Goal: Task Accomplishment & Management: Manage account settings

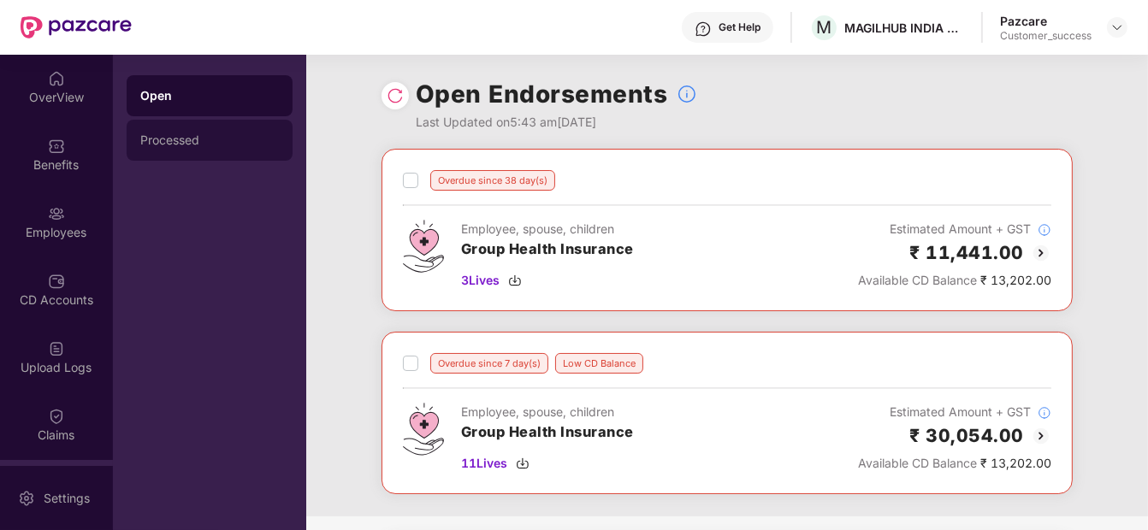
scroll to position [51, 0]
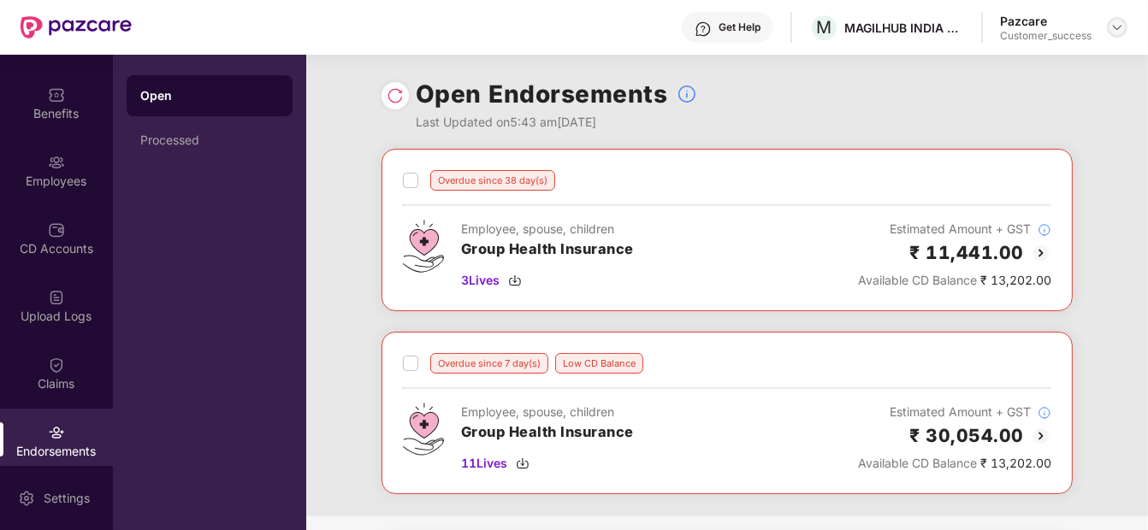
click at [1118, 31] on img at bounding box center [1117, 28] width 14 height 14
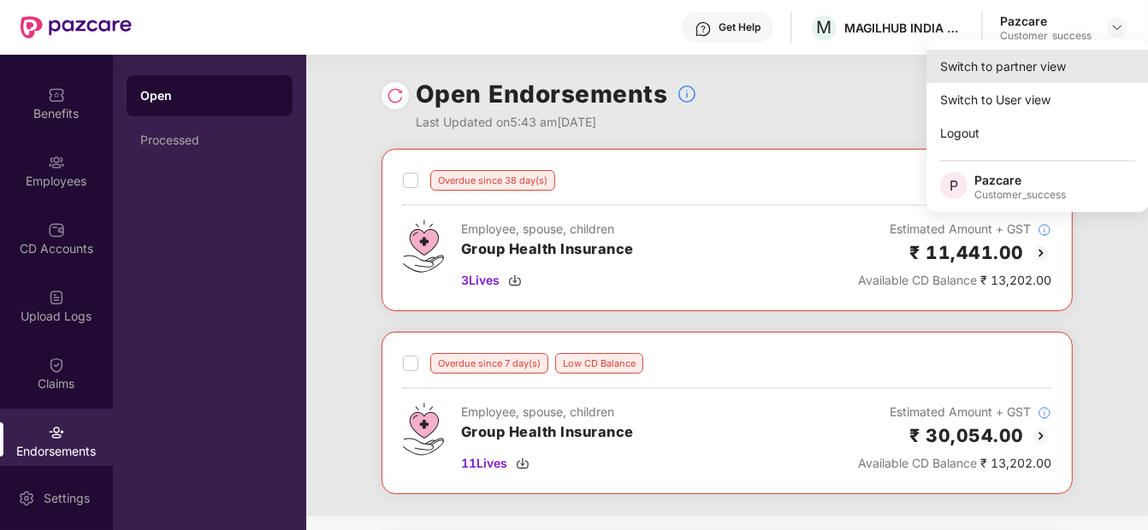
click at [1074, 67] on div "Switch to partner view" at bounding box center [1037, 66] width 222 height 33
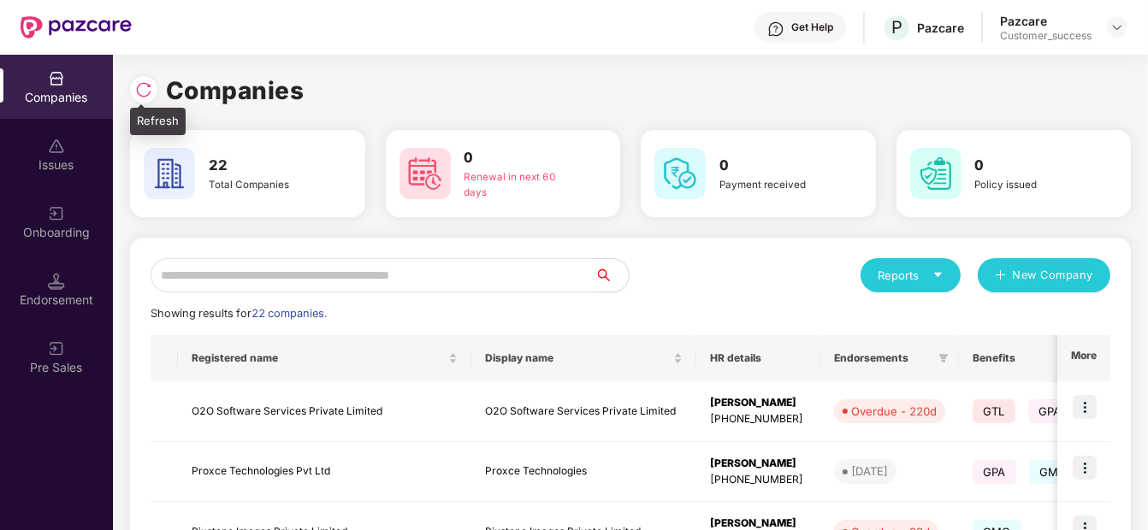
click at [139, 88] on img at bounding box center [143, 89] width 17 height 17
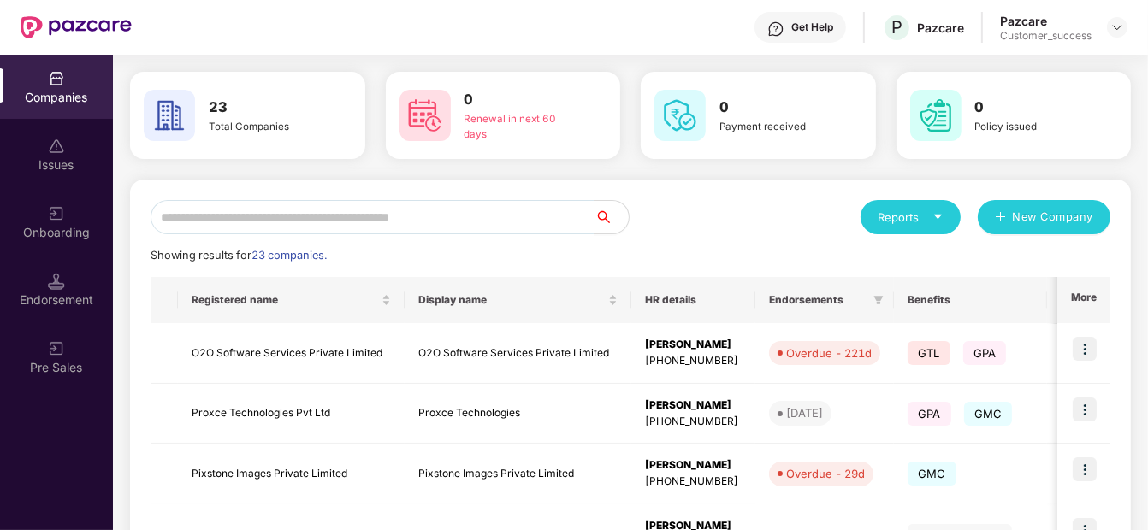
scroll to position [27, 0]
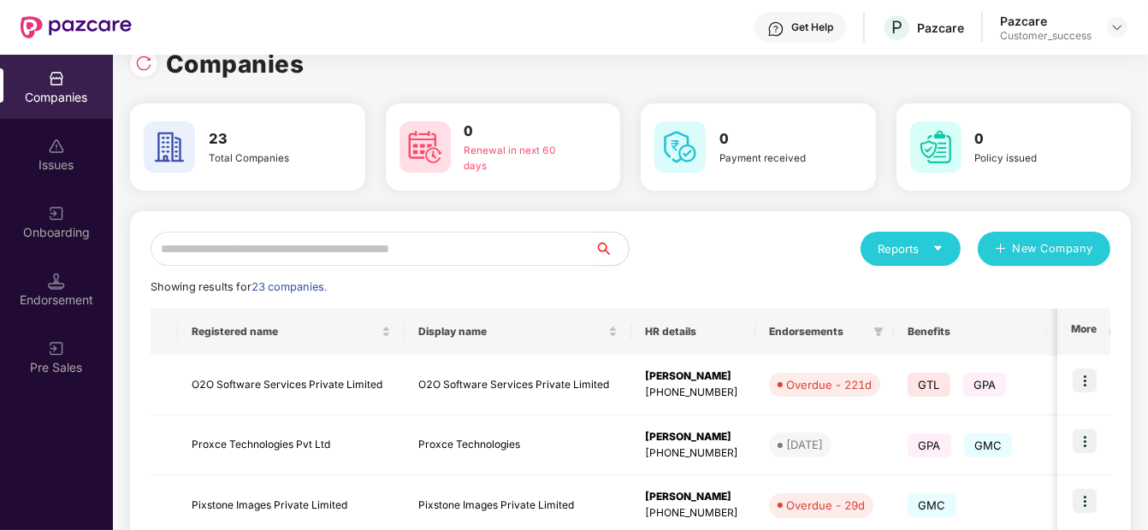
click at [358, 248] on input "text" at bounding box center [373, 249] width 444 height 34
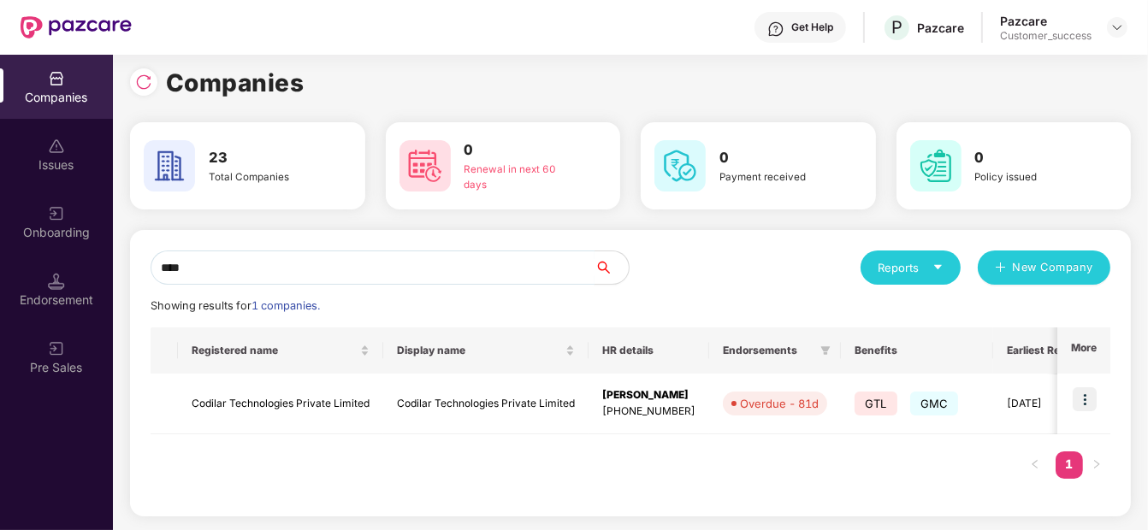
scroll to position [6, 0]
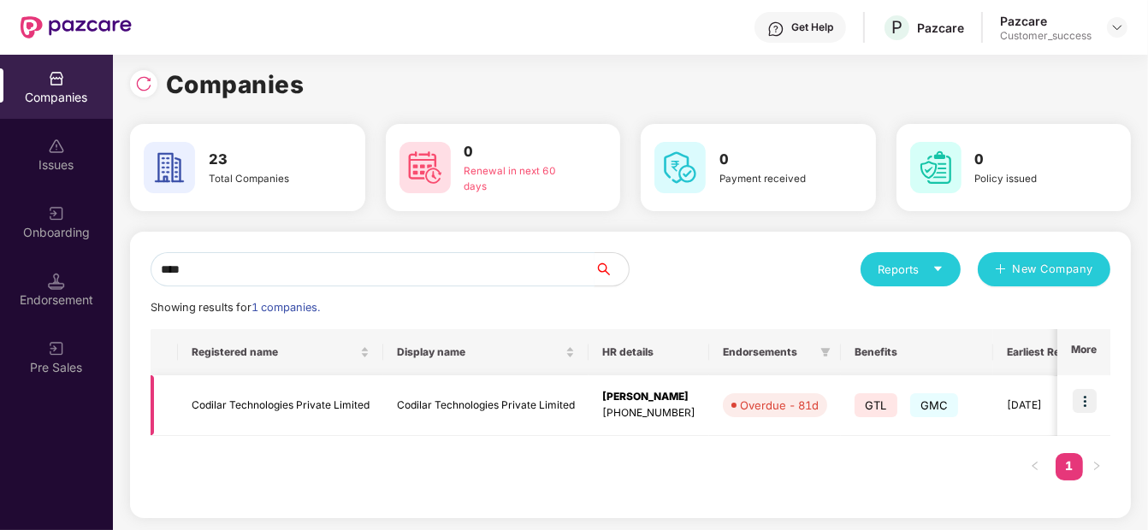
type input "****"
click at [1073, 389] on img at bounding box center [1084, 401] width 24 height 24
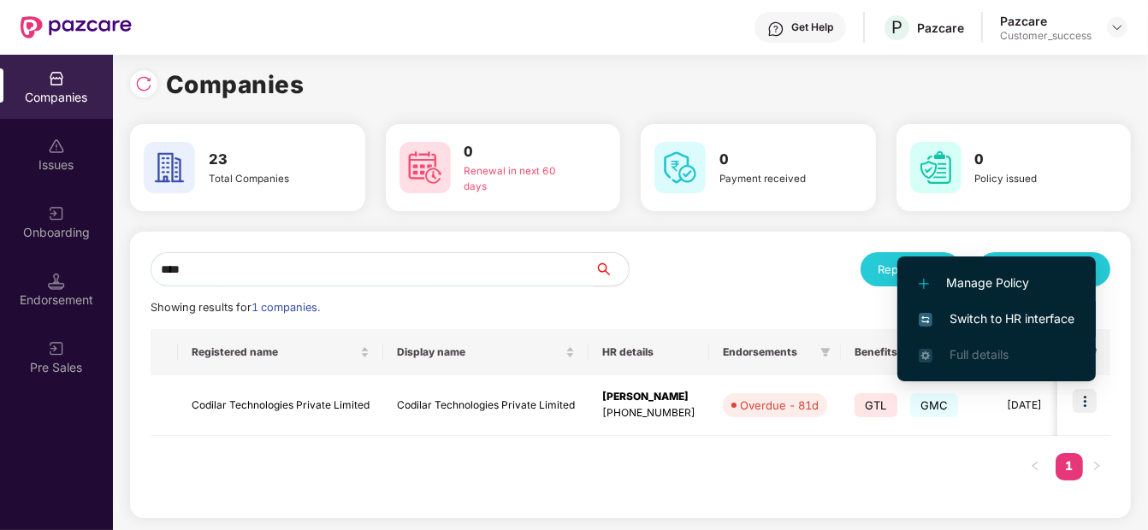
click at [1013, 322] on span "Switch to HR interface" at bounding box center [996, 319] width 156 height 19
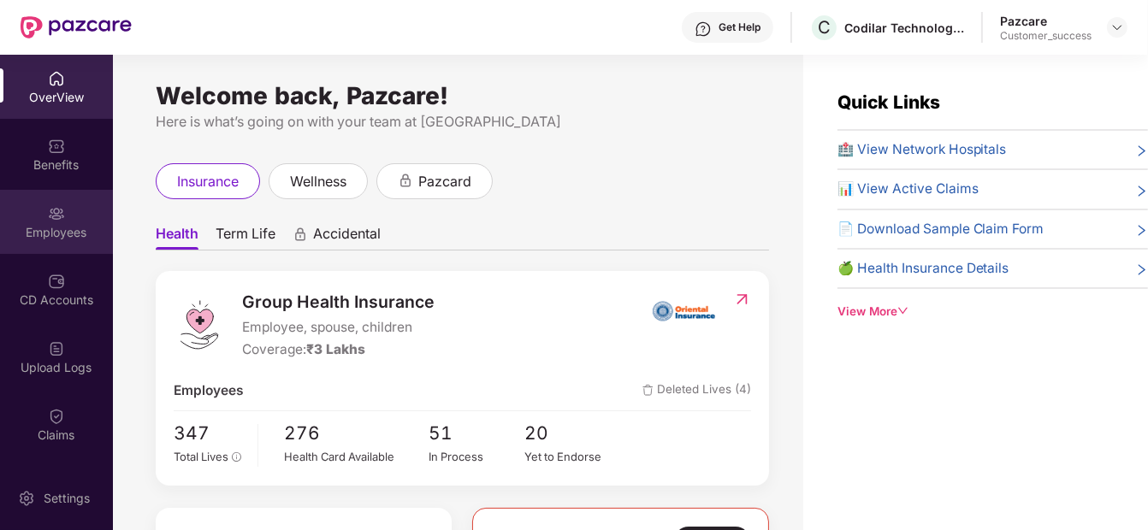
click at [59, 218] on img at bounding box center [56, 213] width 17 height 17
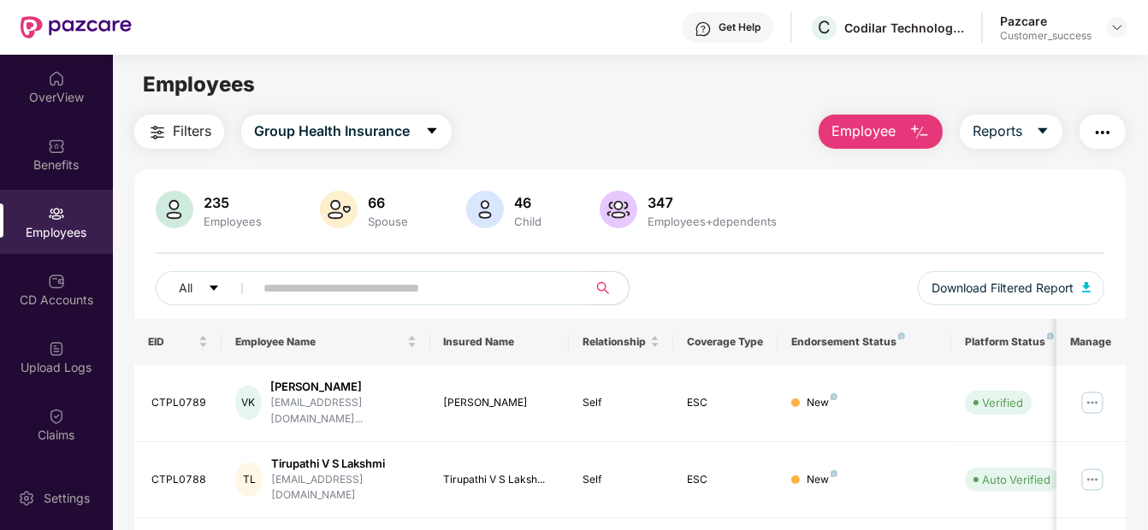
click at [871, 135] on span "Employee" at bounding box center [863, 131] width 64 height 21
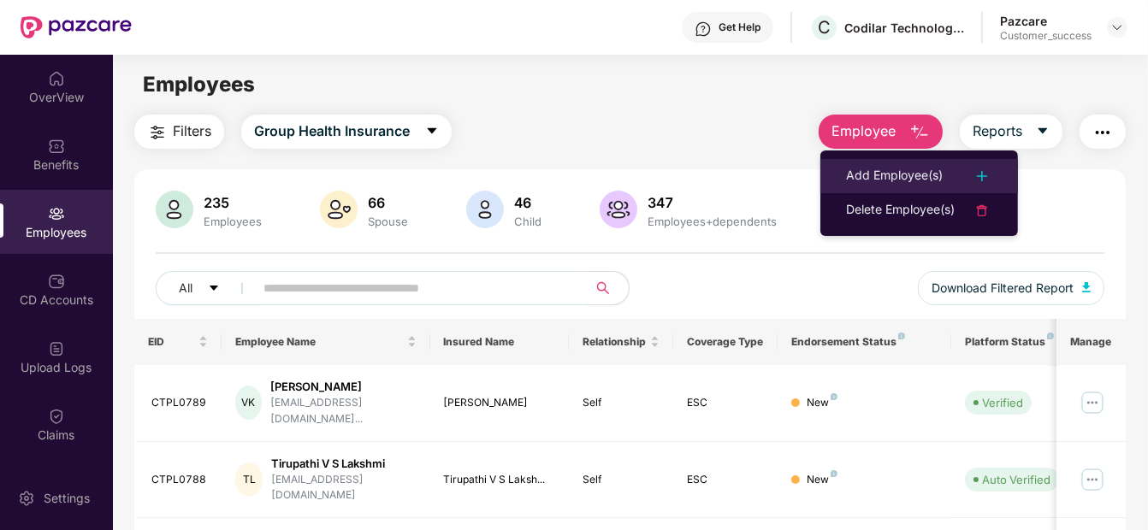
click at [858, 164] on li "Add Employee(s)" at bounding box center [919, 176] width 198 height 34
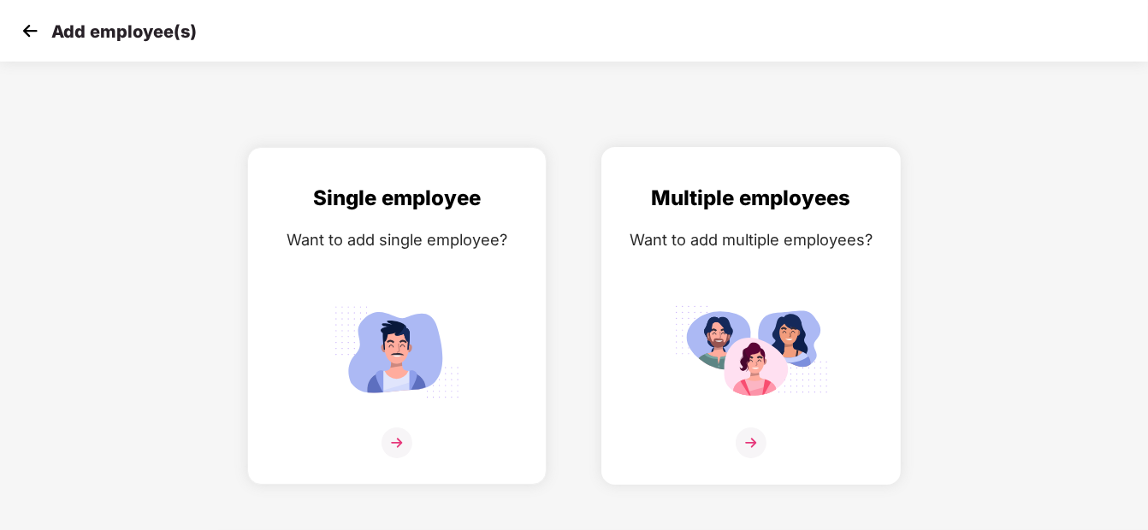
click at [717, 286] on div "Multiple employees Want to add multiple employees?" at bounding box center [750, 331] width 263 height 298
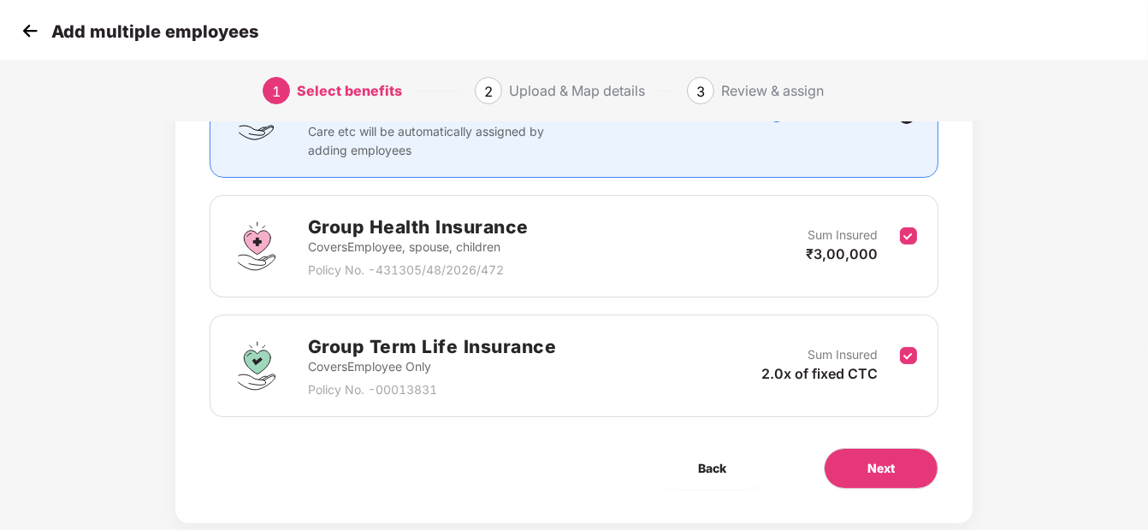
scroll to position [212, 0]
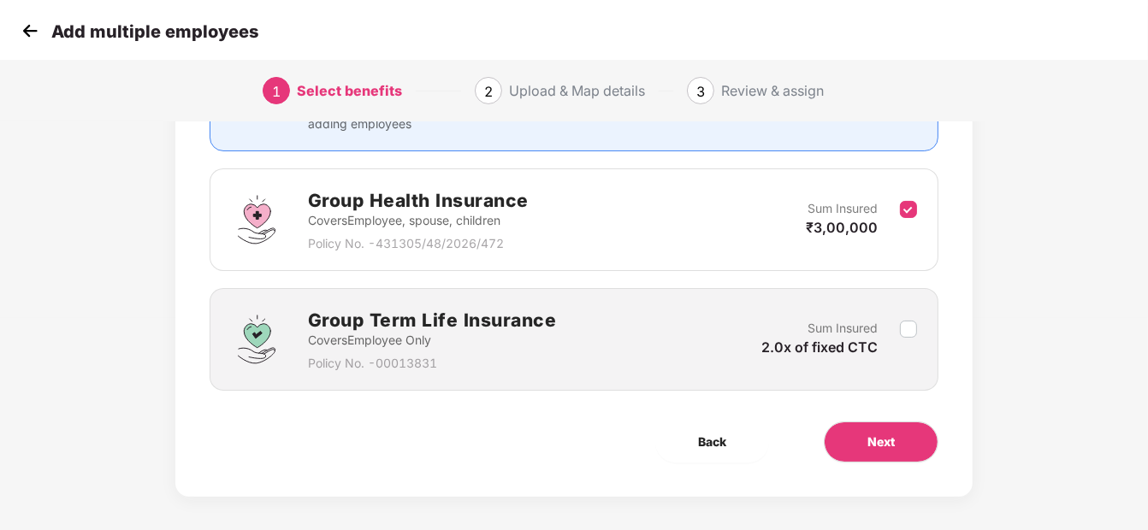
click at [30, 32] on img at bounding box center [30, 31] width 26 height 26
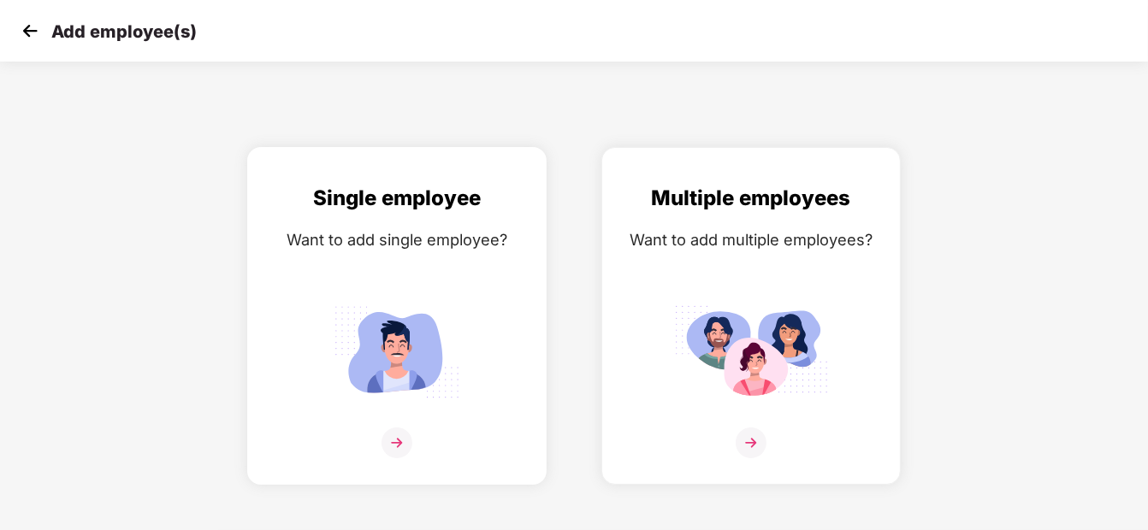
click at [396, 255] on div "Single employee Want to add single employee?" at bounding box center [396, 331] width 263 height 298
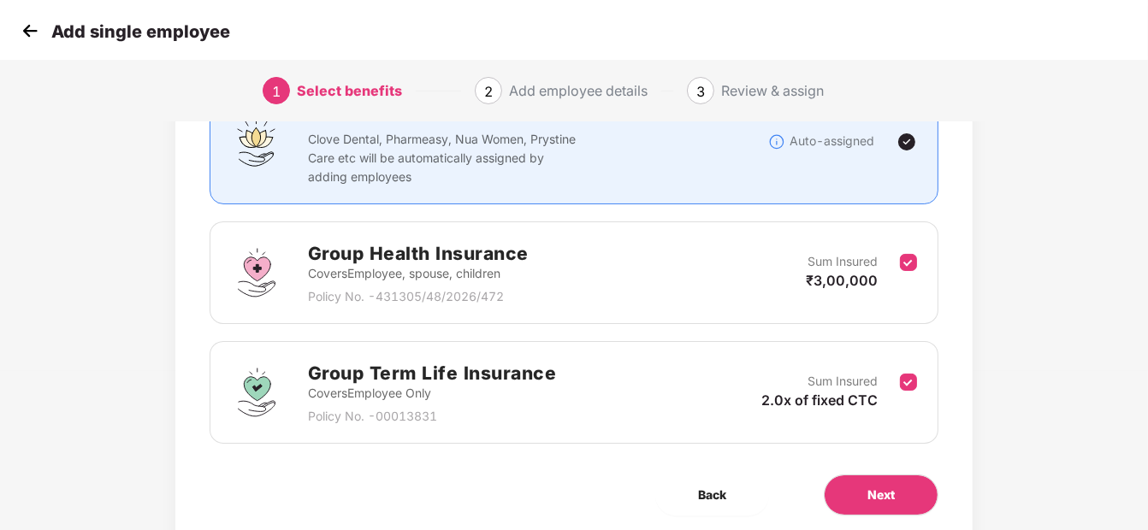
scroll to position [183, 0]
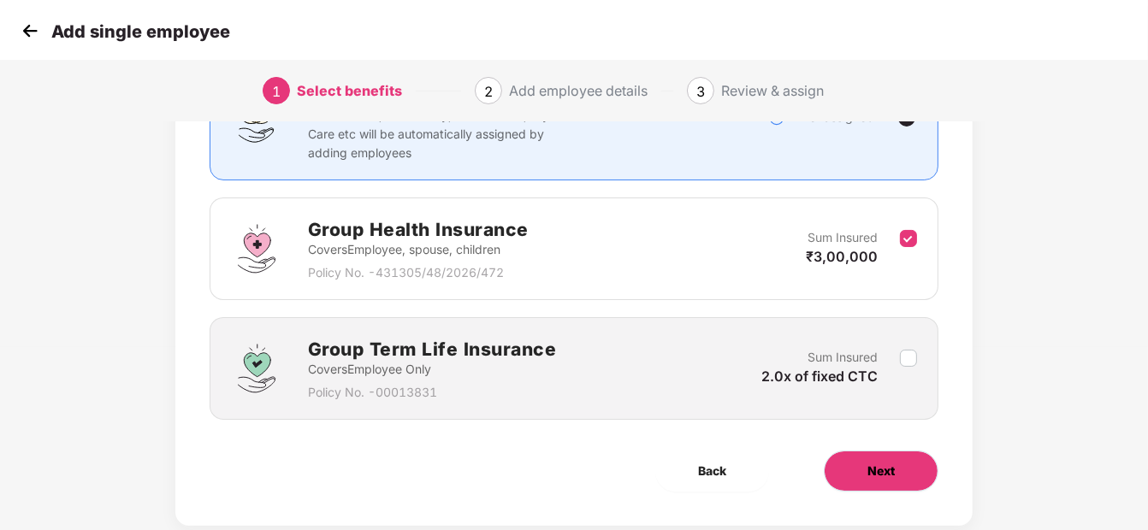
click at [880, 474] on span "Next" at bounding box center [880, 471] width 27 height 19
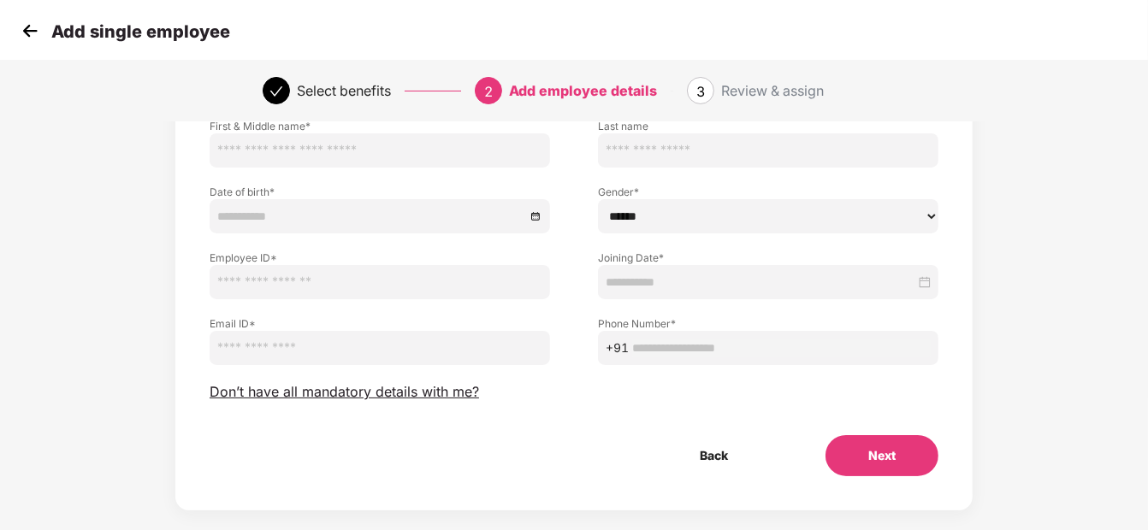
scroll to position [137, 0]
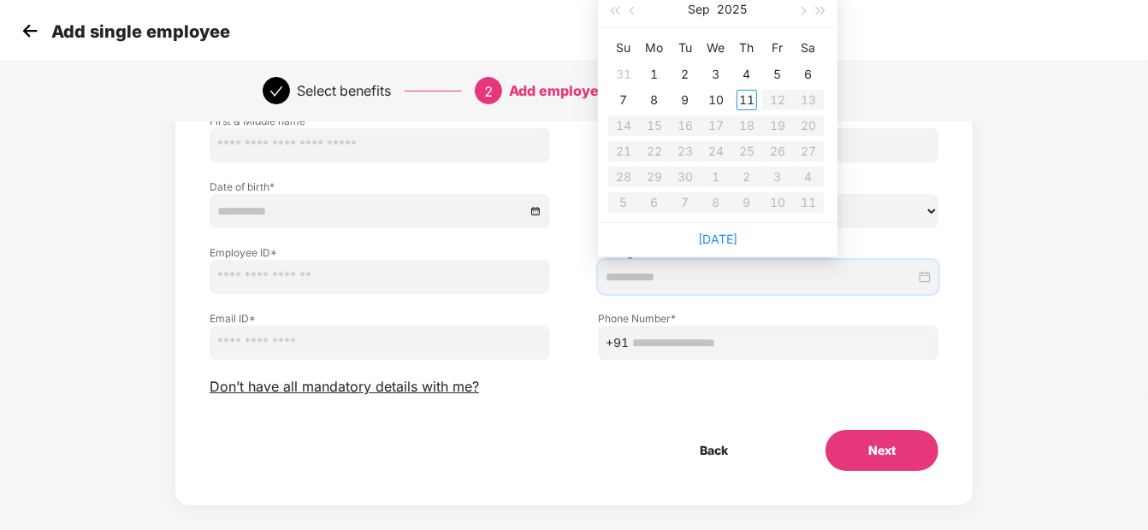
click at [655, 279] on input at bounding box center [760, 277] width 310 height 19
type input "**********"
click at [635, 9] on span "button" at bounding box center [633, 10] width 9 height 9
type input "**********"
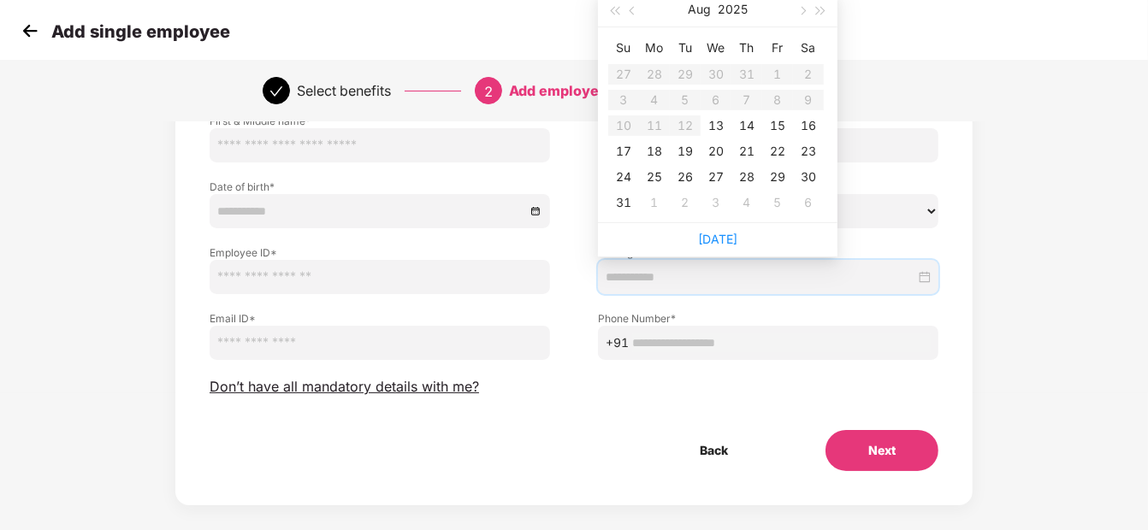
click at [37, 34] on img at bounding box center [30, 31] width 26 height 26
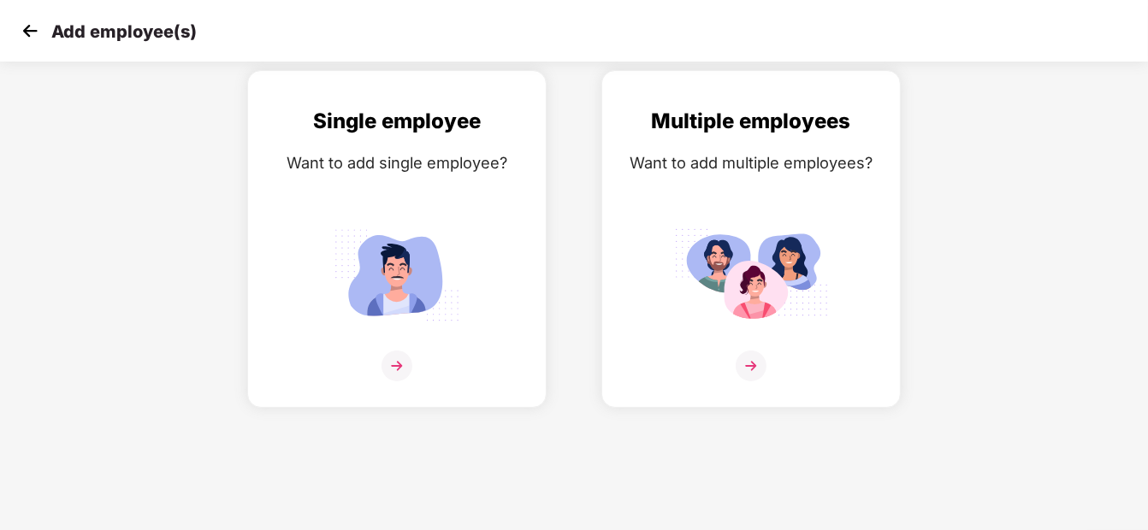
scroll to position [0, 0]
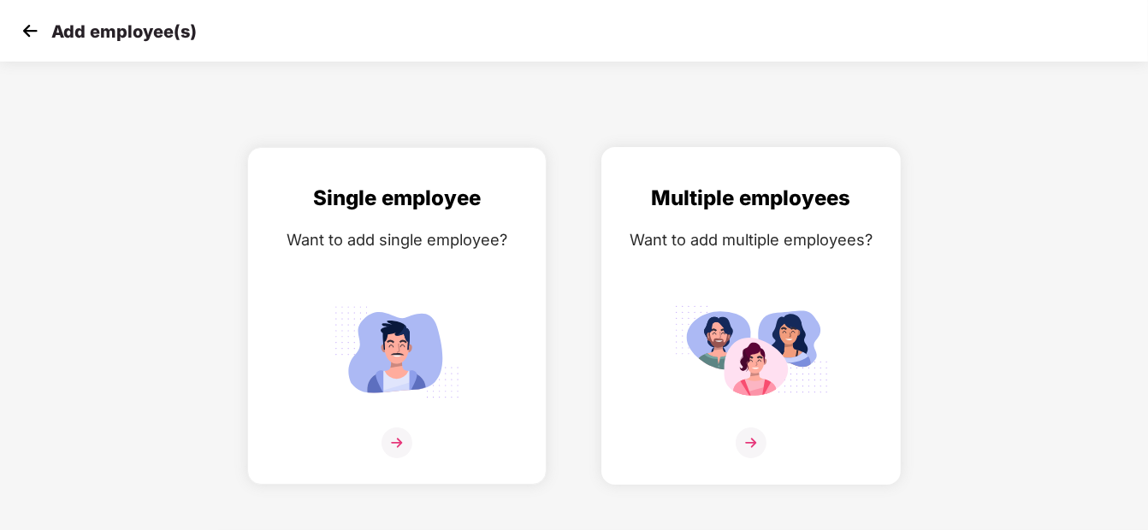
click at [659, 258] on div "Multiple employees Want to add multiple employees?" at bounding box center [750, 331] width 263 height 298
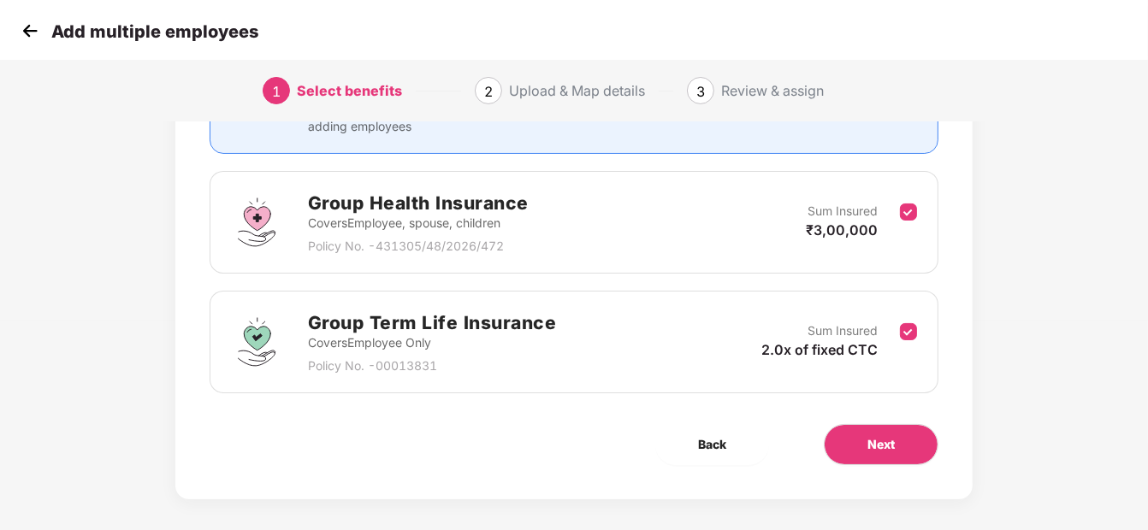
scroll to position [213, 0]
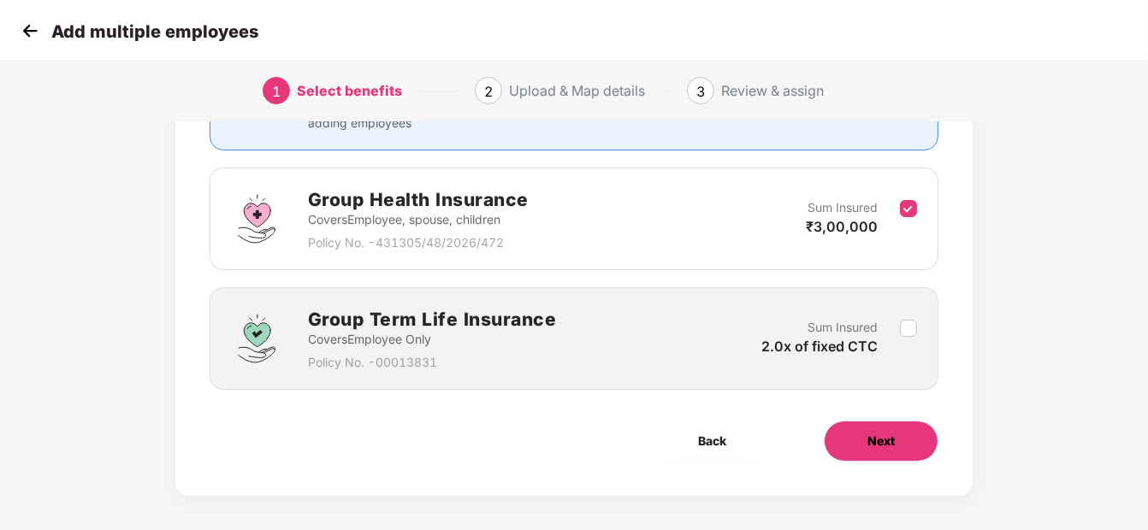
click at [877, 451] on button "Next" at bounding box center [881, 441] width 115 height 41
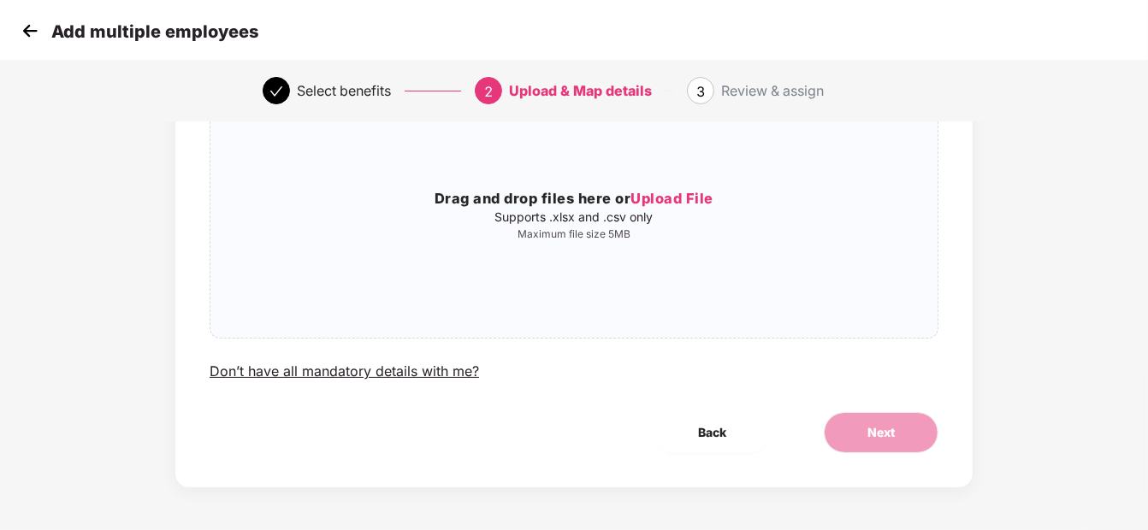
scroll to position [0, 0]
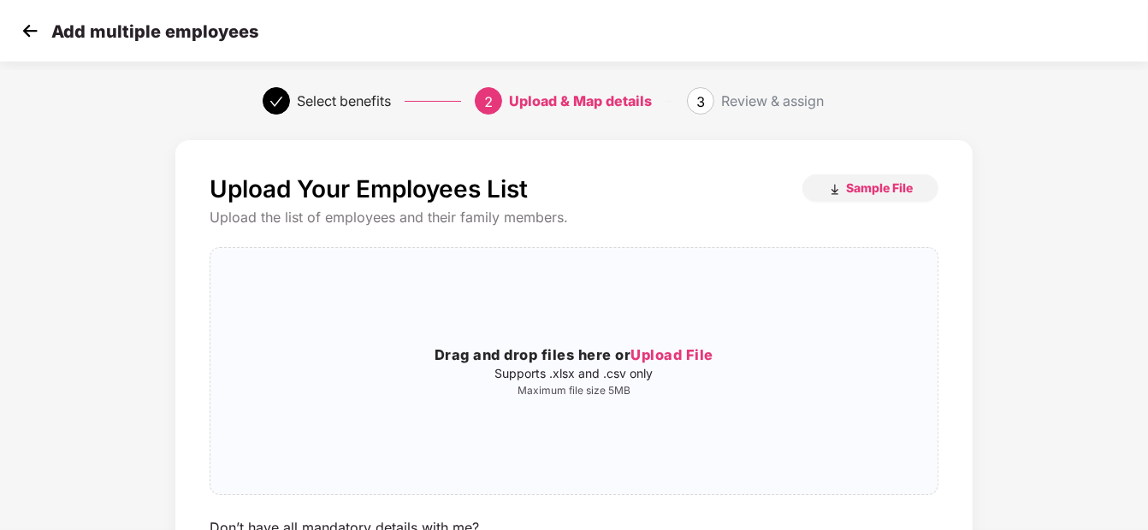
click at [33, 34] on img at bounding box center [30, 31] width 26 height 26
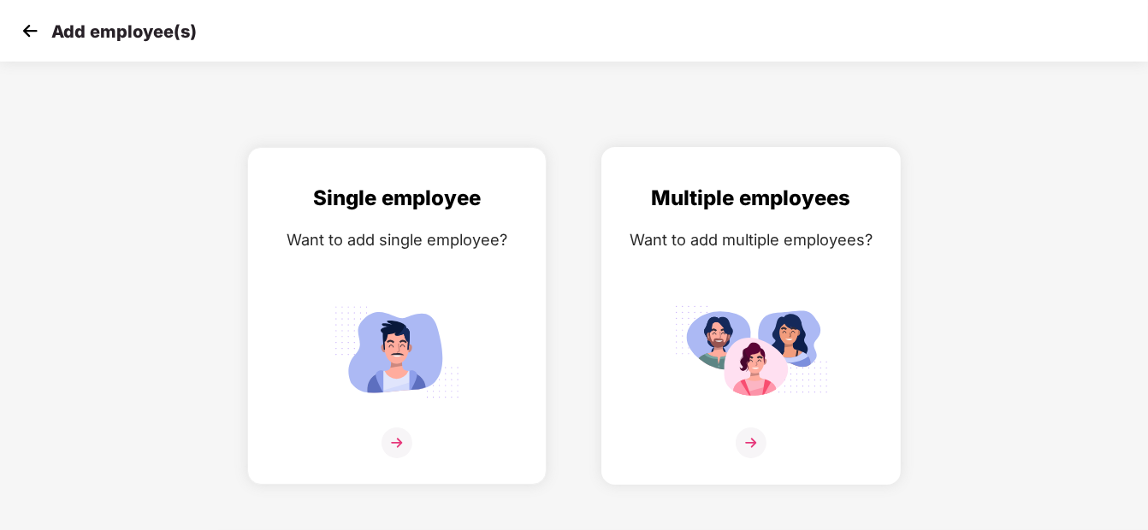
click at [782, 325] on img at bounding box center [751, 351] width 154 height 107
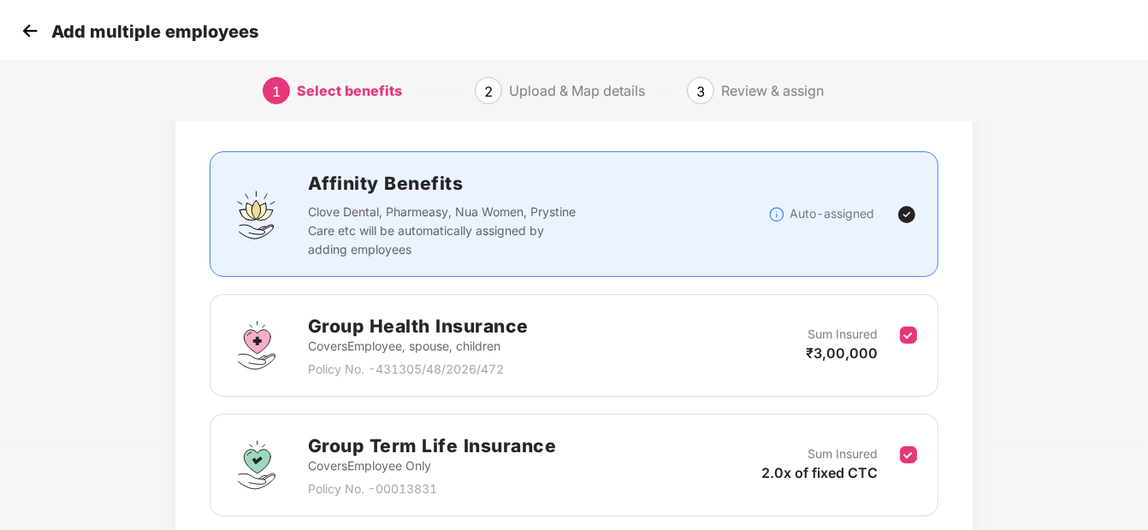
scroll to position [221, 0]
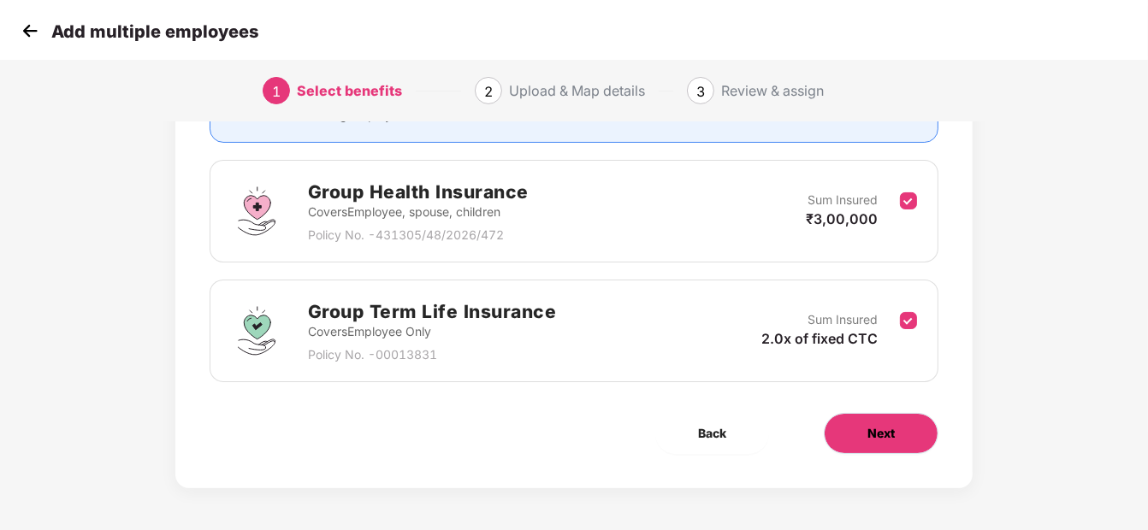
click at [898, 432] on button "Next" at bounding box center [881, 433] width 115 height 41
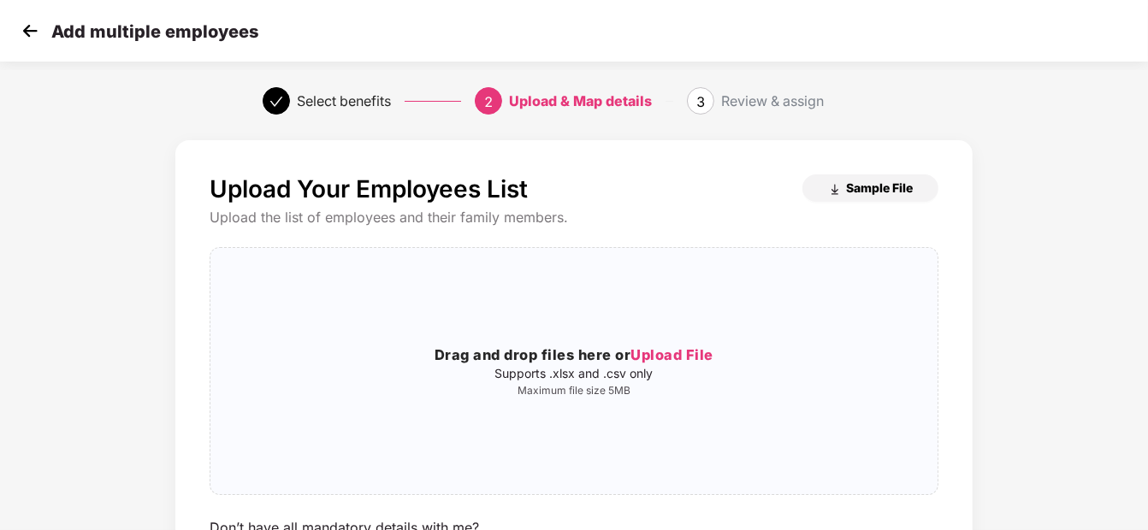
click at [898, 194] on span "Sample File" at bounding box center [879, 188] width 67 height 16
click at [665, 359] on span "Upload File" at bounding box center [671, 354] width 83 height 17
click at [856, 190] on span "Sample File" at bounding box center [879, 188] width 67 height 16
click at [30, 27] on img at bounding box center [30, 31] width 26 height 26
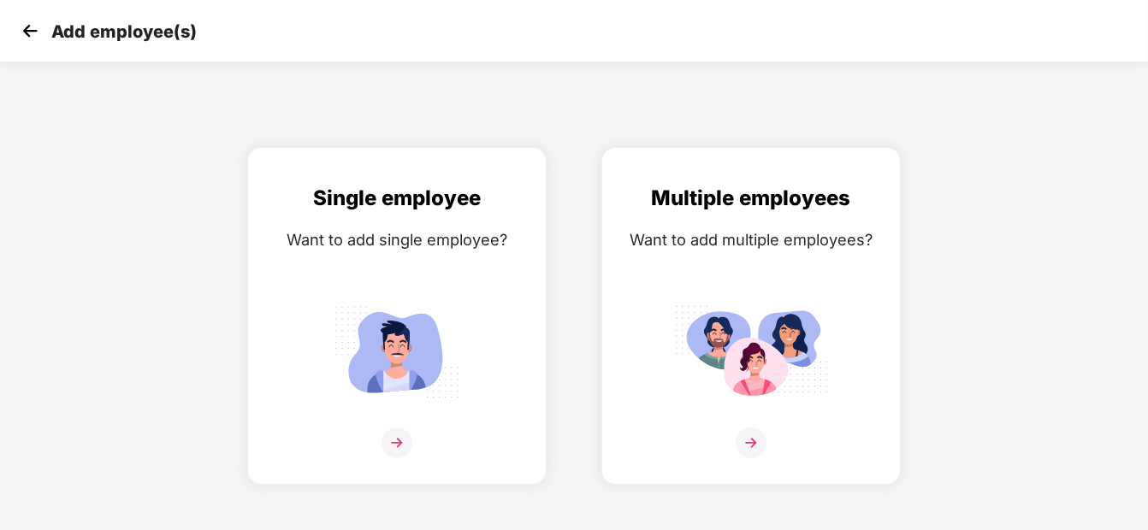
click at [28, 35] on img at bounding box center [30, 31] width 26 height 26
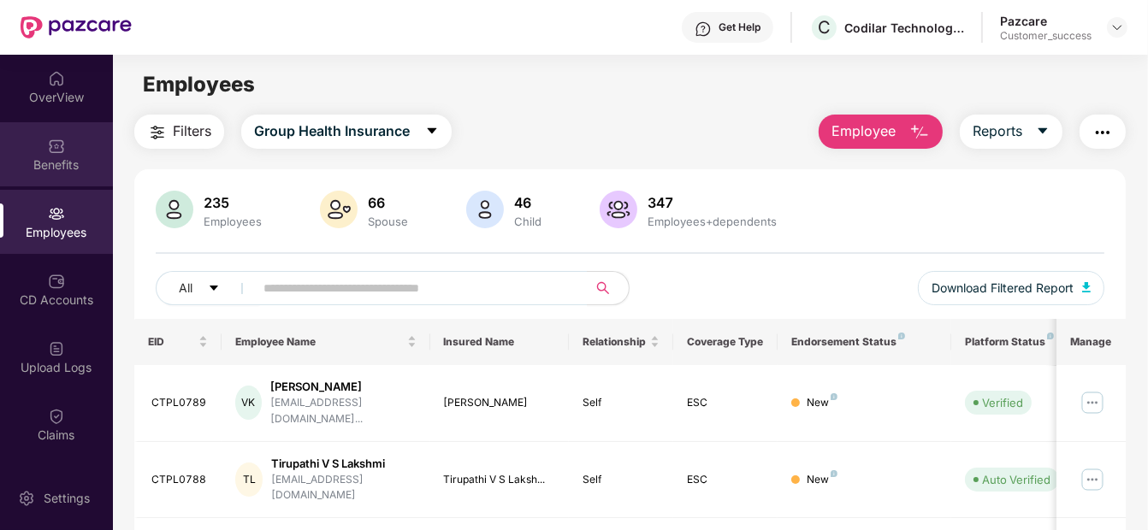
click at [54, 134] on div "Benefits" at bounding box center [56, 154] width 113 height 64
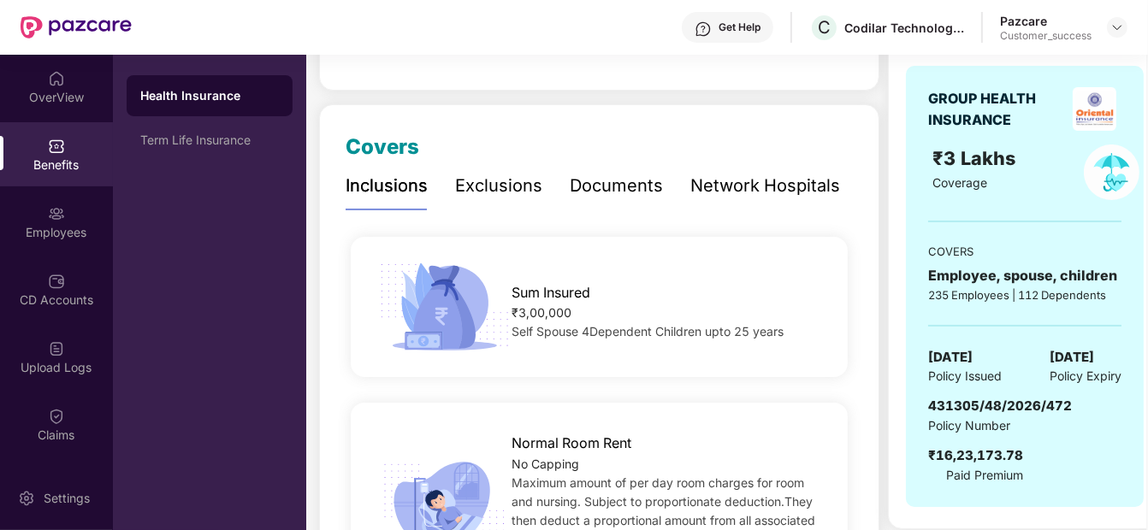
scroll to position [176, 0]
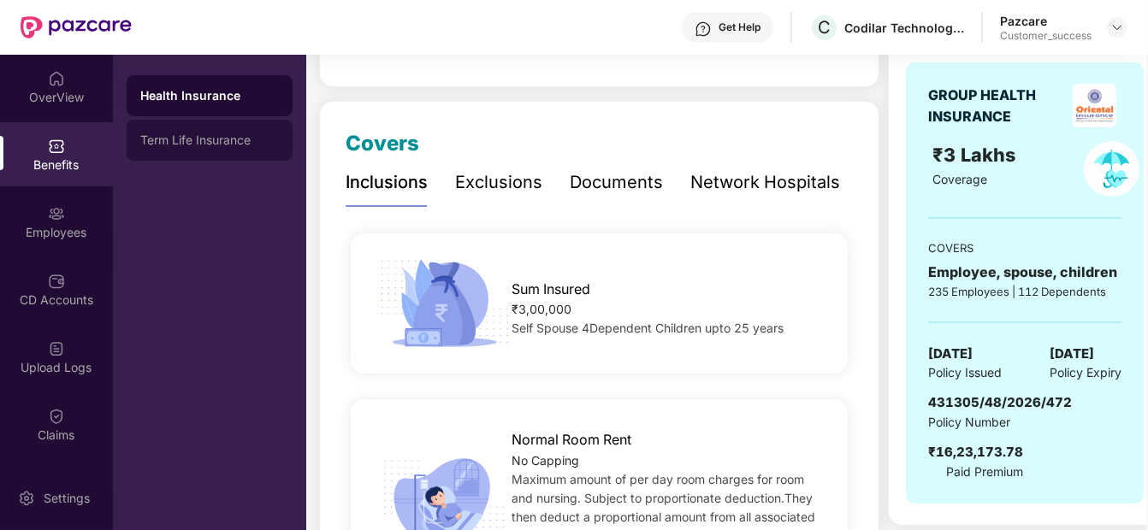
click at [222, 153] on div "Term Life Insurance" at bounding box center [210, 140] width 166 height 41
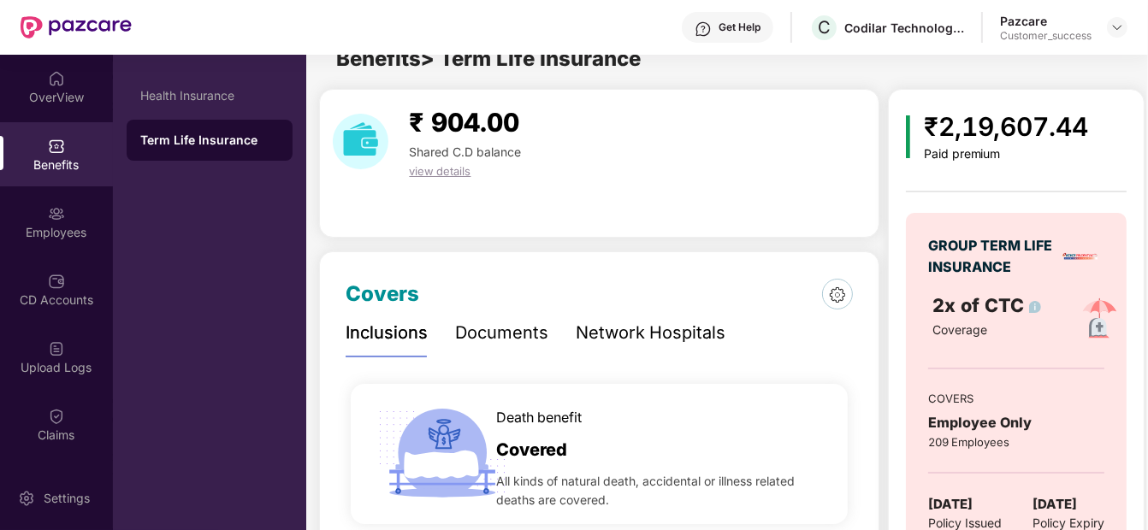
scroll to position [18, 0]
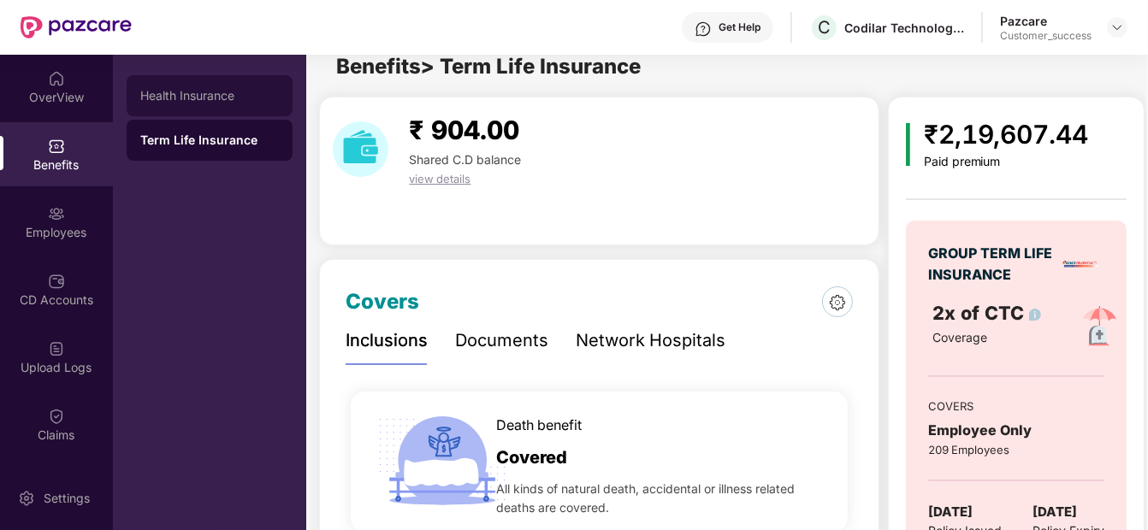
click at [235, 92] on div "Health Insurance" at bounding box center [209, 96] width 139 height 14
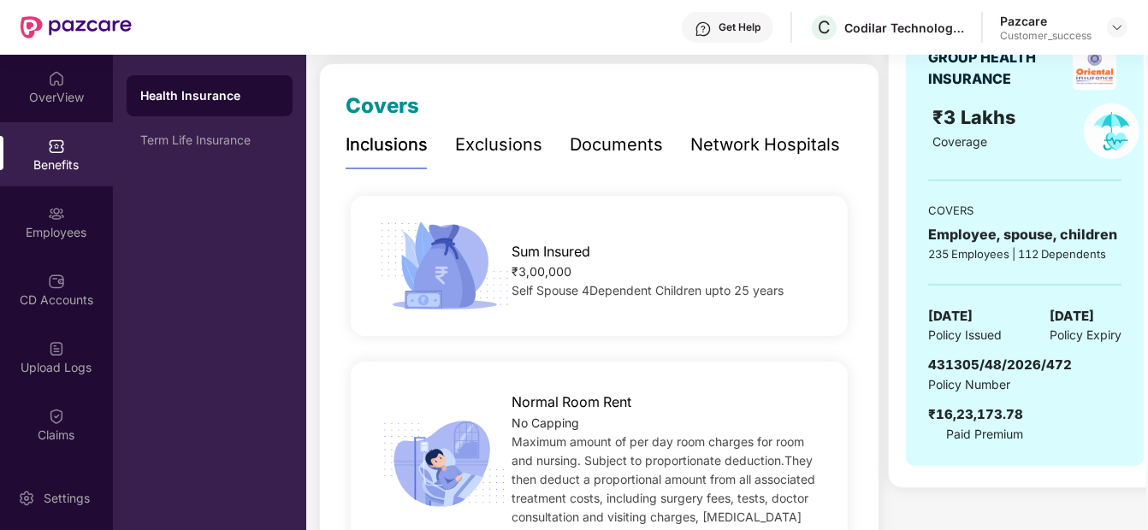
scroll to position [224, 0]
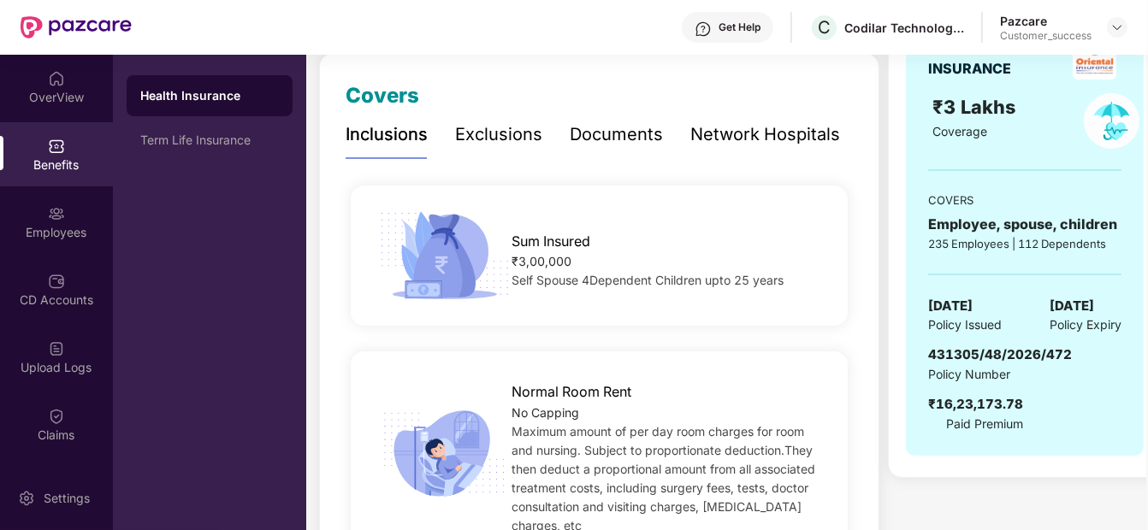
click at [593, 472] on span "Maximum amount of per day room charges for room and nursing. Subject to proport…" at bounding box center [663, 478] width 304 height 109
click at [67, 220] on div "Employees" at bounding box center [56, 222] width 113 height 64
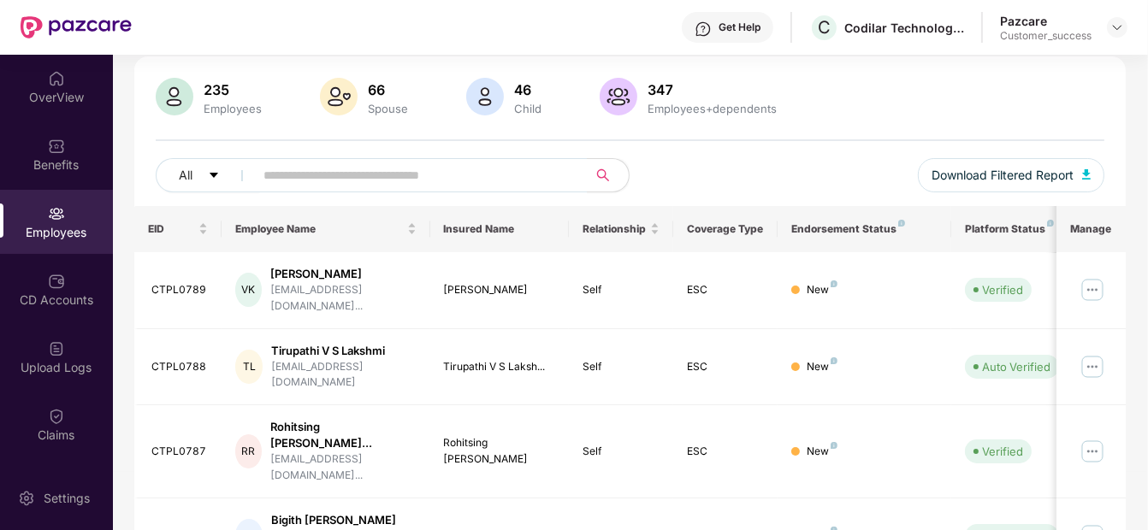
scroll to position [0, 0]
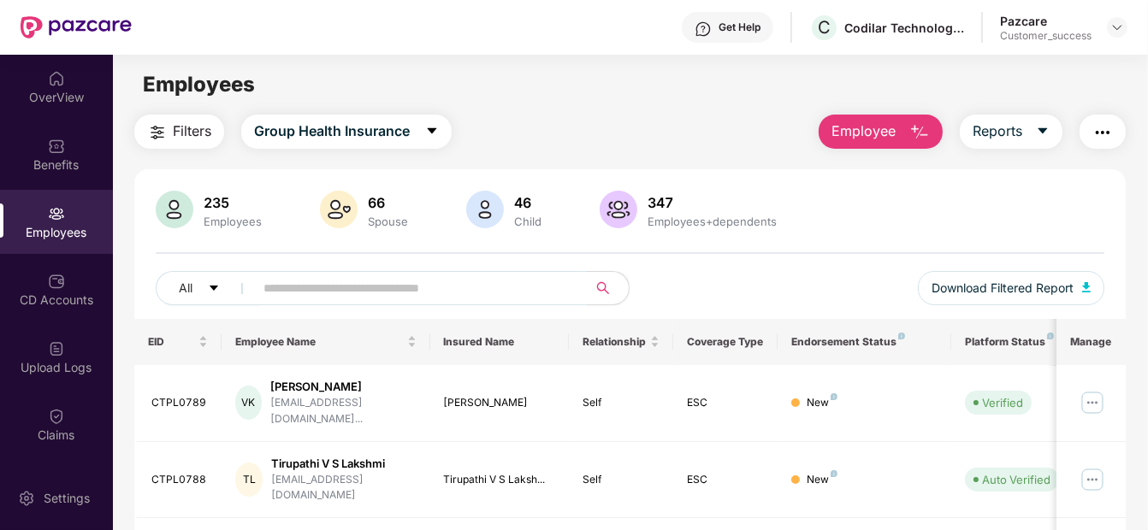
click at [901, 126] on button "Employee" at bounding box center [880, 132] width 124 height 34
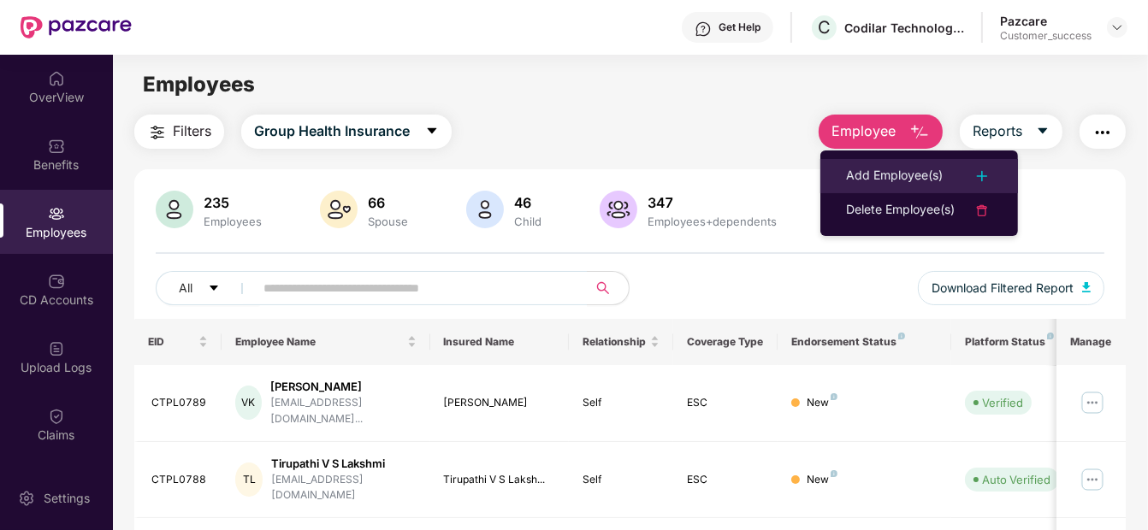
click at [861, 174] on div "Add Employee(s)" at bounding box center [894, 176] width 97 height 21
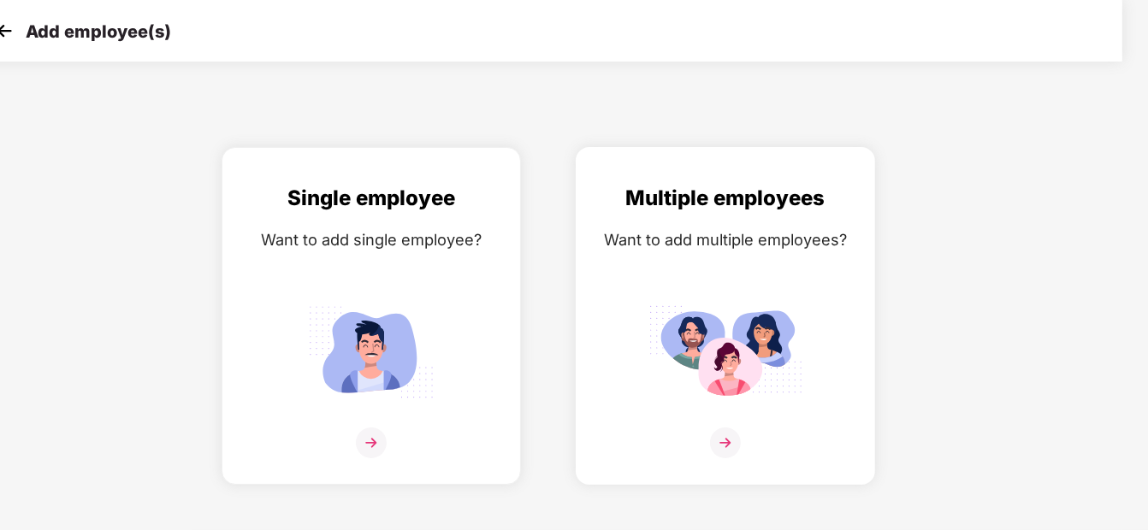
click at [721, 349] on img at bounding box center [725, 351] width 154 height 107
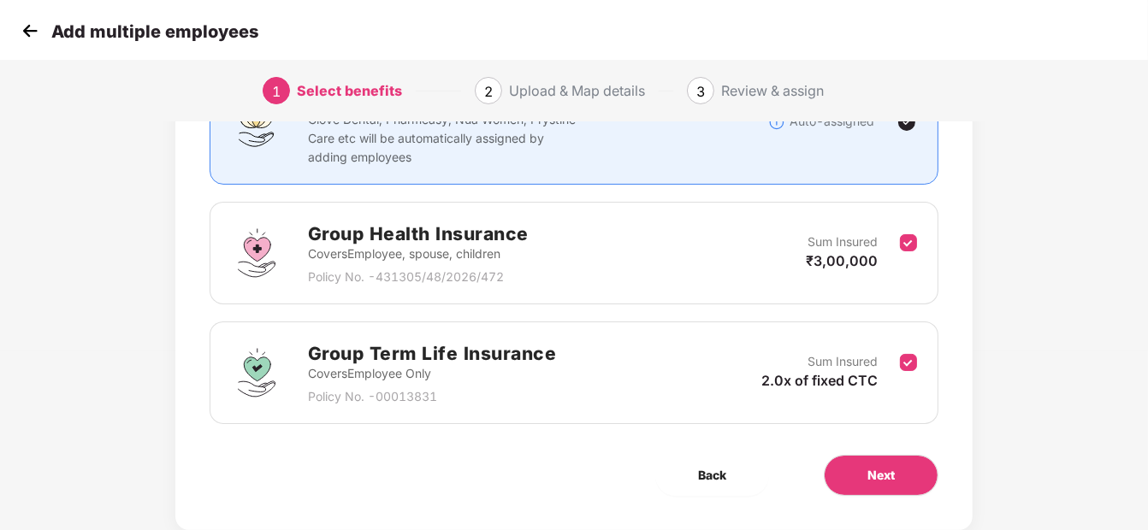
scroll to position [193, 1]
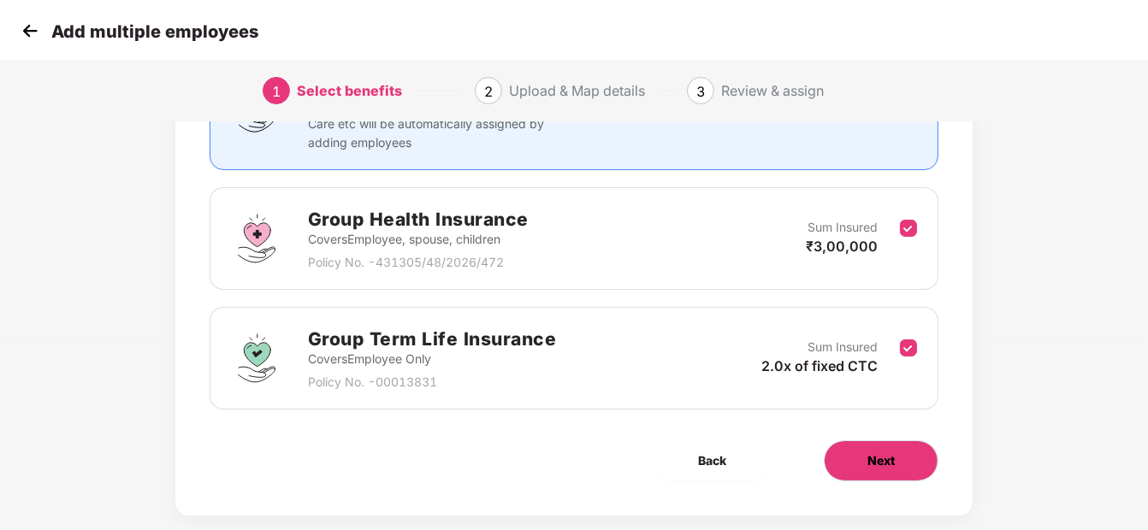
click at [875, 455] on span "Next" at bounding box center [880, 461] width 27 height 19
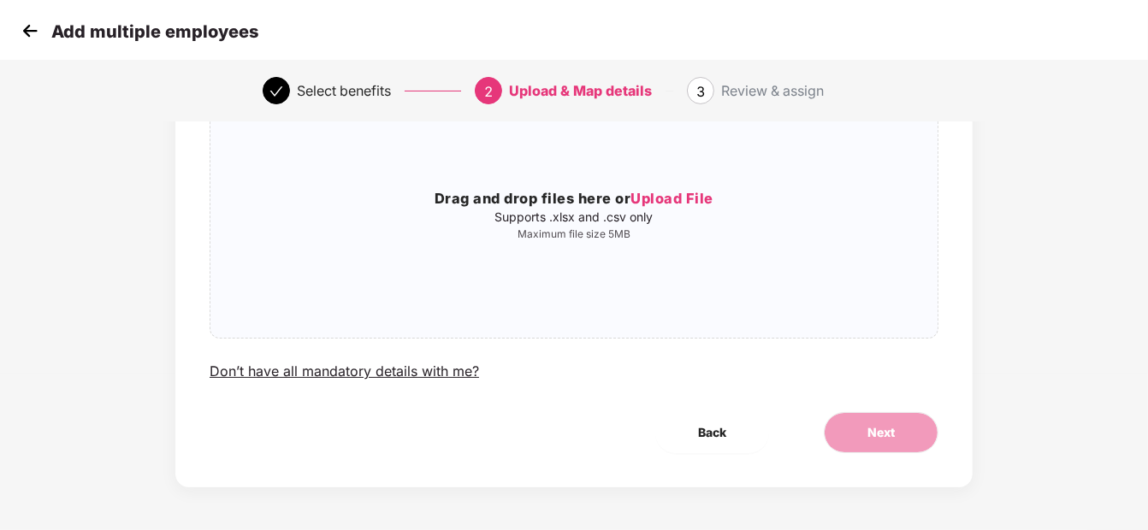
scroll to position [0, 1]
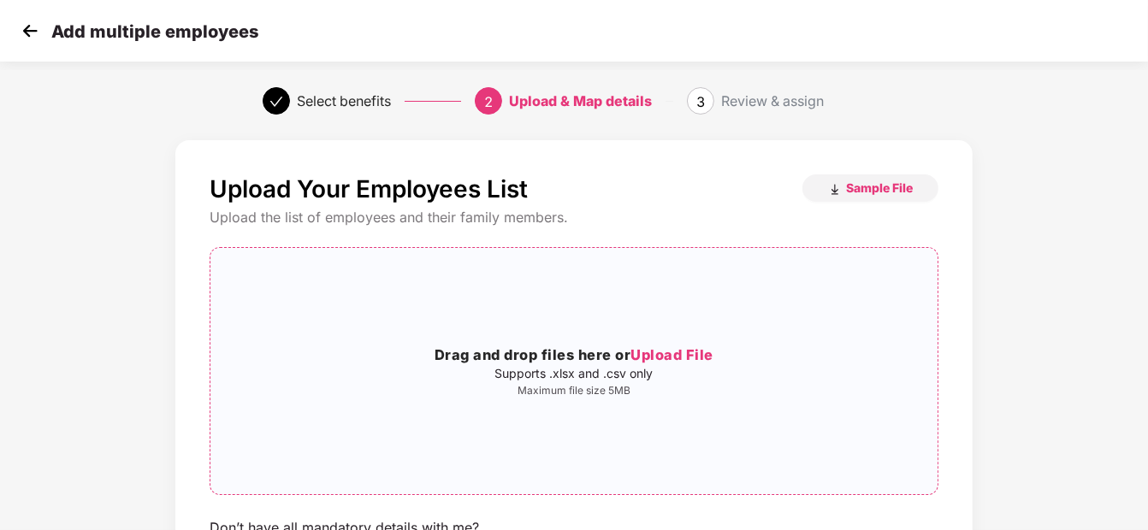
click at [676, 364] on h3 "Drag and drop files here or Upload File" at bounding box center [573, 356] width 727 height 22
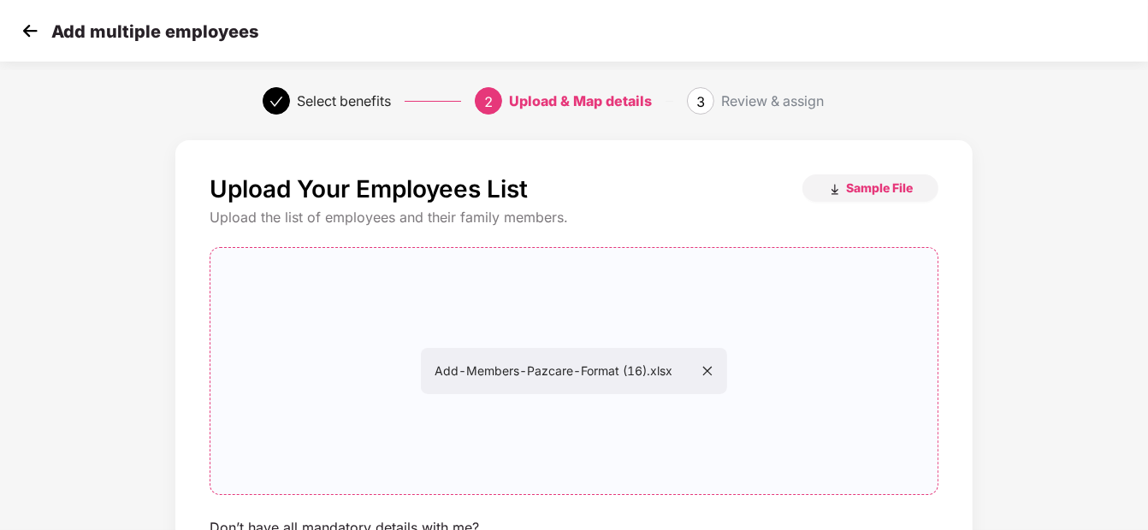
scroll to position [156, 1]
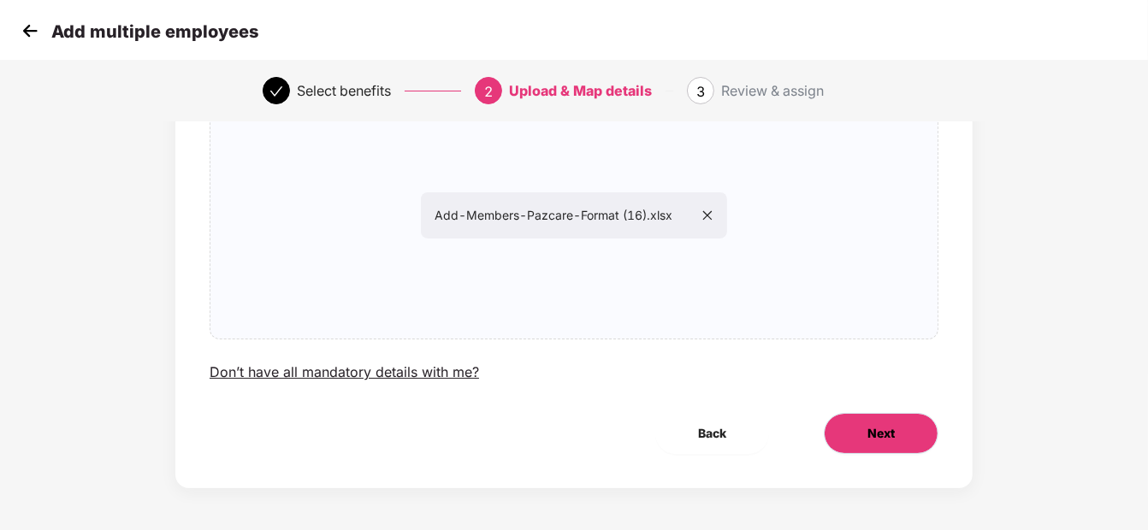
click at [877, 424] on span "Next" at bounding box center [880, 433] width 27 height 19
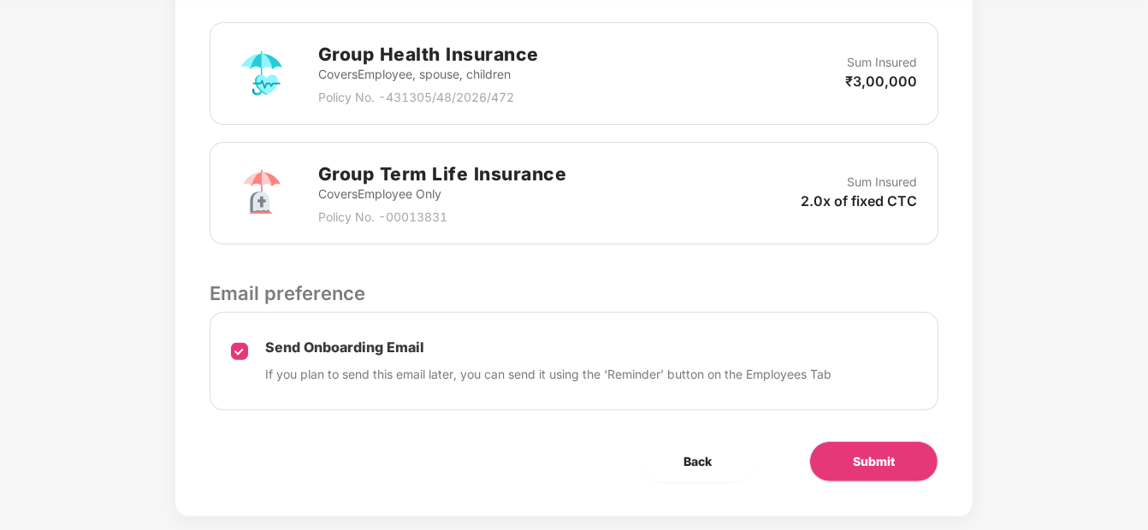
scroll to position [544, 1]
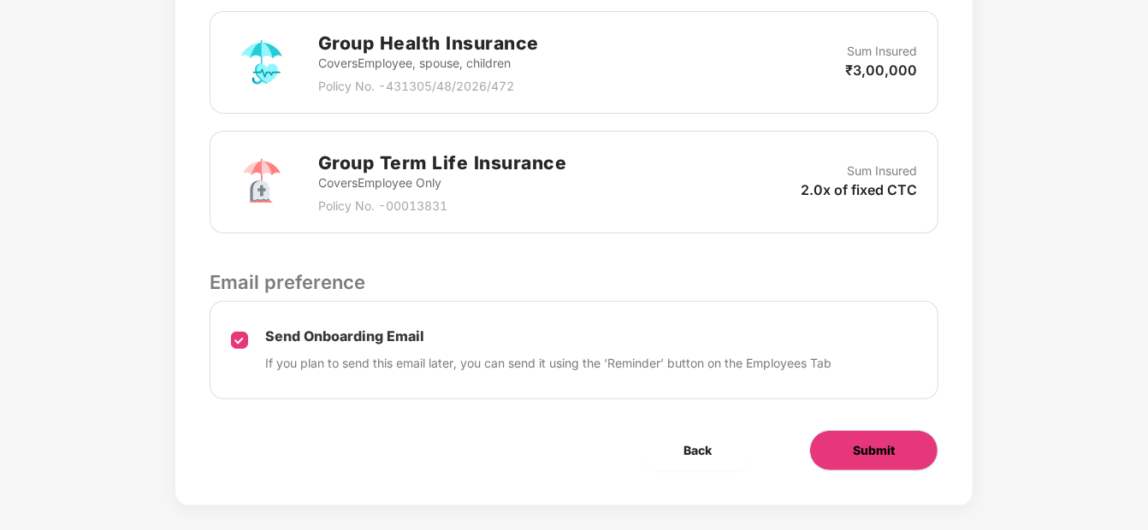
click at [853, 441] on span "Submit" at bounding box center [874, 450] width 42 height 19
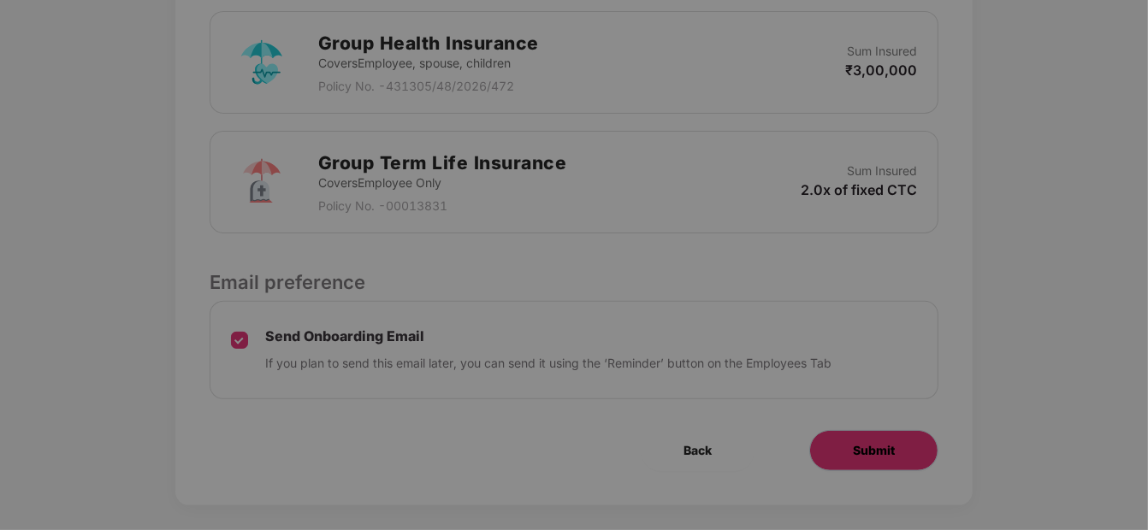
scroll to position [0, 1]
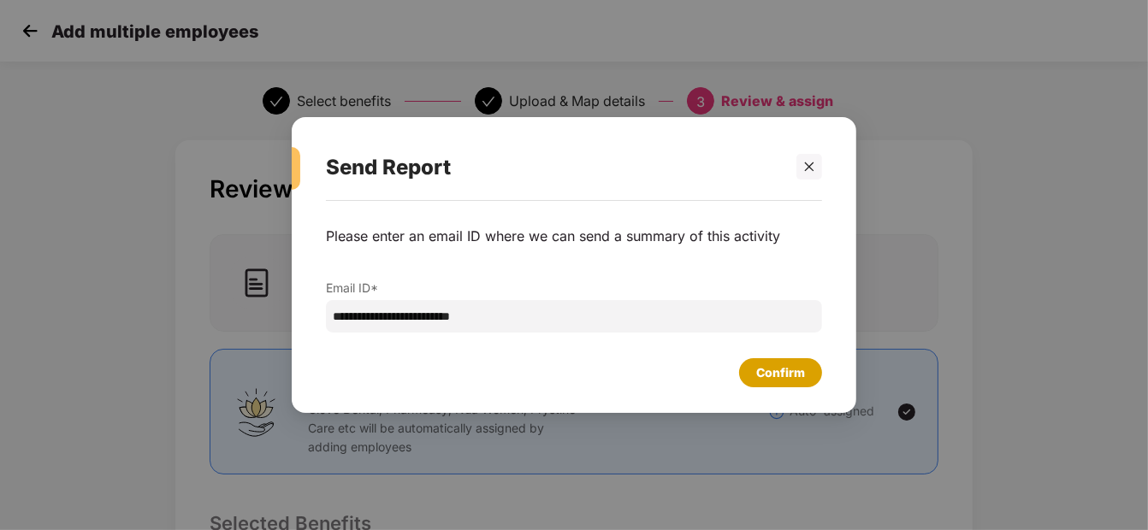
click at [766, 370] on div "Confirm" at bounding box center [780, 372] width 49 height 19
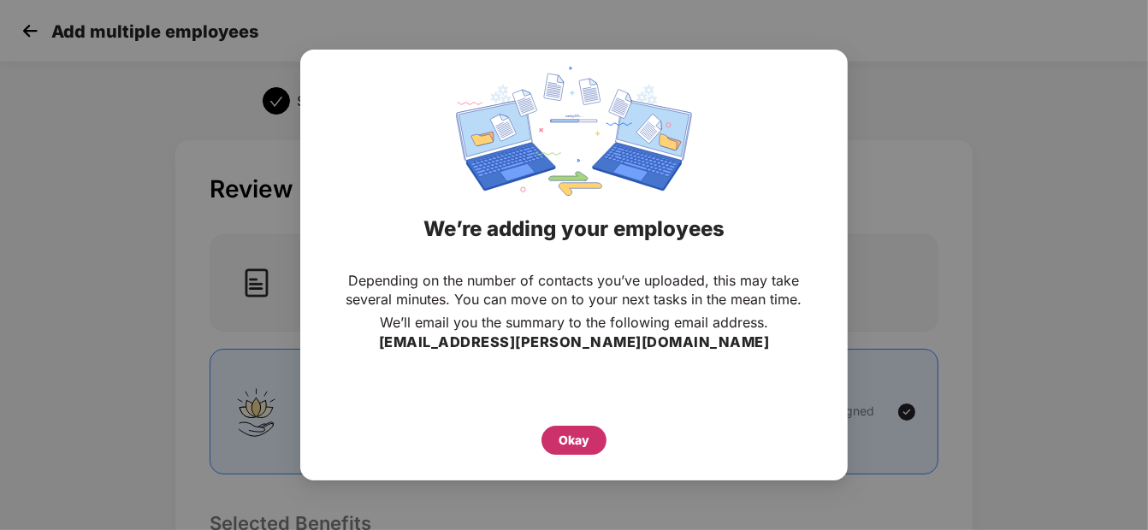
click at [586, 437] on div "Okay" at bounding box center [573, 440] width 31 height 19
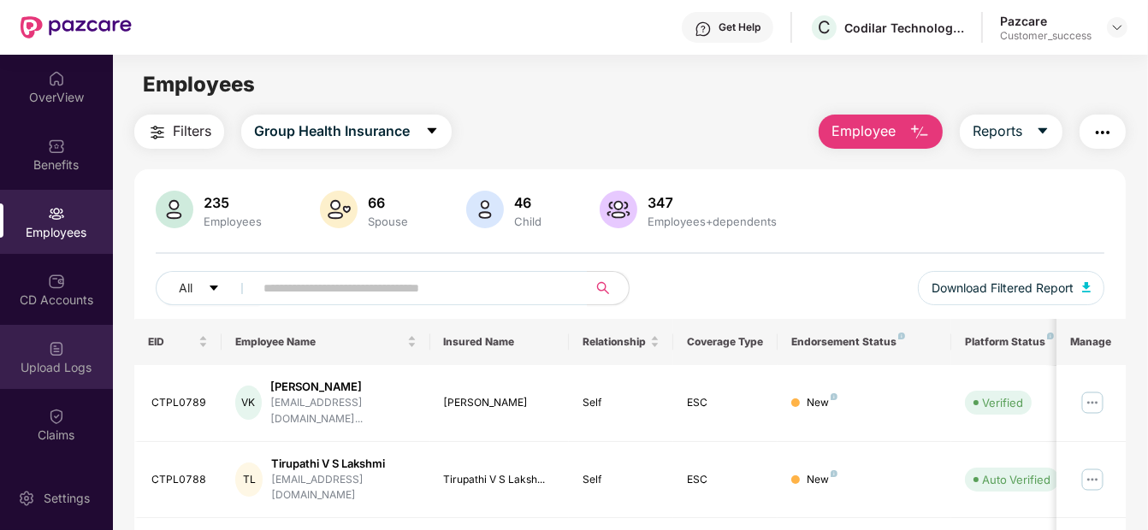
click at [85, 340] on div "Upload Logs" at bounding box center [56, 357] width 113 height 64
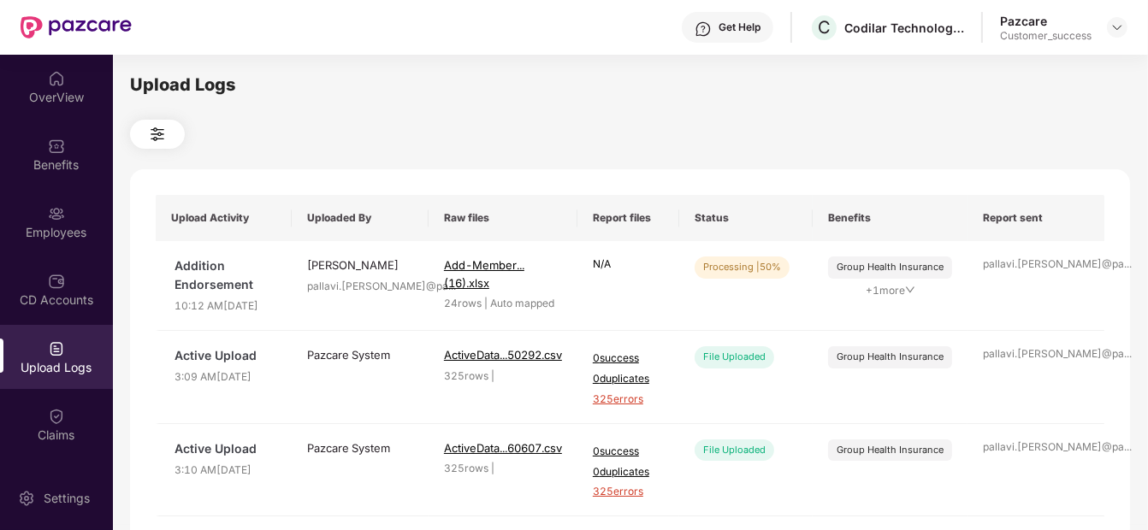
click at [40, 333] on div "Upload Logs" at bounding box center [56, 357] width 113 height 64
click at [46, 312] on div "CD Accounts" at bounding box center [56, 289] width 113 height 64
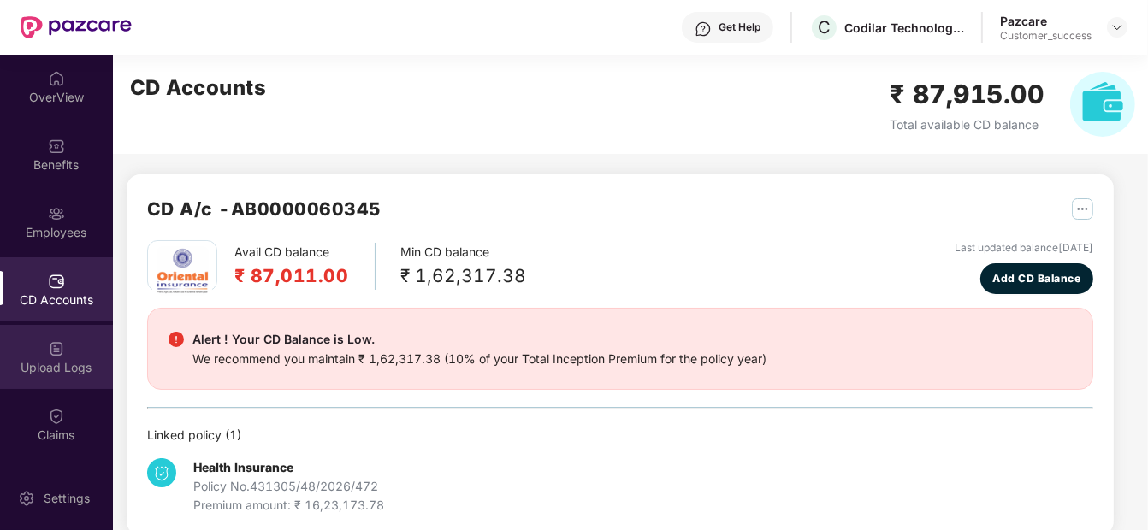
click at [48, 348] on img at bounding box center [56, 348] width 17 height 17
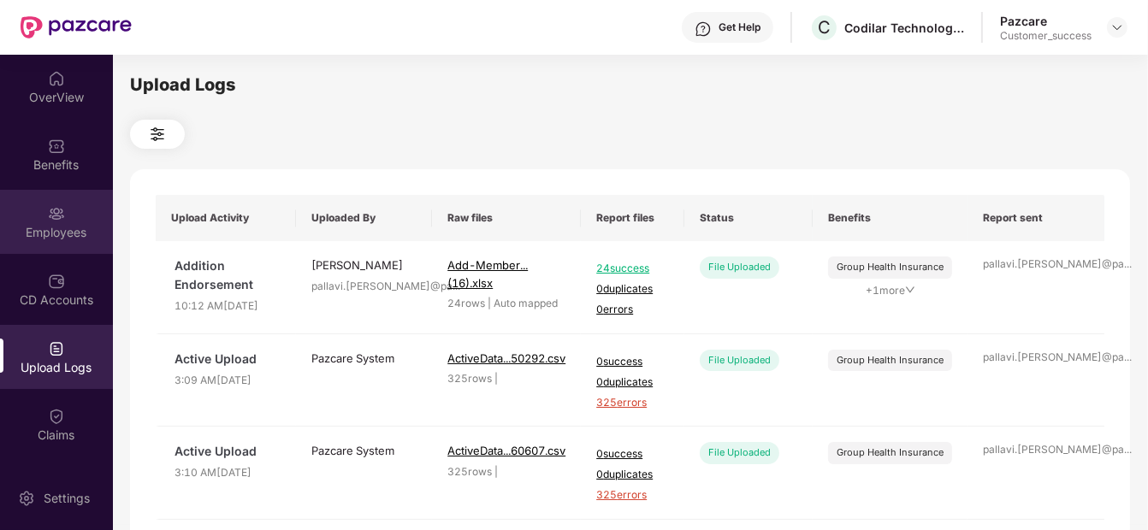
click at [43, 201] on div "Employees" at bounding box center [56, 222] width 113 height 64
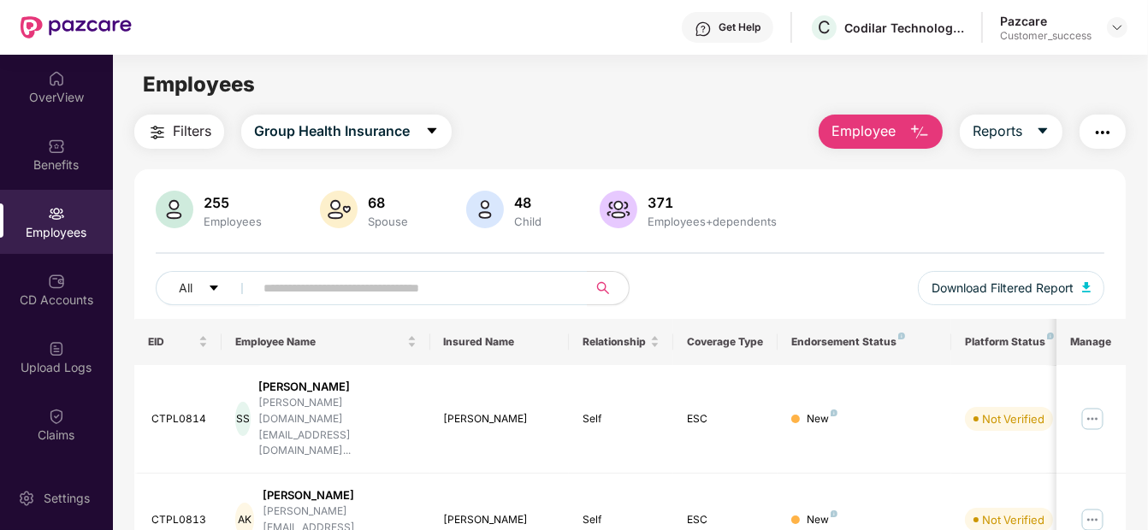
drag, startPoint x: 859, startPoint y: 105, endPoint x: 858, endPoint y: 121, distance: 16.3
click at [858, 121] on main "Employees Filters Group Health Insurance Employee Reports 255 Employees 68 Spou…" at bounding box center [630, 320] width 1034 height 530
click at [858, 121] on span "Employee" at bounding box center [863, 131] width 64 height 21
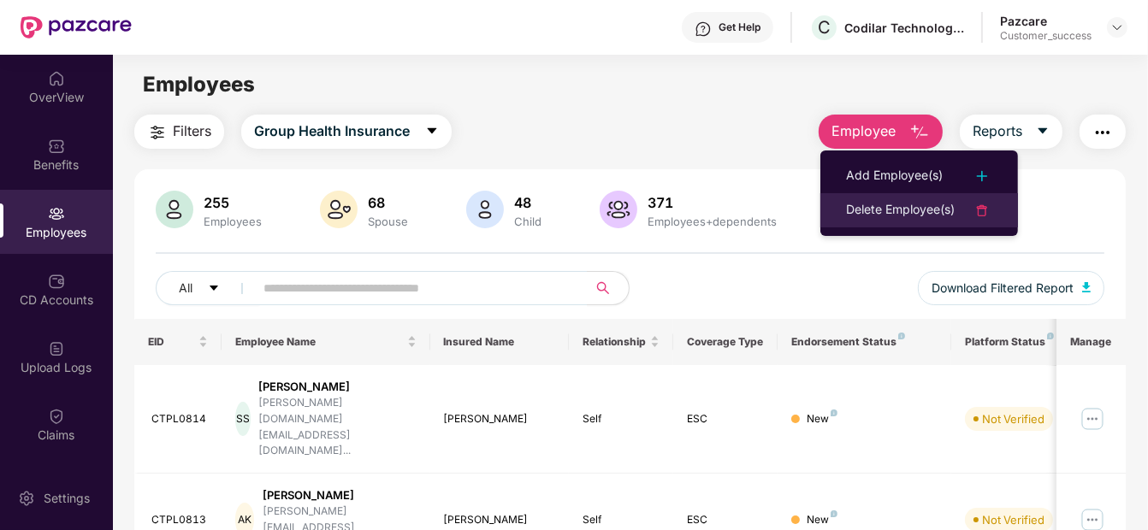
click at [883, 202] on div "Delete Employee(s)" at bounding box center [900, 210] width 109 height 21
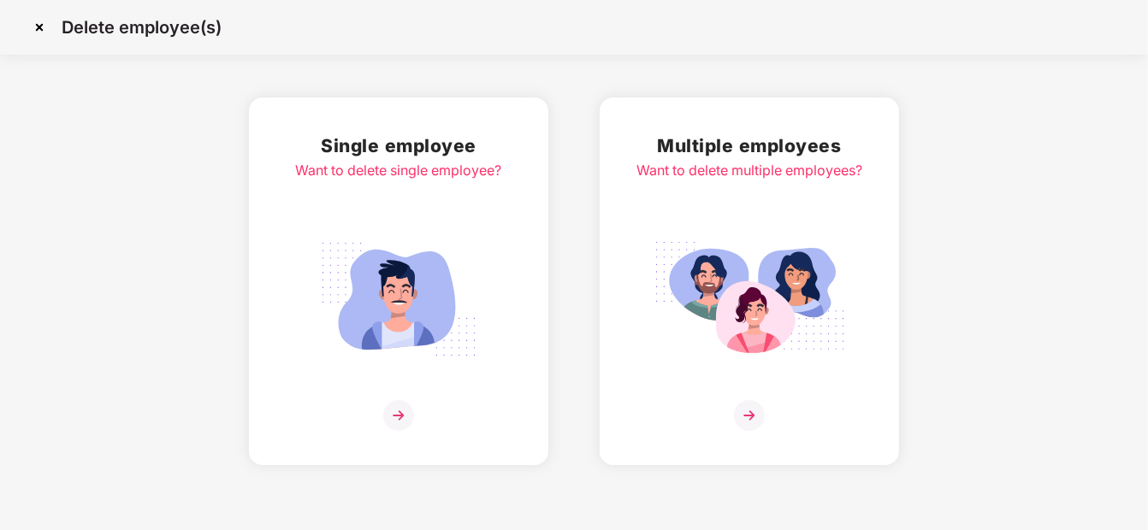
click at [737, 218] on div "Multiple employees Want to delete multiple employees?" at bounding box center [749, 281] width 226 height 299
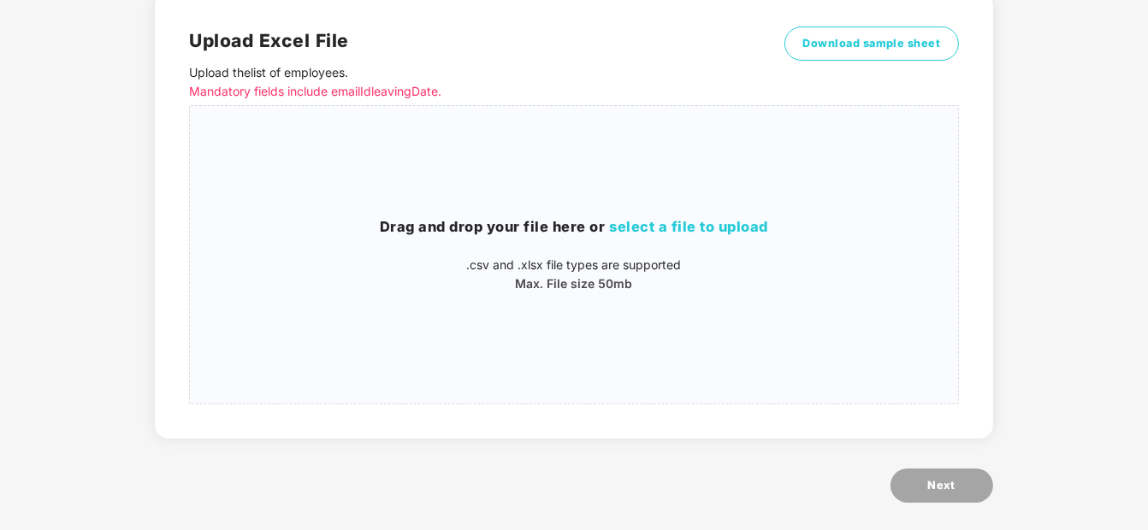
scroll to position [154, 0]
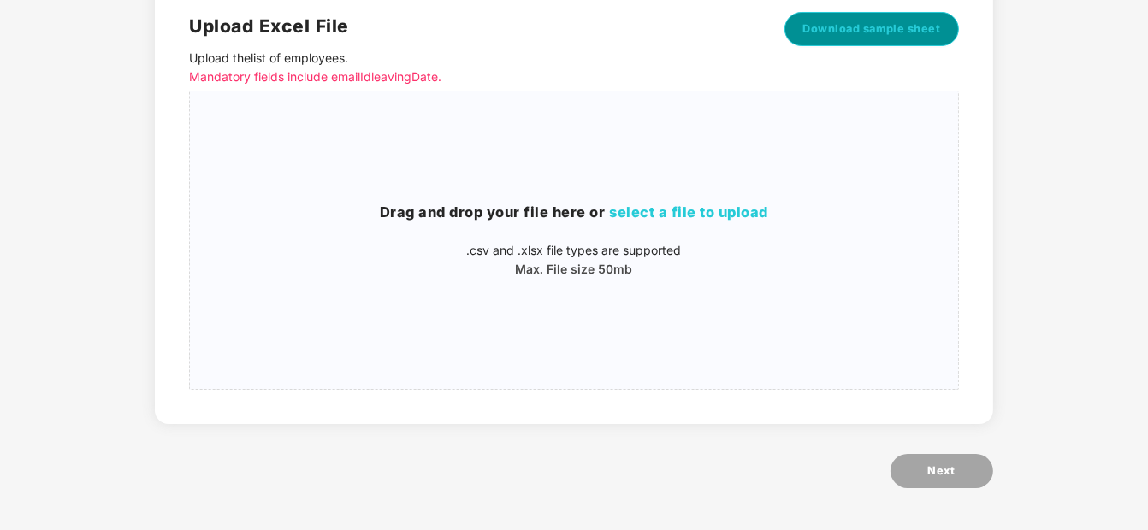
click at [855, 34] on span "Download sample sheet" at bounding box center [871, 29] width 139 height 17
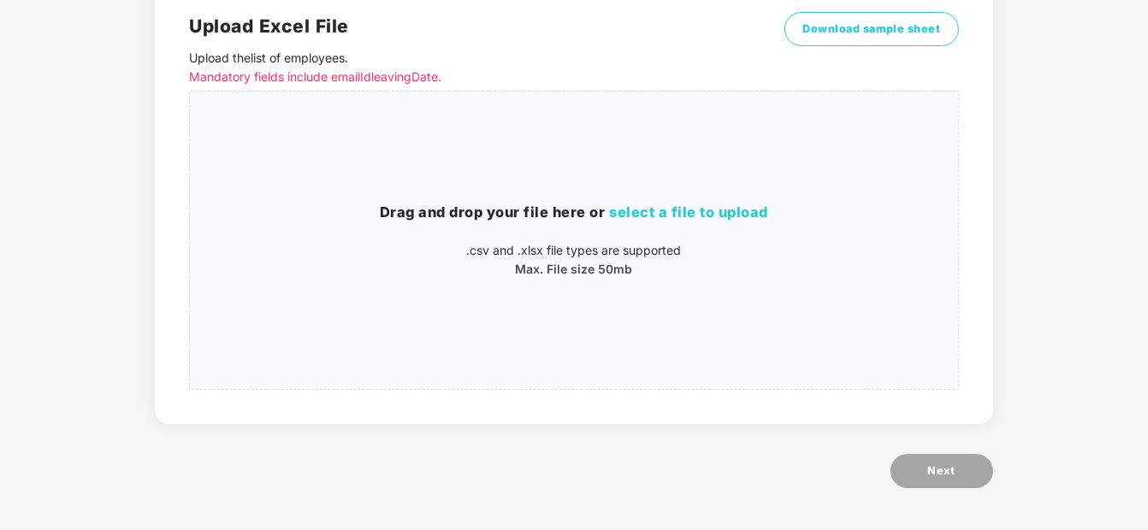
scroll to position [0, 0]
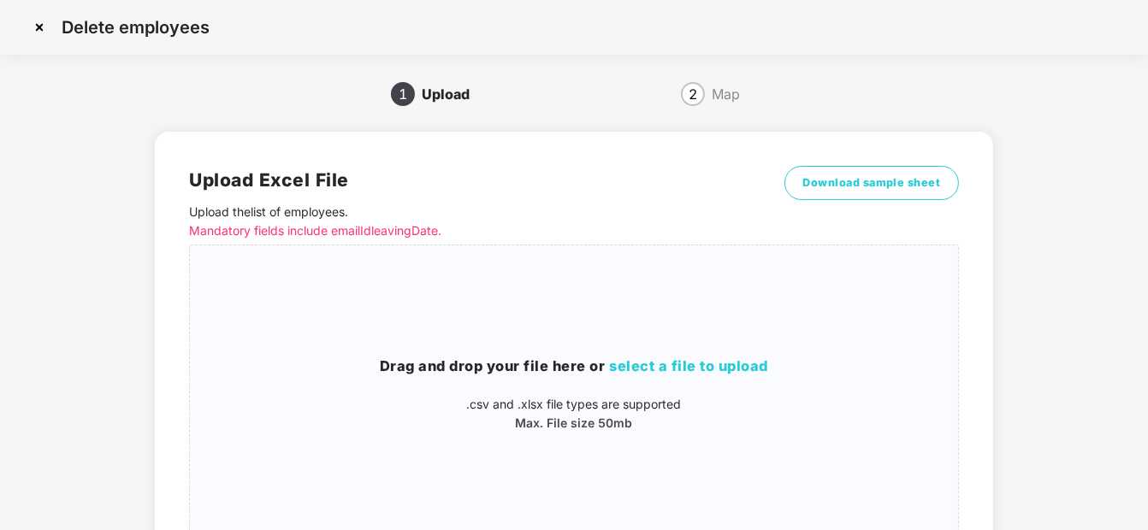
click at [35, 27] on img at bounding box center [39, 27] width 27 height 27
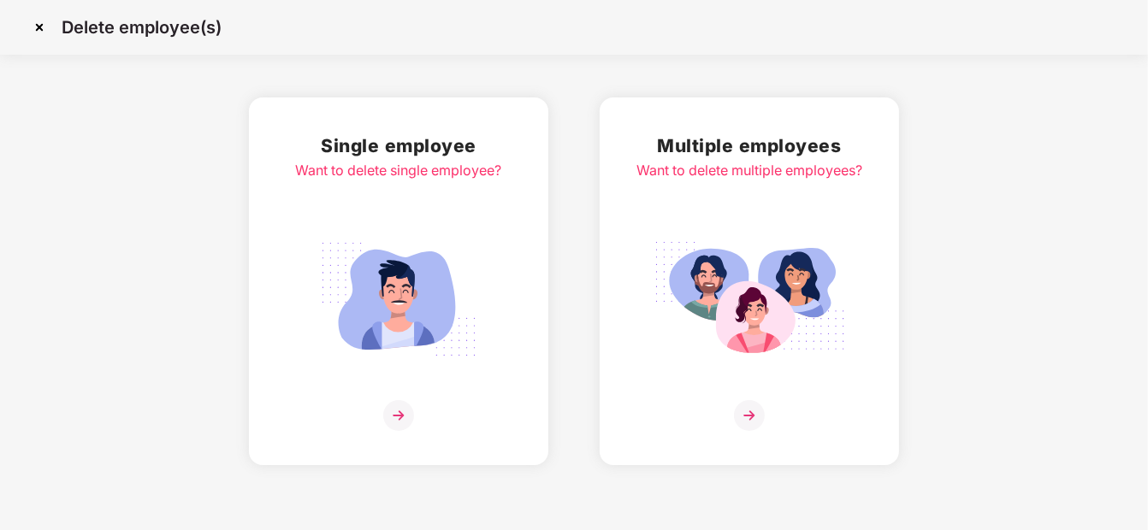
click at [402, 285] on img at bounding box center [399, 299] width 192 height 133
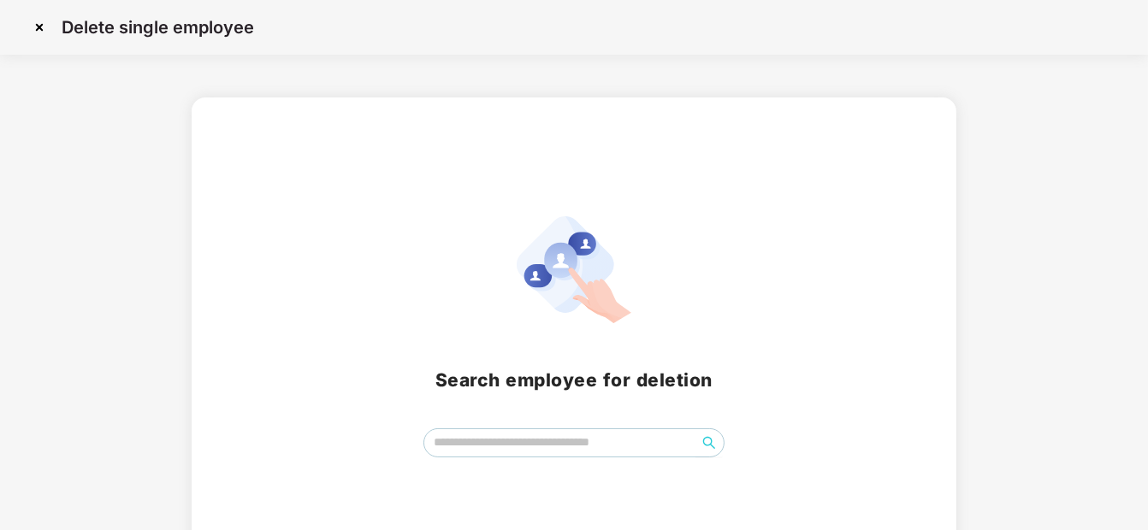
click at [44, 27] on img at bounding box center [39, 27] width 27 height 27
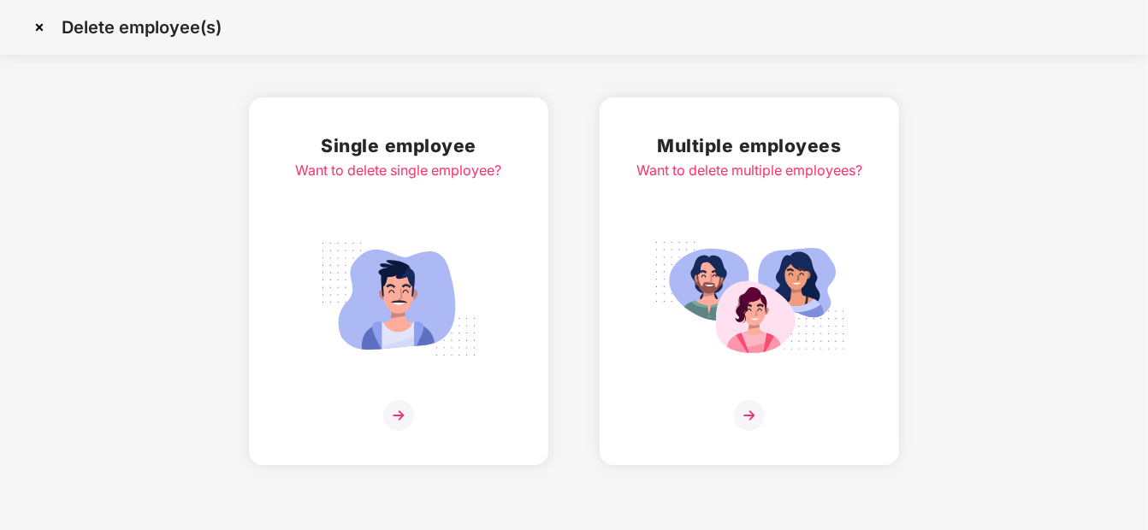
click at [775, 327] on img at bounding box center [749, 299] width 192 height 133
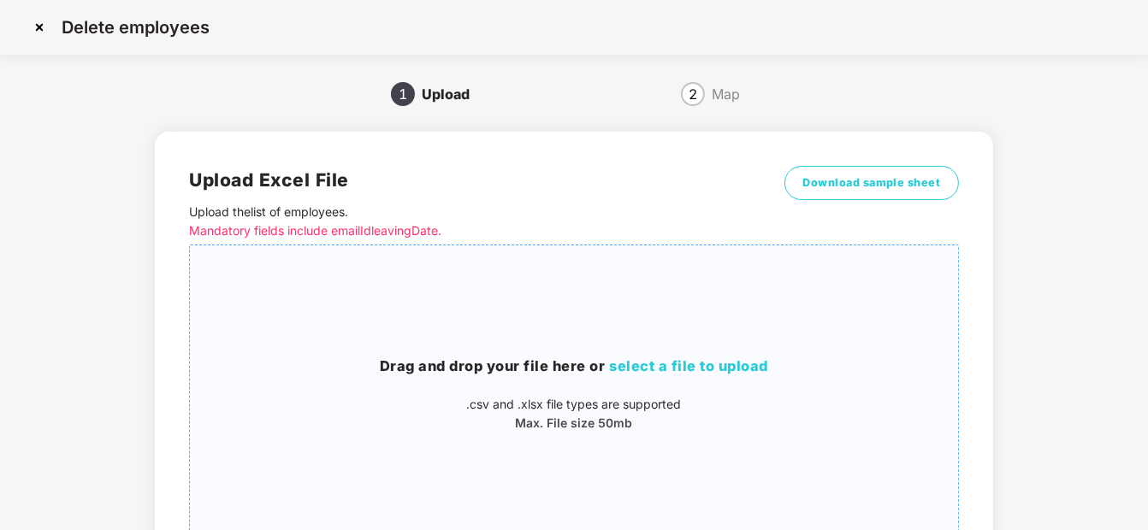
click at [672, 372] on span "select a file to upload" at bounding box center [688, 365] width 159 height 17
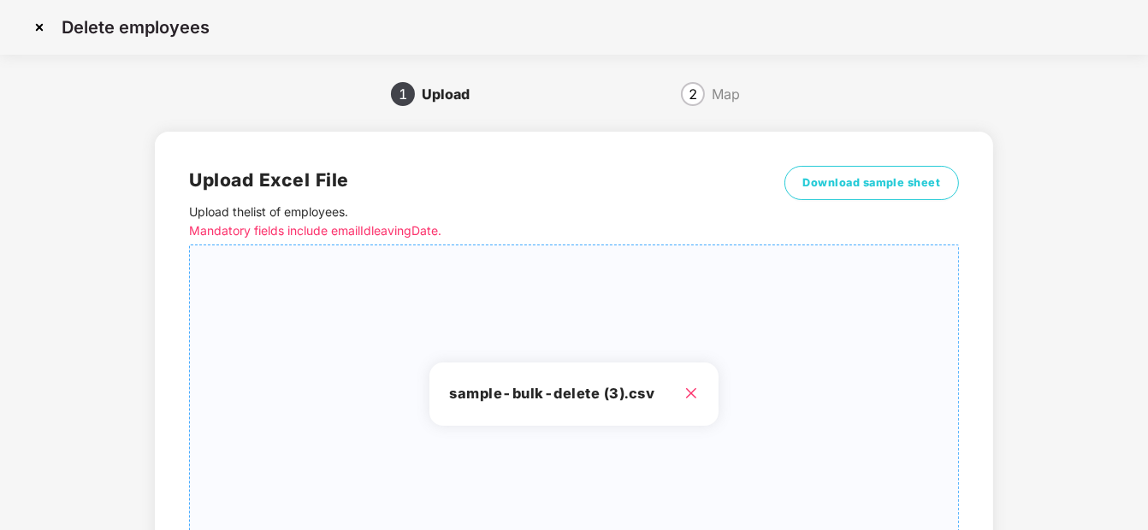
scroll to position [154, 0]
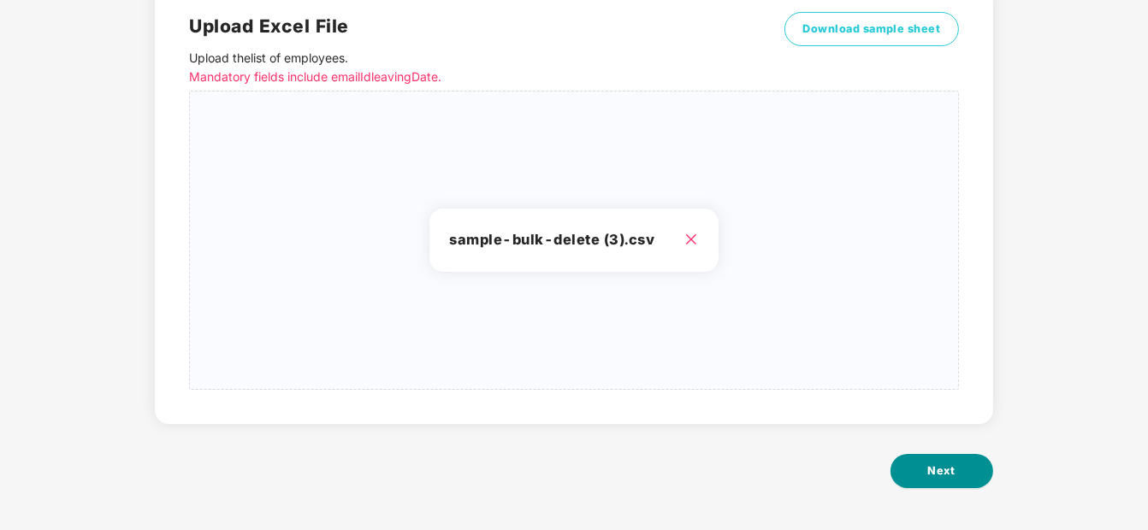
click at [917, 471] on button "Next" at bounding box center [941, 471] width 103 height 34
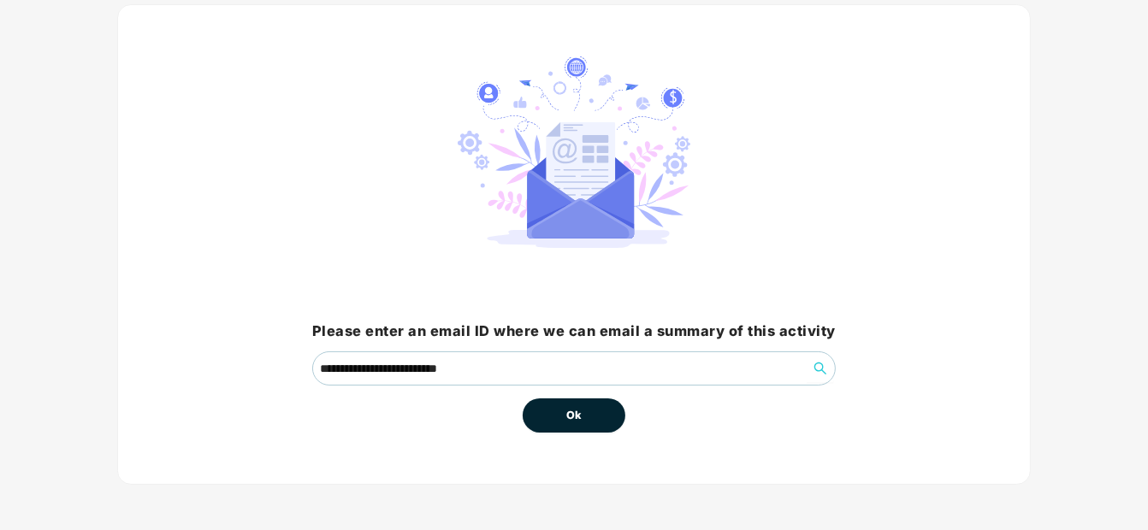
scroll to position [100, 0]
click at [561, 422] on button "Ok" at bounding box center [573, 415] width 103 height 34
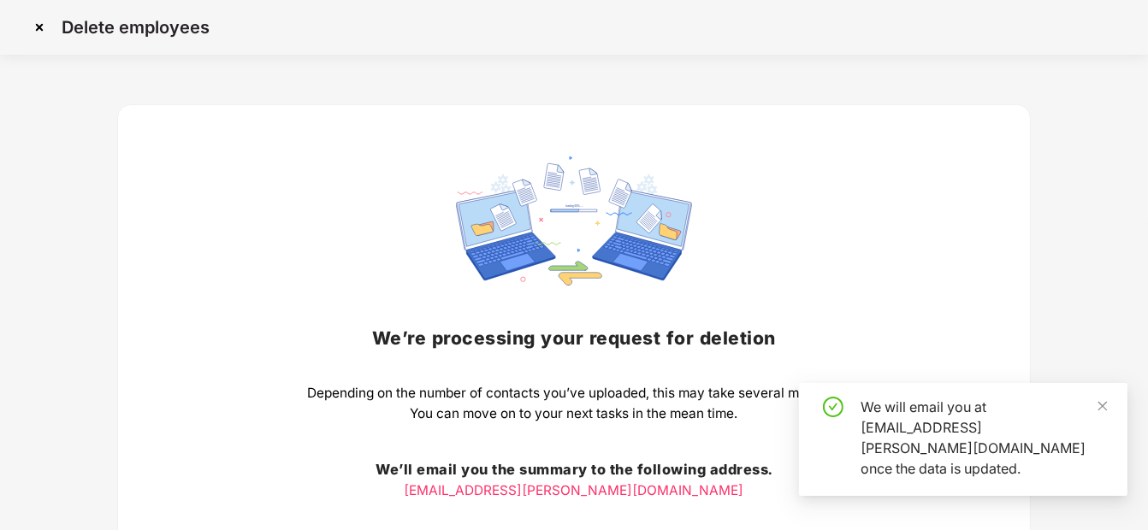
click at [33, 20] on img at bounding box center [39, 27] width 27 height 27
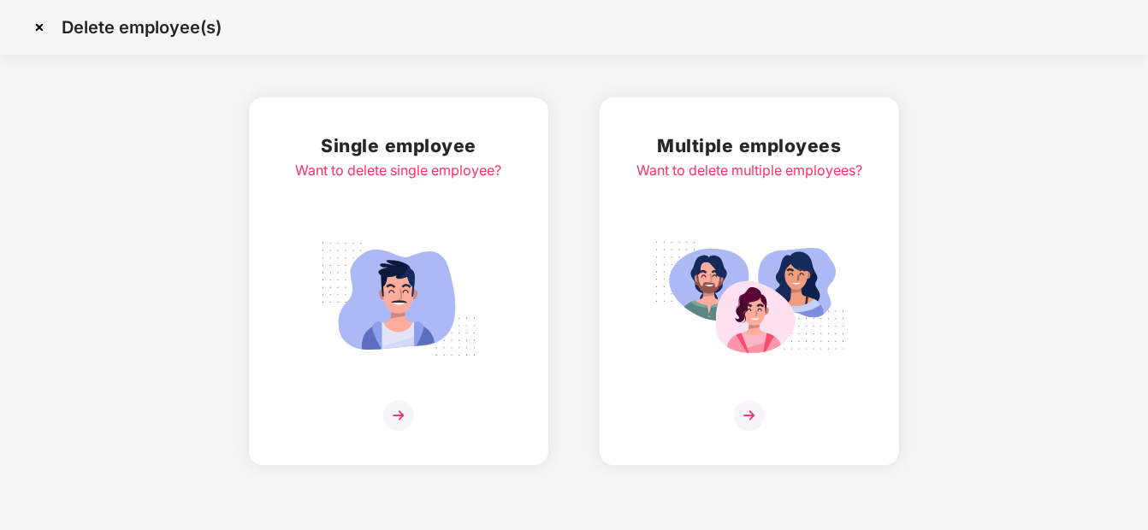
click at [36, 27] on img at bounding box center [39, 27] width 27 height 27
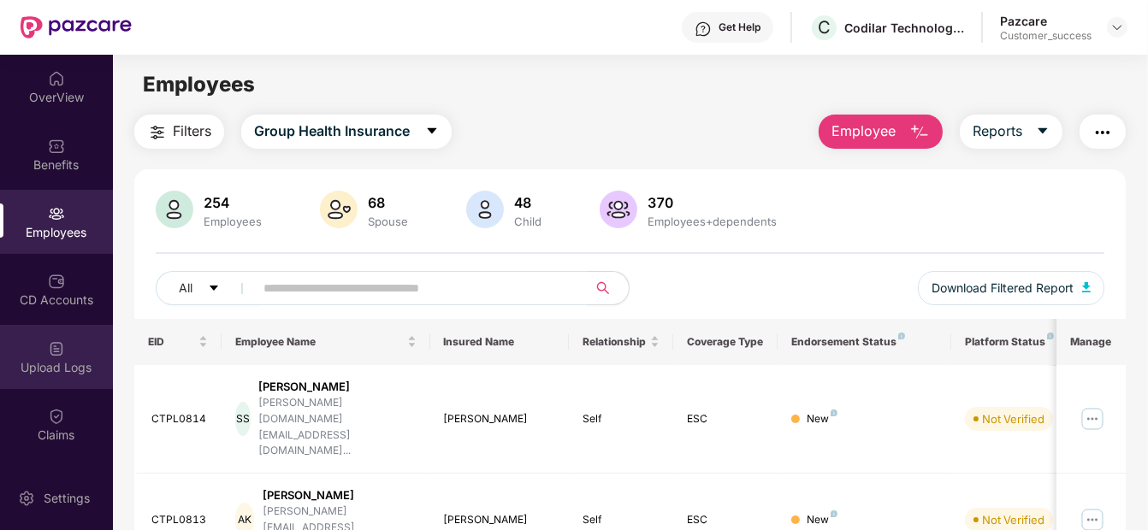
click at [54, 362] on div "Upload Logs" at bounding box center [56, 367] width 113 height 17
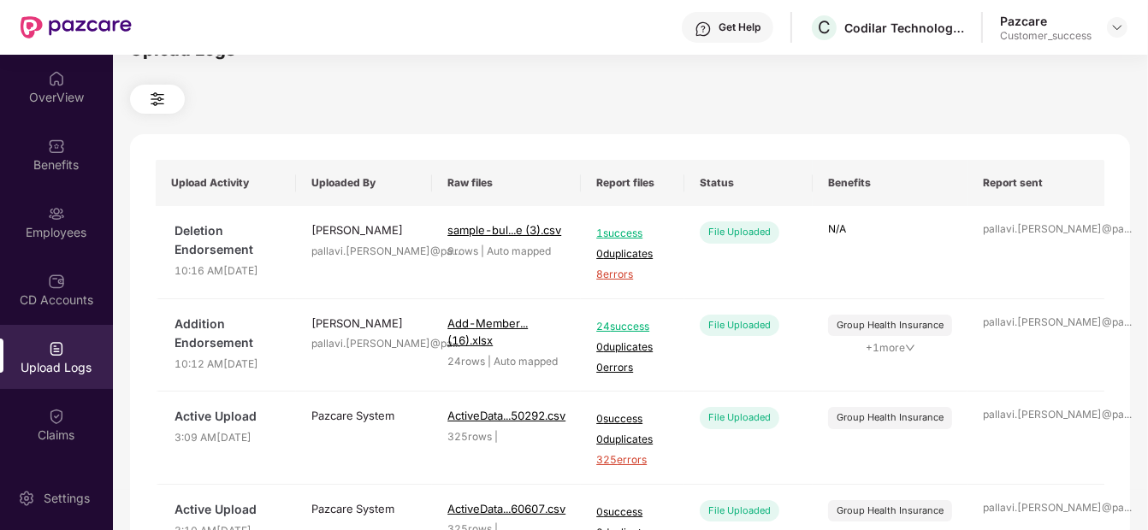
scroll to position [36, 0]
click at [618, 274] on span "8 errors" at bounding box center [632, 274] width 73 height 16
click at [57, 215] on img at bounding box center [56, 213] width 17 height 17
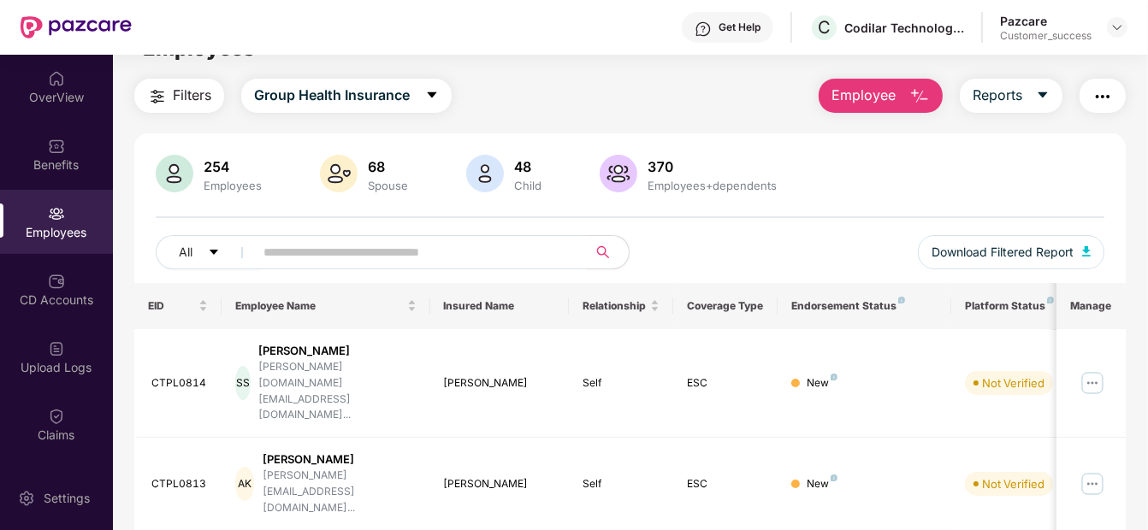
click at [914, 99] on img "button" at bounding box center [919, 96] width 21 height 21
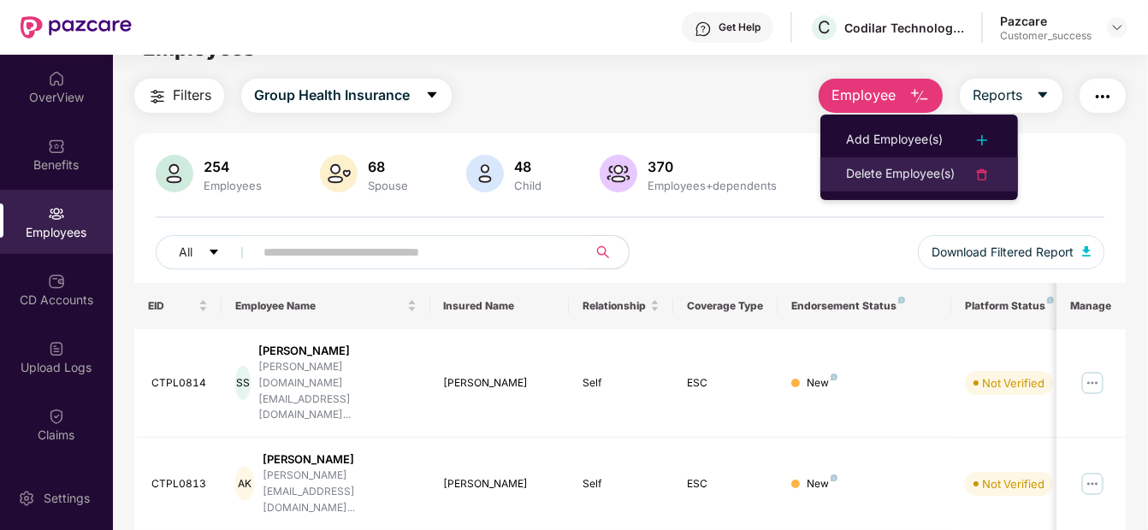
click at [936, 165] on div "Delete Employee(s)" at bounding box center [900, 174] width 109 height 21
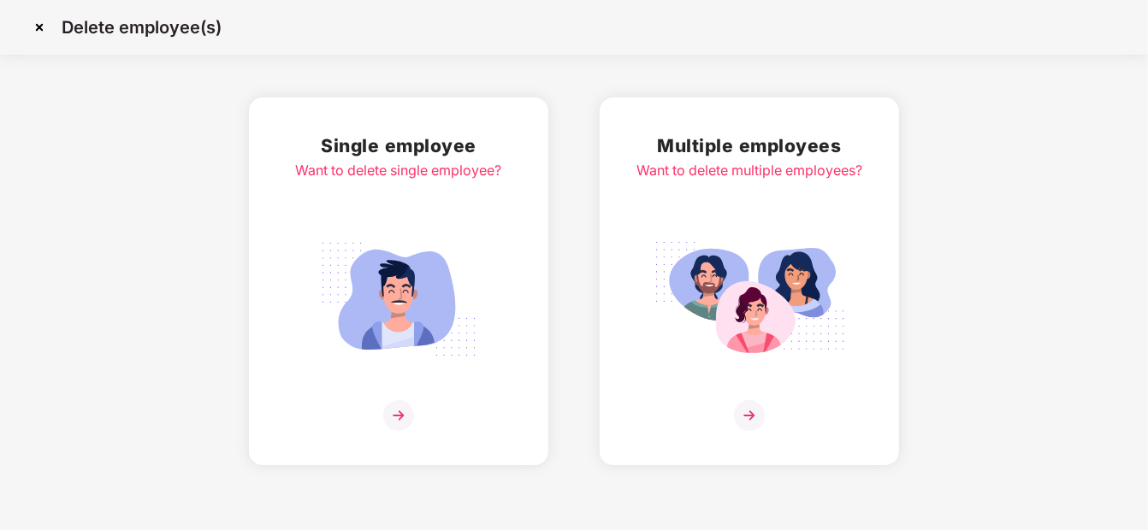
click at [776, 329] on img at bounding box center [749, 299] width 192 height 133
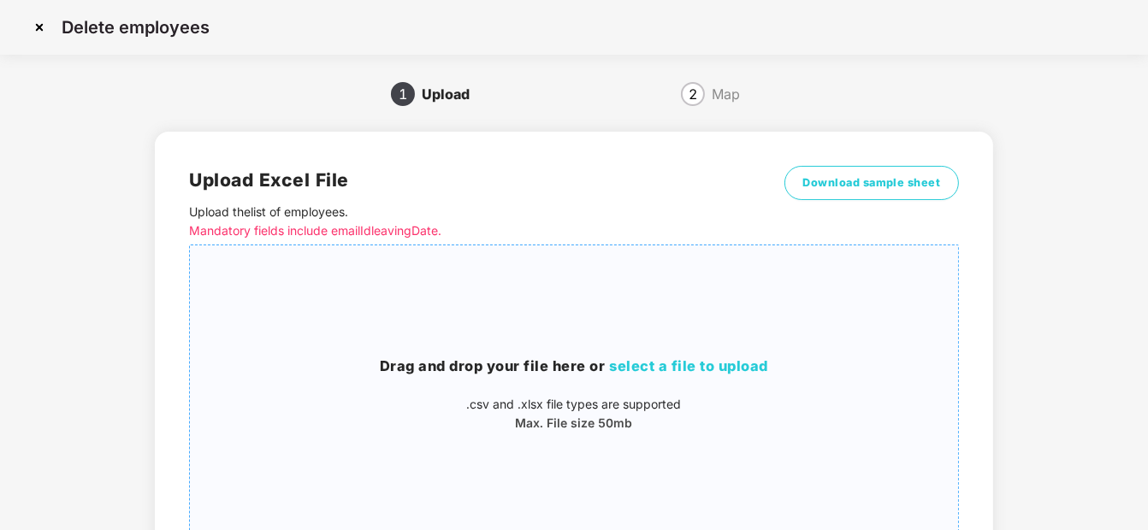
click at [691, 371] on span "select a file to upload" at bounding box center [688, 365] width 159 height 17
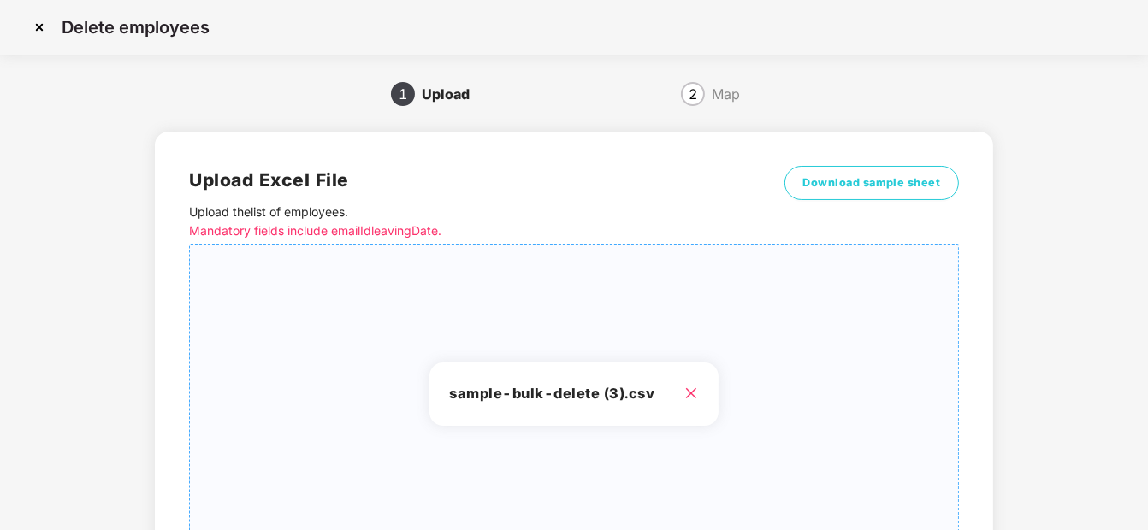
scroll to position [154, 0]
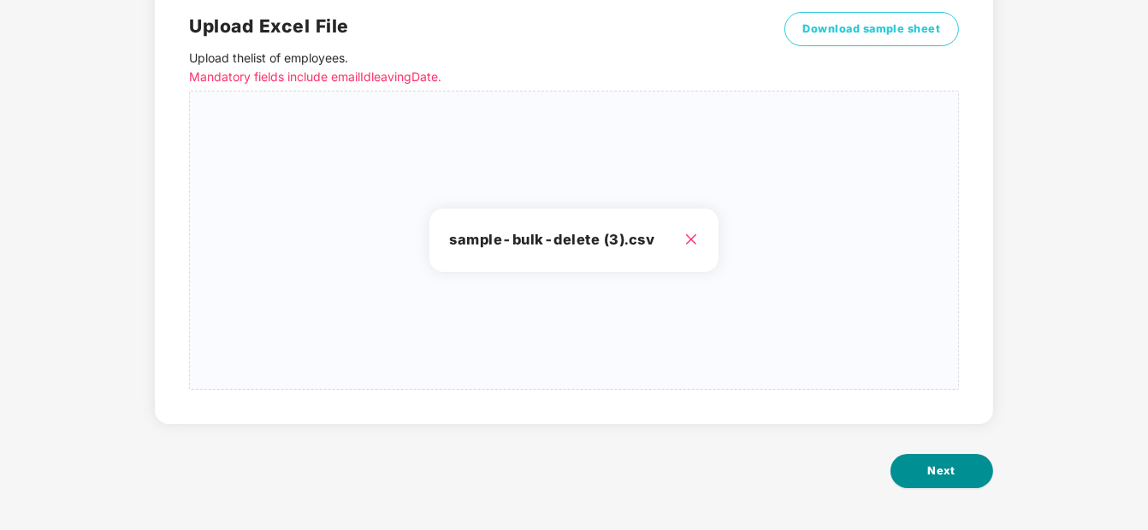
click at [910, 458] on button "Next" at bounding box center [941, 471] width 103 height 34
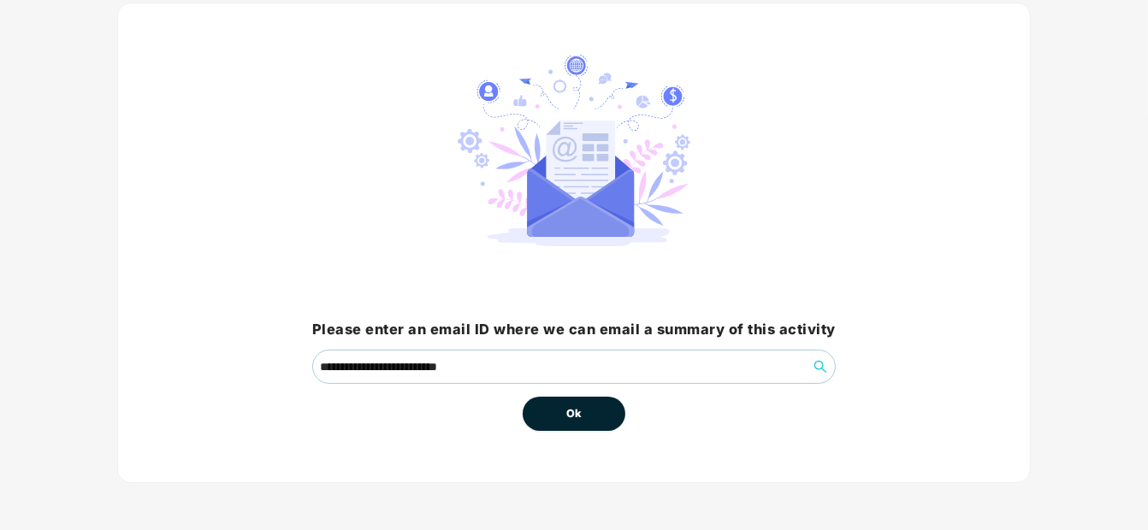
scroll to position [0, 0]
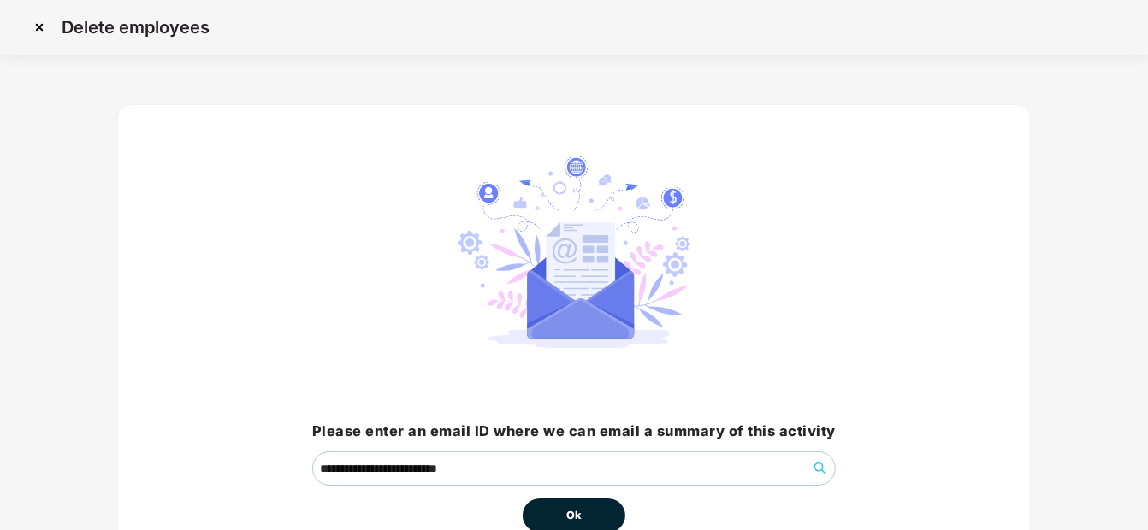
click at [556, 513] on button "Ok" at bounding box center [573, 516] width 103 height 34
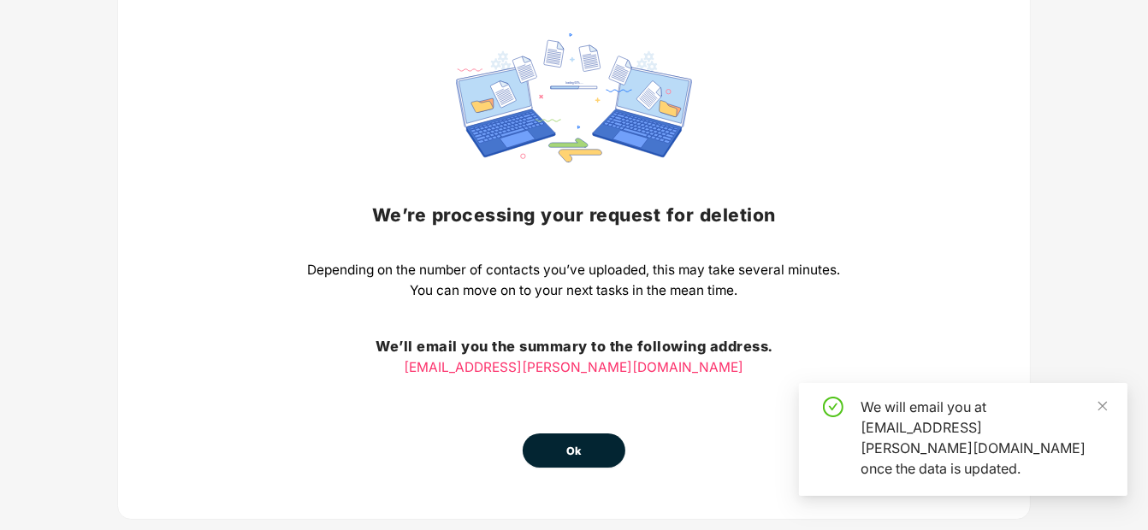
scroll to position [159, 0]
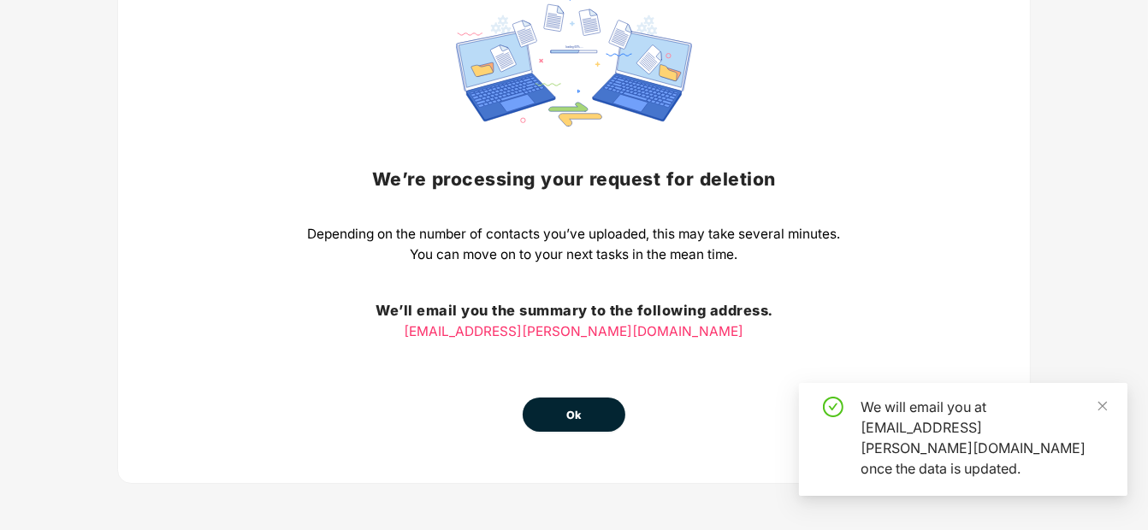
click at [576, 411] on span "Ok" at bounding box center [573, 415] width 15 height 17
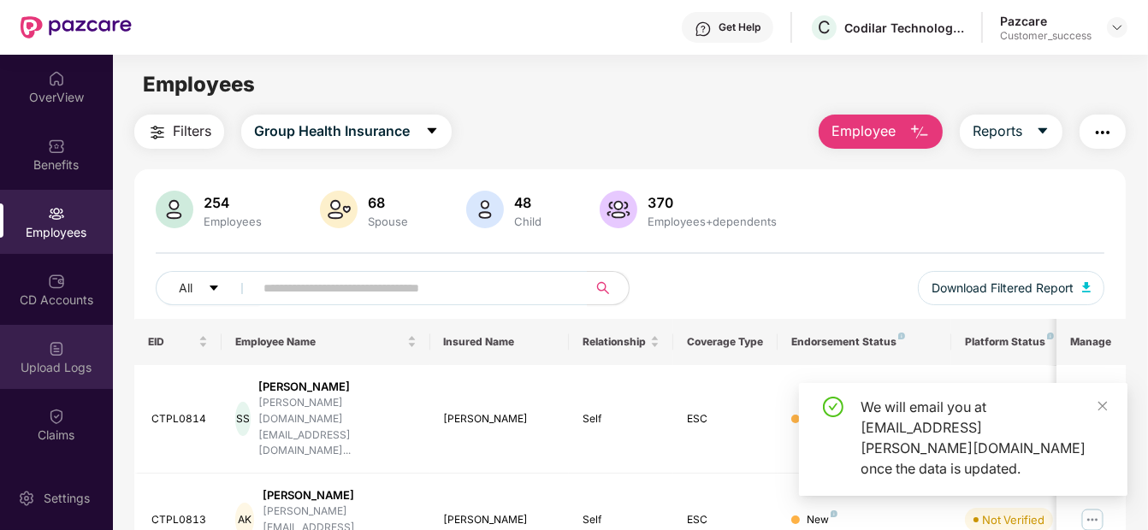
click at [66, 345] on div "Upload Logs" at bounding box center [56, 357] width 113 height 64
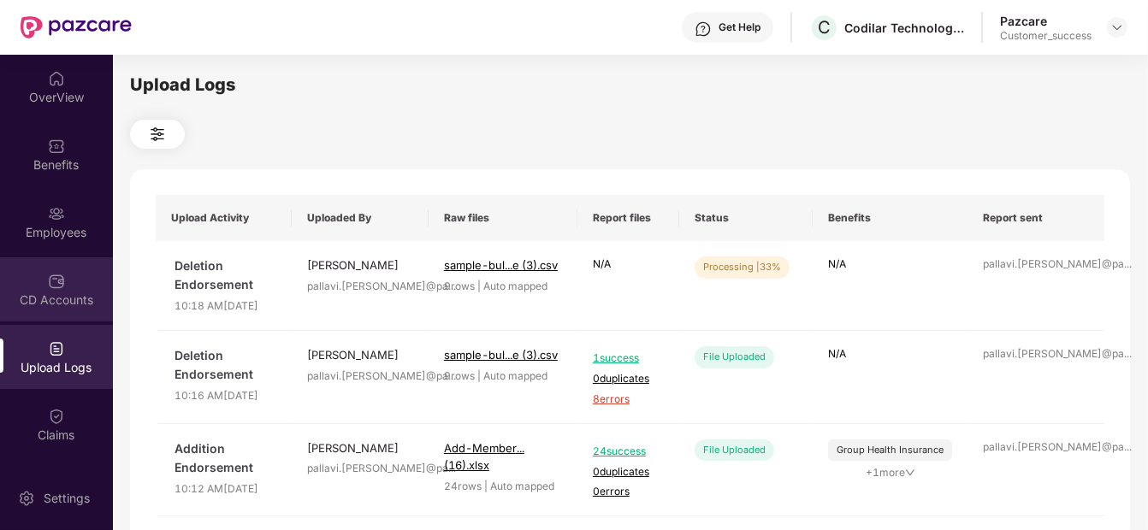
click at [50, 317] on div "CD Accounts" at bounding box center [56, 289] width 113 height 64
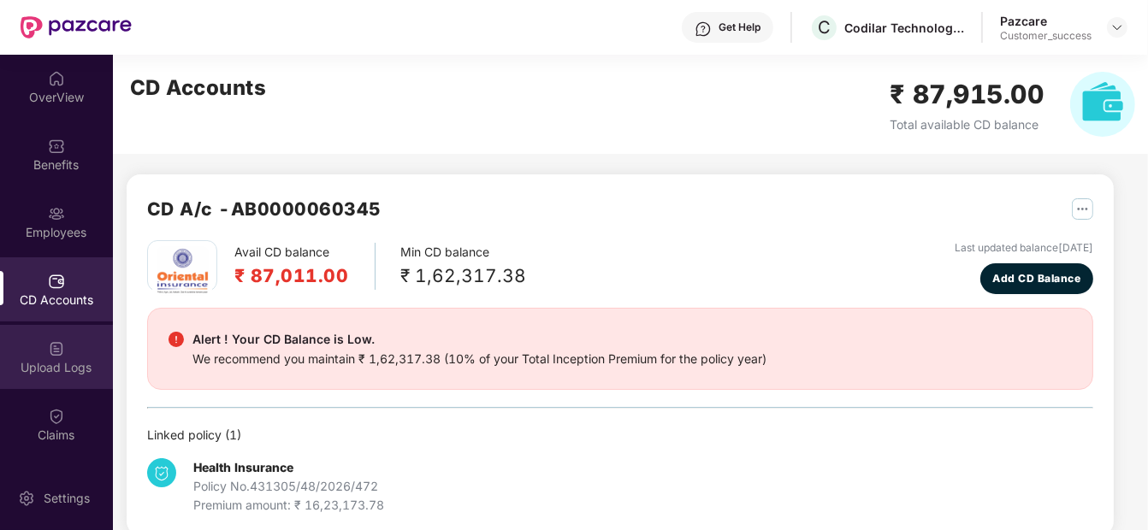
click at [50, 363] on div "Upload Logs" at bounding box center [56, 367] width 113 height 17
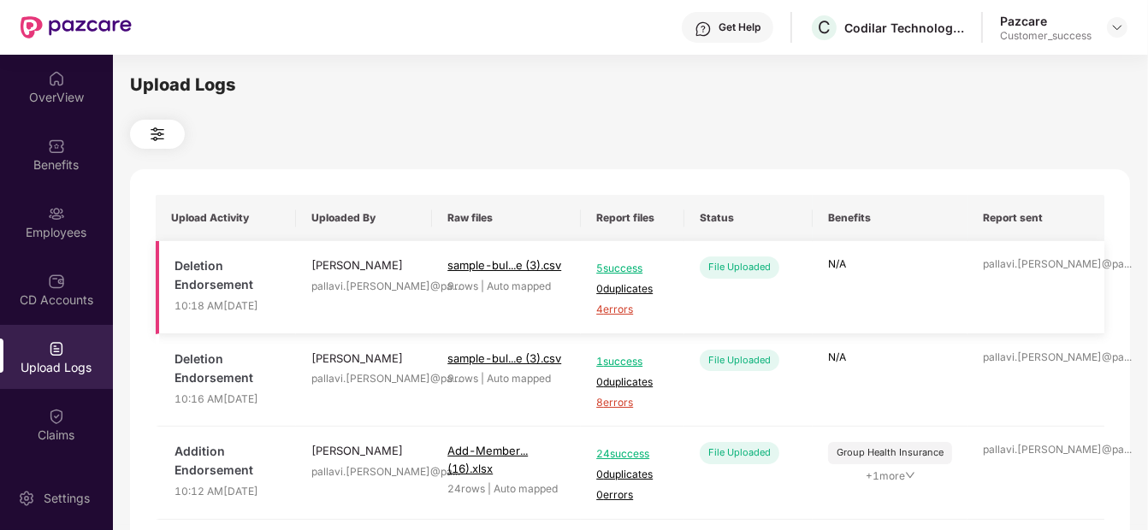
click at [623, 316] on span "4 errors" at bounding box center [632, 310] width 73 height 16
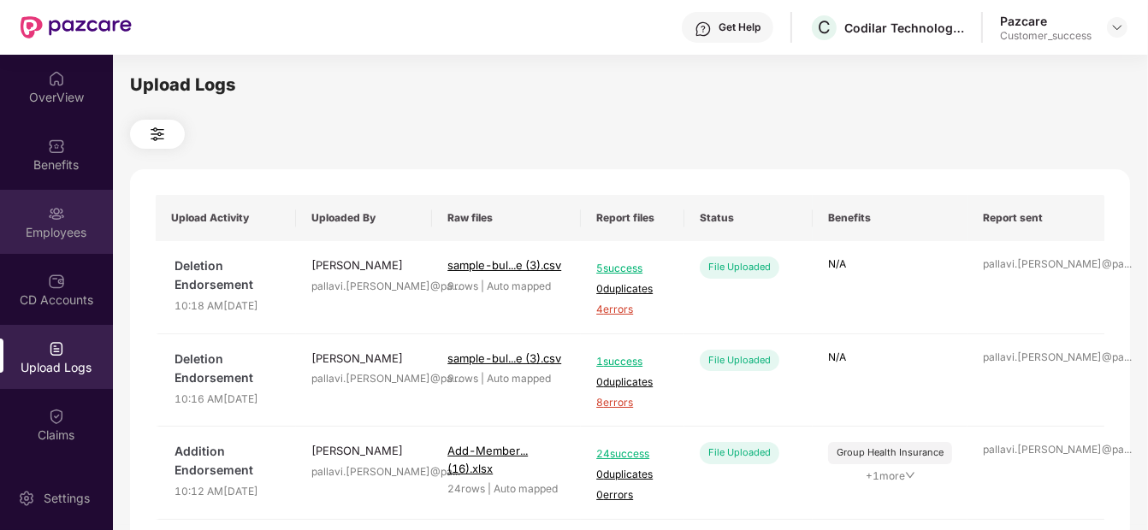
click at [48, 215] on img at bounding box center [56, 213] width 17 height 17
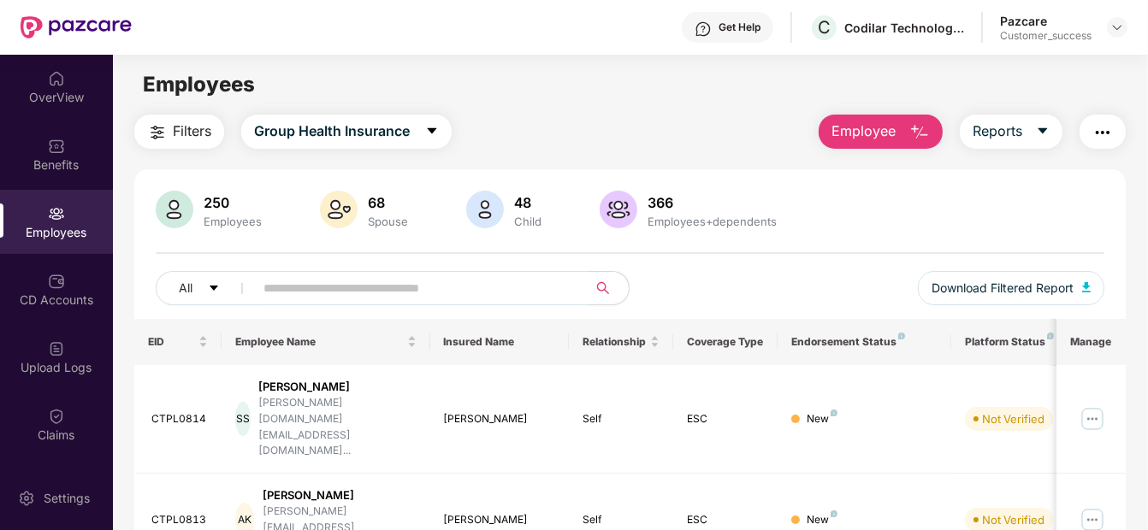
click at [362, 294] on input "text" at bounding box center [413, 288] width 300 height 26
paste input "**********"
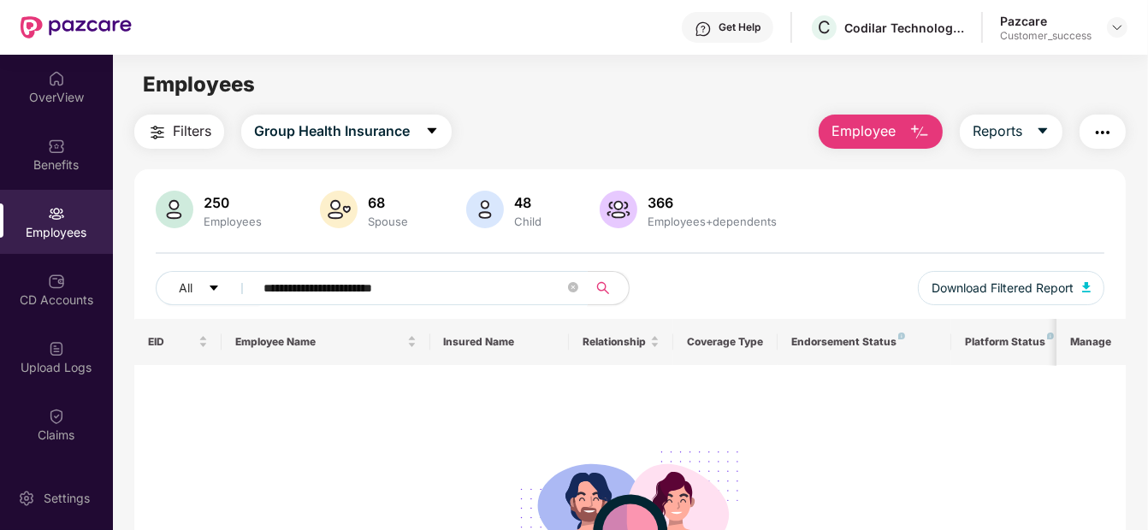
type input "**********"
click at [45, 89] on div "OverView" at bounding box center [56, 97] width 113 height 17
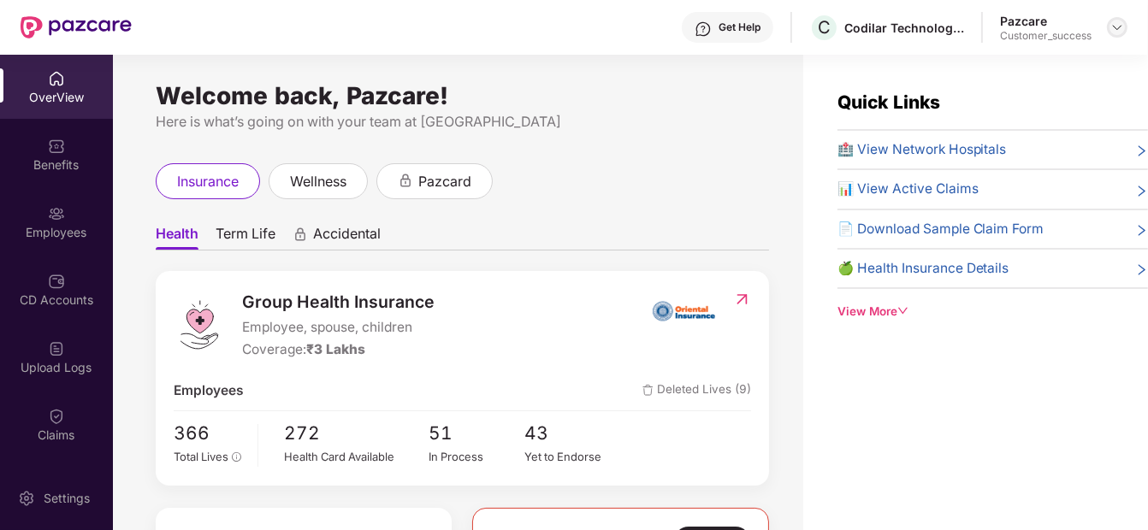
click at [1107, 22] on div at bounding box center [1117, 27] width 21 height 21
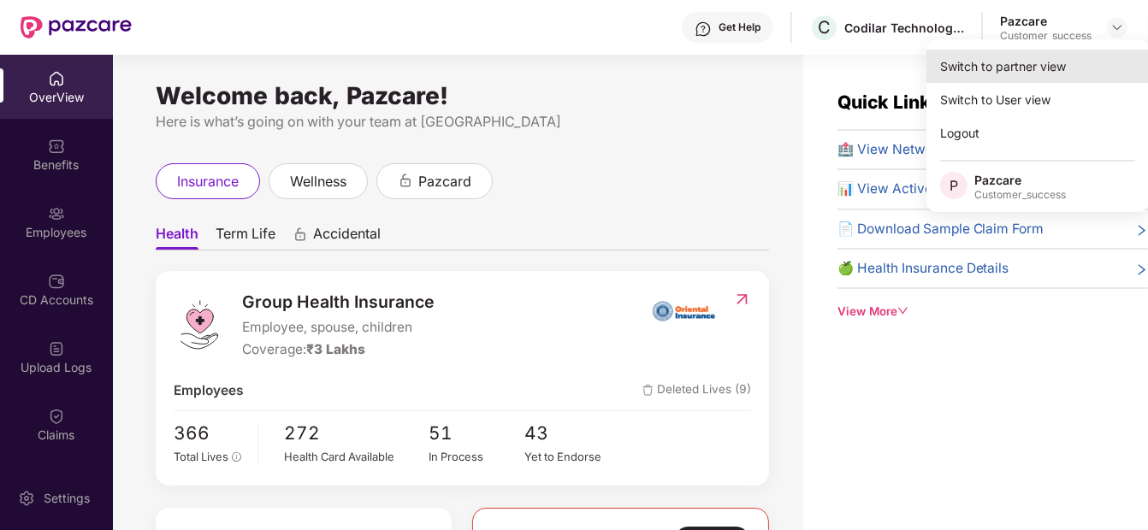
click at [1018, 81] on div "Switch to partner view" at bounding box center [1037, 66] width 222 height 33
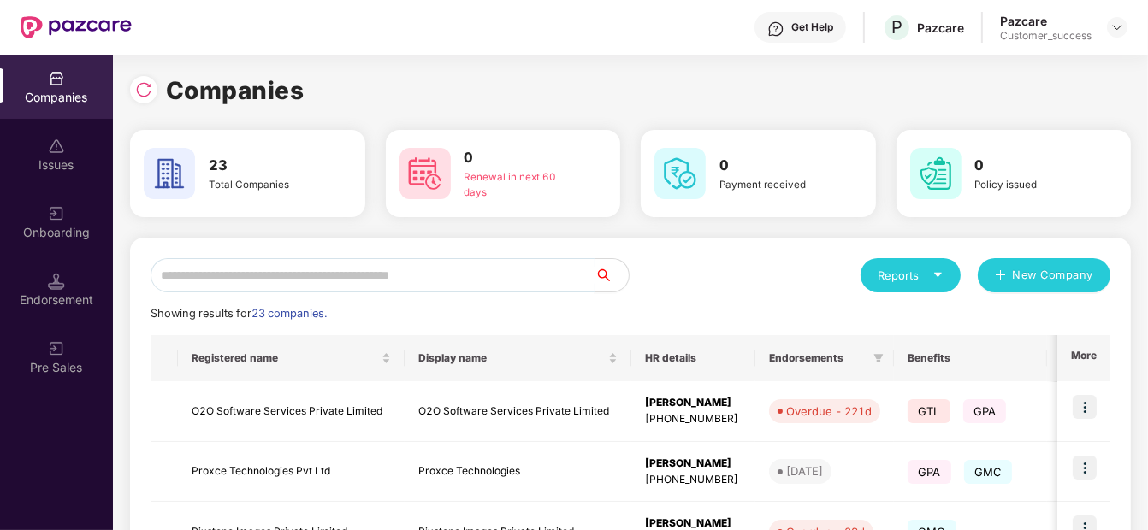
click at [292, 281] on input "text" at bounding box center [373, 275] width 444 height 34
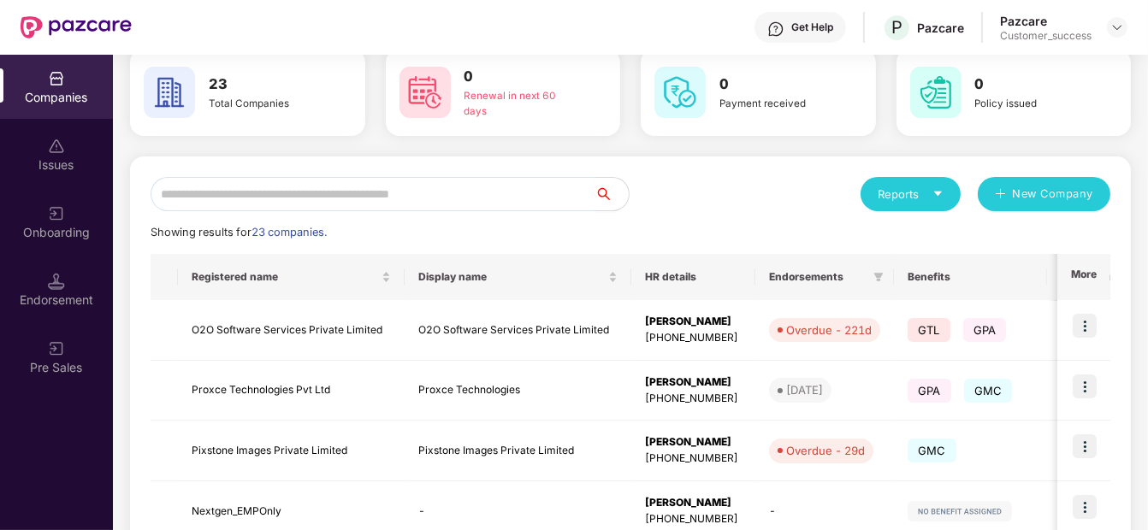
scroll to position [79, 0]
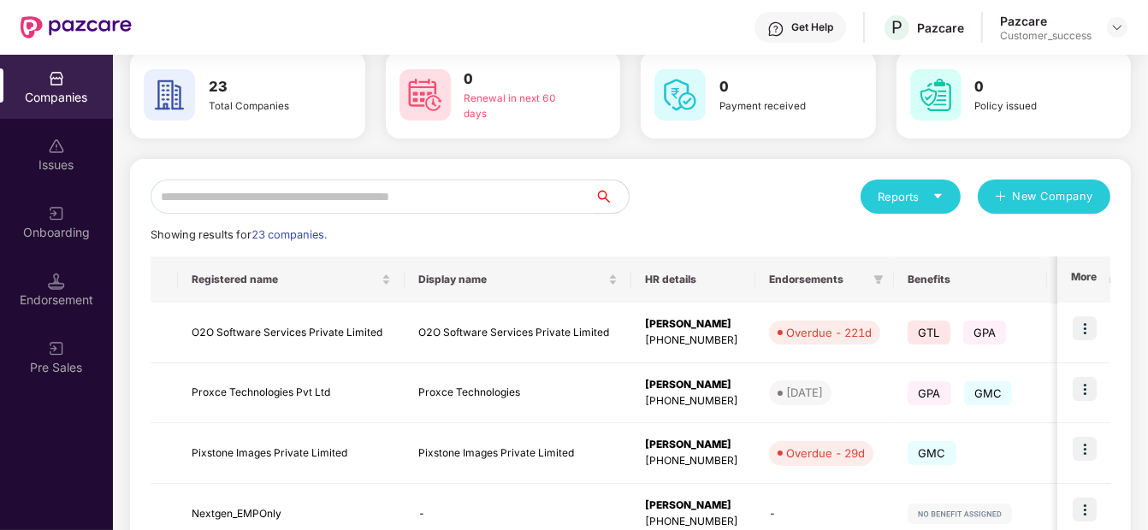
click at [279, 204] on input "text" at bounding box center [373, 197] width 444 height 34
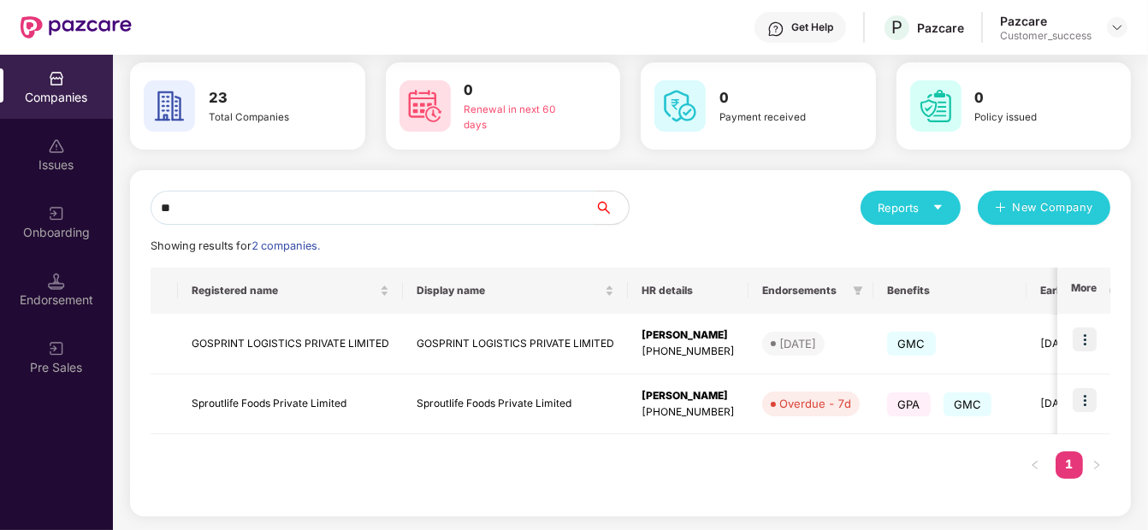
scroll to position [67, 0]
type input "**"
click at [1083, 400] on img at bounding box center [1084, 401] width 24 height 24
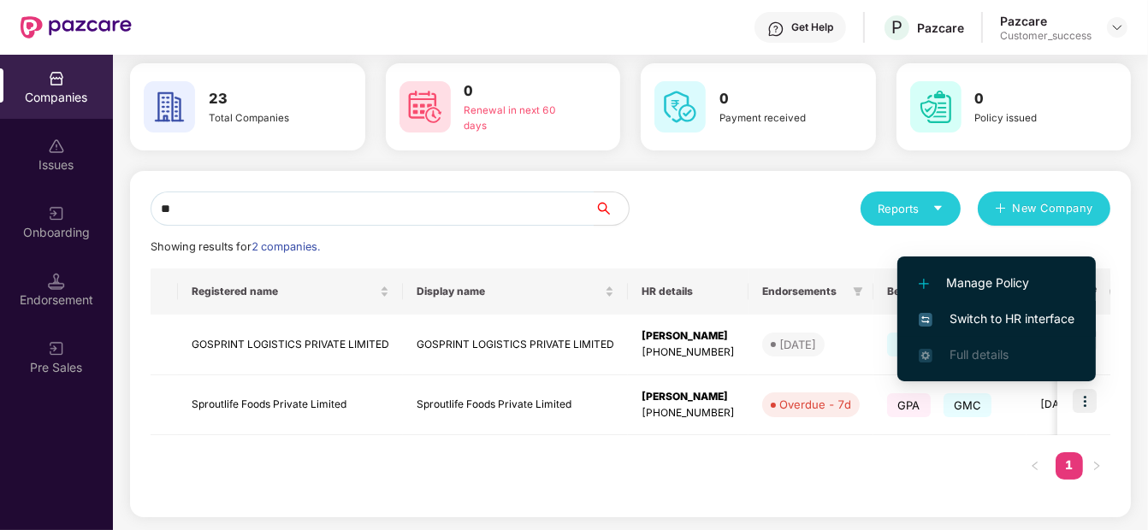
click at [1042, 322] on span "Switch to HR interface" at bounding box center [996, 319] width 156 height 19
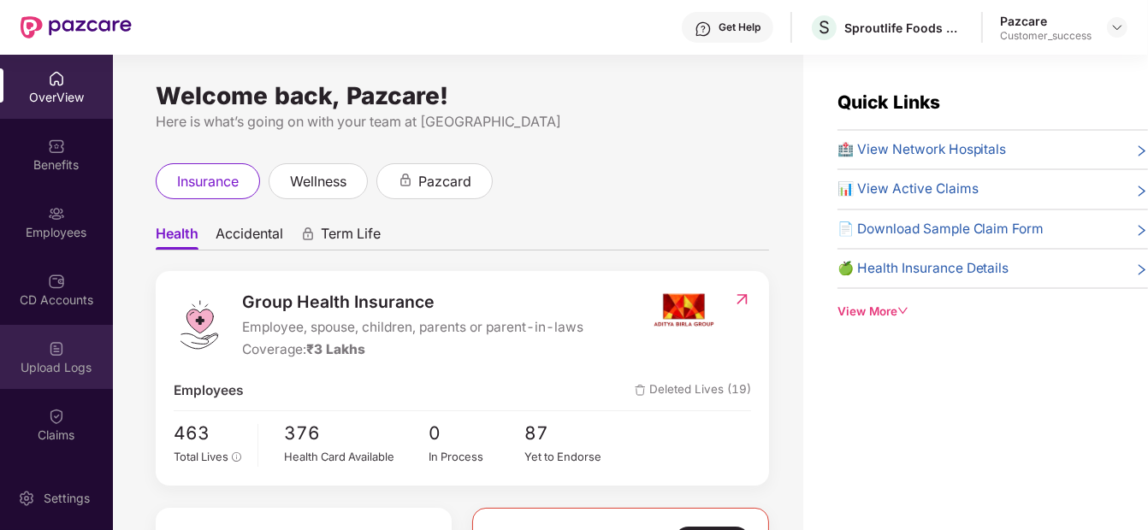
scroll to position [196, 0]
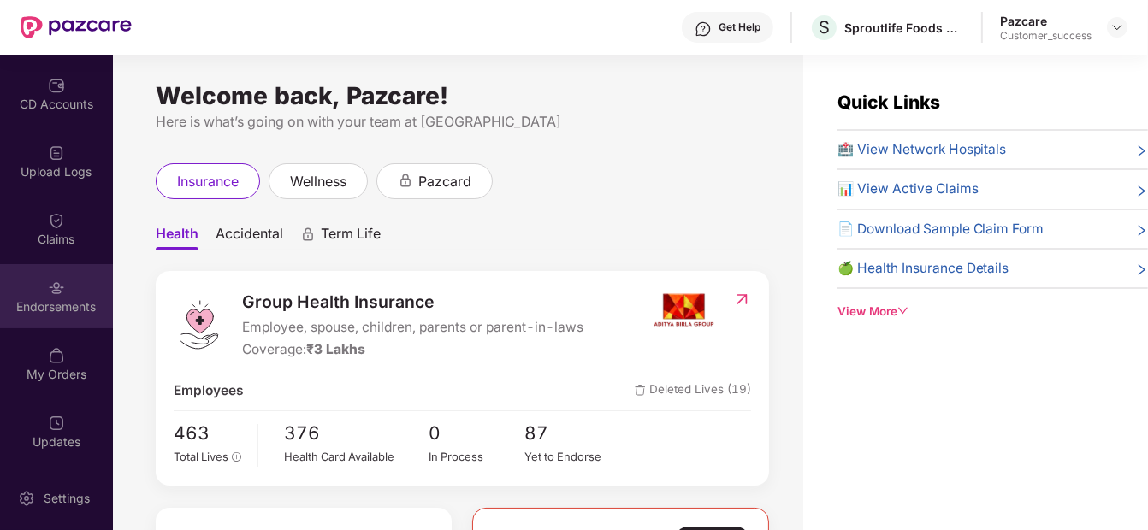
click at [68, 304] on div "Endorsements" at bounding box center [56, 306] width 113 height 17
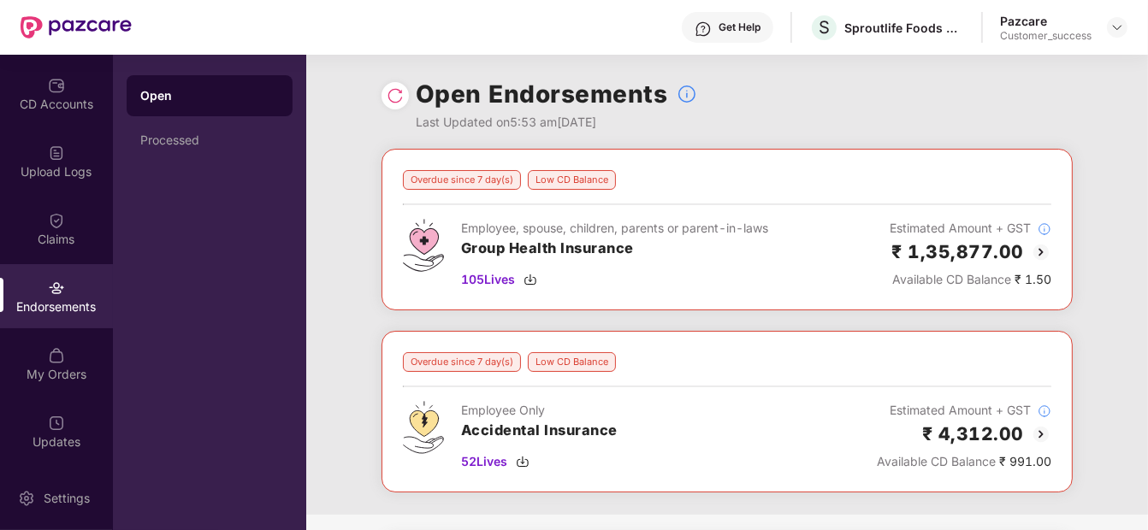
scroll to position [0, 0]
click at [1042, 250] on img at bounding box center [1040, 252] width 21 height 21
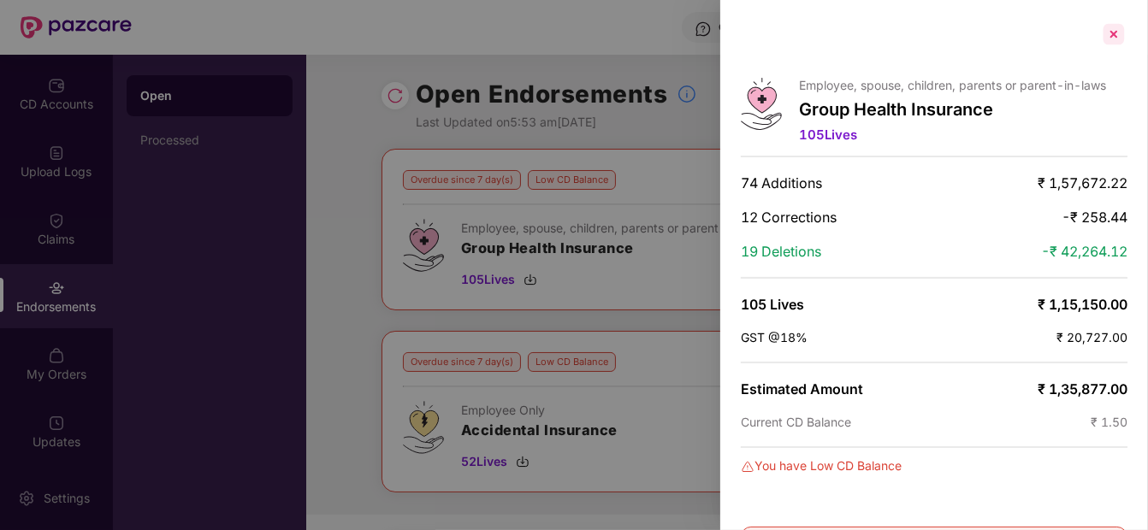
click at [1117, 27] on div at bounding box center [1113, 34] width 27 height 27
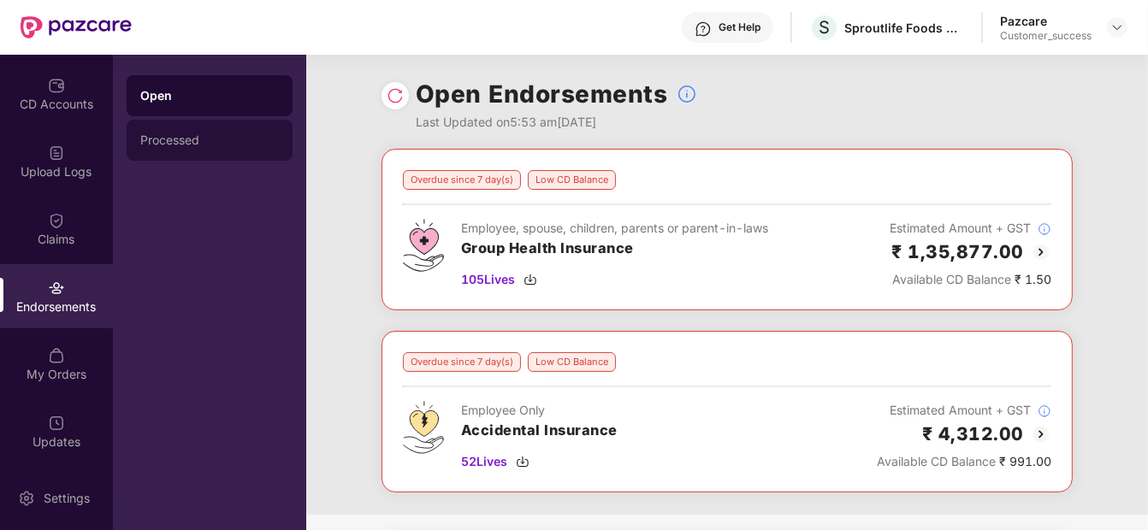
click at [161, 153] on div "Processed" at bounding box center [210, 140] width 166 height 41
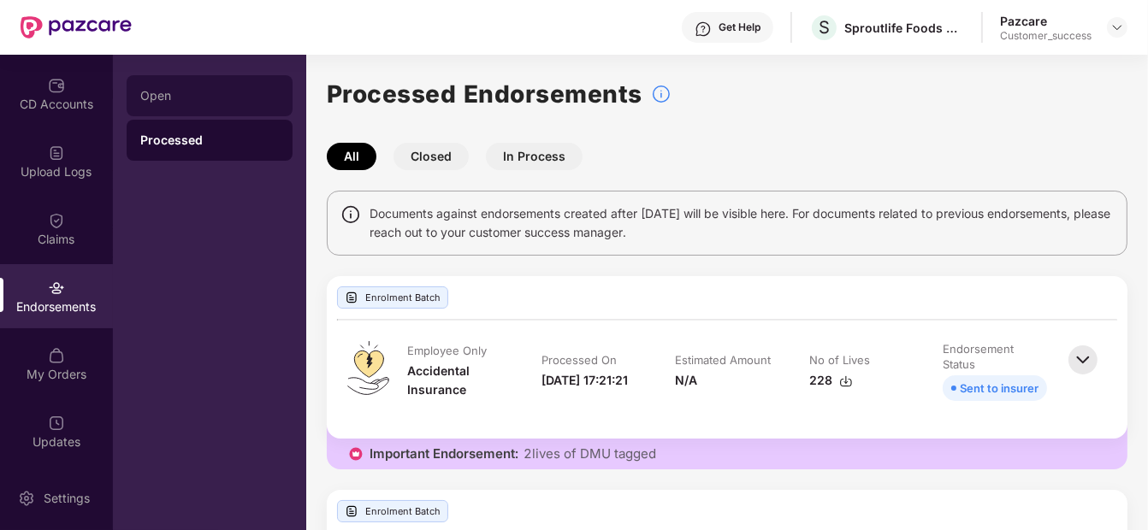
click at [228, 101] on div "Open" at bounding box center [209, 96] width 139 height 14
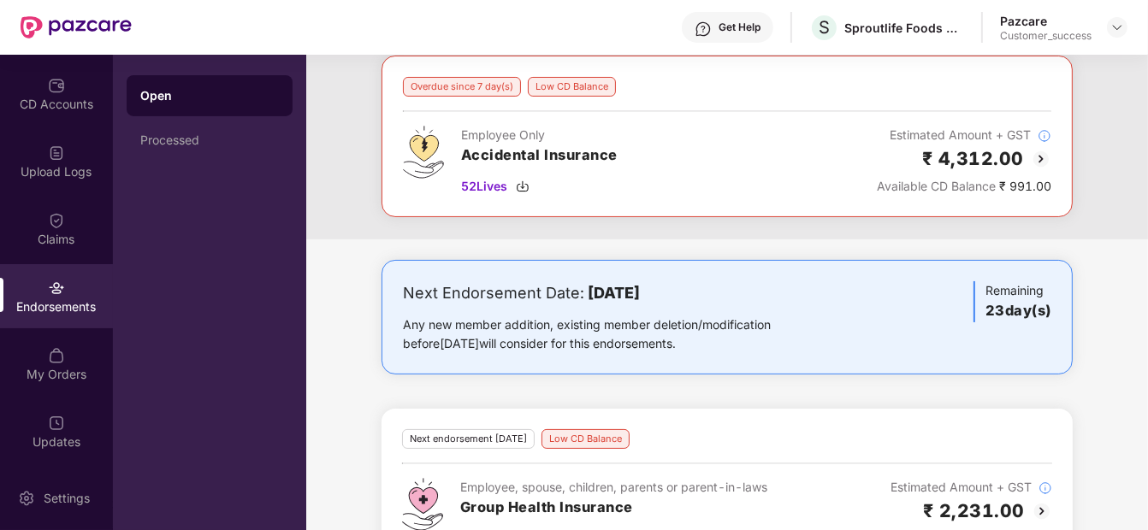
scroll to position [334, 0]
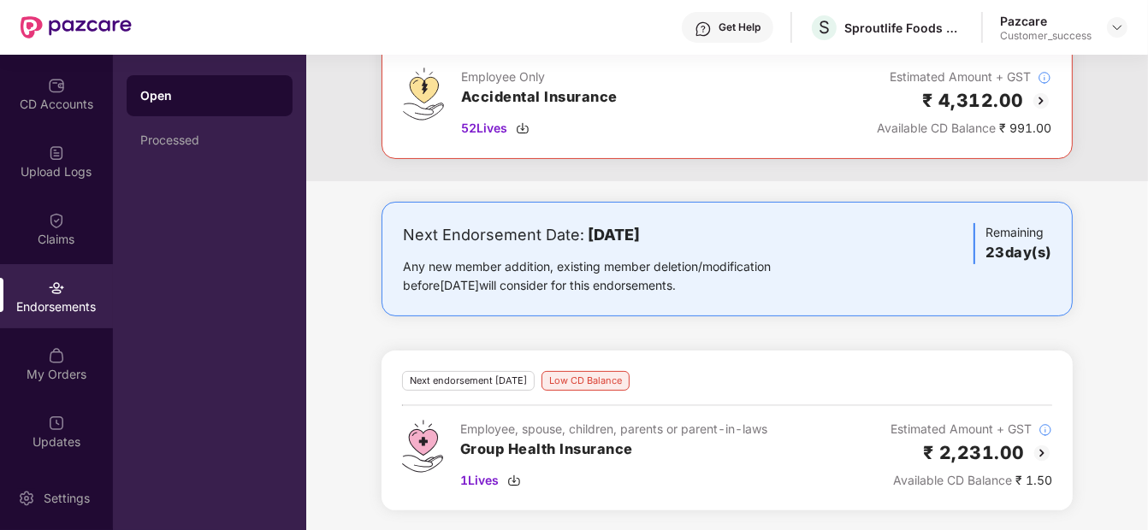
click at [1038, 449] on img at bounding box center [1041, 453] width 21 height 21
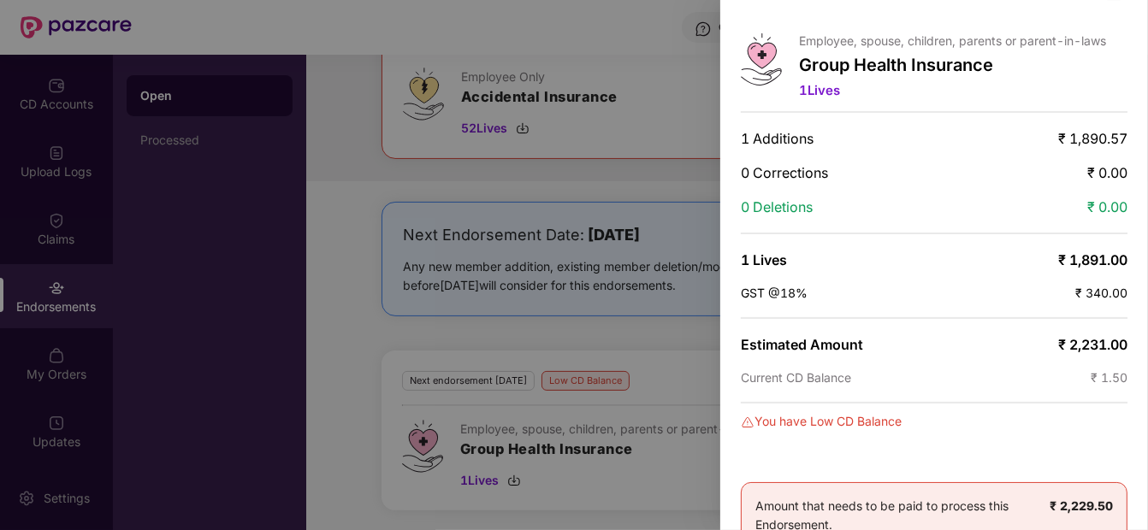
scroll to position [0, 0]
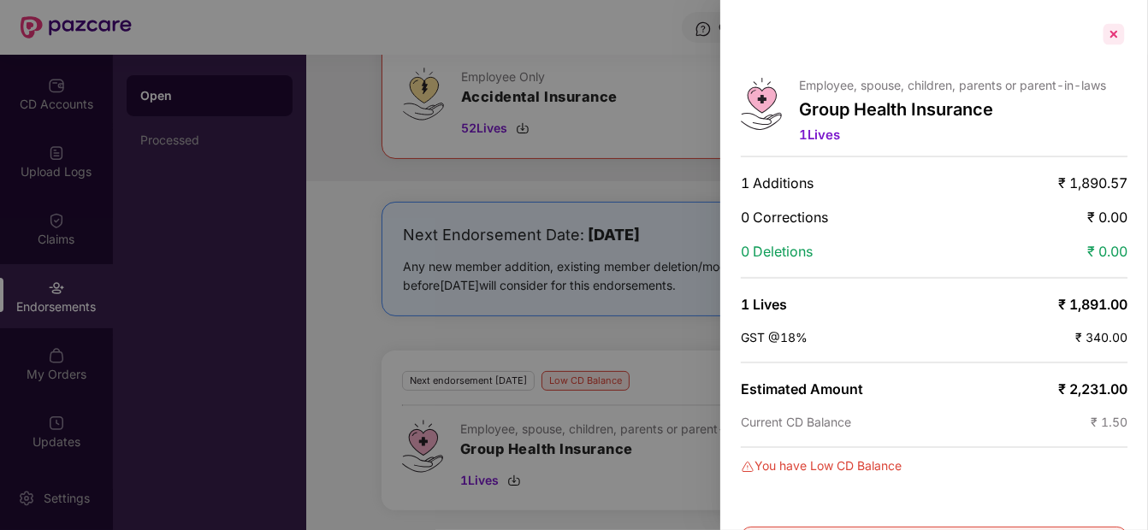
click at [1122, 30] on div at bounding box center [1113, 34] width 27 height 27
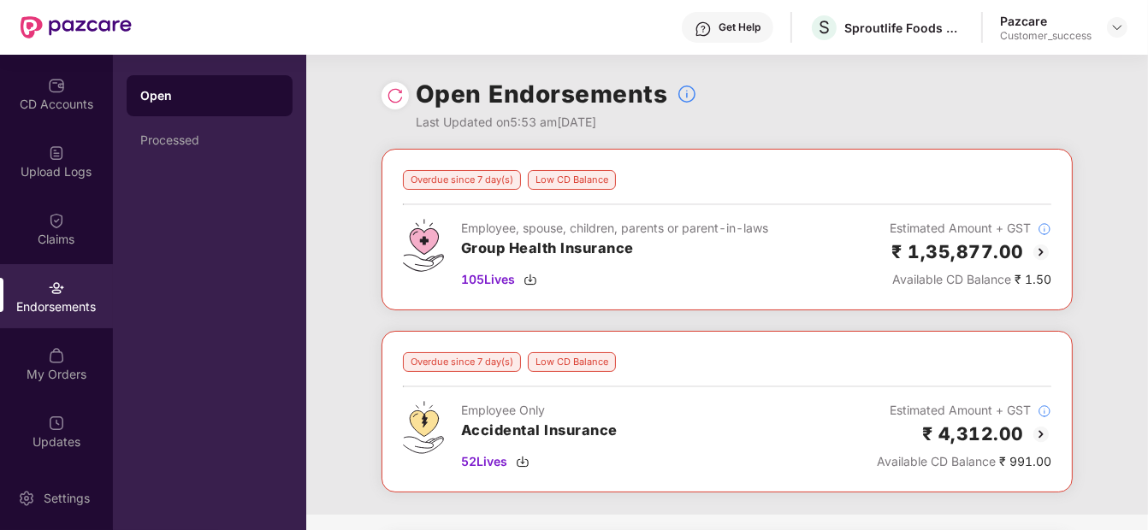
click at [1040, 245] on img at bounding box center [1040, 252] width 21 height 21
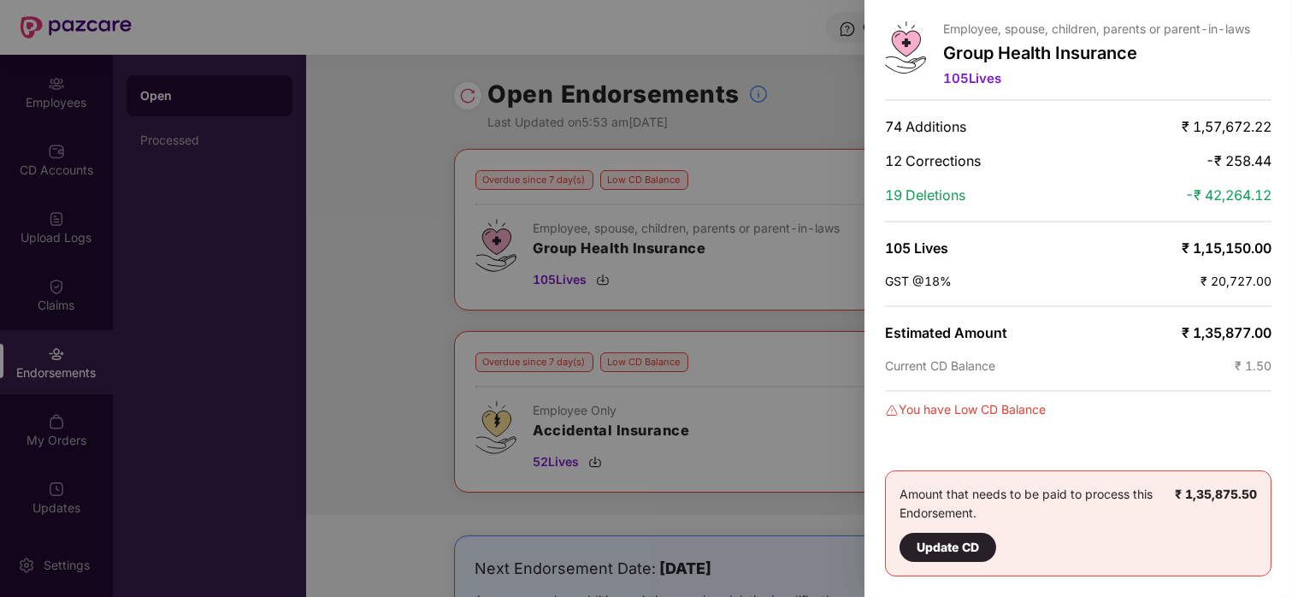
scroll to position [50, 0]
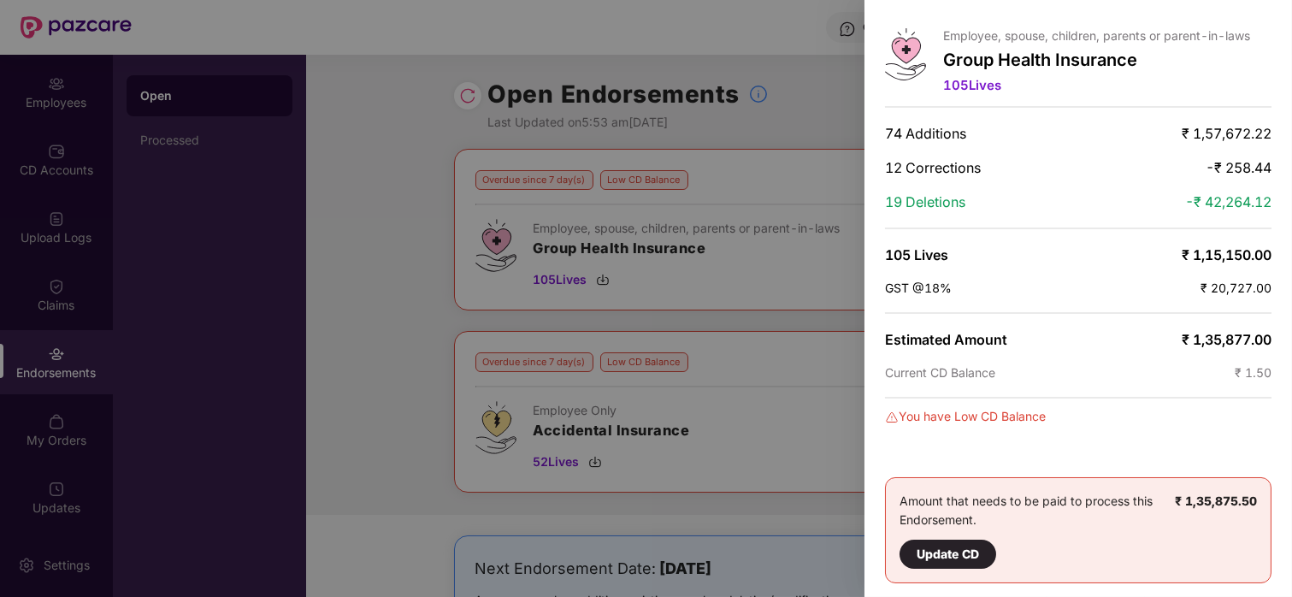
drag, startPoint x: 1133, startPoint y: 5, endPoint x: 780, endPoint y: 357, distance: 498.3
click at [780, 357] on div at bounding box center [646, 298] width 1292 height 597
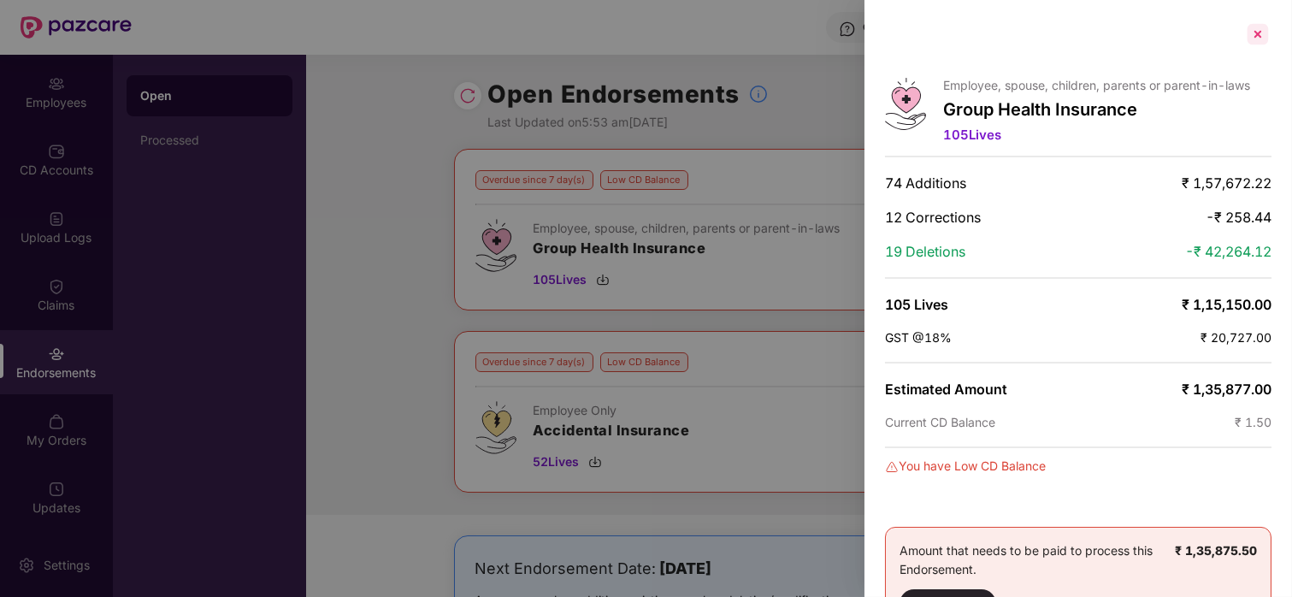
click at [1147, 36] on div at bounding box center [1257, 34] width 27 height 27
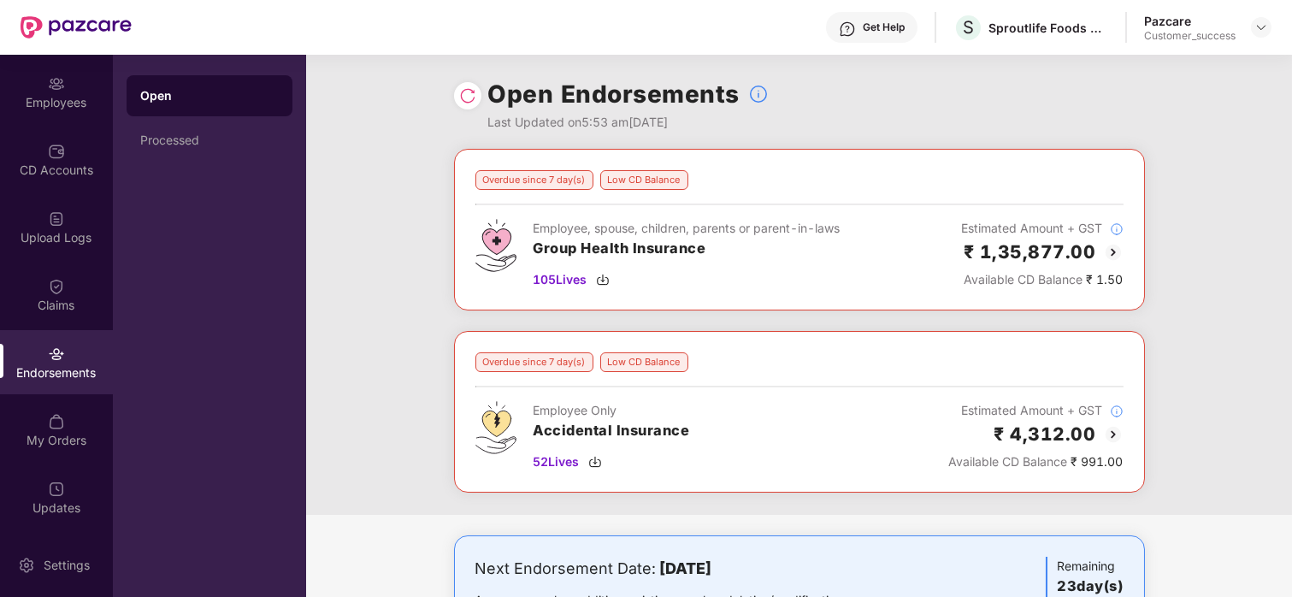
scroll to position [269, 0]
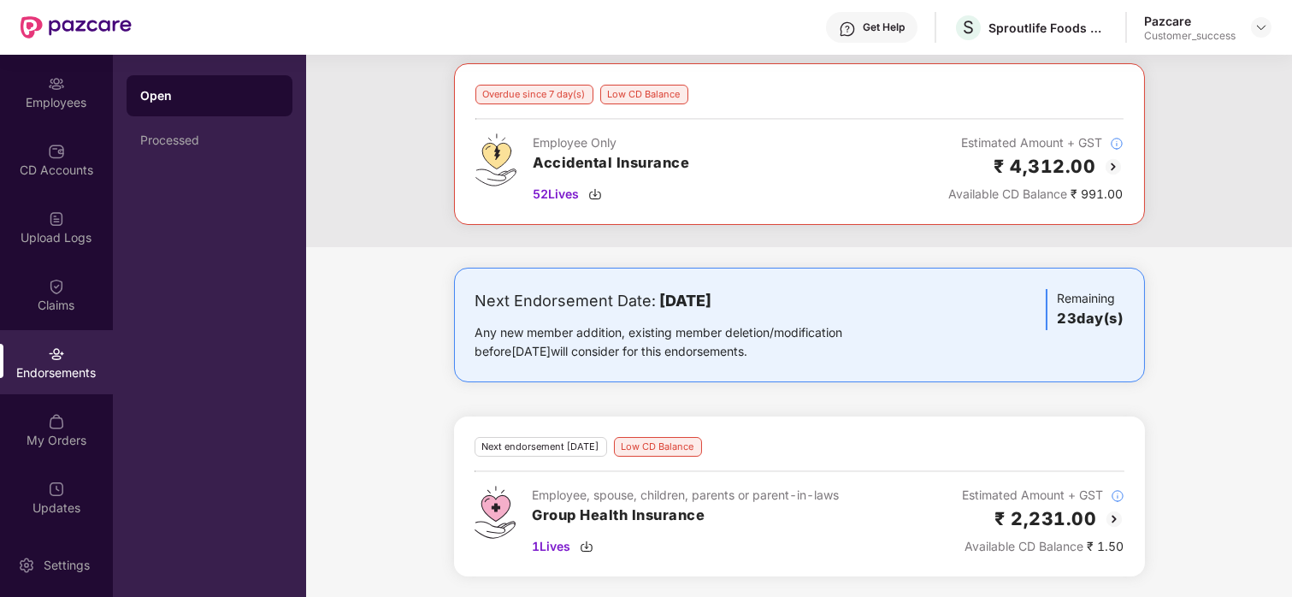
click at [1114, 511] on img at bounding box center [1114, 519] width 21 height 21
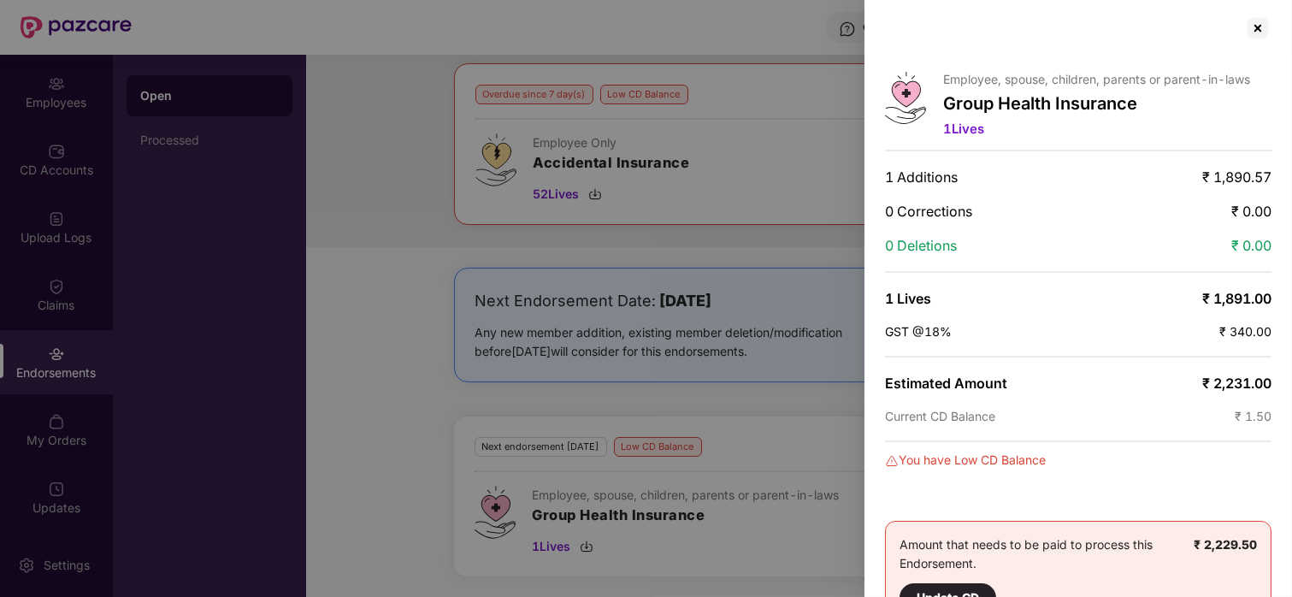
scroll to position [5, 0]
click at [1147, 28] on div at bounding box center [1257, 28] width 27 height 27
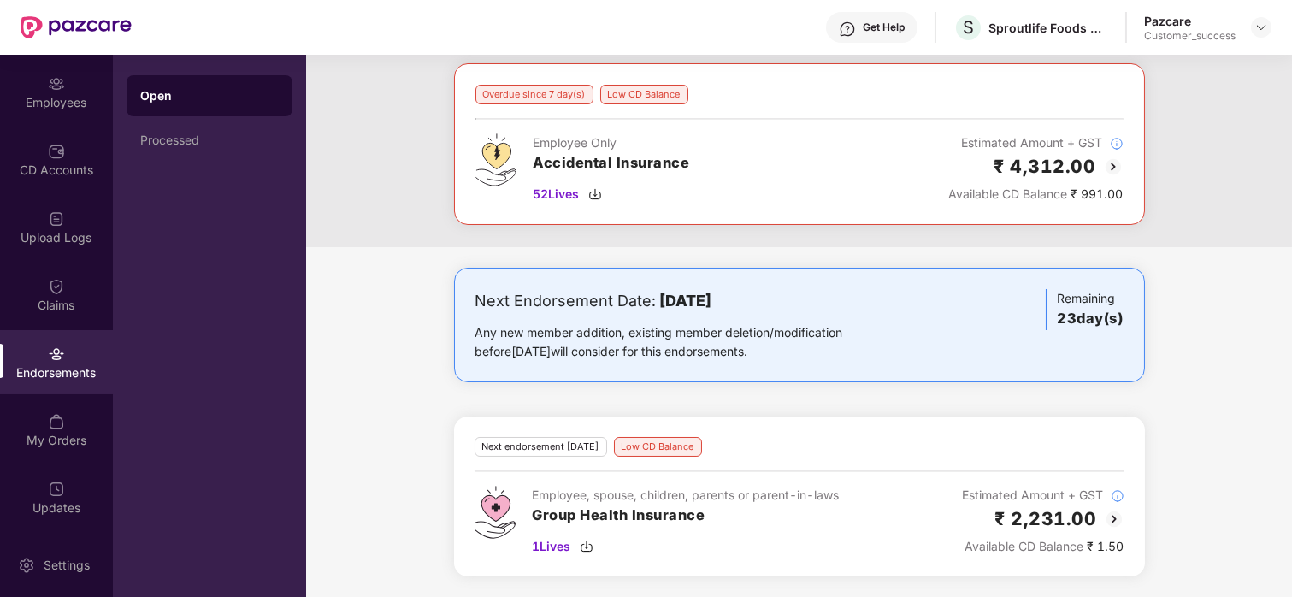
click at [1113, 163] on img at bounding box center [1113, 166] width 21 height 21
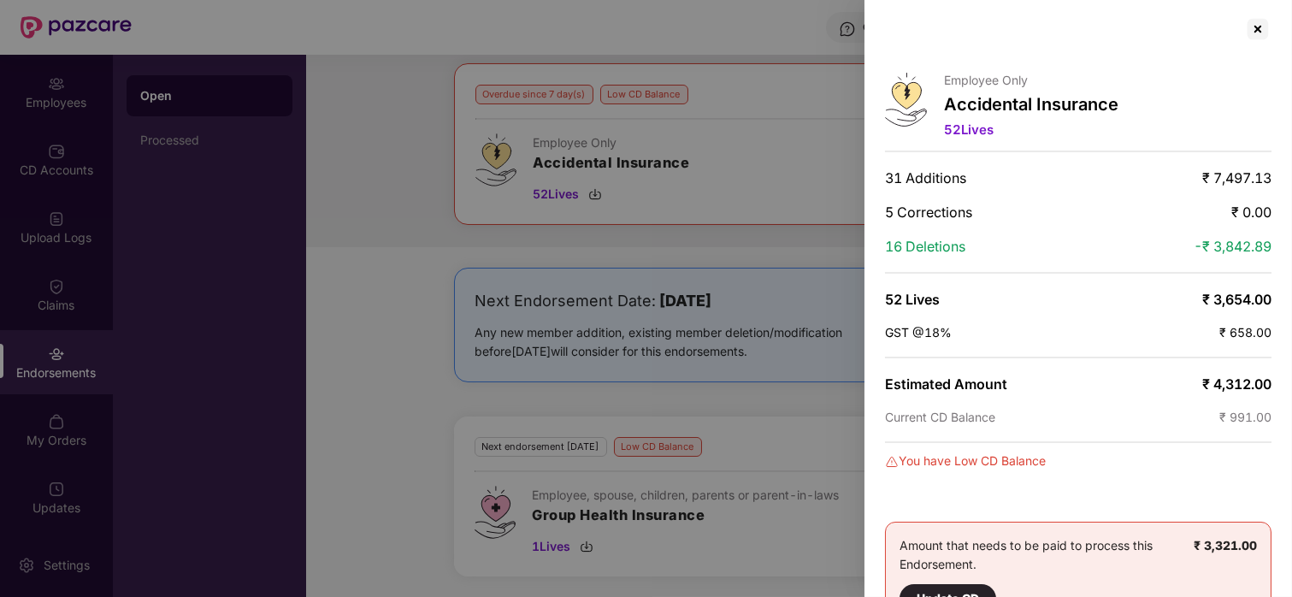
click at [676, 266] on div at bounding box center [646, 298] width 1292 height 597
click at [21, 393] on div at bounding box center [646, 298] width 1292 height 597
click at [1147, 32] on div at bounding box center [1257, 28] width 27 height 27
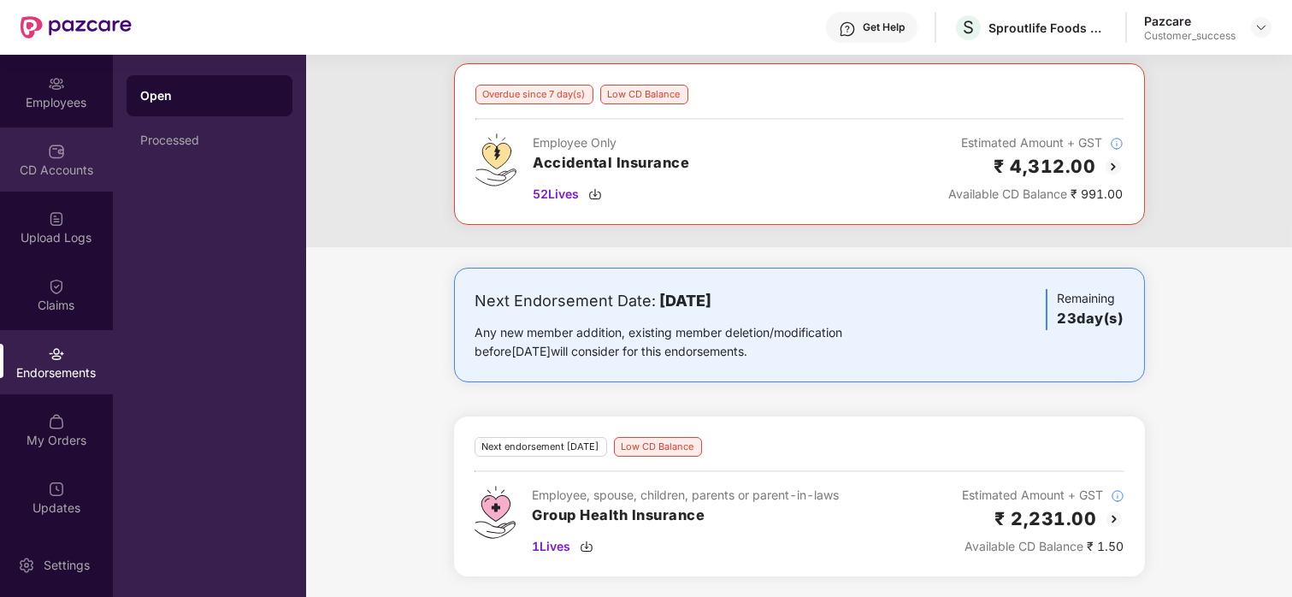
click at [68, 162] on div "CD Accounts" at bounding box center [56, 170] width 113 height 17
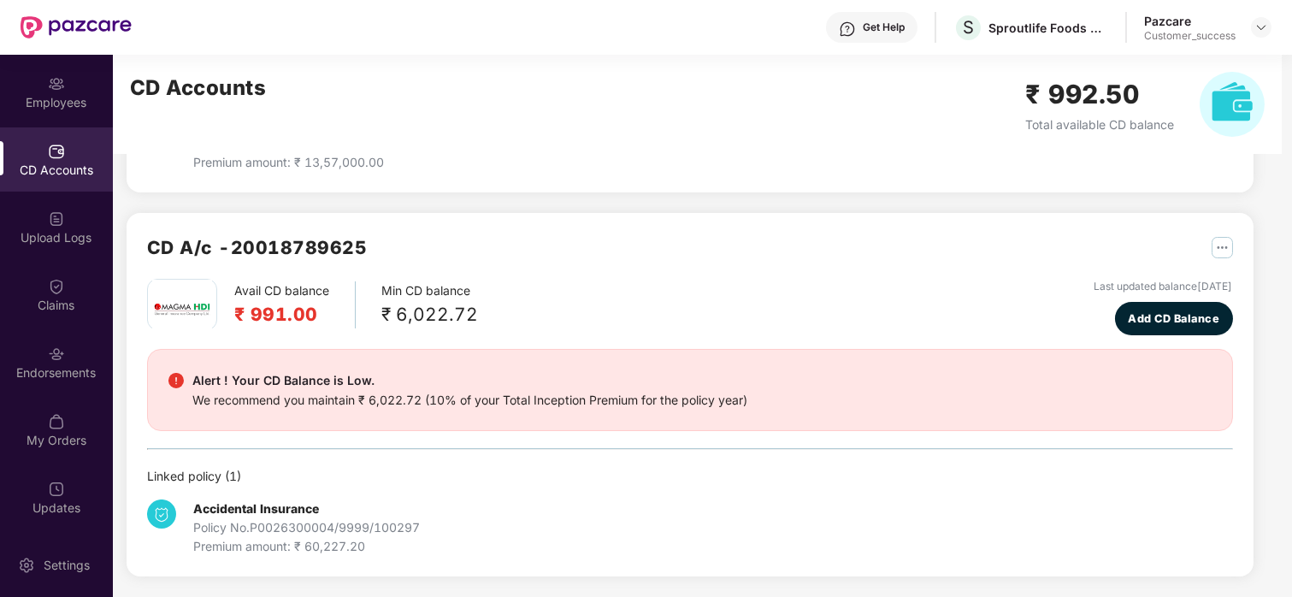
scroll to position [0, 0]
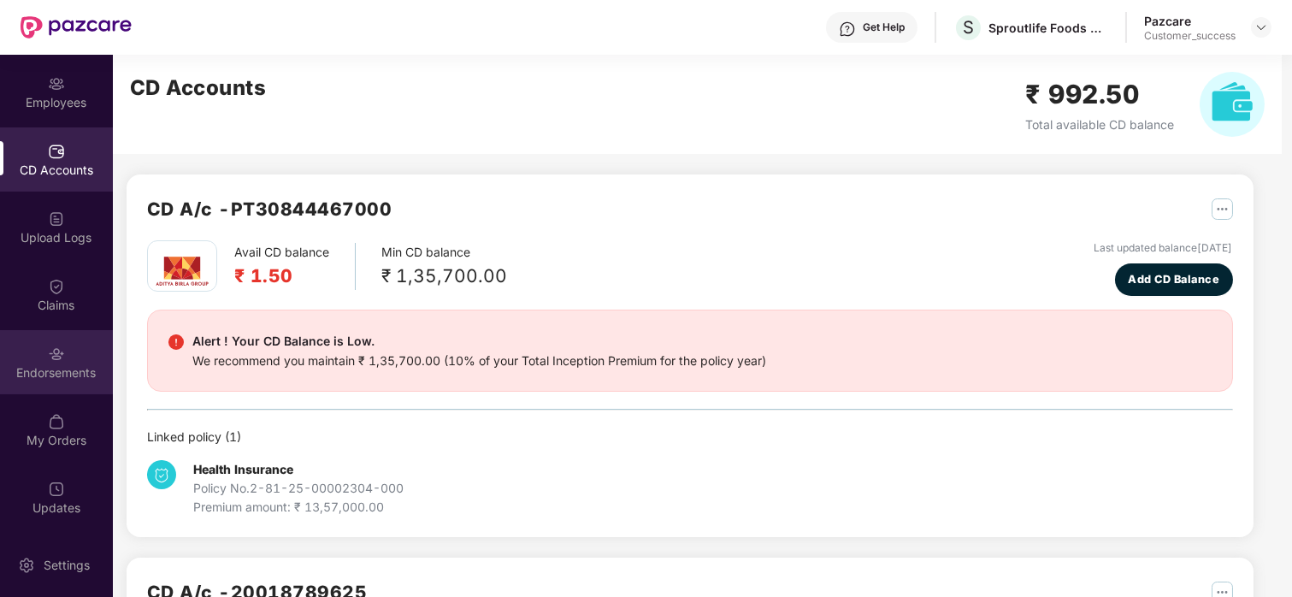
click at [16, 366] on div "Endorsements" at bounding box center [56, 372] width 113 height 17
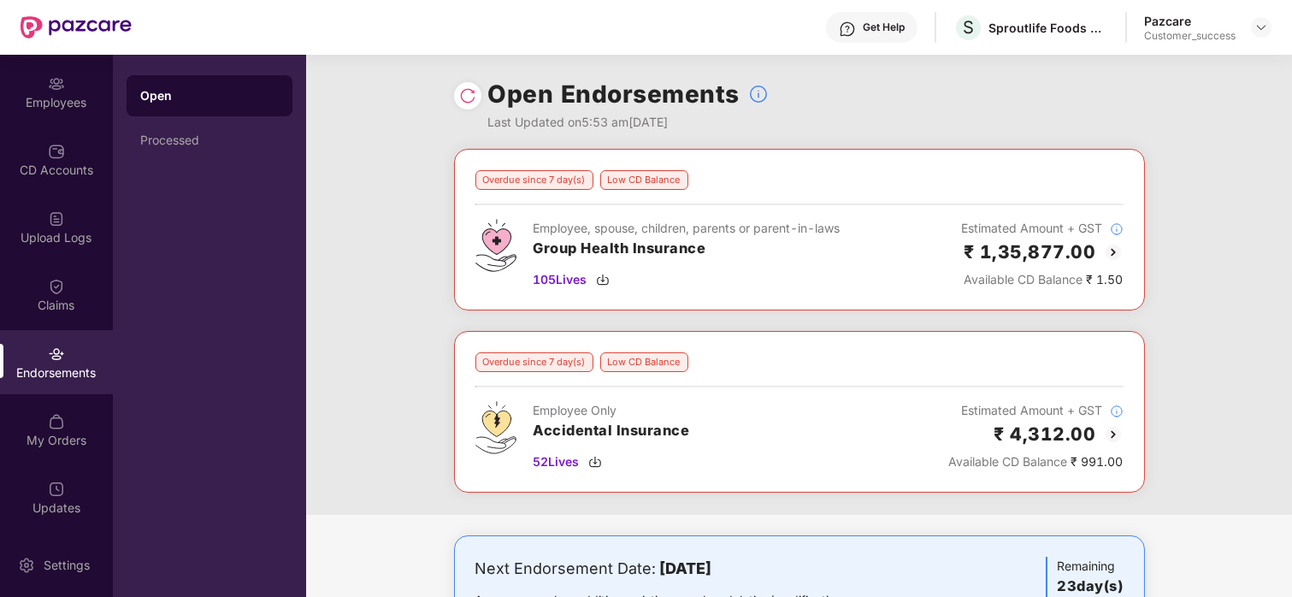
click at [1111, 249] on img at bounding box center [1113, 252] width 21 height 21
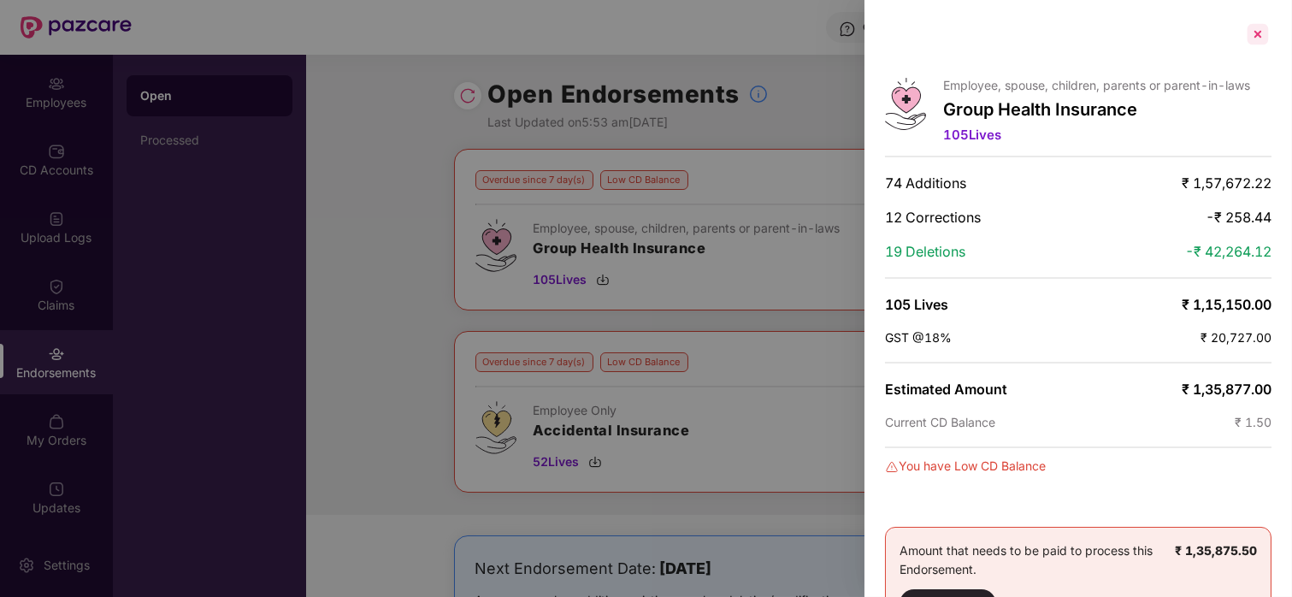
click at [1147, 25] on div at bounding box center [1257, 34] width 27 height 27
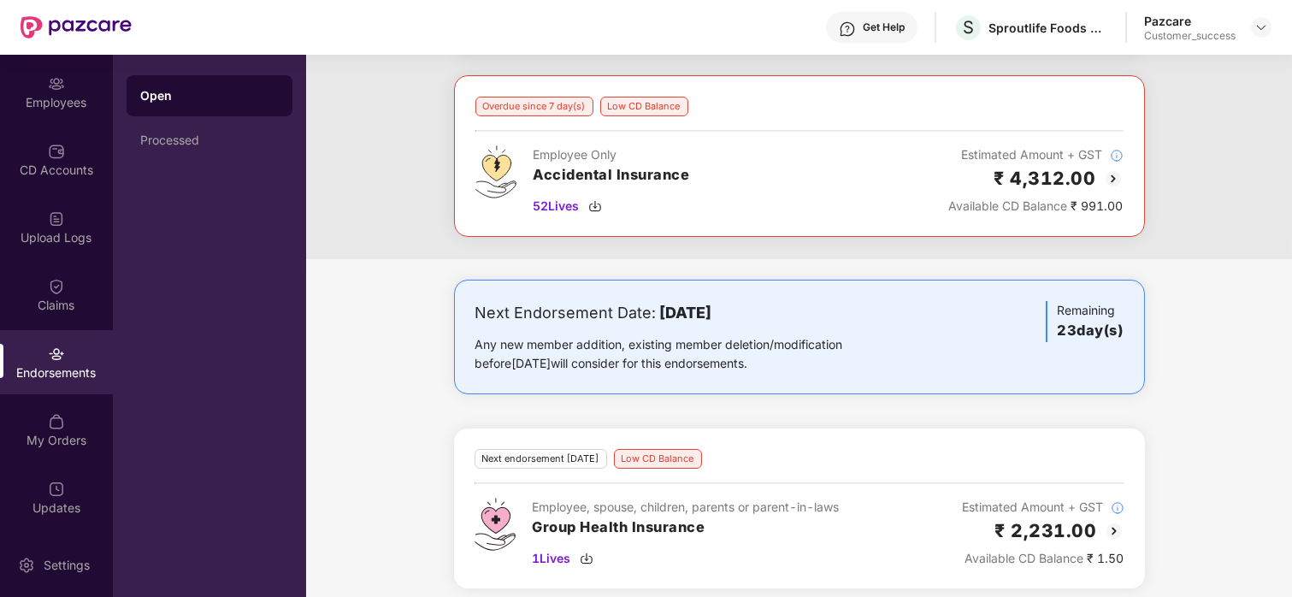
scroll to position [264, 0]
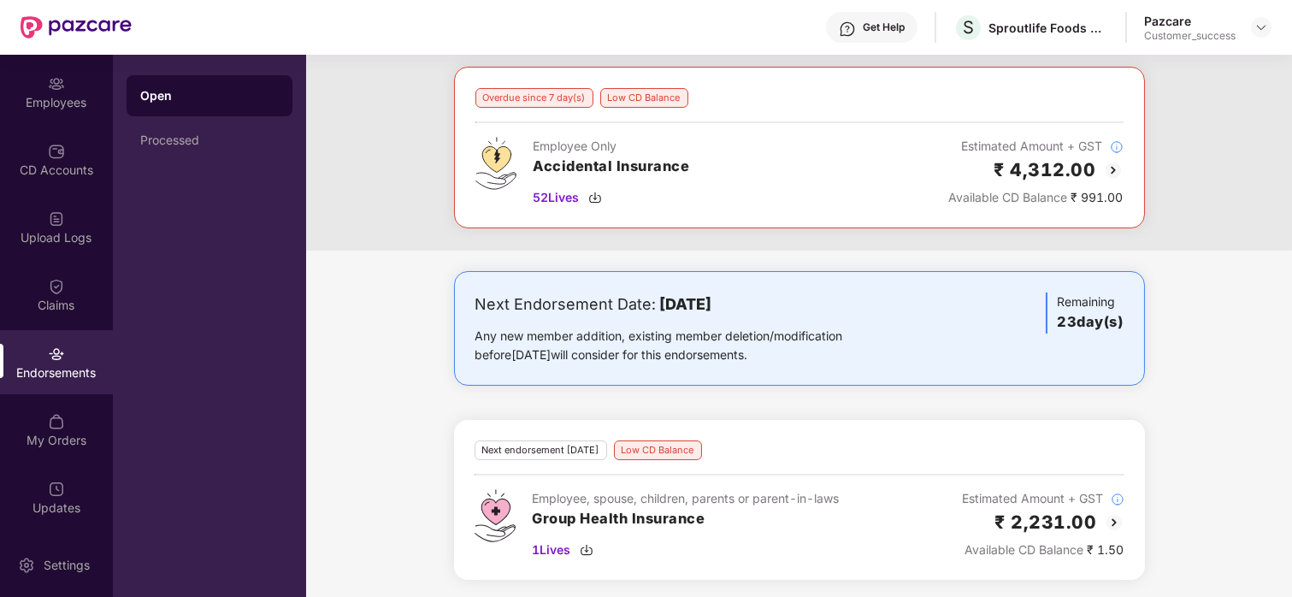
click at [1115, 522] on img at bounding box center [1114, 522] width 21 height 21
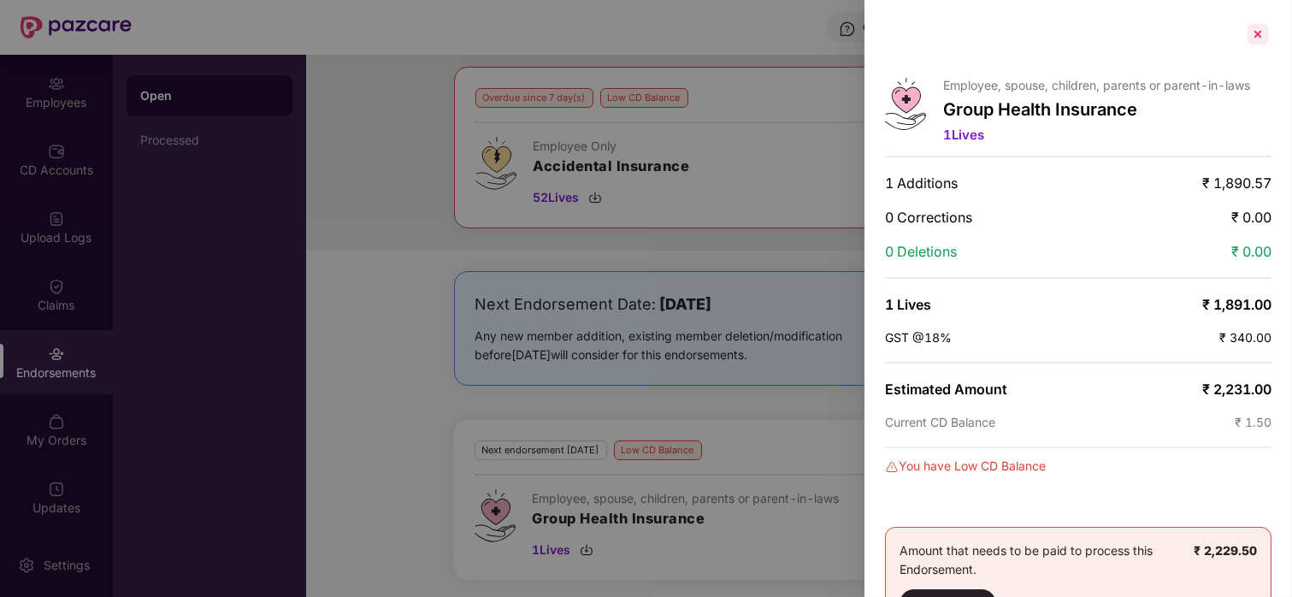
click at [1147, 32] on div at bounding box center [1257, 34] width 27 height 27
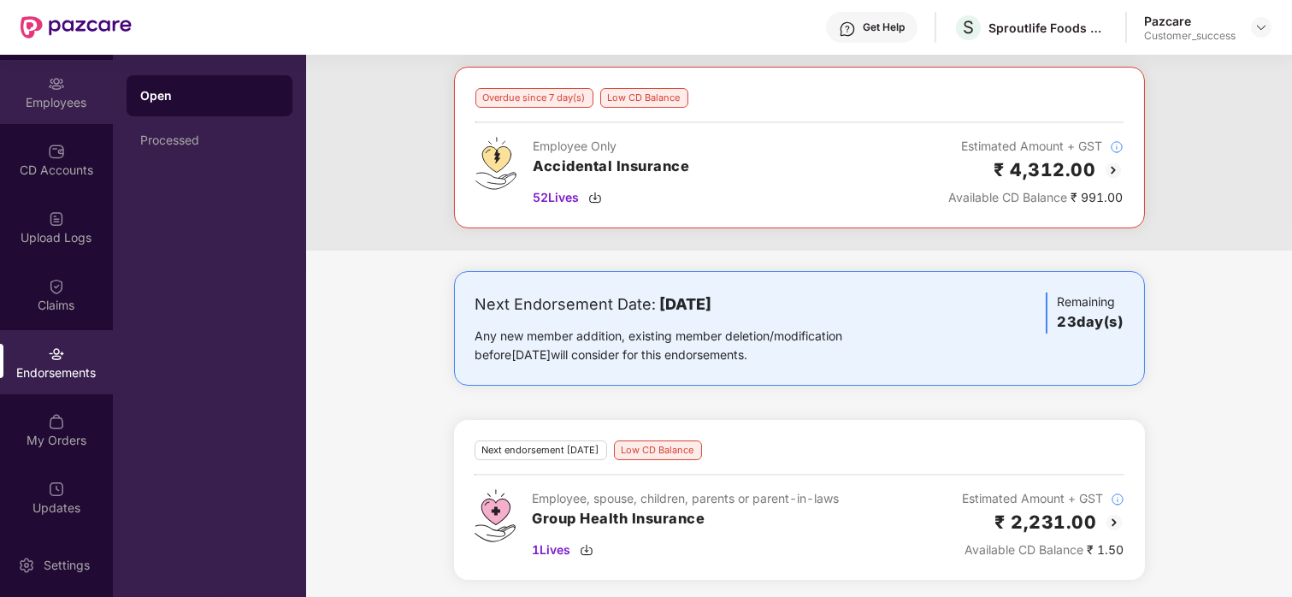
click at [48, 83] on img at bounding box center [56, 83] width 17 height 17
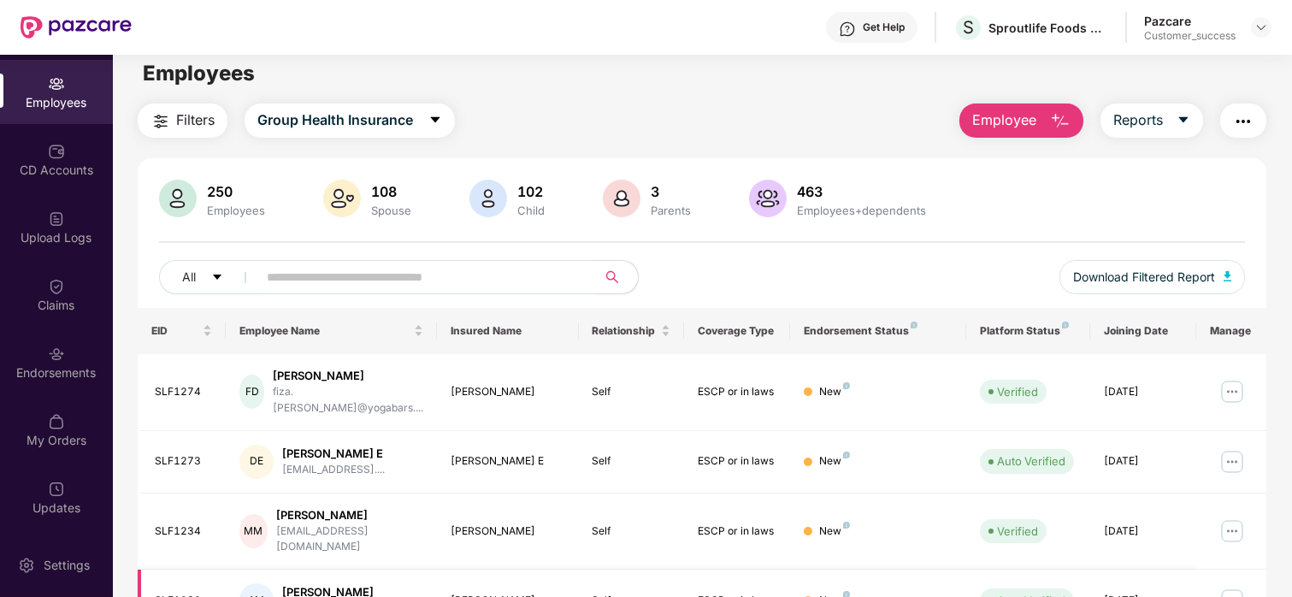
scroll to position [0, 0]
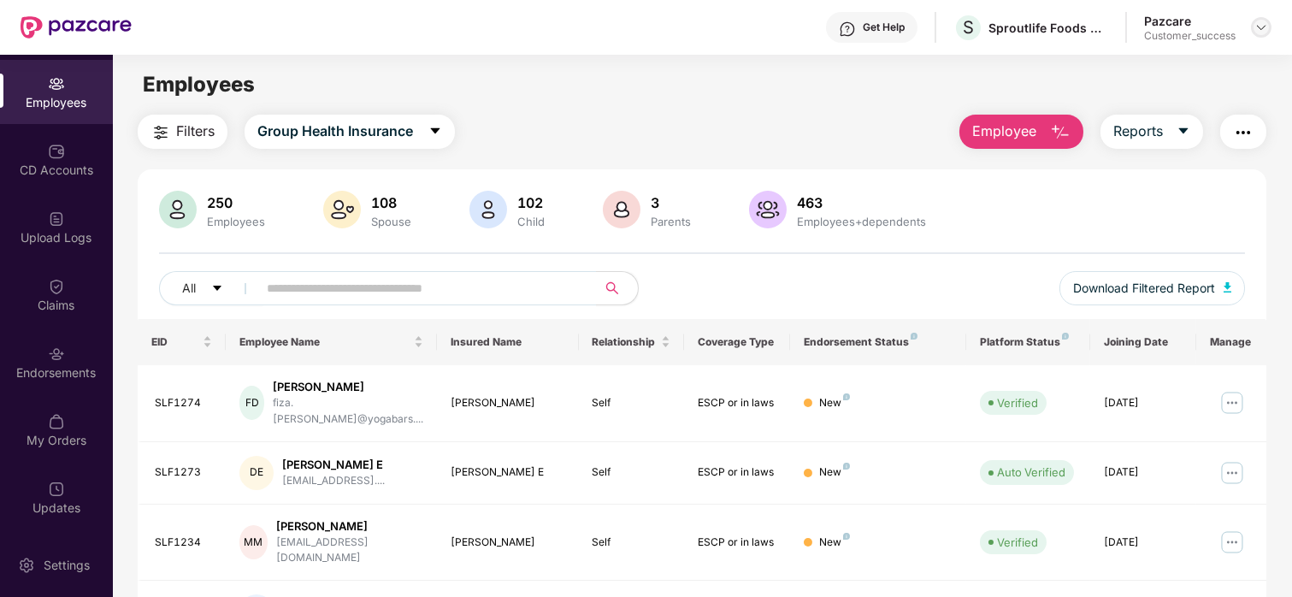
click at [1147, 33] on img at bounding box center [1262, 28] width 14 height 14
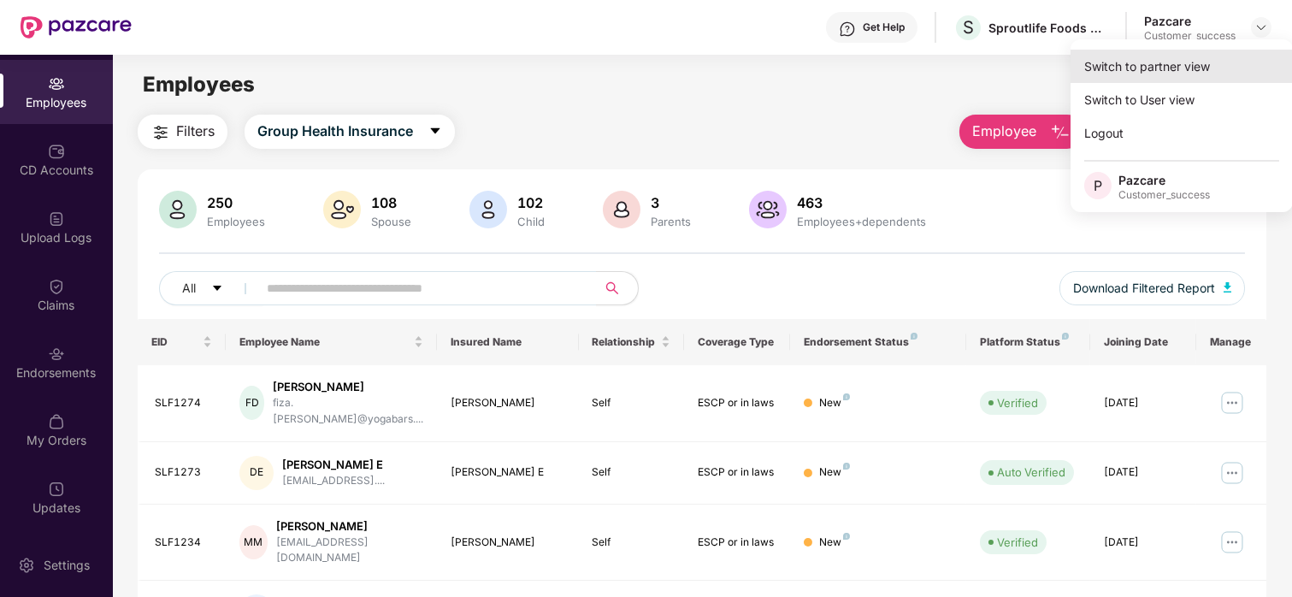
click at [1147, 66] on div "Switch to partner view" at bounding box center [1182, 66] width 222 height 33
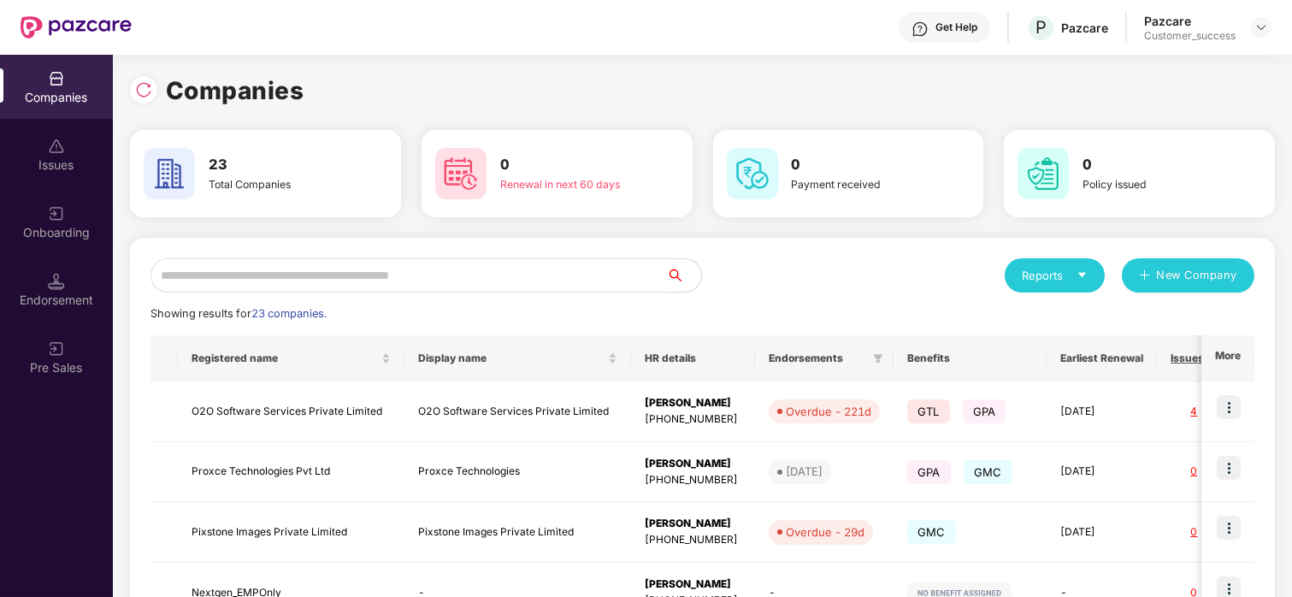
click at [229, 273] on input "text" at bounding box center [409, 275] width 517 height 34
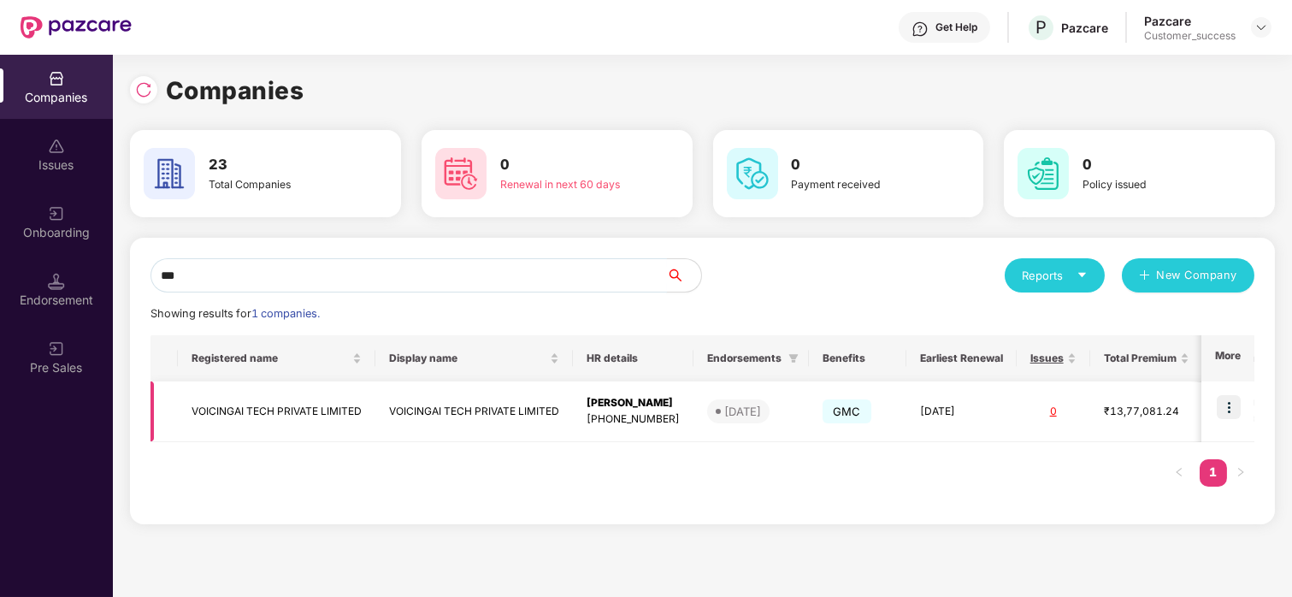
type input "***"
click at [1147, 404] on img at bounding box center [1229, 407] width 24 height 24
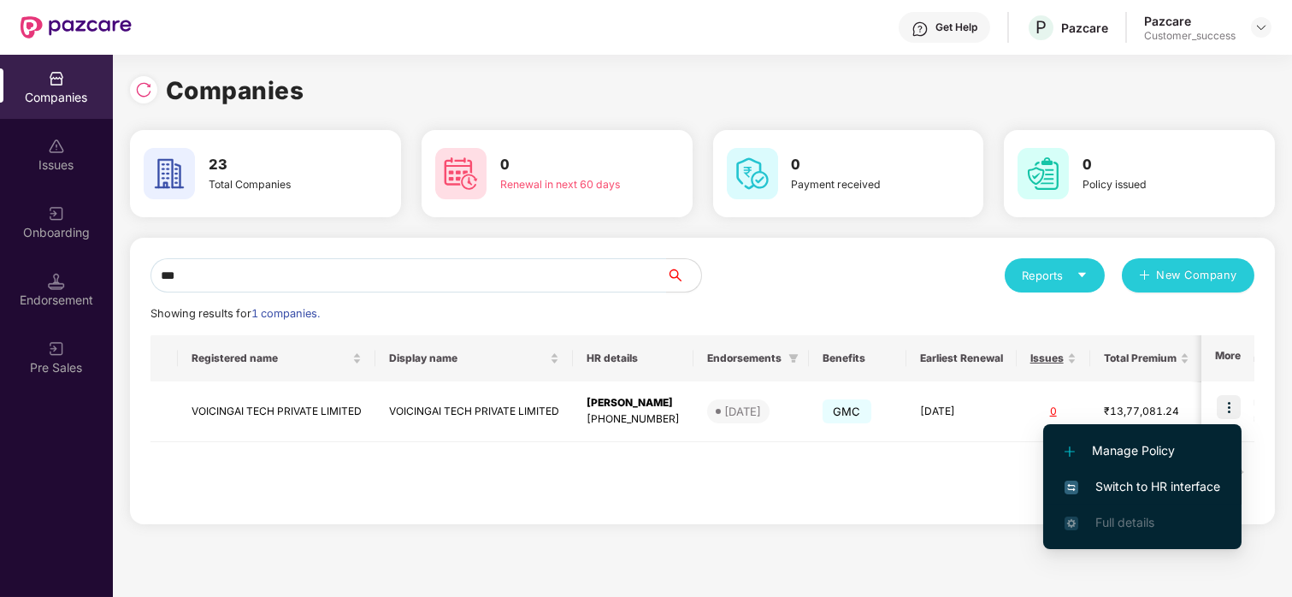
click at [1142, 484] on span "Switch to HR interface" at bounding box center [1143, 486] width 156 height 19
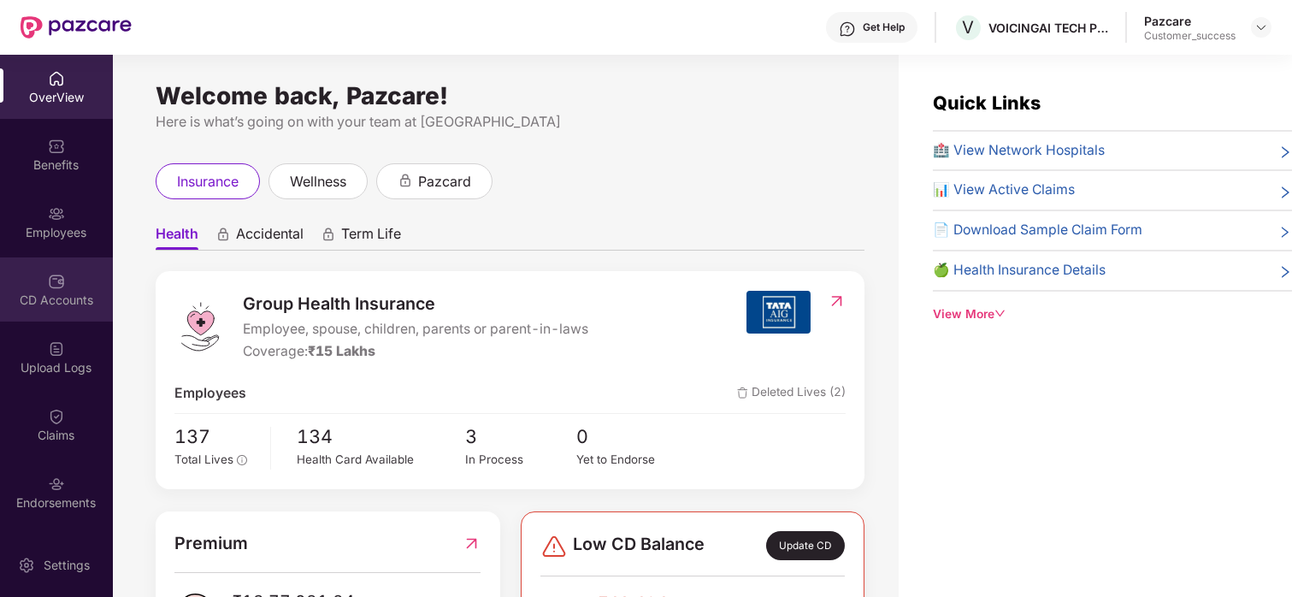
click at [64, 286] on div "CD Accounts" at bounding box center [56, 289] width 113 height 64
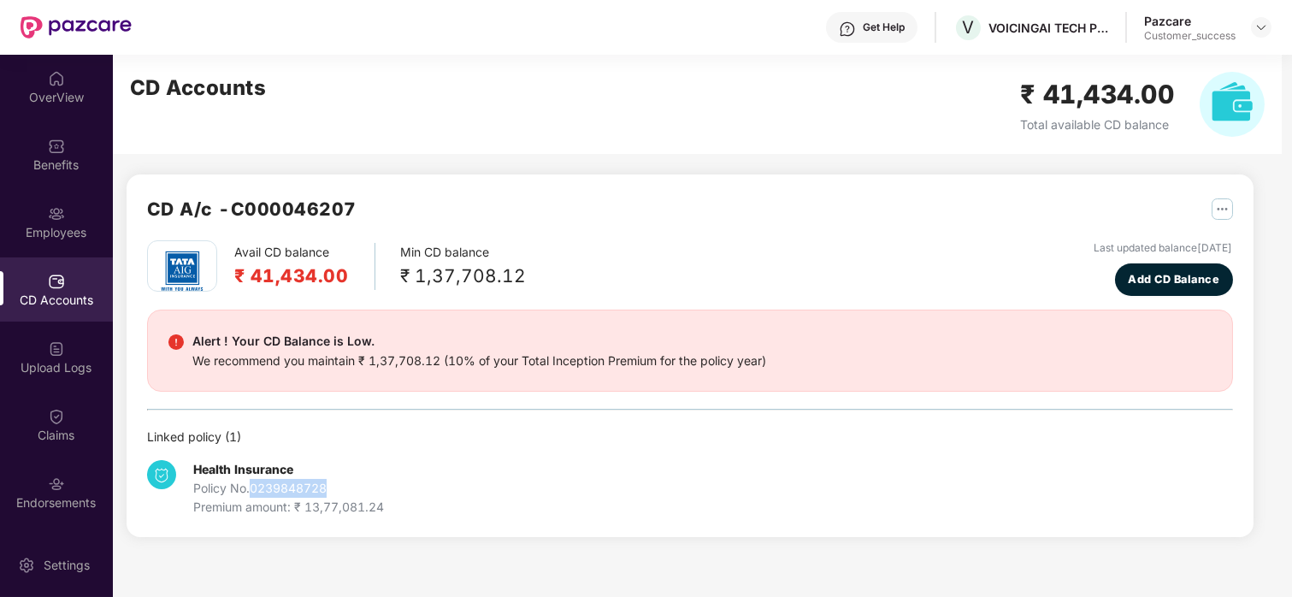
drag, startPoint x: 348, startPoint y: 487, endPoint x: 252, endPoint y: 488, distance: 95.8
click at [252, 488] on div "Policy No. 0239848728" at bounding box center [288, 488] width 191 height 19
copy div "0239848728"
click at [77, 104] on div "OverView" at bounding box center [56, 97] width 113 height 17
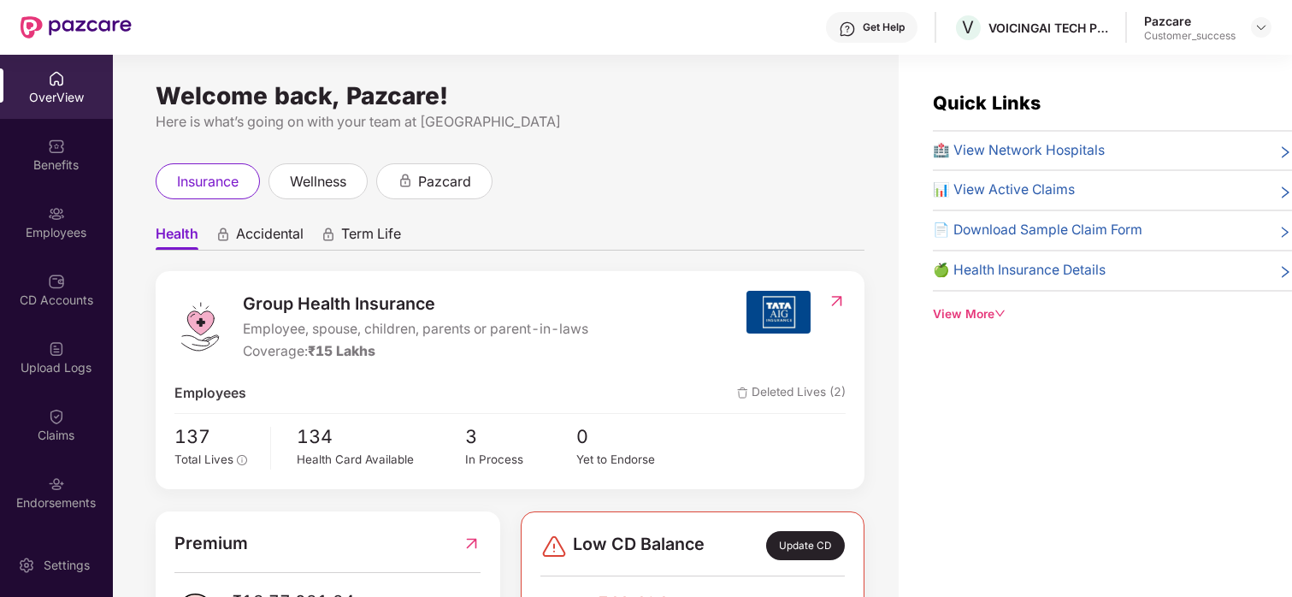
click at [1147, 31] on div at bounding box center [1261, 27] width 21 height 21
click at [1147, 27] on img at bounding box center [1262, 28] width 14 height 14
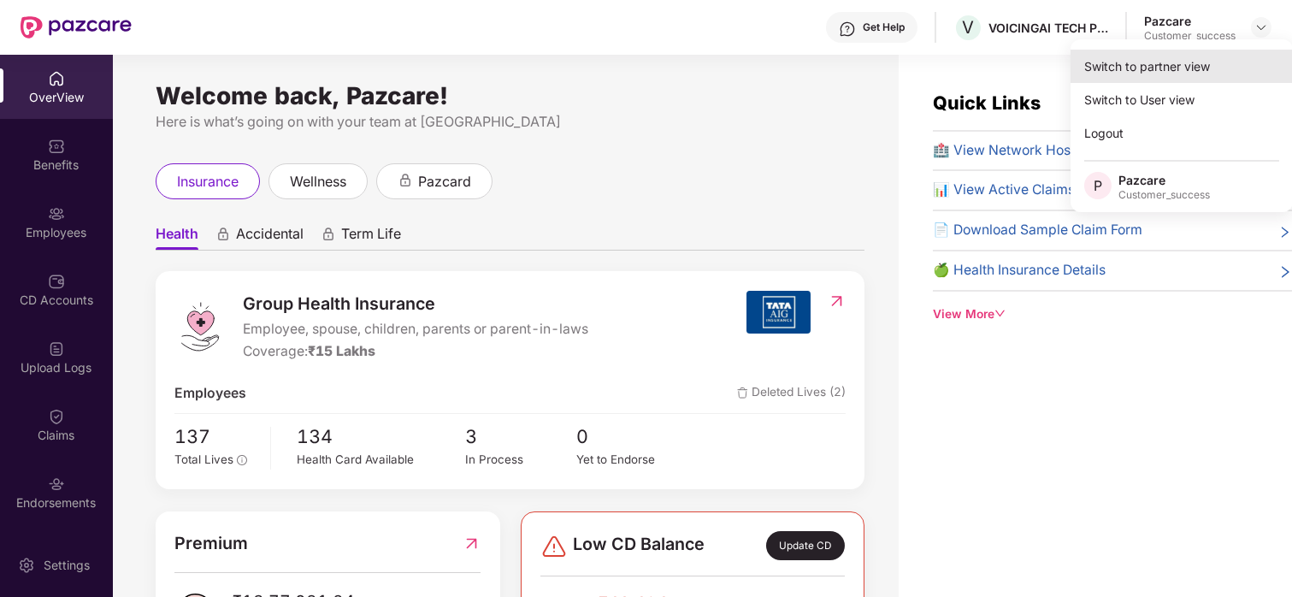
click at [1147, 68] on div "Switch to partner view" at bounding box center [1182, 66] width 222 height 33
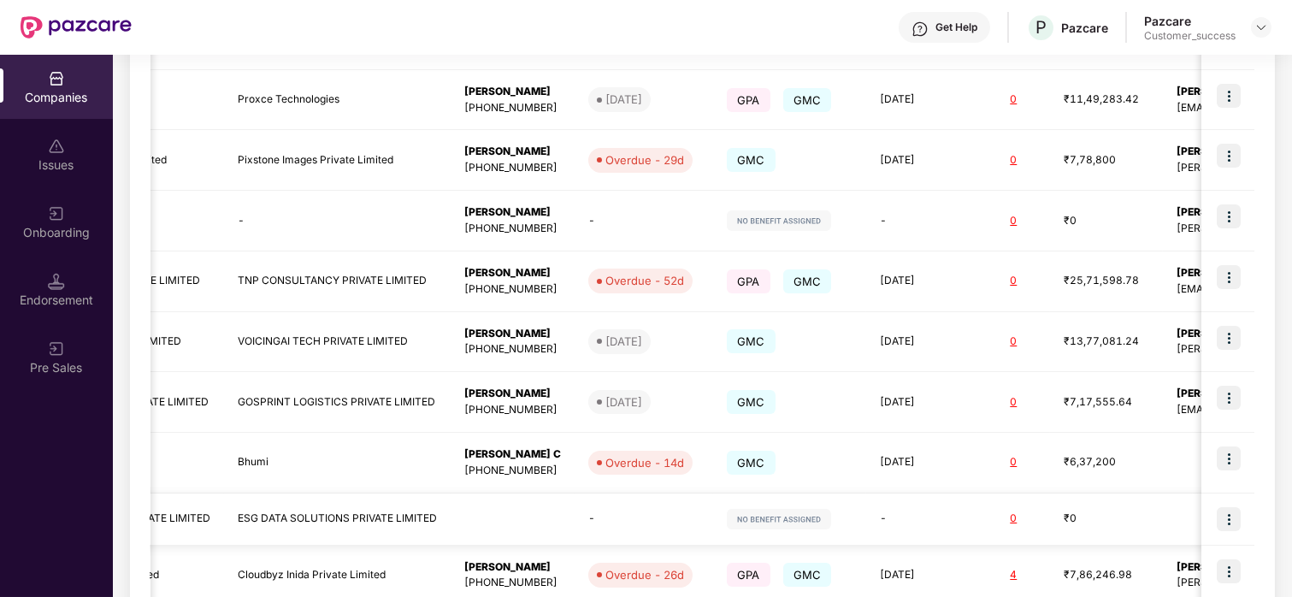
scroll to position [0, 182]
click at [352, 522] on td "ESG DATA SOLUTIONS PRIVATE LIMITED" at bounding box center [335, 519] width 227 height 52
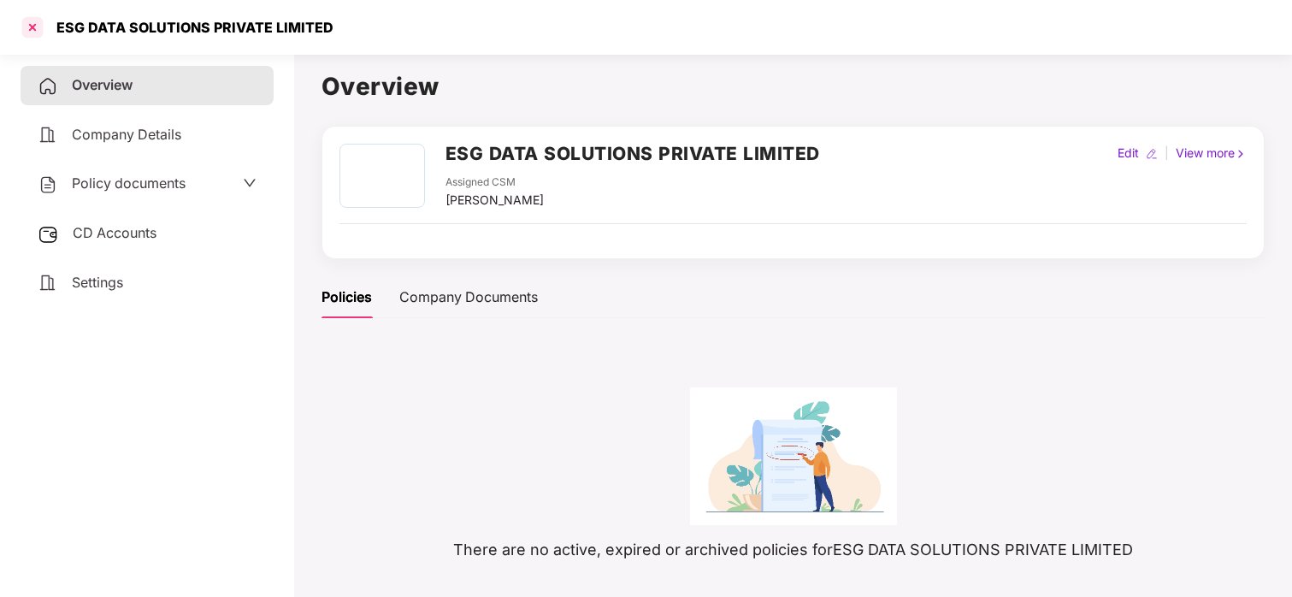
click at [31, 21] on div at bounding box center [32, 27] width 27 height 27
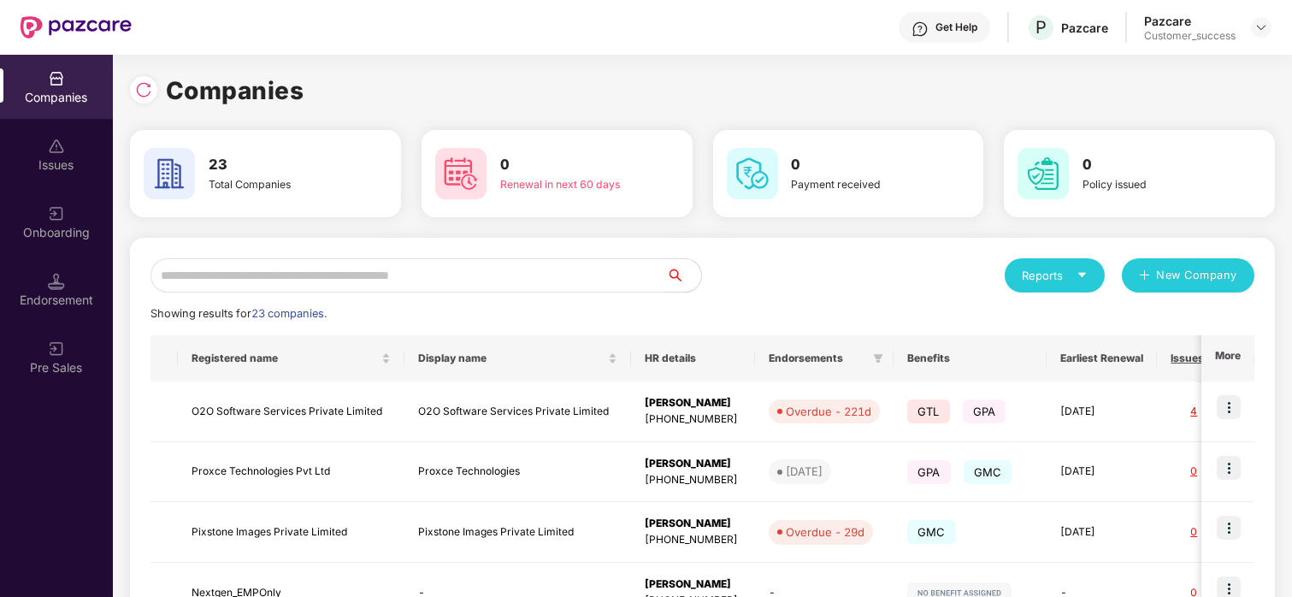
click at [74, 227] on div "Onboarding" at bounding box center [56, 232] width 113 height 17
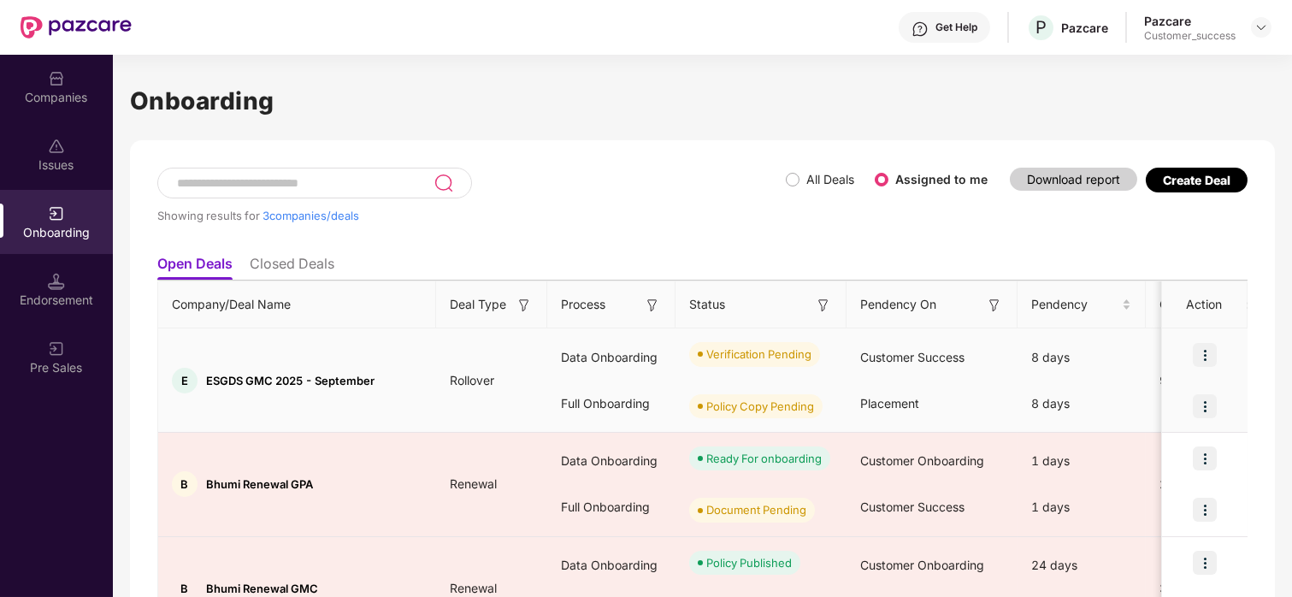
click at [1147, 352] on img at bounding box center [1205, 355] width 24 height 24
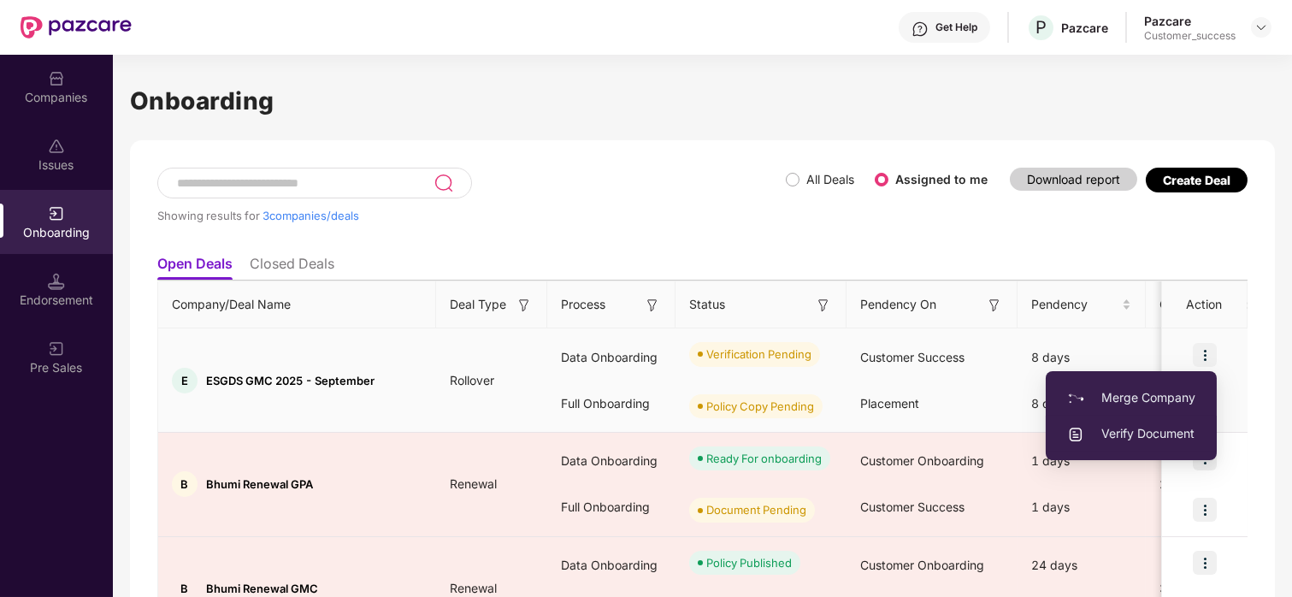
click at [1147, 422] on li "Verify Document" at bounding box center [1131, 434] width 171 height 36
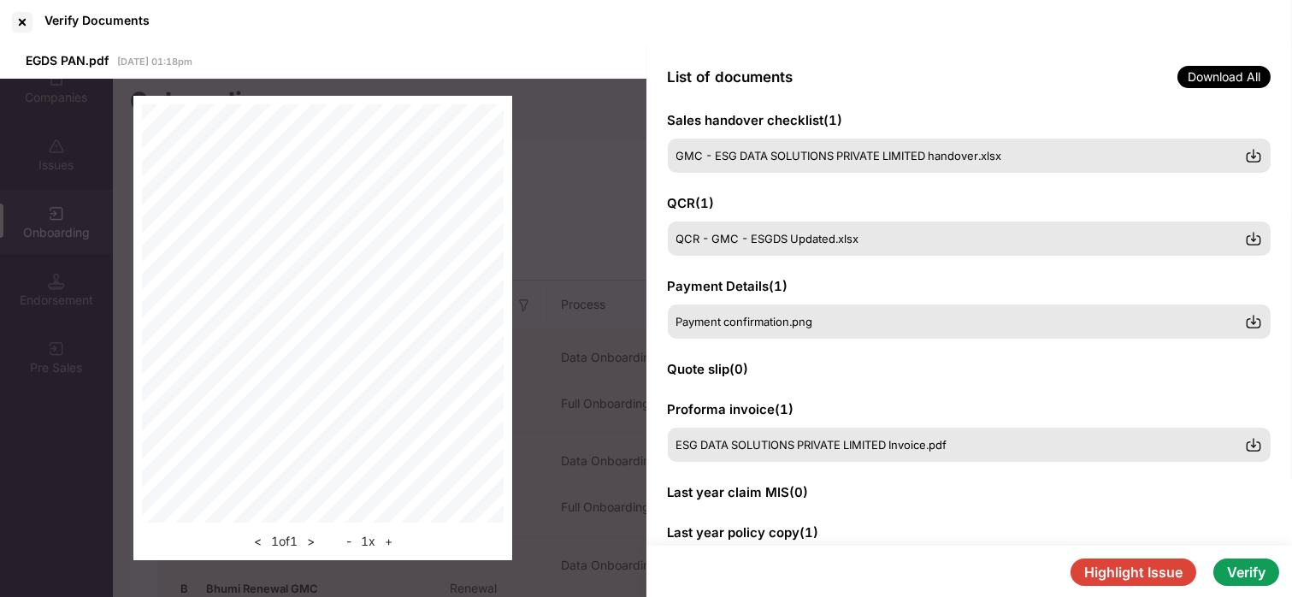
scroll to position [349, 0]
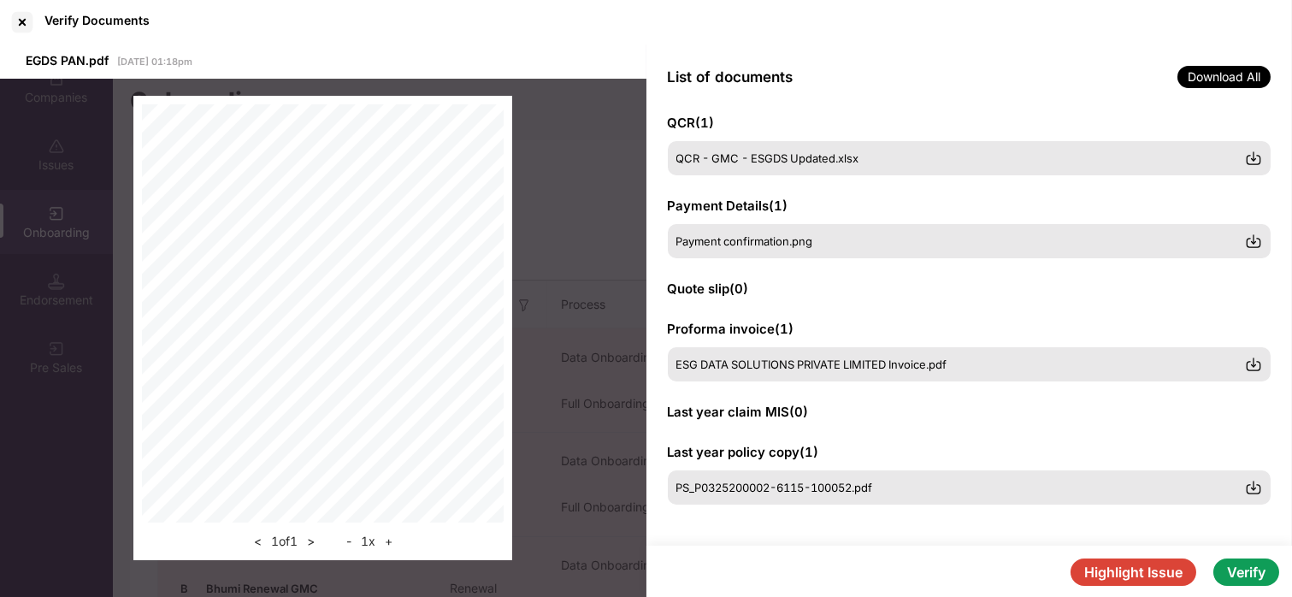
click at [1147, 529] on button "Verify" at bounding box center [1246, 571] width 66 height 27
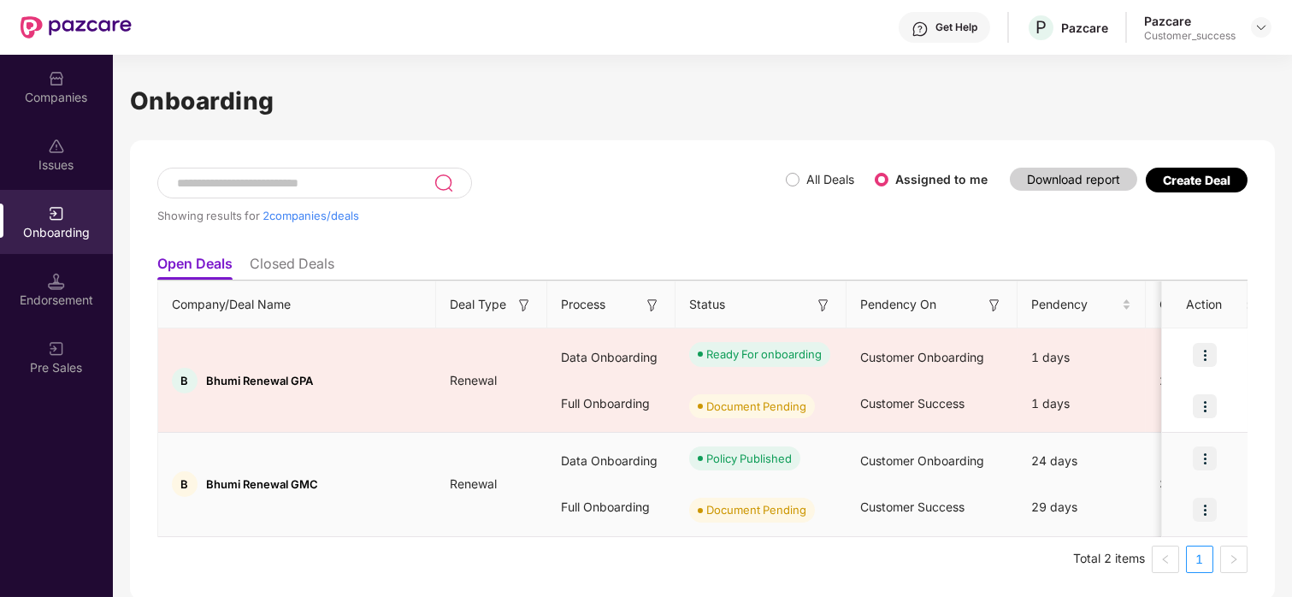
click at [1147, 455] on img at bounding box center [1205, 458] width 24 height 24
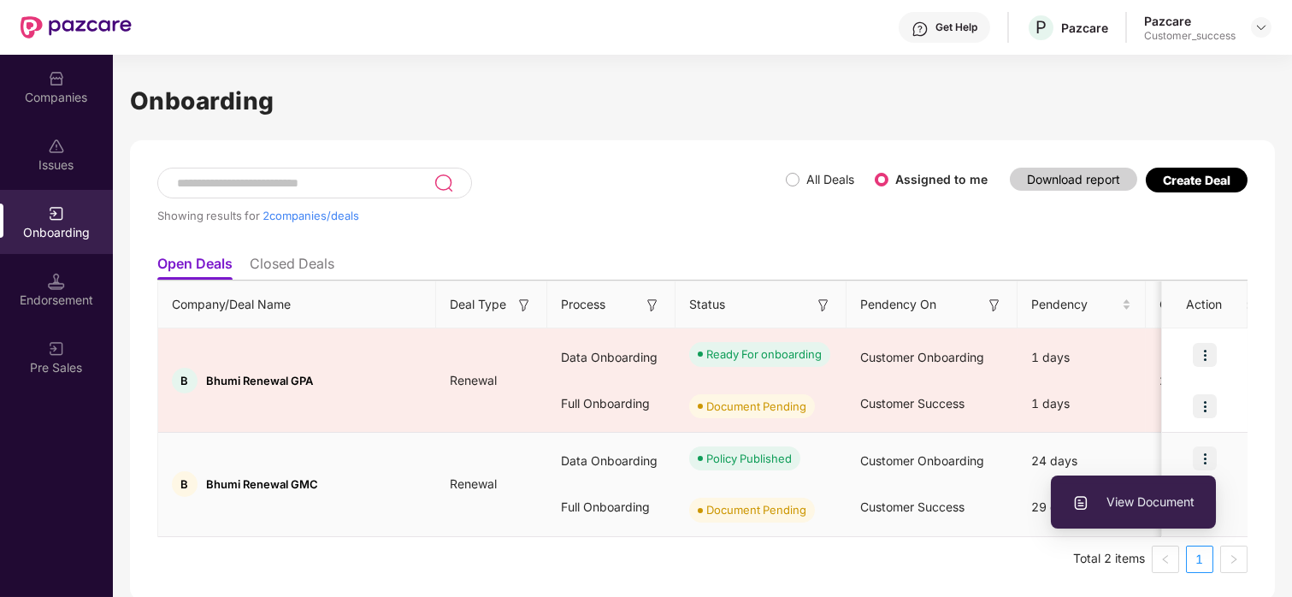
click at [1143, 509] on span "View Document" at bounding box center [1133, 502] width 122 height 19
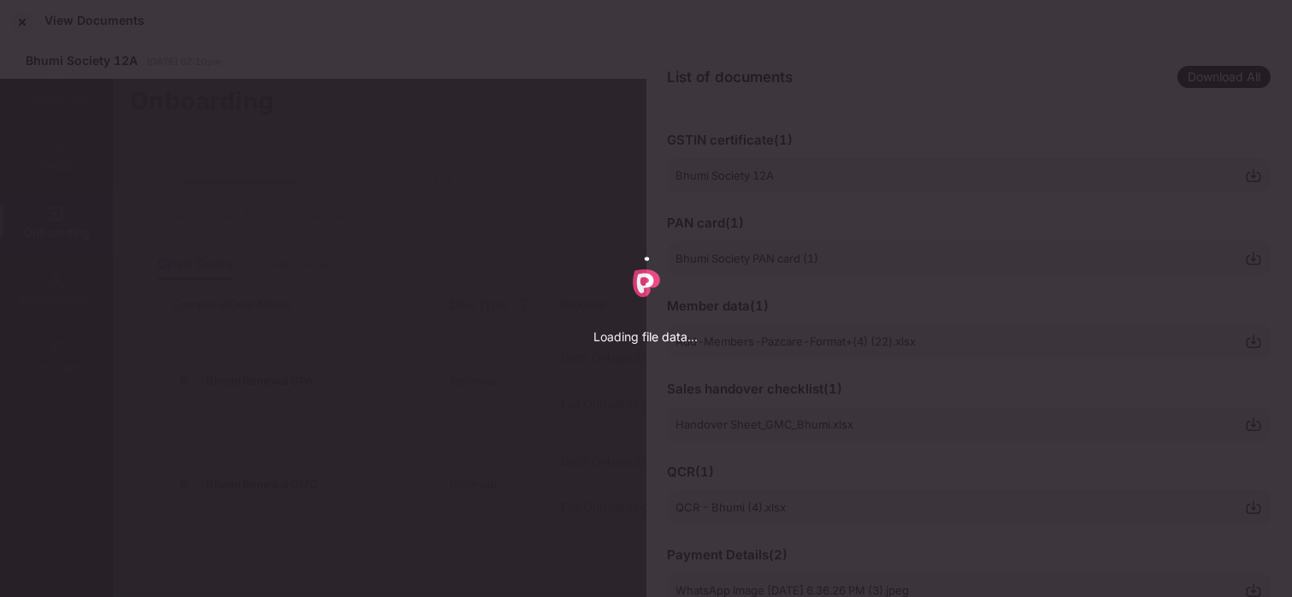
click at [1143, 509] on body "Get Help P Pazcare Pazcare Customer_success Companies Issues Onboarding Endorse…" at bounding box center [646, 298] width 1292 height 597
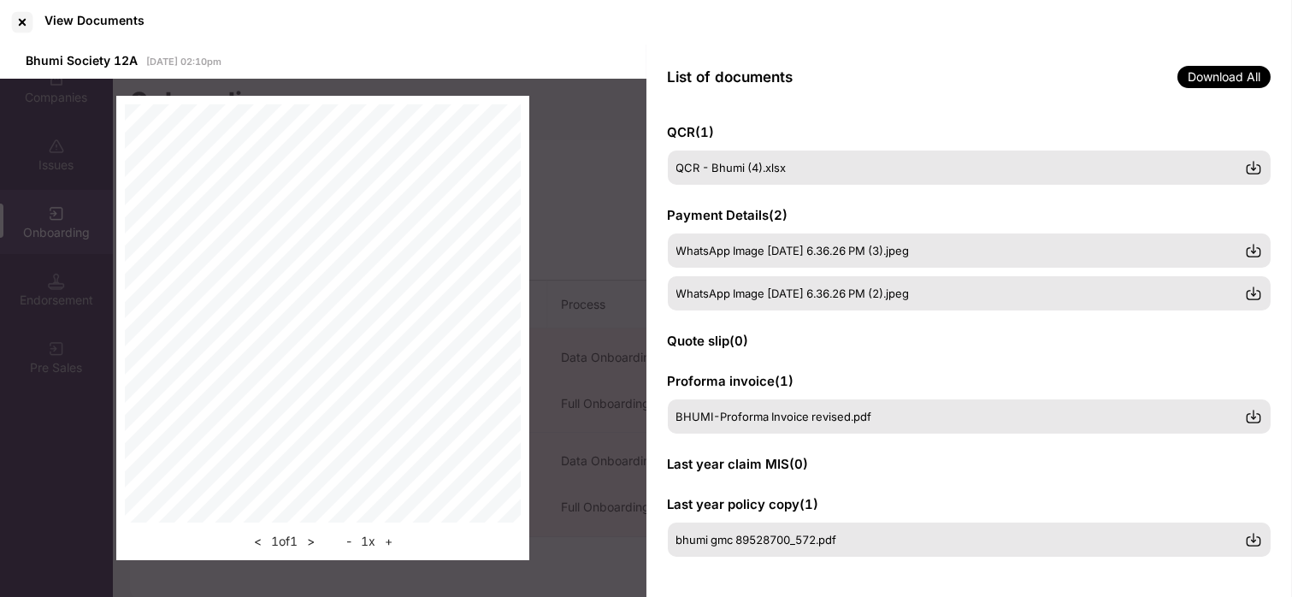
scroll to position [0, 0]
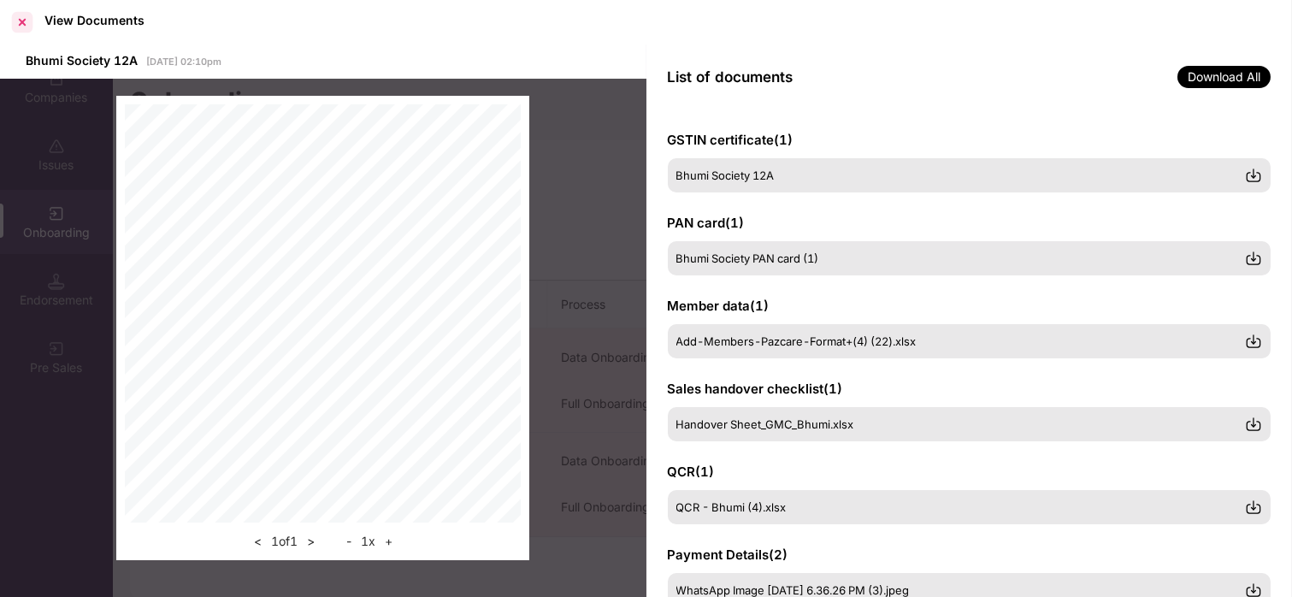
click at [29, 25] on div at bounding box center [22, 22] width 27 height 27
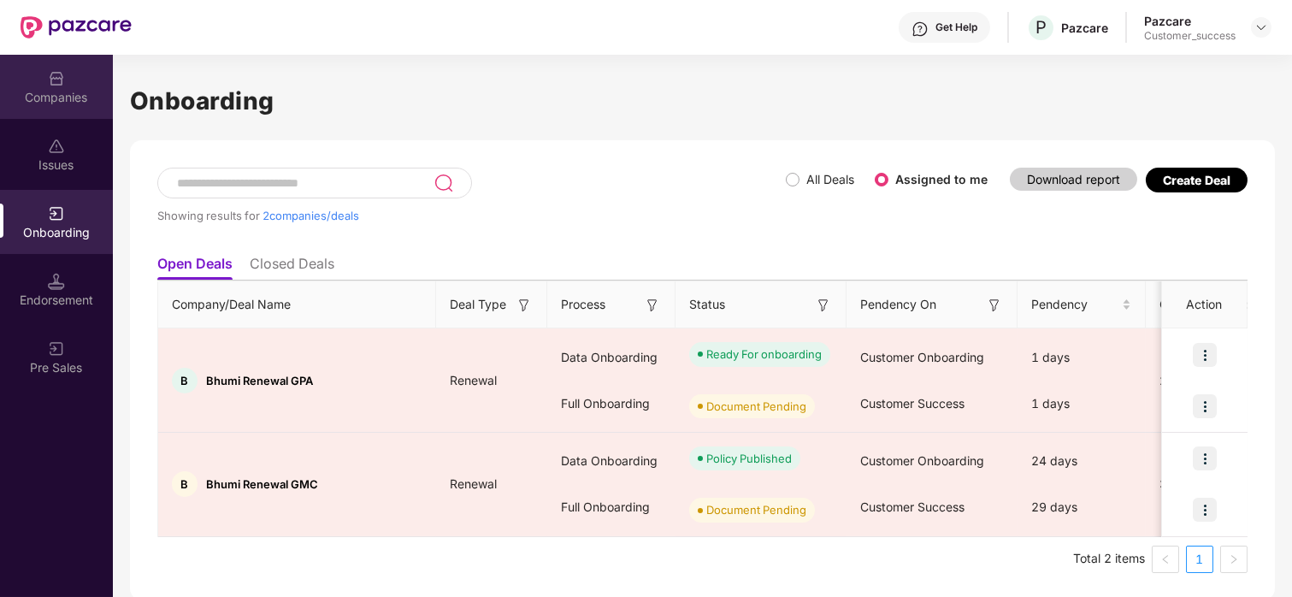
click at [92, 99] on div "Companies" at bounding box center [56, 97] width 113 height 17
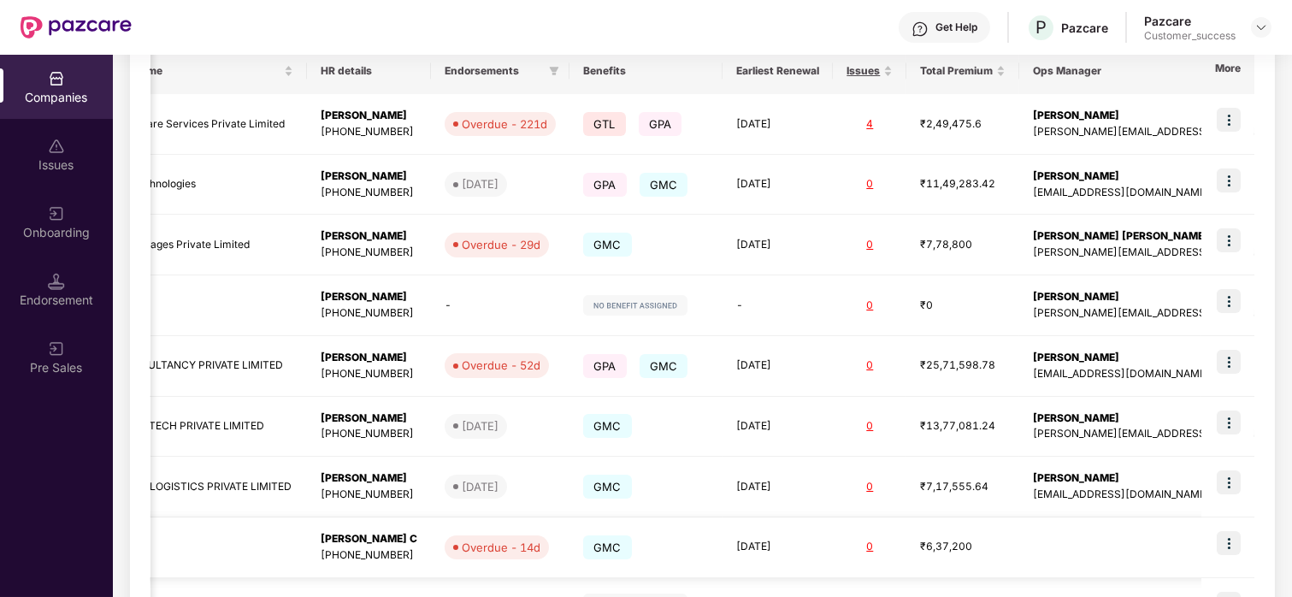
scroll to position [476, 0]
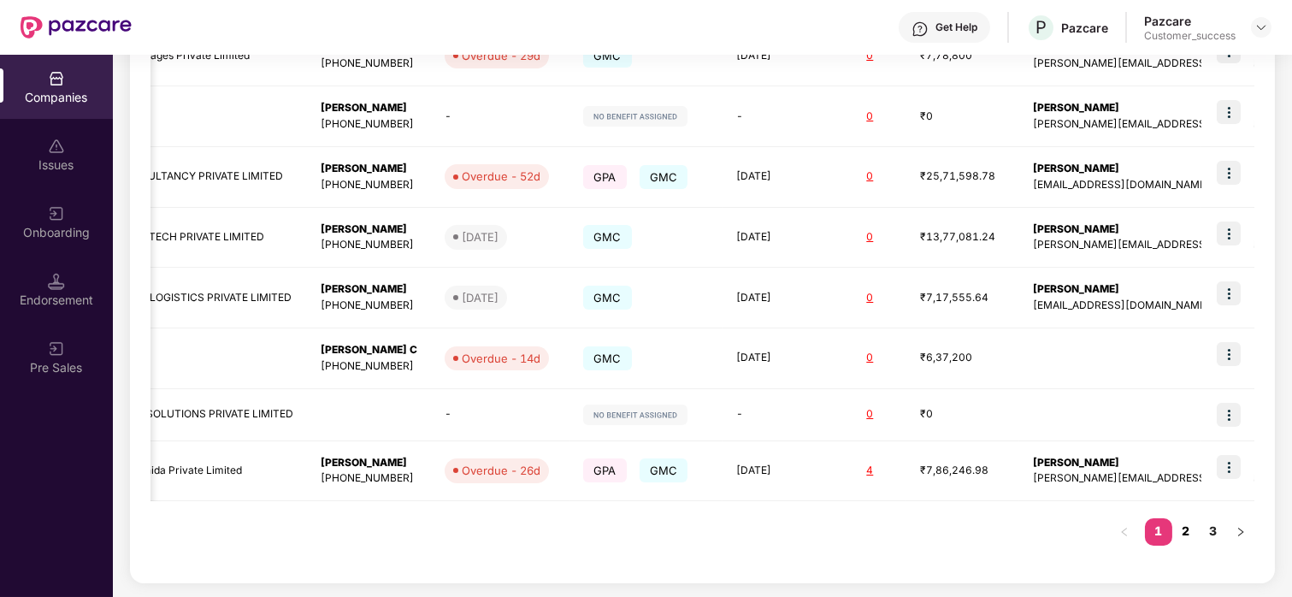
click at [1147, 529] on link "2" at bounding box center [1185, 531] width 27 height 26
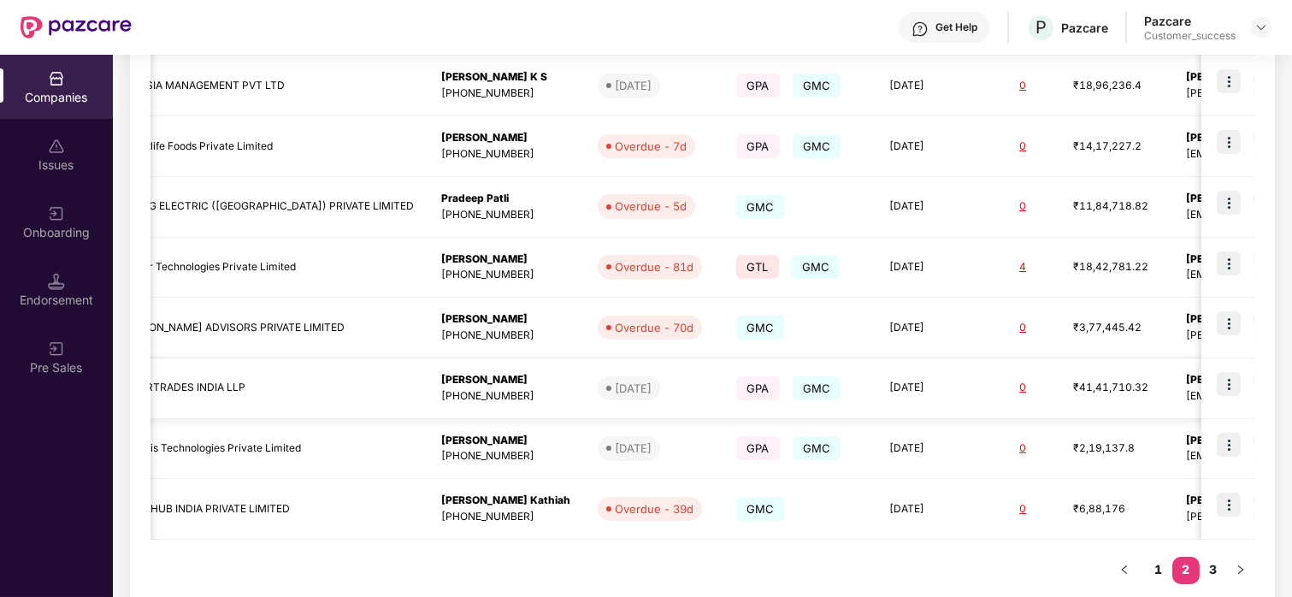
scroll to position [485, 0]
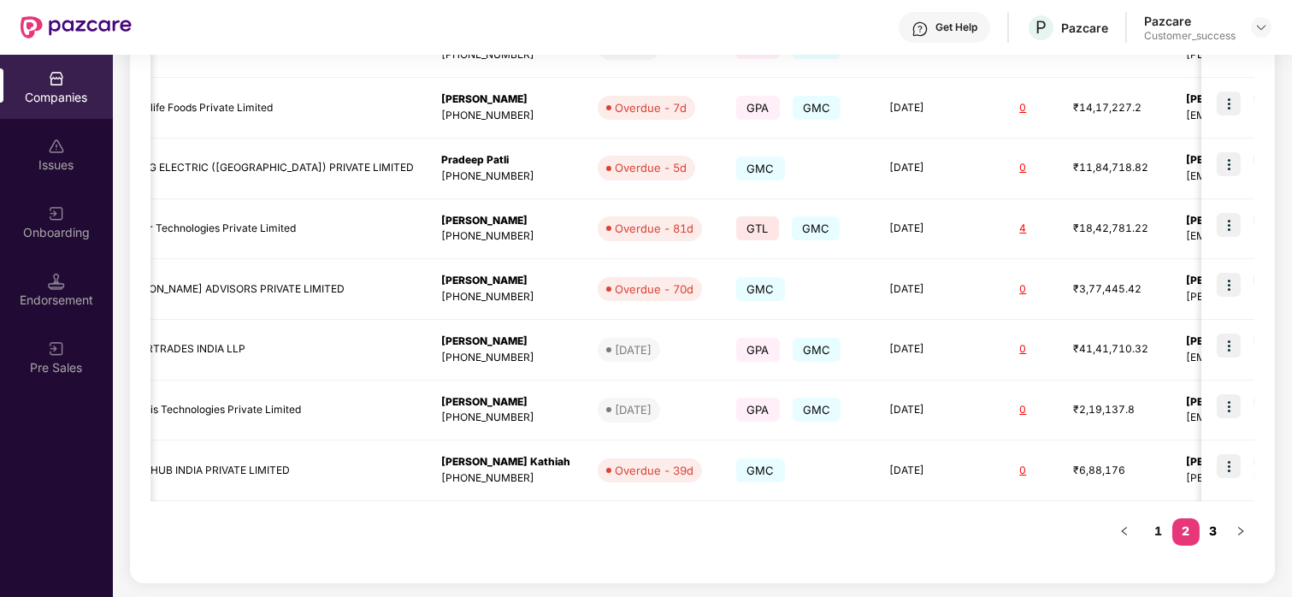
click at [1147, 526] on link "3" at bounding box center [1213, 531] width 27 height 26
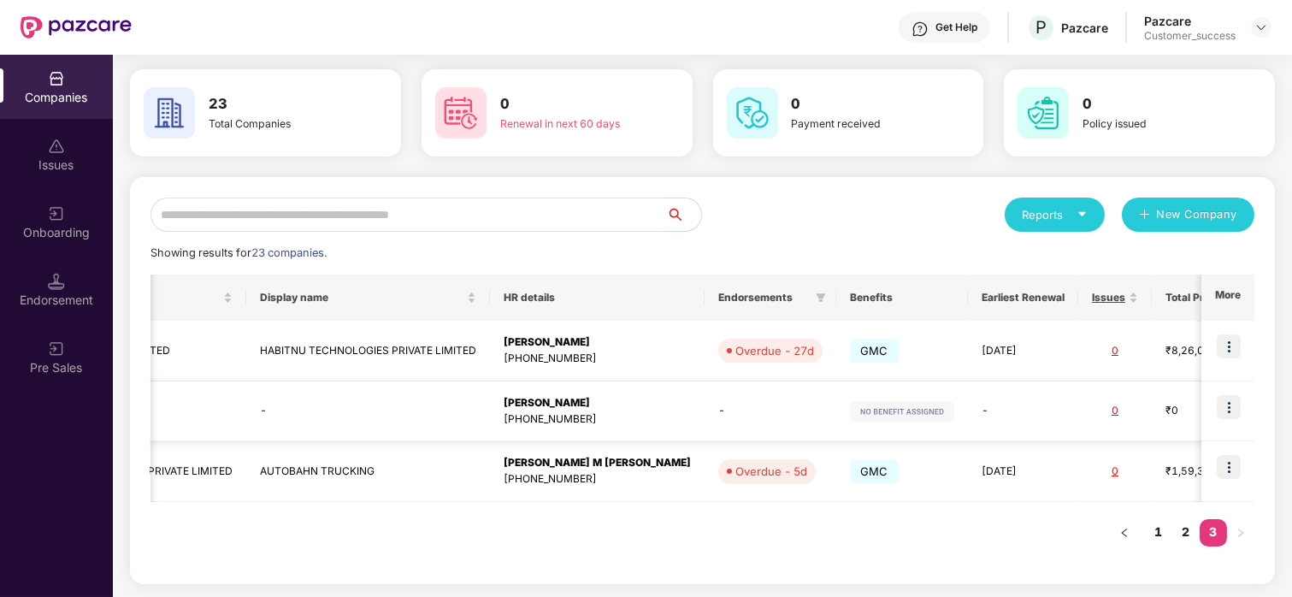
scroll to position [0, 378]
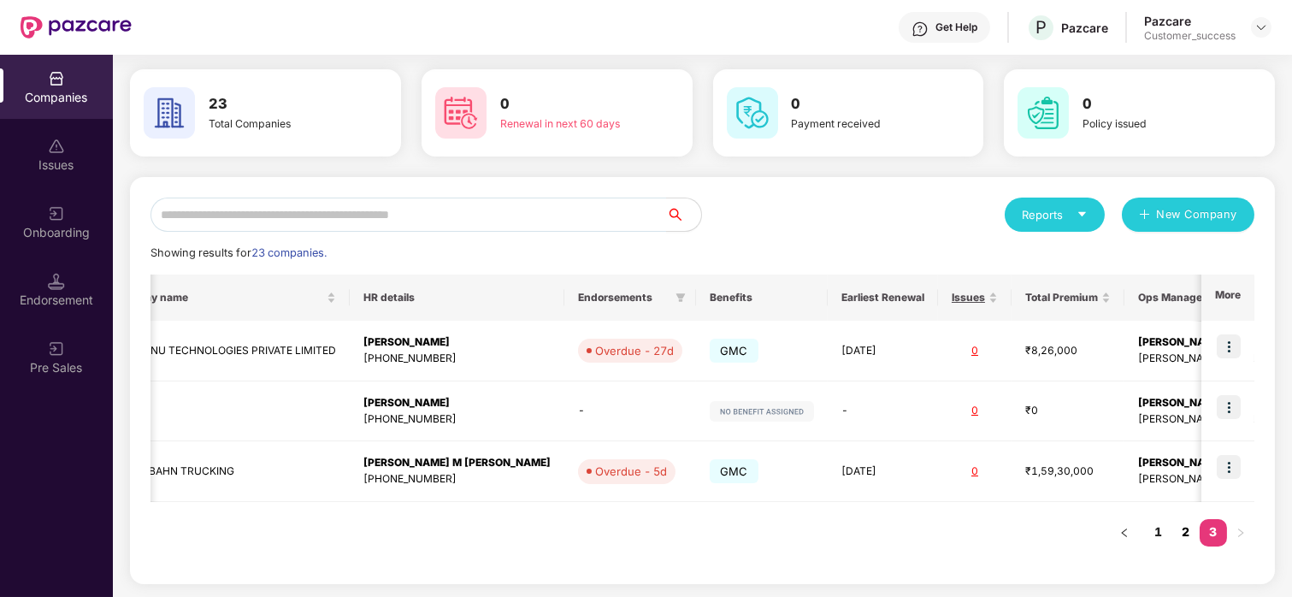
click at [1147, 523] on link "2" at bounding box center [1185, 532] width 27 height 26
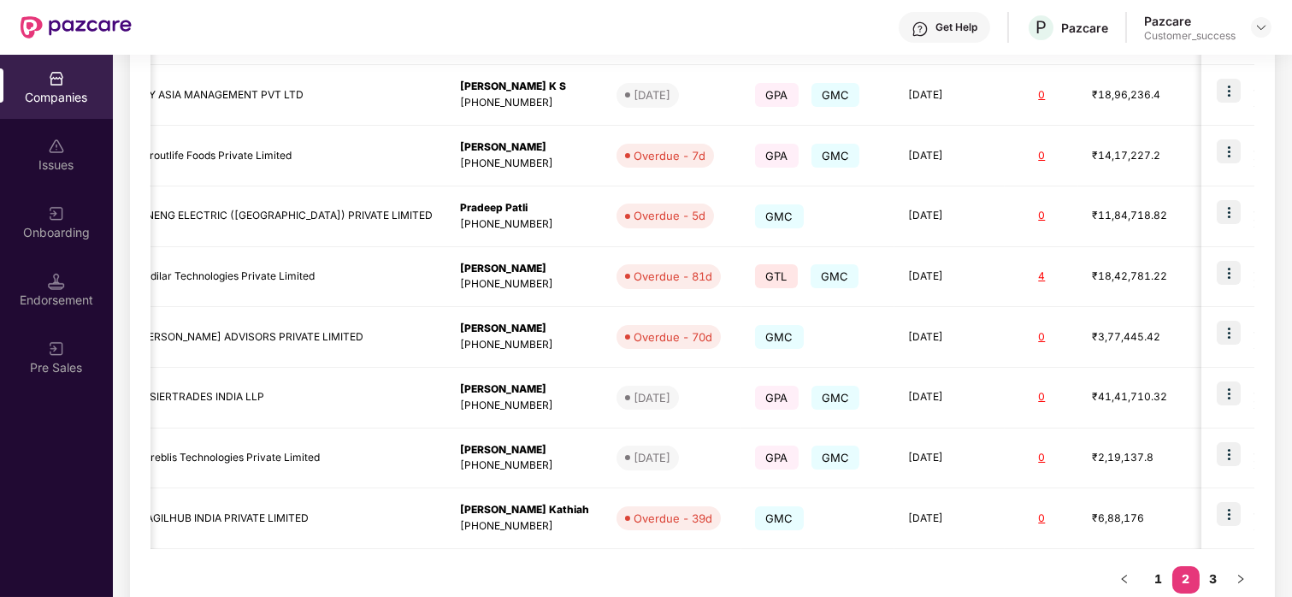
scroll to position [485, 0]
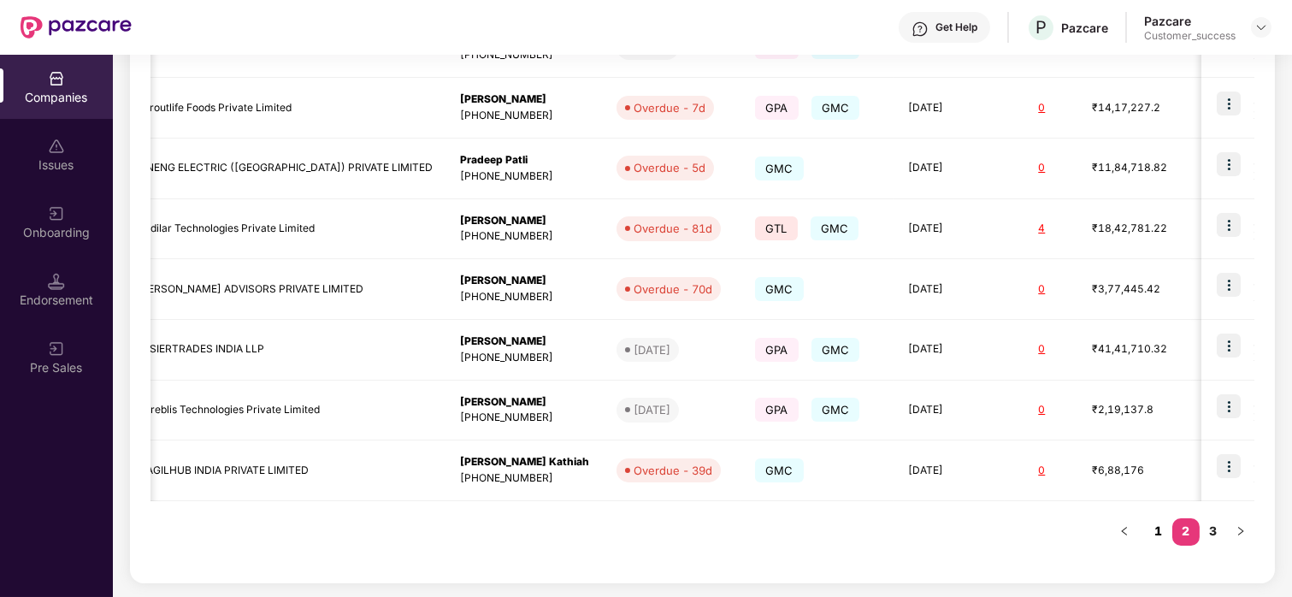
click at [1147, 529] on link "1" at bounding box center [1158, 531] width 27 height 26
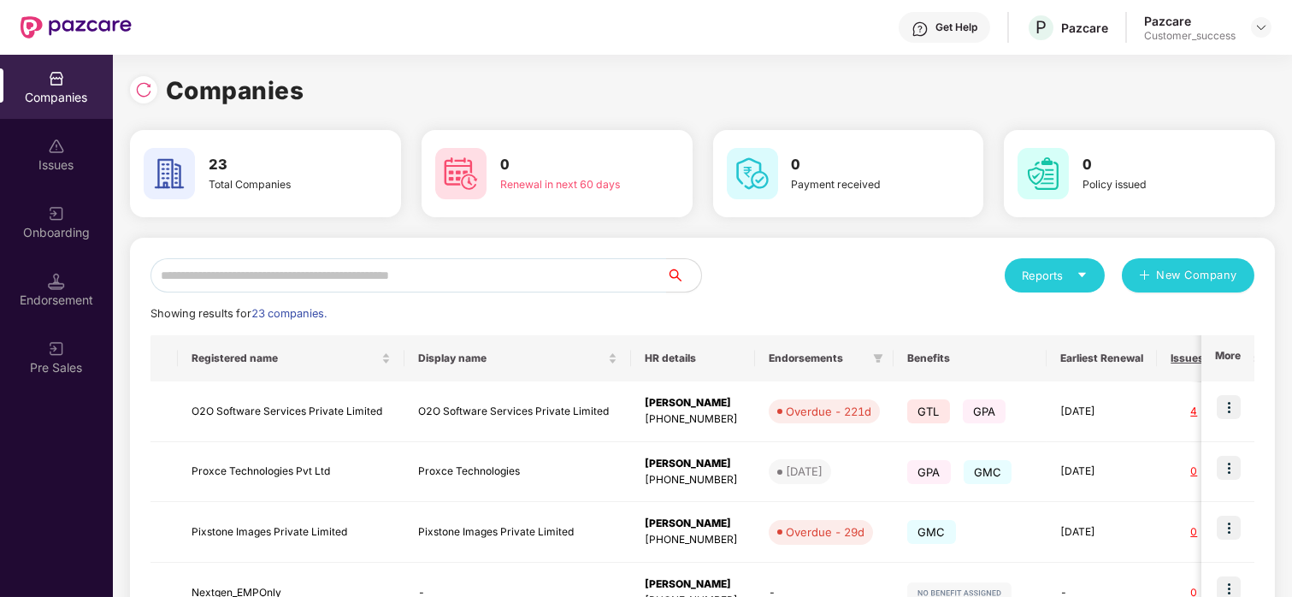
scroll to position [1, 0]
click at [139, 87] on img at bounding box center [143, 88] width 17 height 17
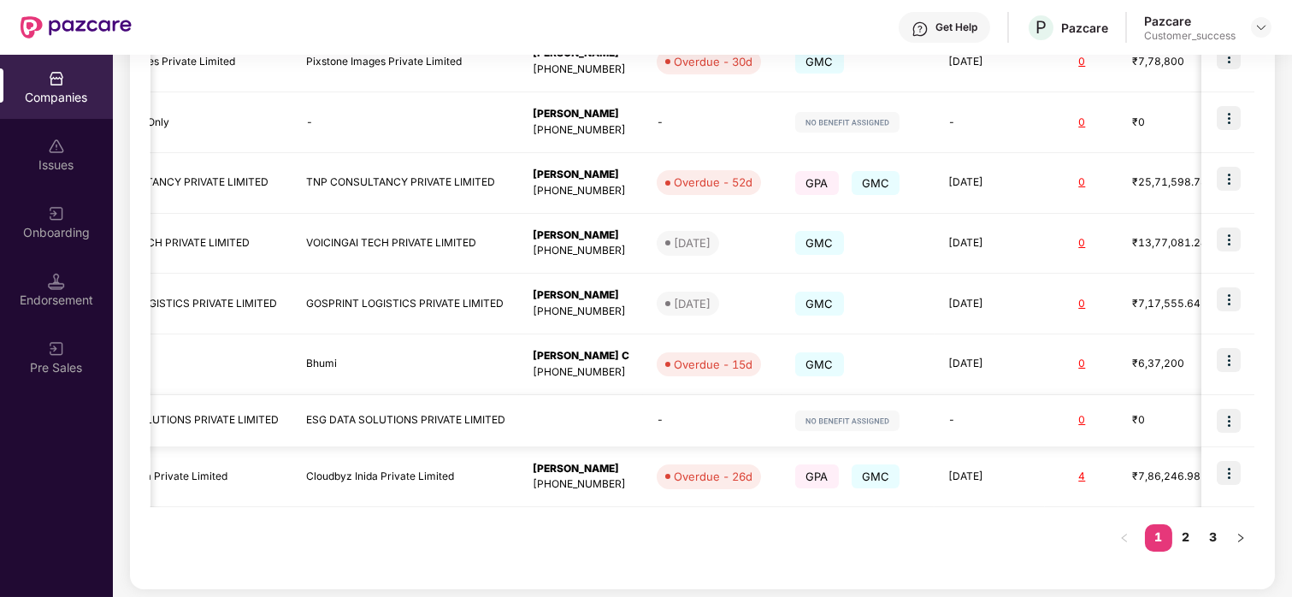
scroll to position [476, 0]
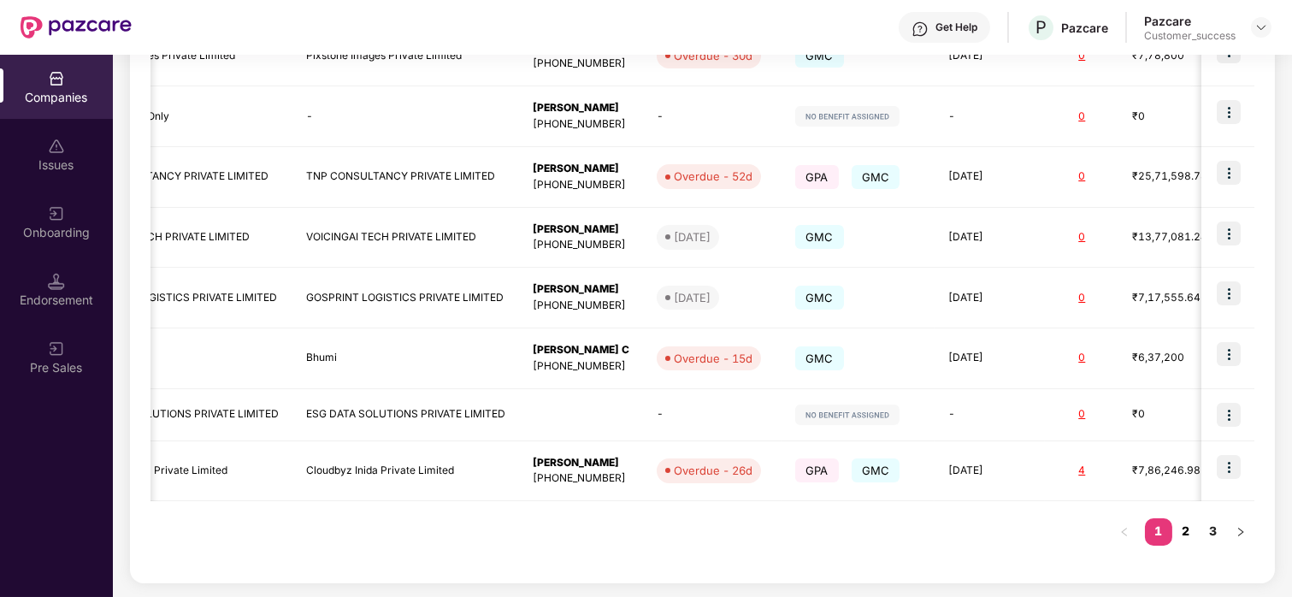
click at [1147, 518] on link "2" at bounding box center [1185, 531] width 27 height 26
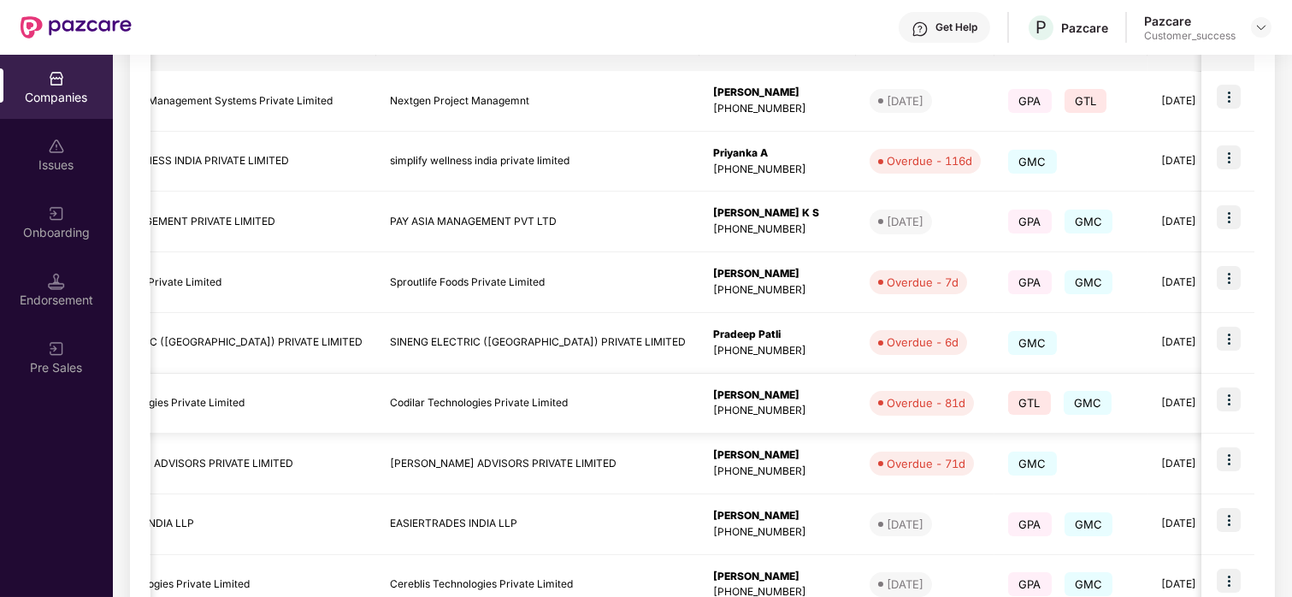
scroll to position [485, 0]
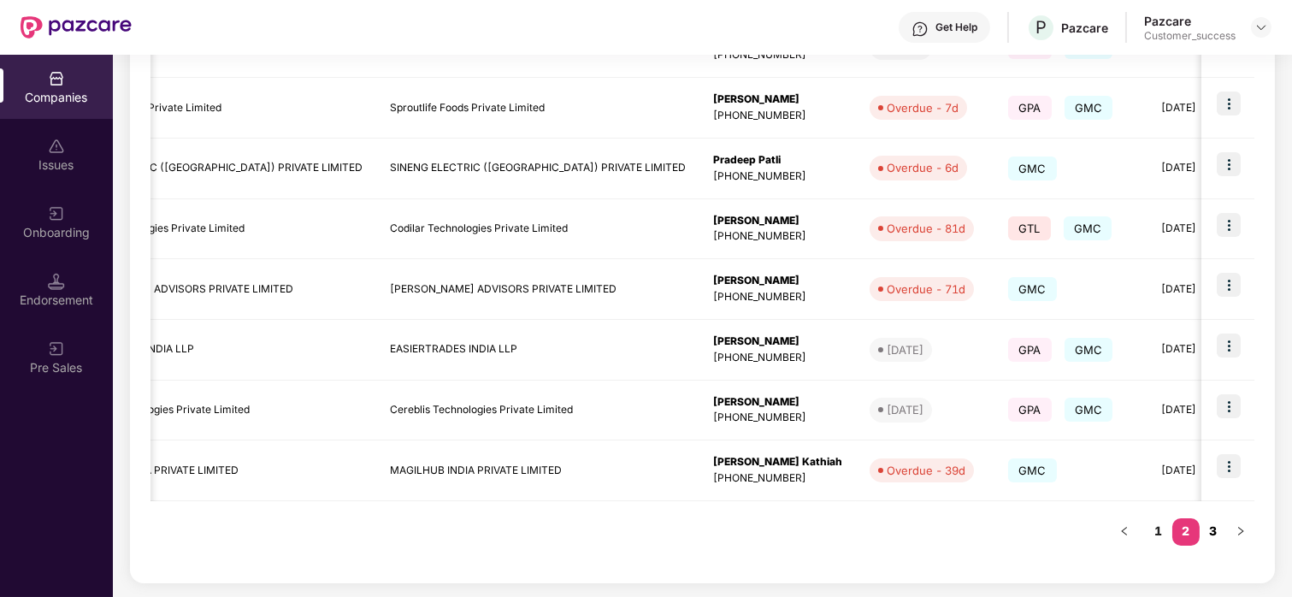
click at [1147, 528] on link "3" at bounding box center [1213, 531] width 27 height 26
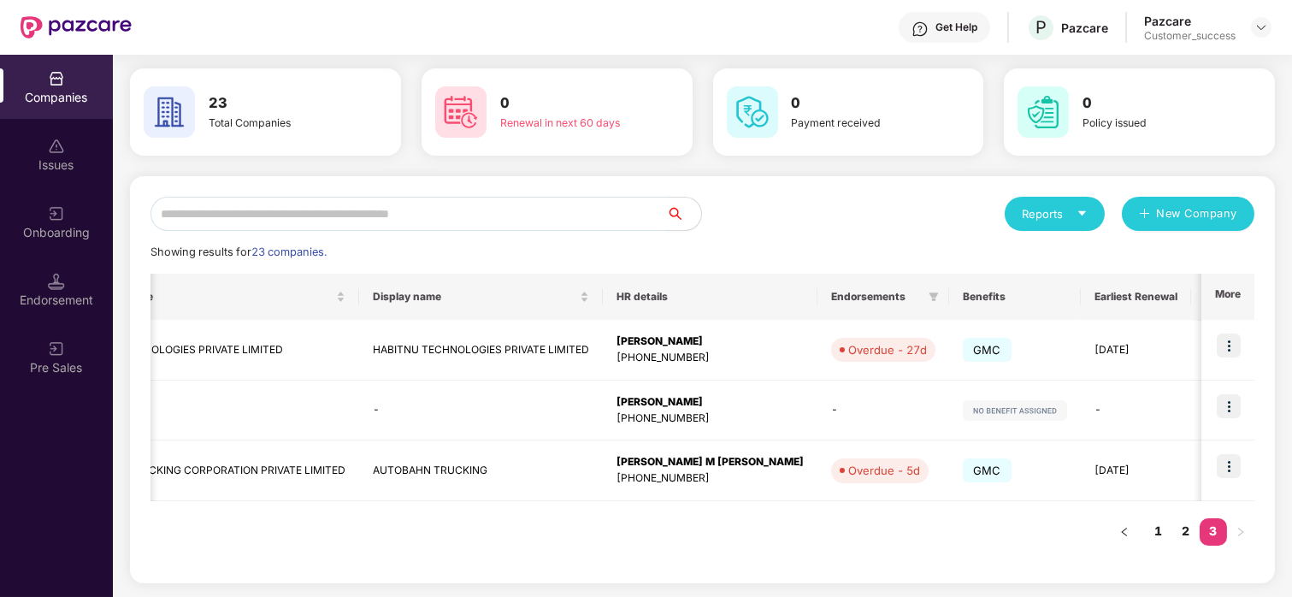
scroll to position [61, 0]
click at [1147, 529] on link "2" at bounding box center [1185, 532] width 27 height 26
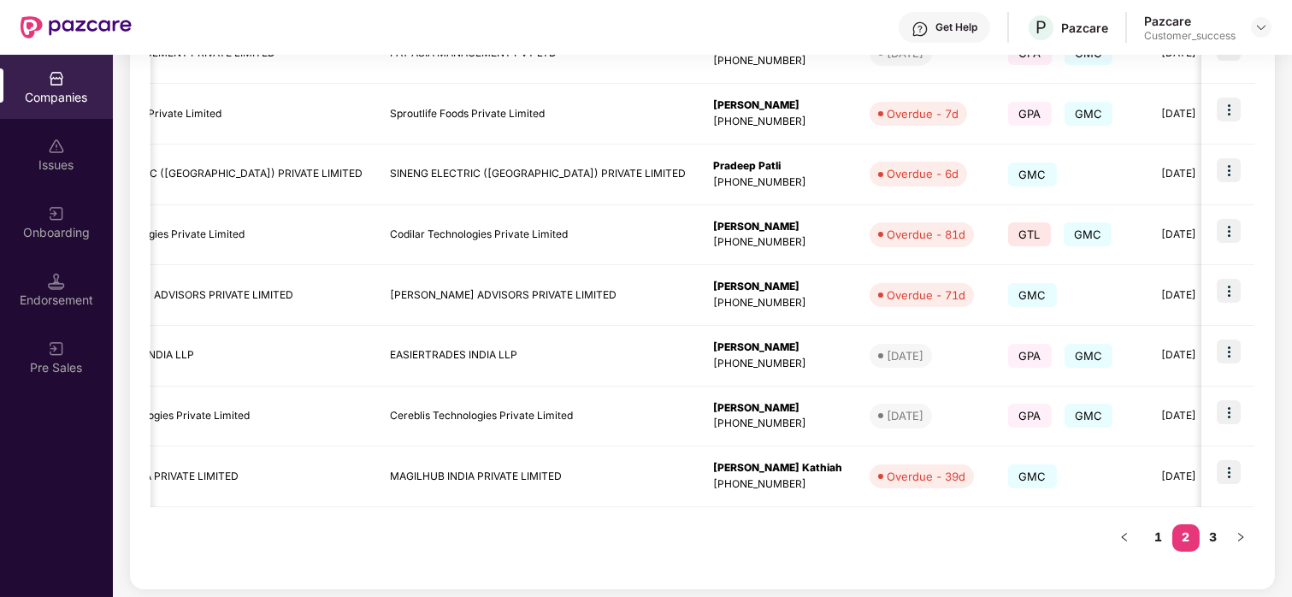
scroll to position [485, 0]
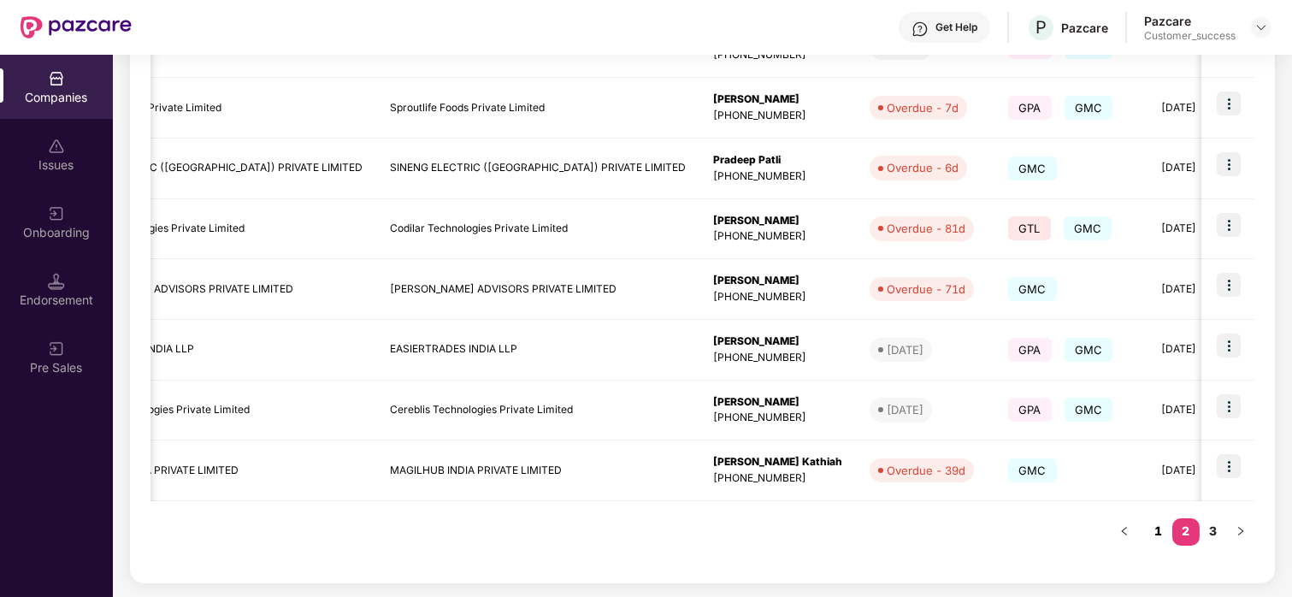
click at [1147, 529] on link "1" at bounding box center [1158, 531] width 27 height 26
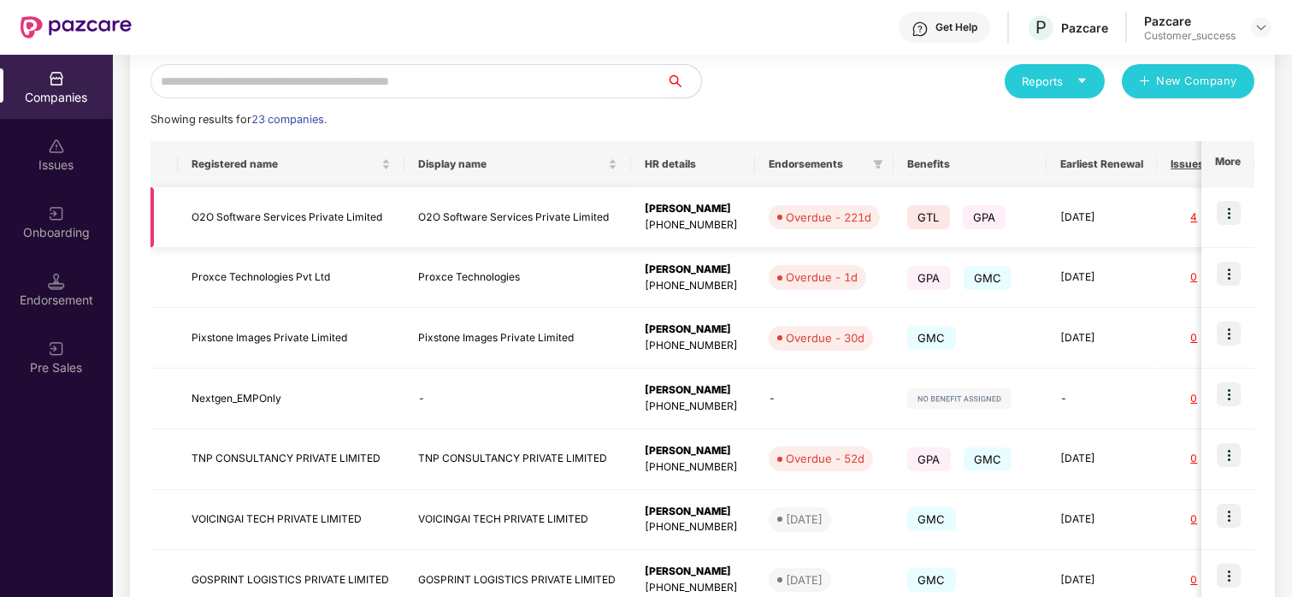
scroll to position [0, 0]
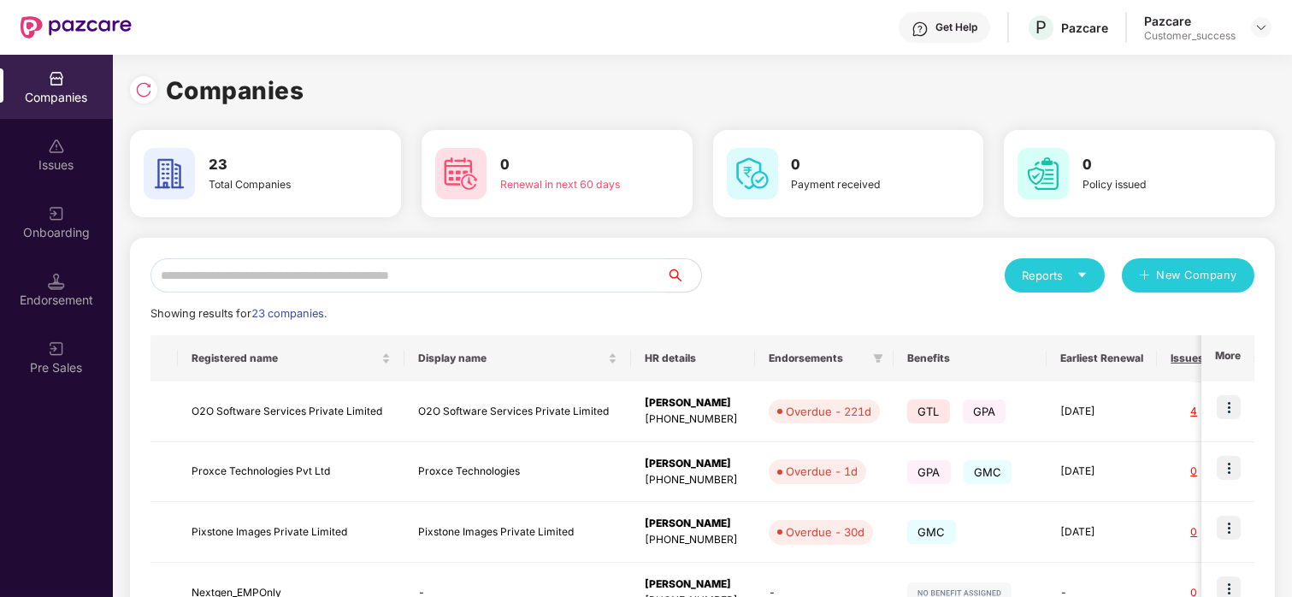
type input "*"
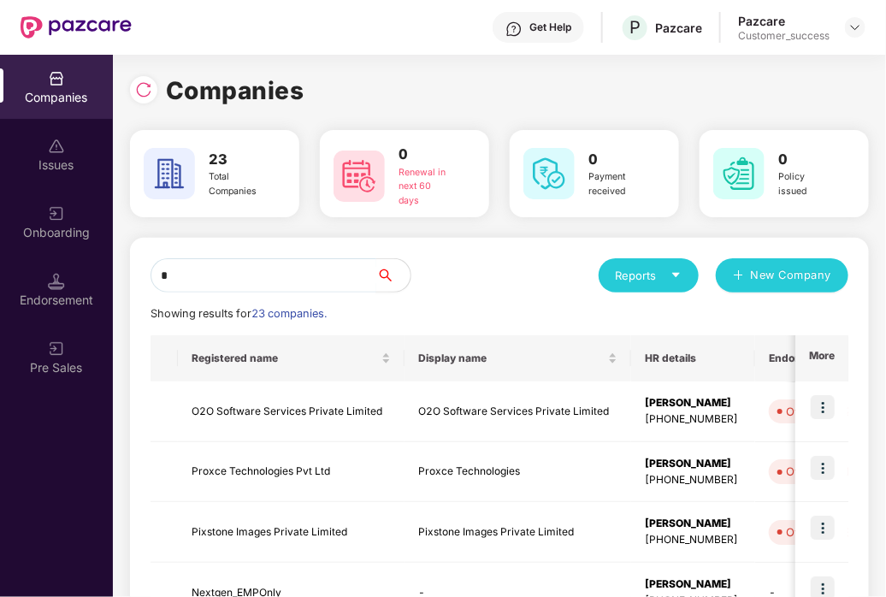
click at [354, 270] on input "*" at bounding box center [264, 275] width 226 height 34
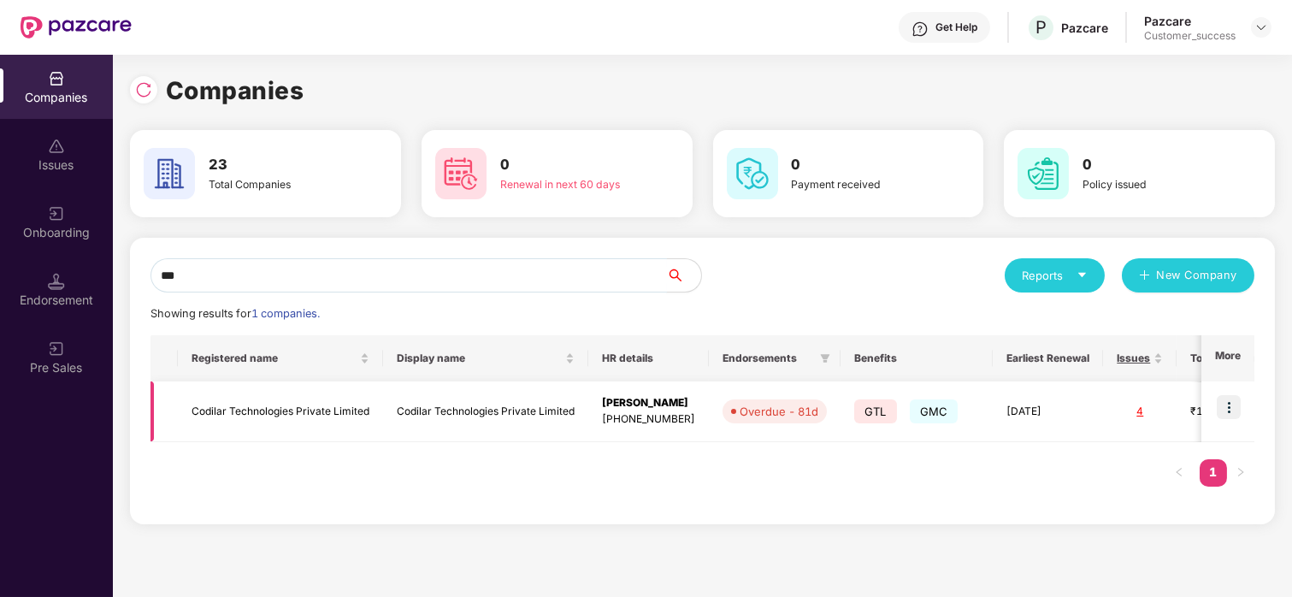
type input "***"
click at [1147, 401] on img at bounding box center [1229, 407] width 24 height 24
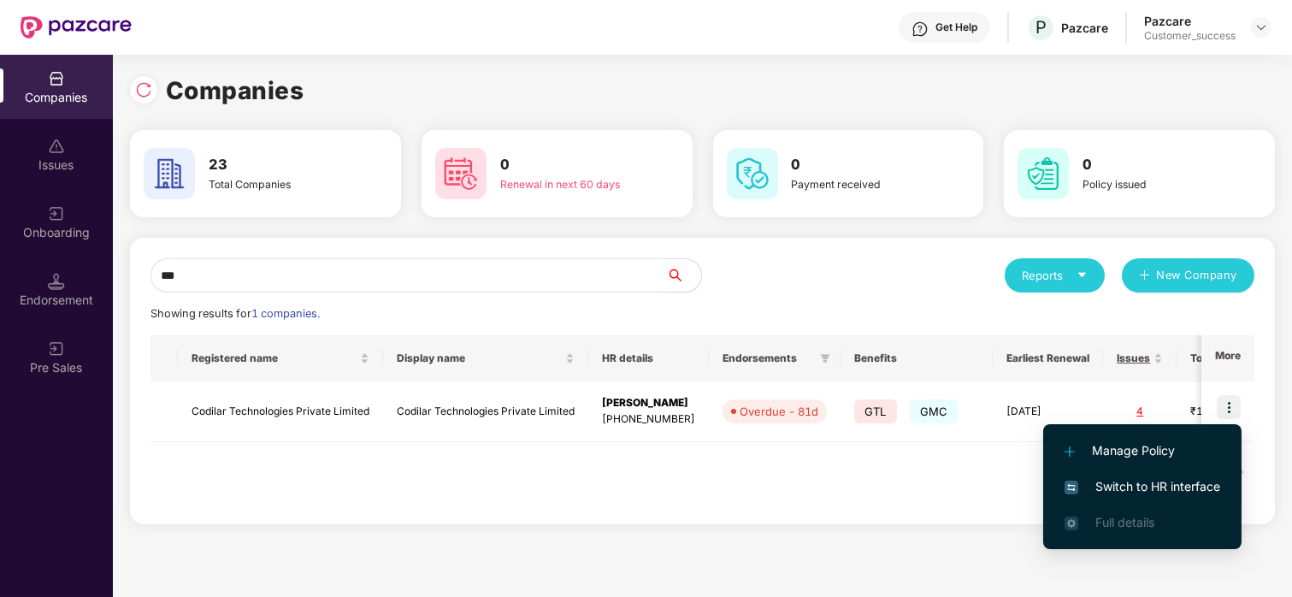
click at [1147, 477] on span "Switch to HR interface" at bounding box center [1143, 486] width 156 height 19
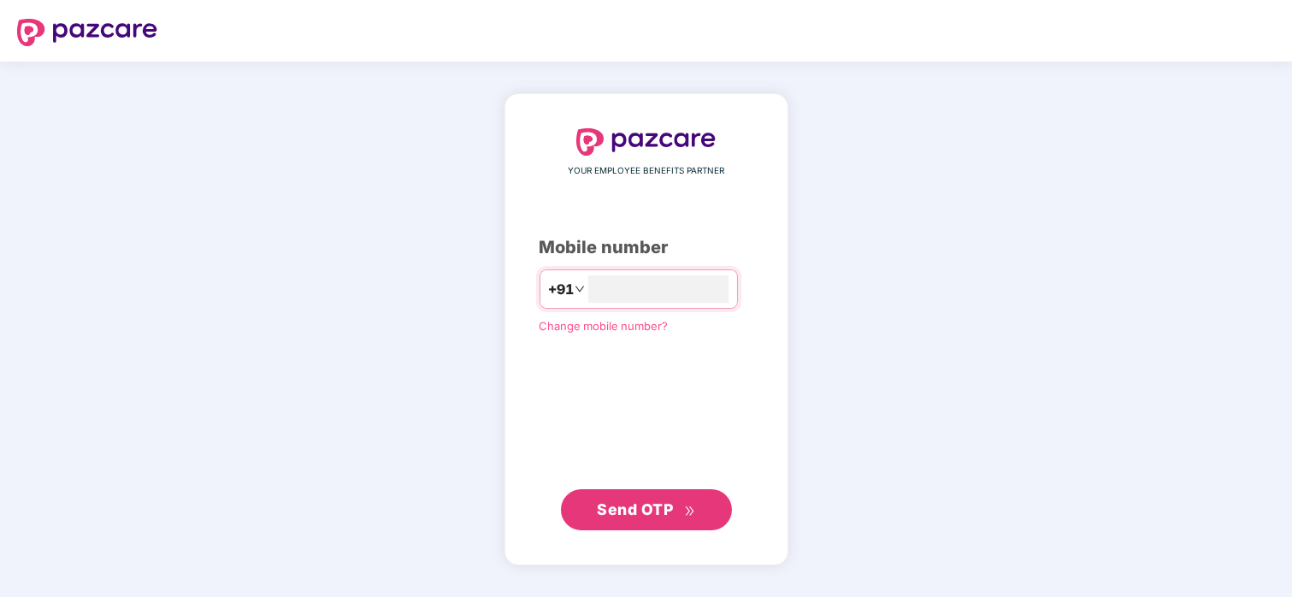
type input "**********"
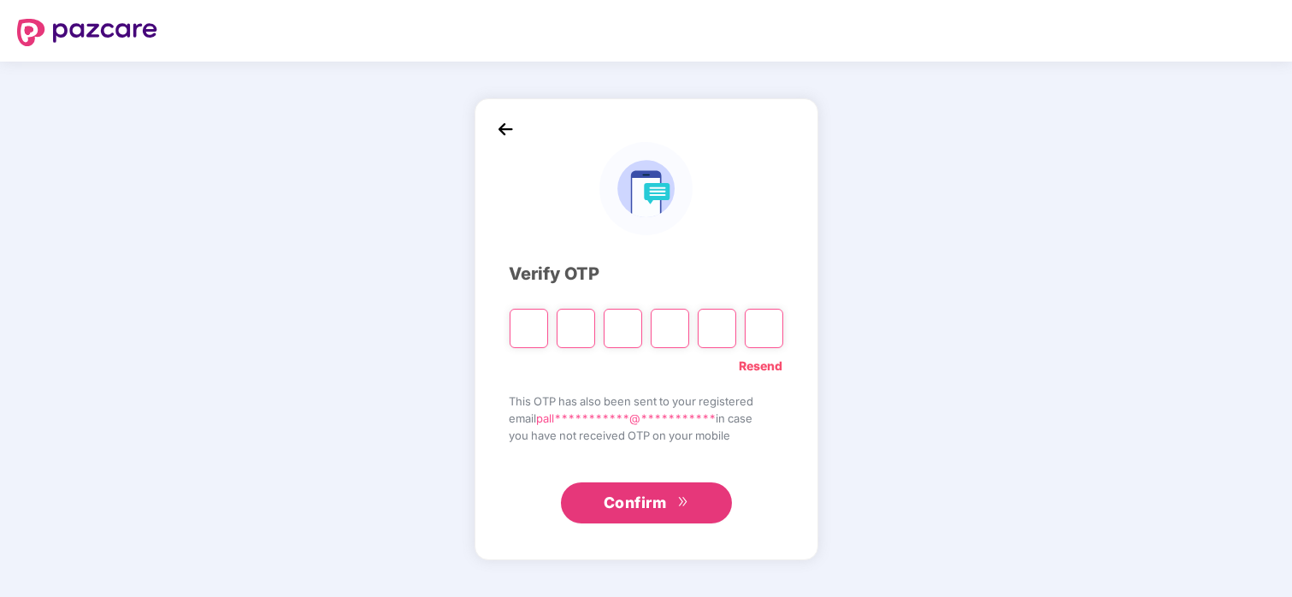
type input "*"
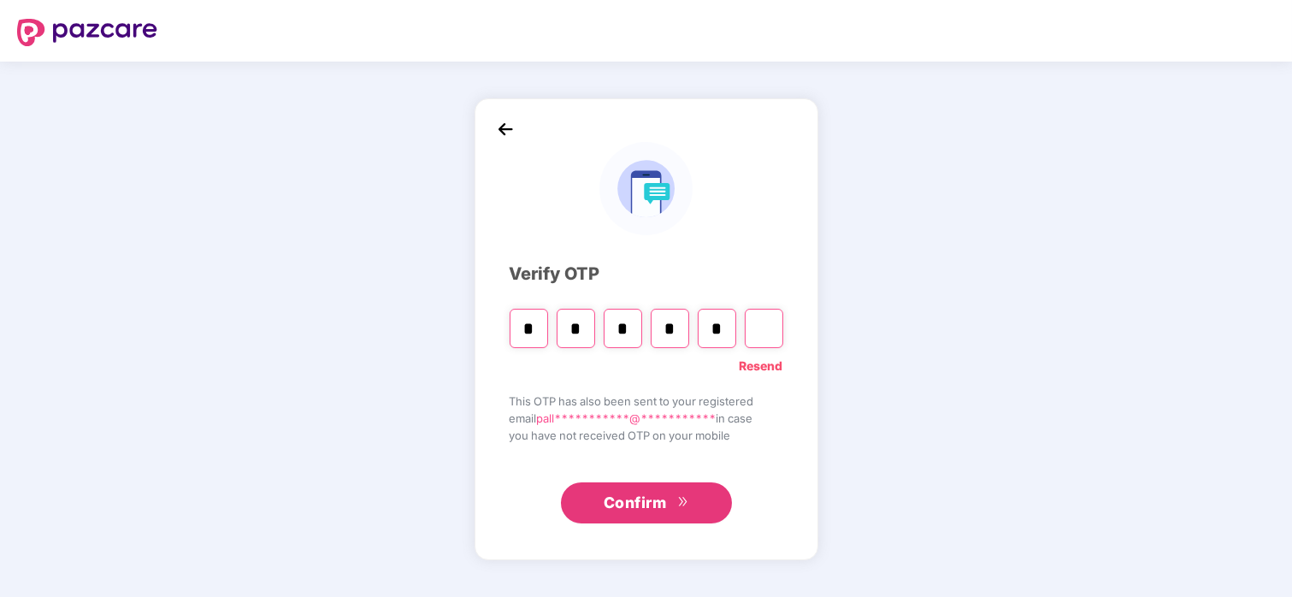
type input "*"
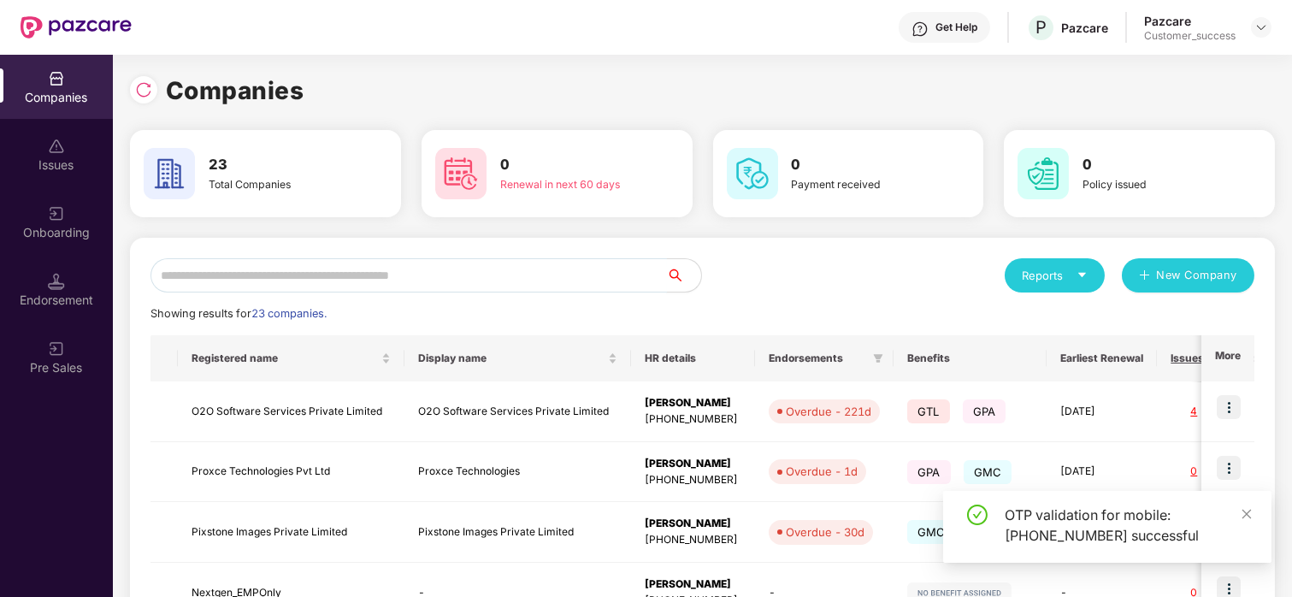
click at [414, 276] on input "text" at bounding box center [409, 275] width 517 height 34
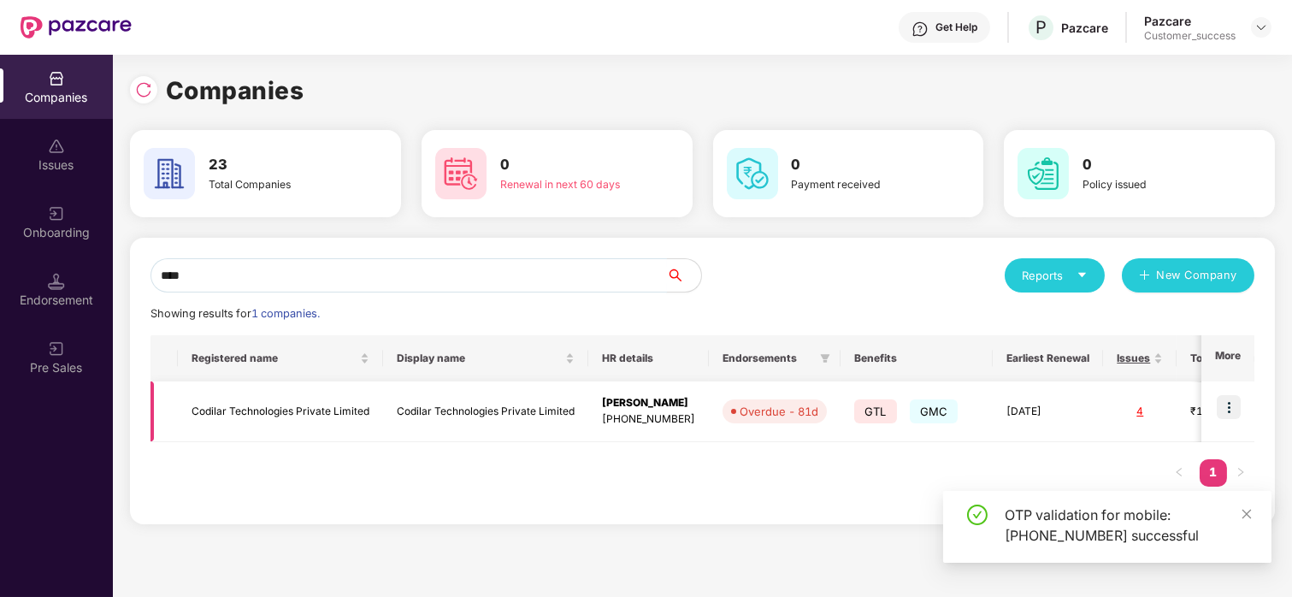
type input "****"
click at [1239, 410] on img at bounding box center [1229, 407] width 24 height 24
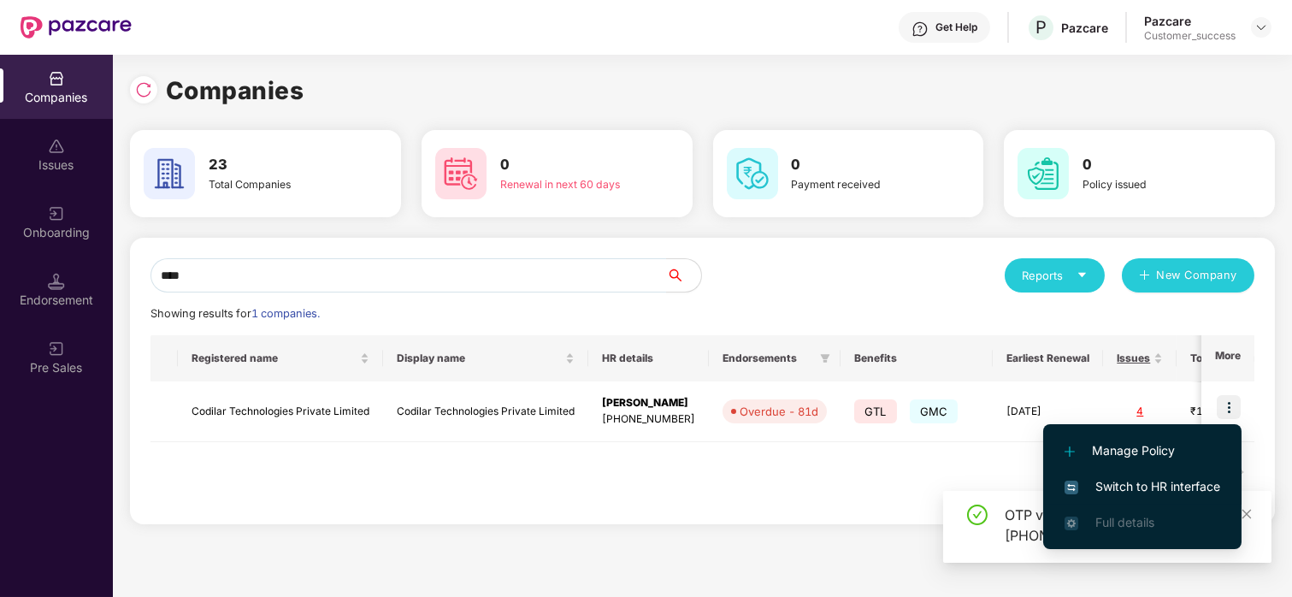
click at [1092, 479] on span "Switch to HR interface" at bounding box center [1143, 486] width 156 height 19
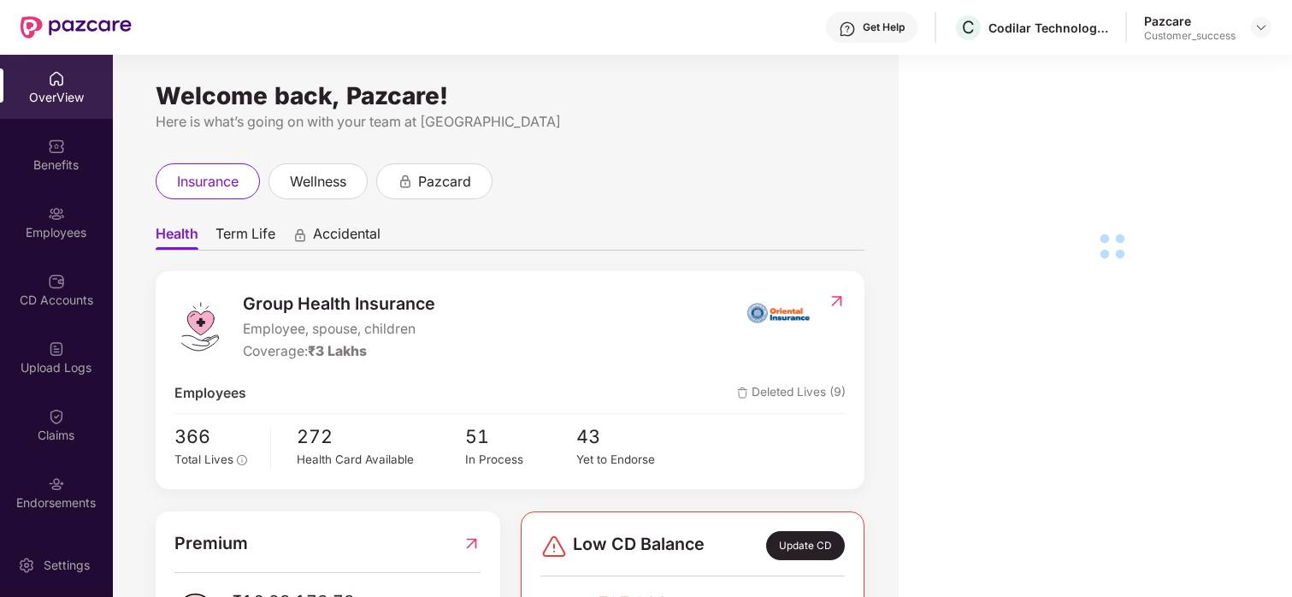
click at [38, 210] on div "Employees" at bounding box center [56, 222] width 113 height 64
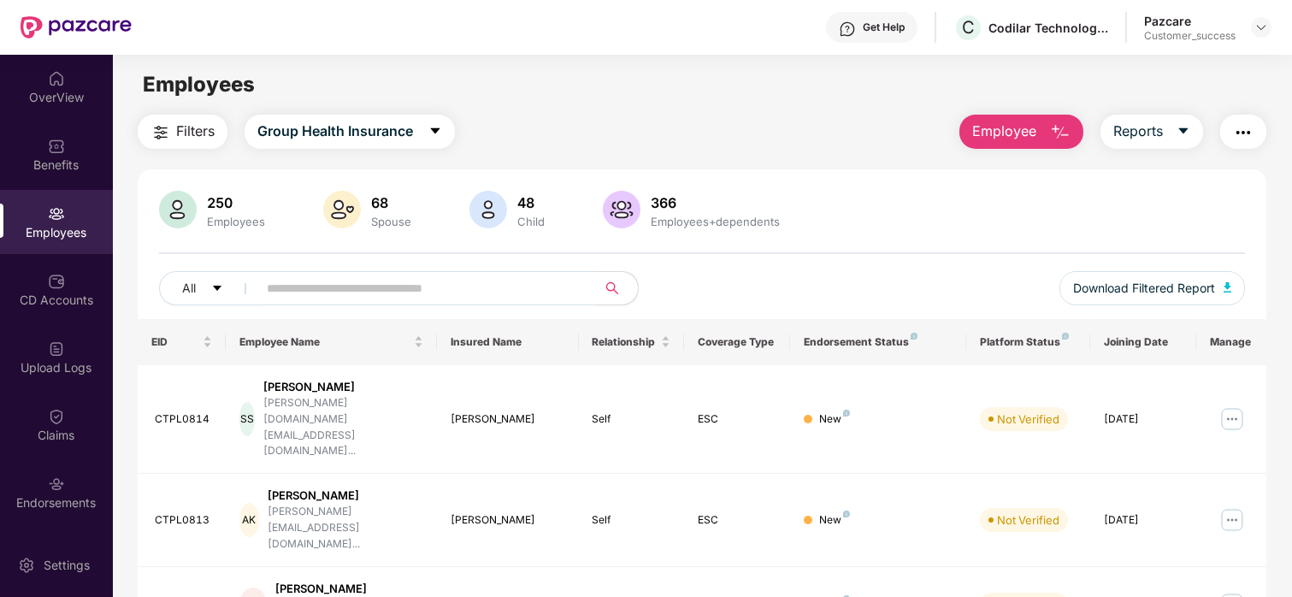
click at [480, 294] on input "text" at bounding box center [420, 288] width 307 height 26
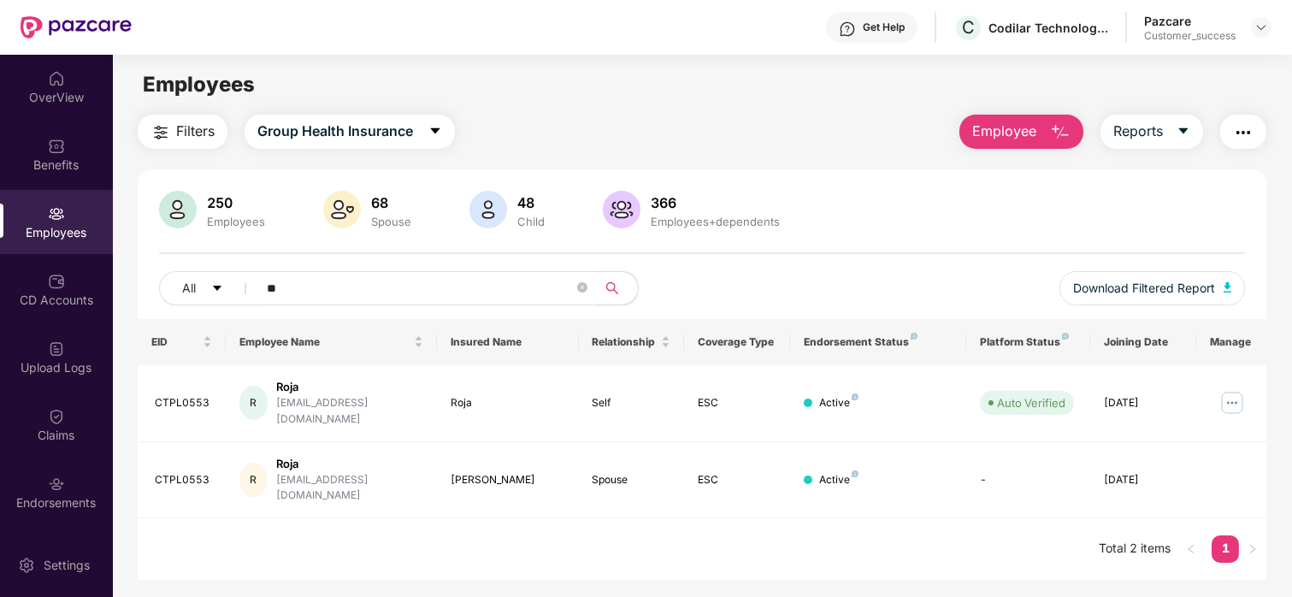
type input "*"
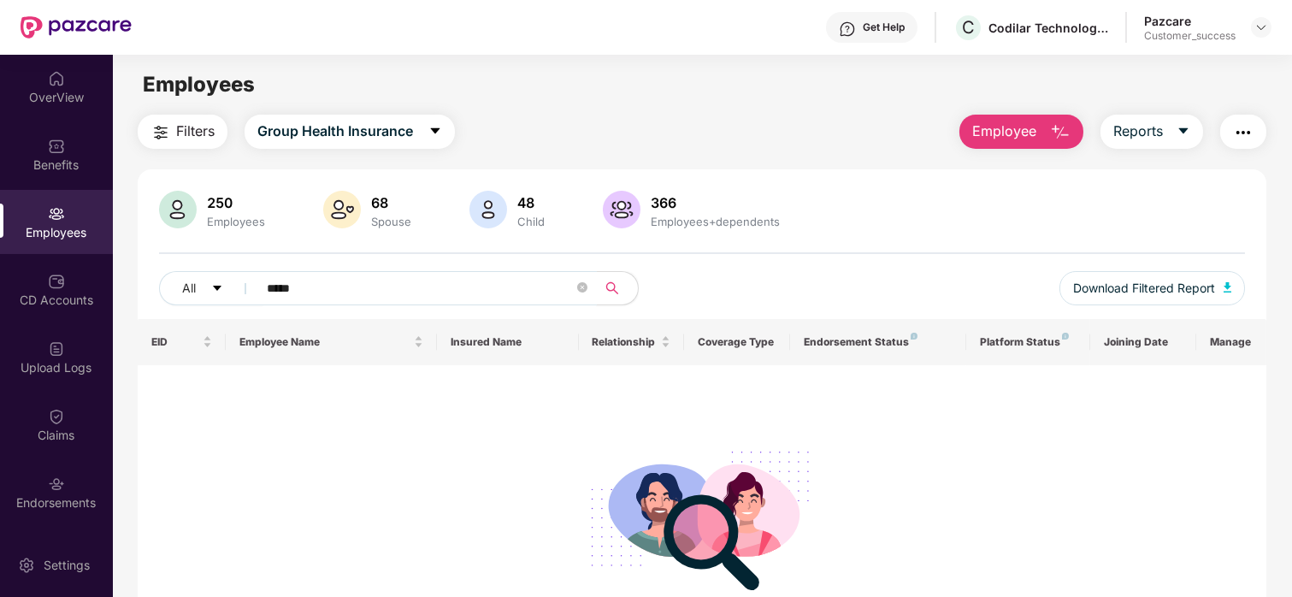
type input "*****"
click at [49, 354] on img at bounding box center [56, 348] width 17 height 17
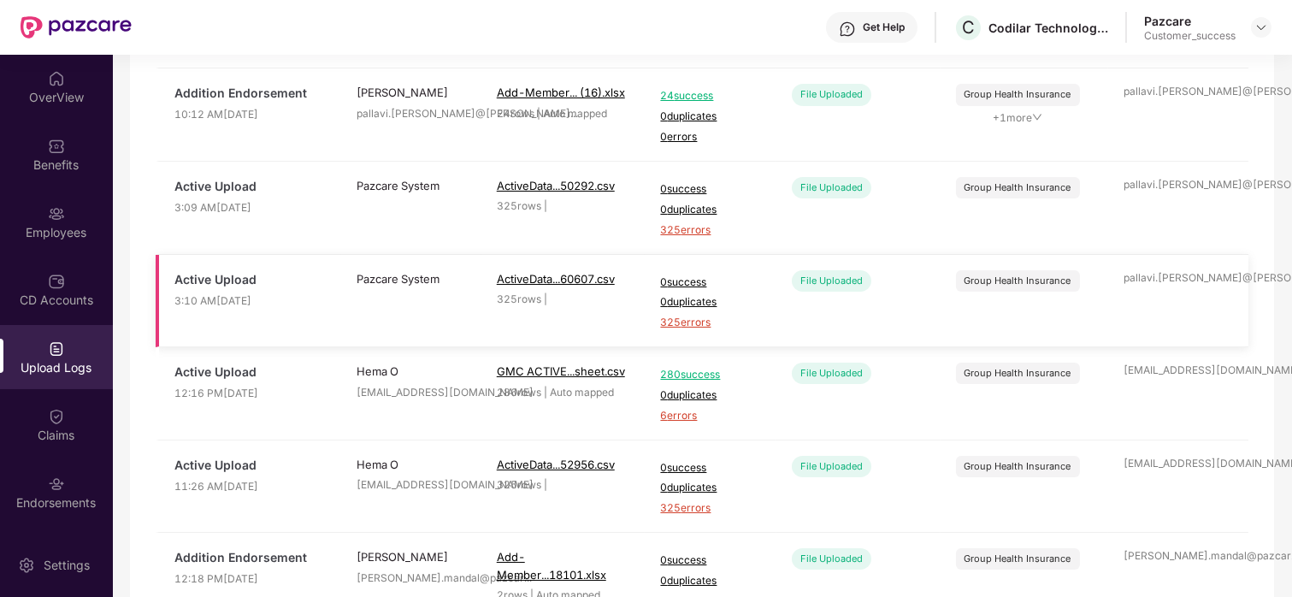
scroll to position [342, 0]
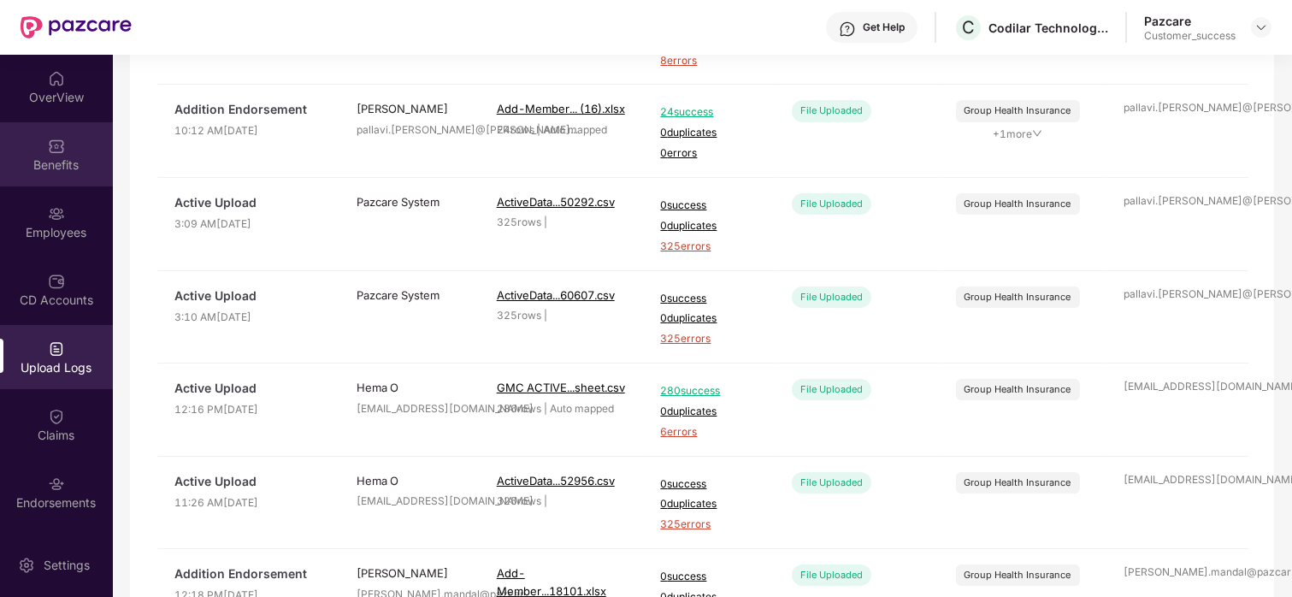
click at [55, 170] on div "Benefits" at bounding box center [56, 164] width 113 height 17
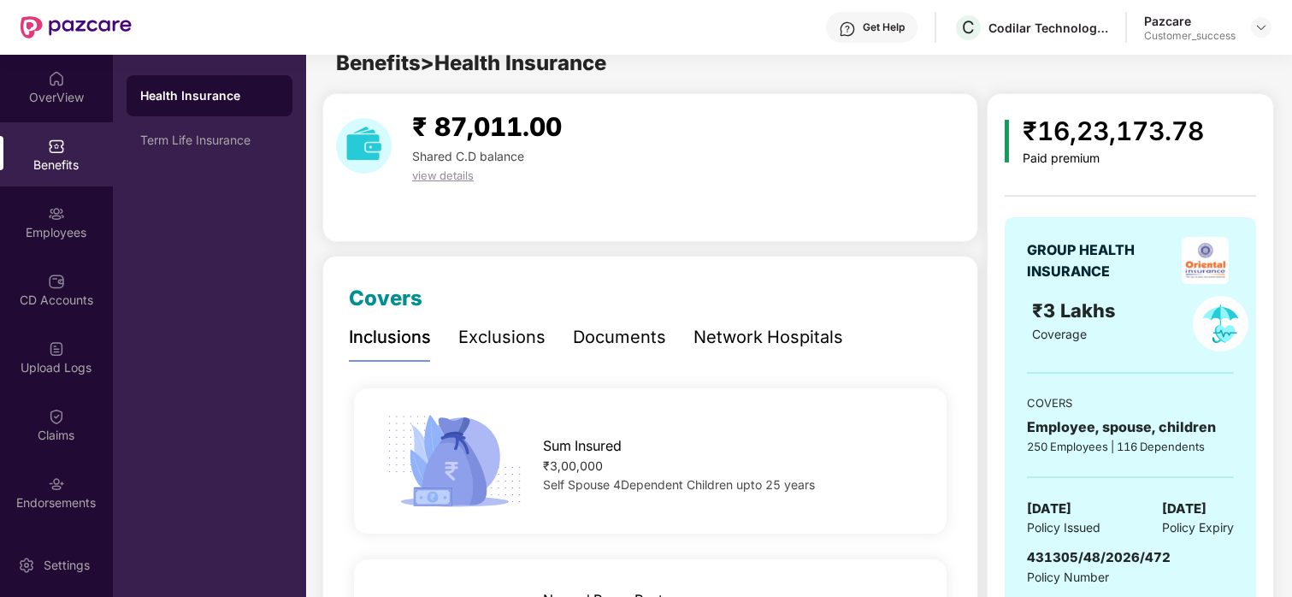
scroll to position [0, 0]
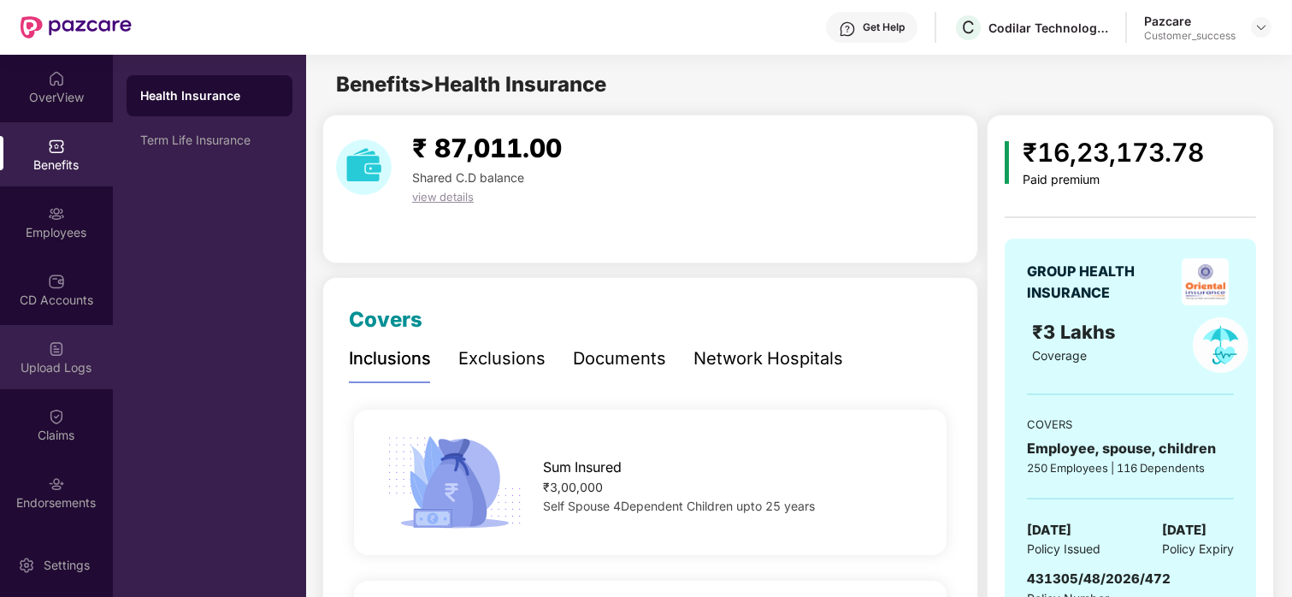
click at [64, 349] on div "Upload Logs" at bounding box center [56, 357] width 113 height 64
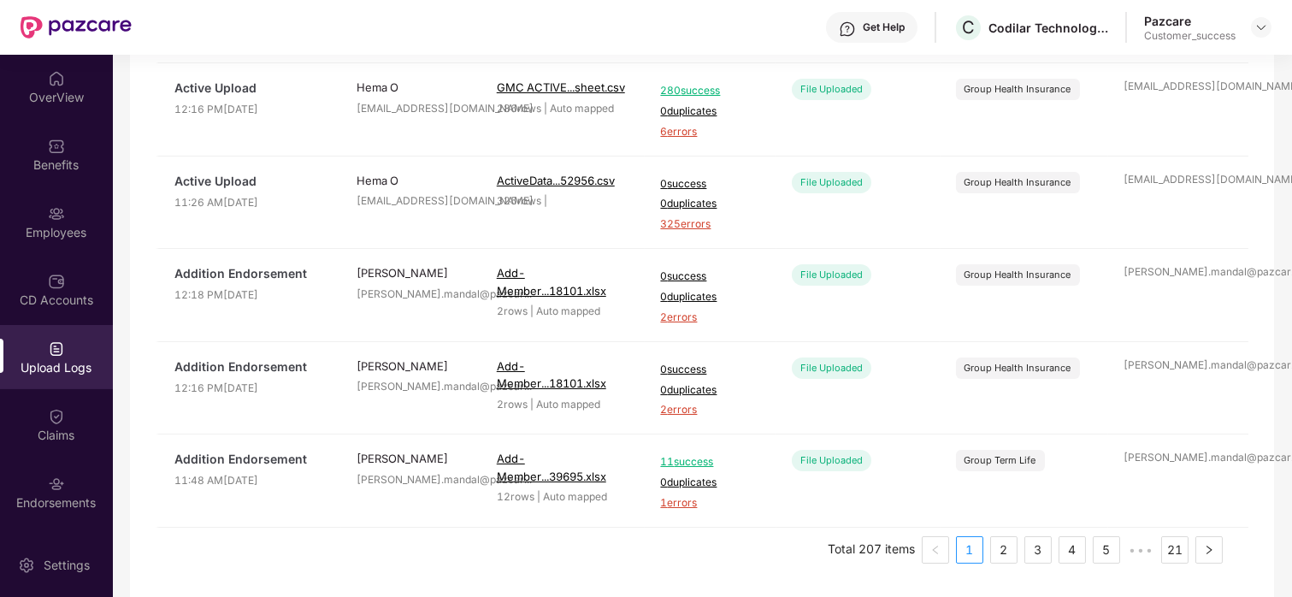
scroll to position [643, 0]
click at [1001, 549] on link "2" at bounding box center [1004, 549] width 26 height 26
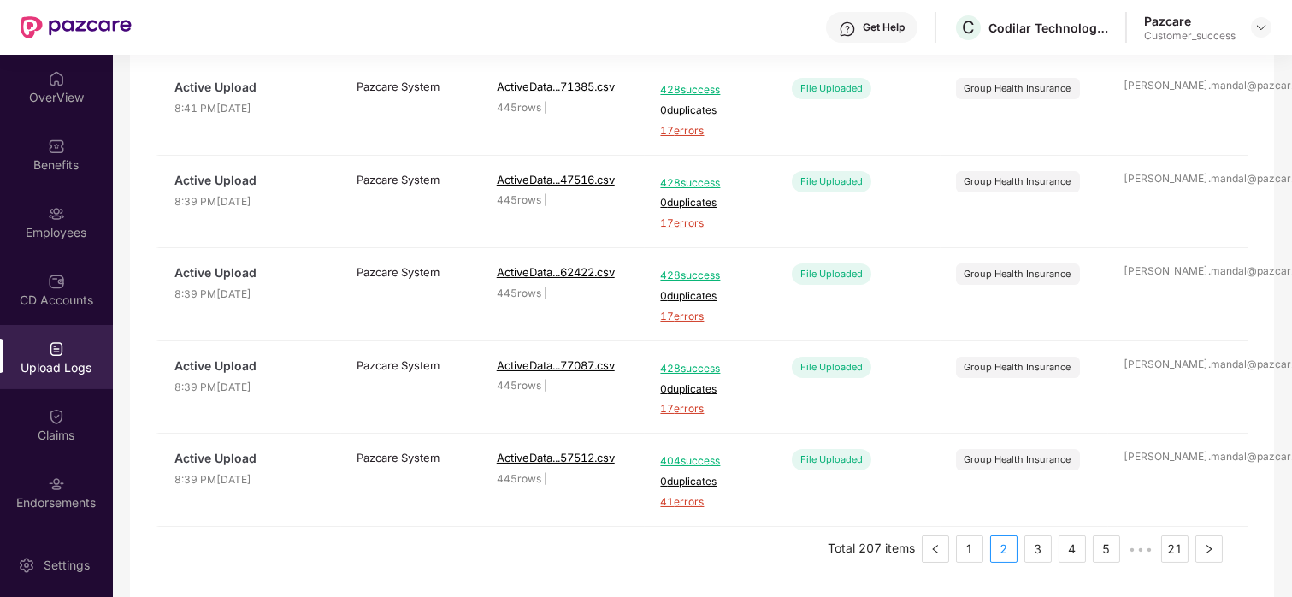
scroll to position [642, 0]
click at [970, 546] on link "1" at bounding box center [970, 550] width 26 height 26
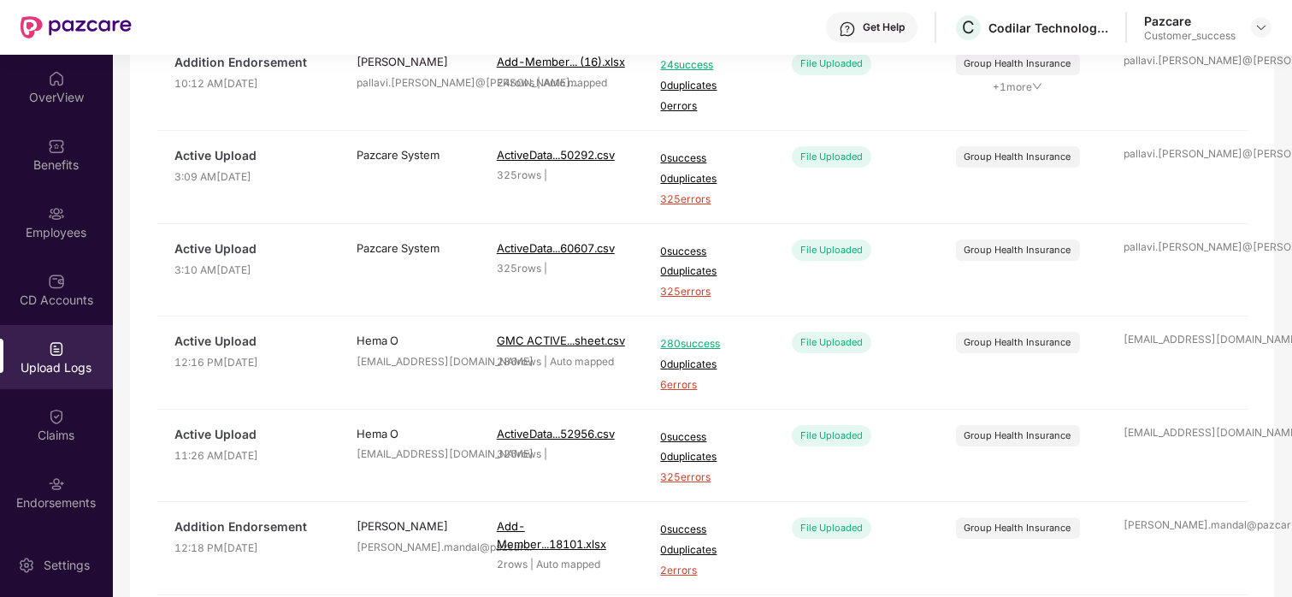
scroll to position [394, 0]
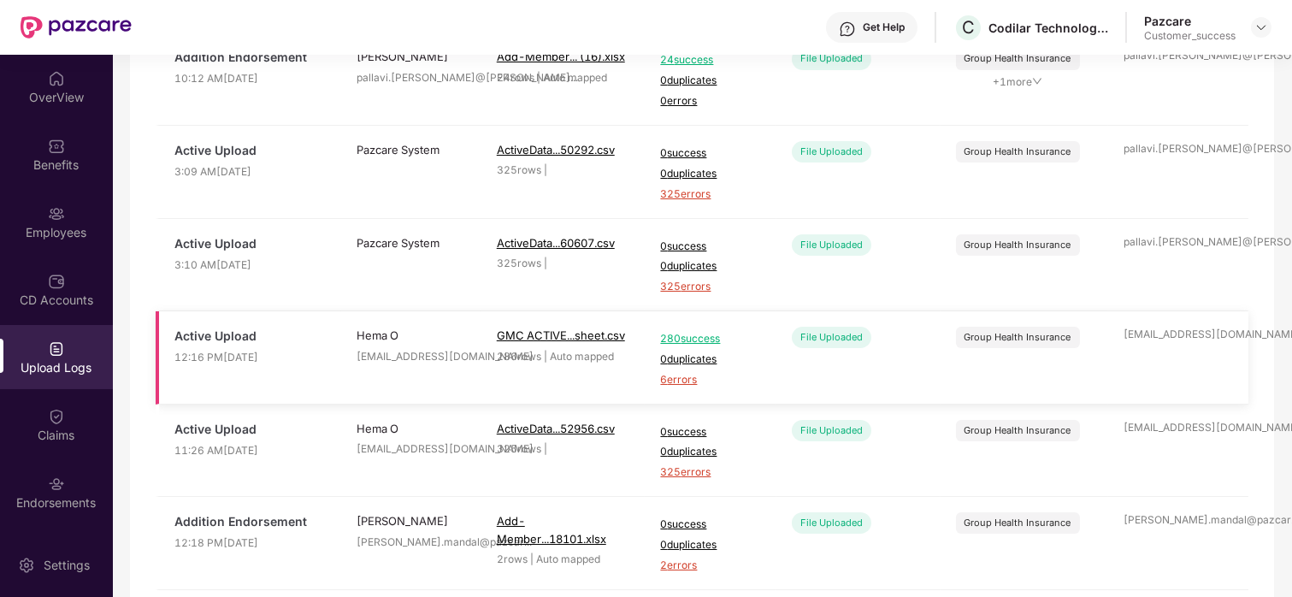
click at [691, 379] on span "6 errors" at bounding box center [710, 380] width 100 height 16
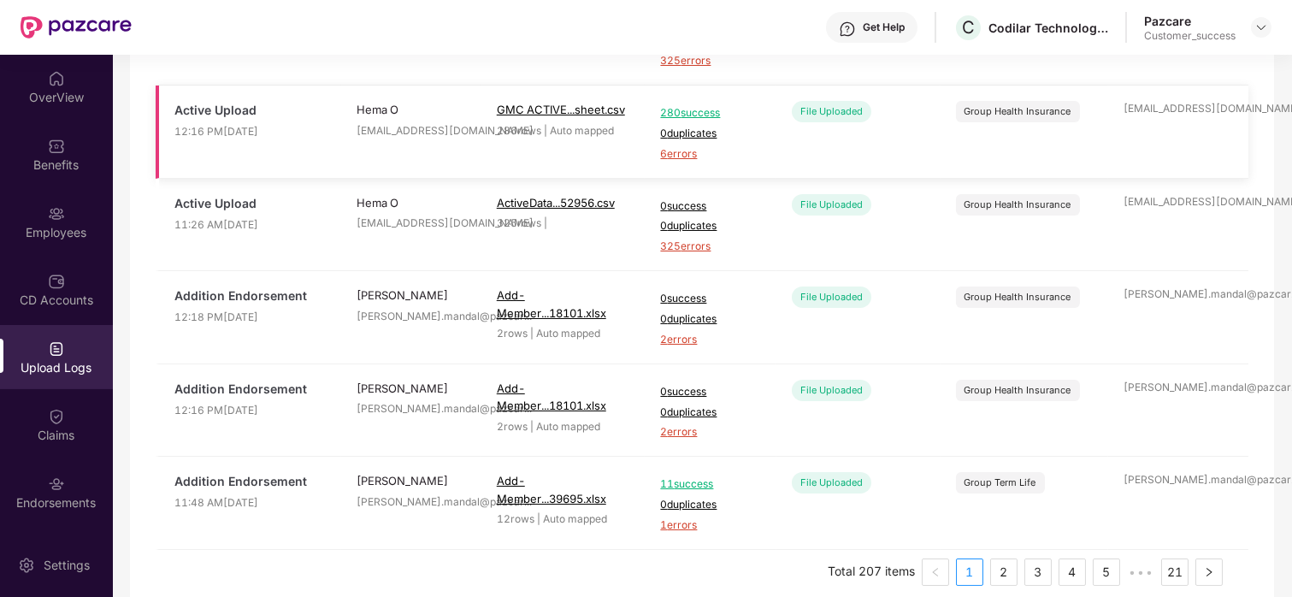
scroll to position [643, 0]
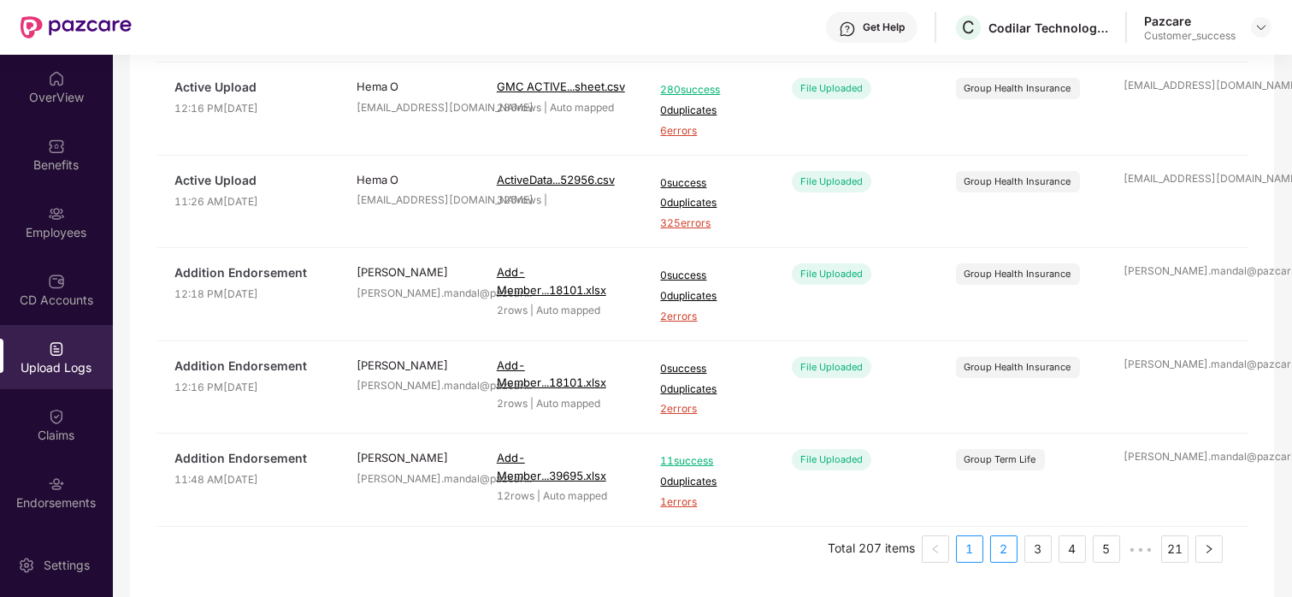
click at [995, 551] on link "2" at bounding box center [1004, 549] width 26 height 26
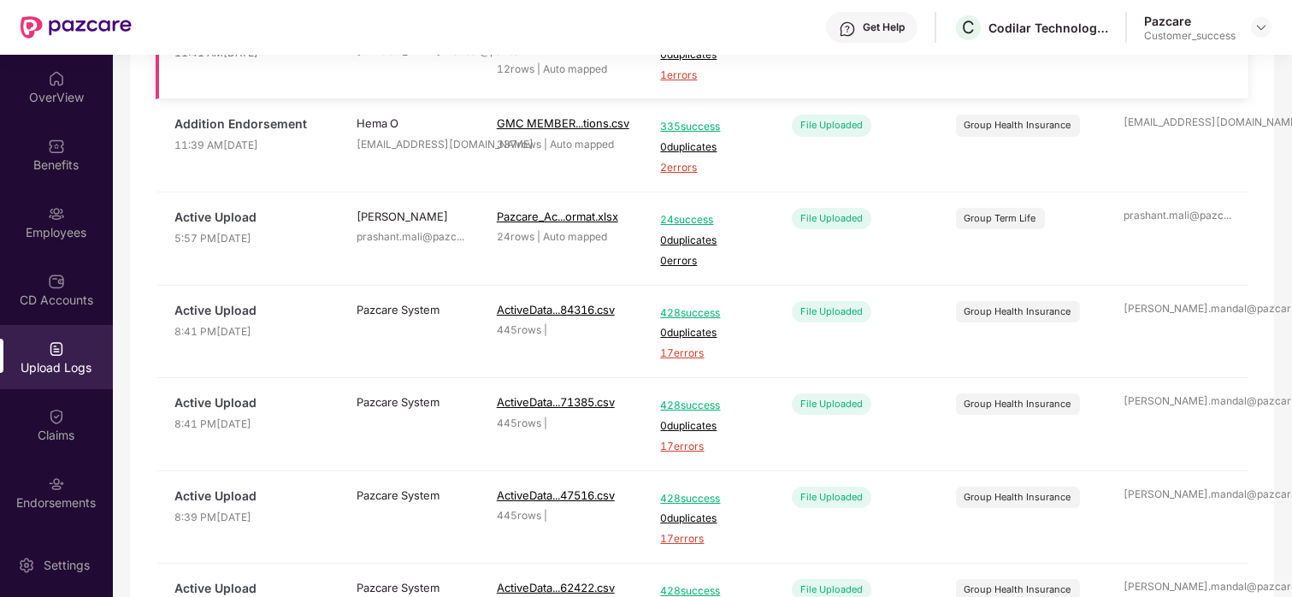
scroll to position [328, 0]
click at [692, 353] on span "17 errors" at bounding box center [710, 353] width 100 height 16
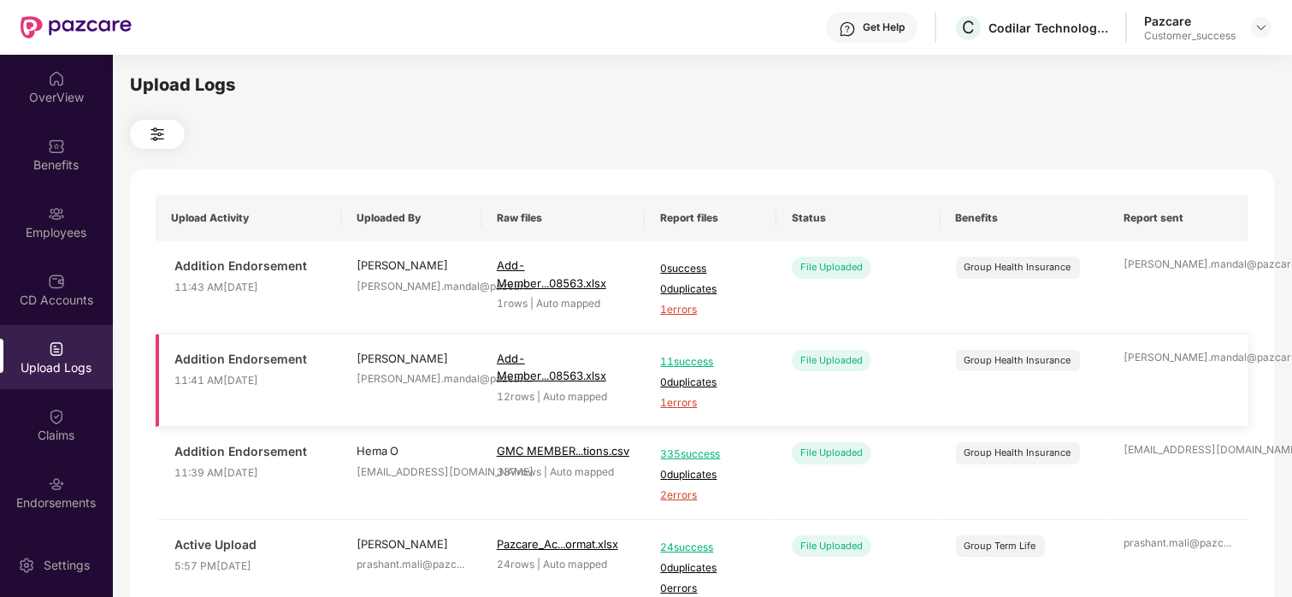
scroll to position [643, 0]
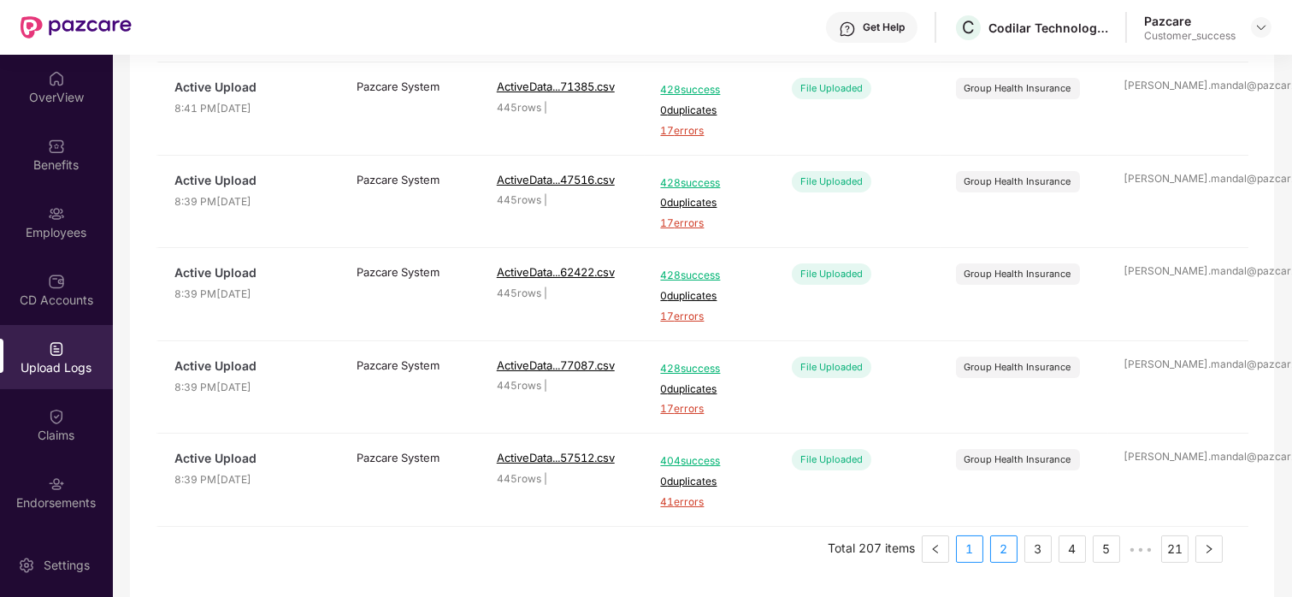
click at [977, 544] on link "1" at bounding box center [970, 549] width 26 height 26
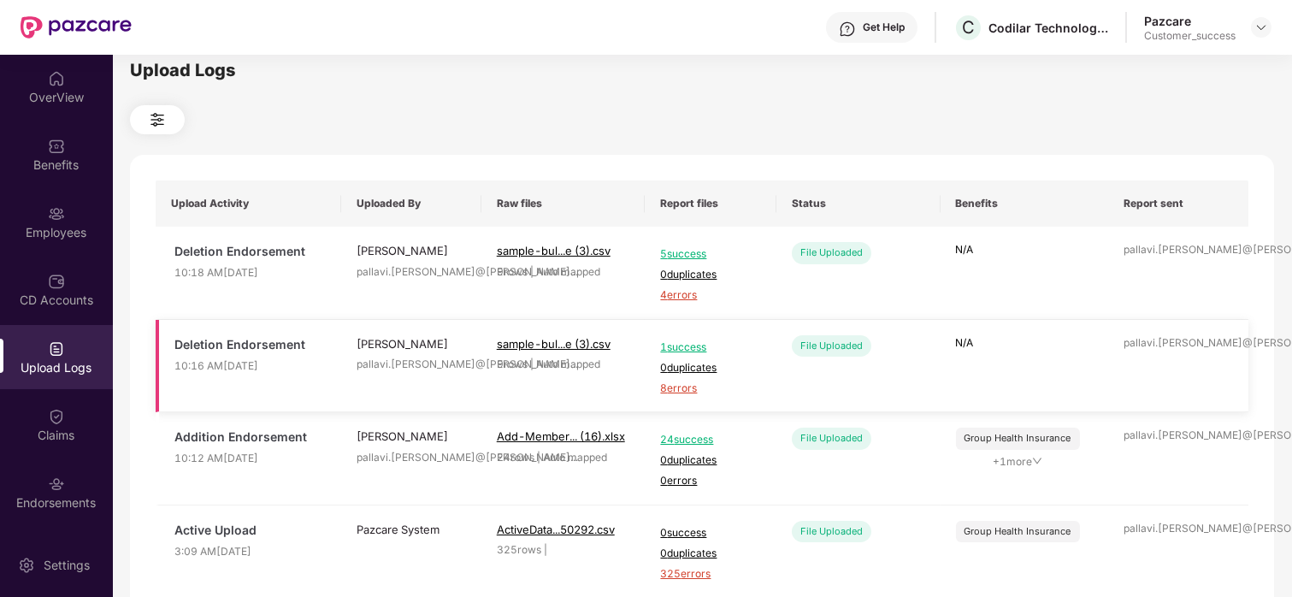
scroll to position [0, 0]
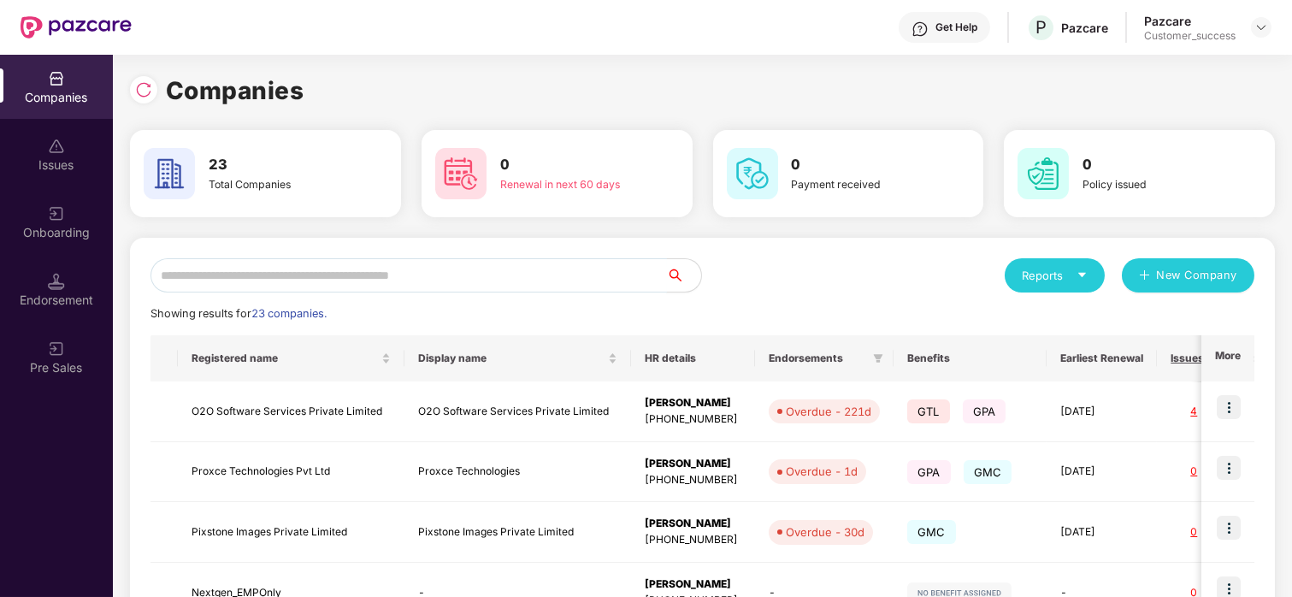
click at [434, 281] on input "text" at bounding box center [409, 275] width 517 height 34
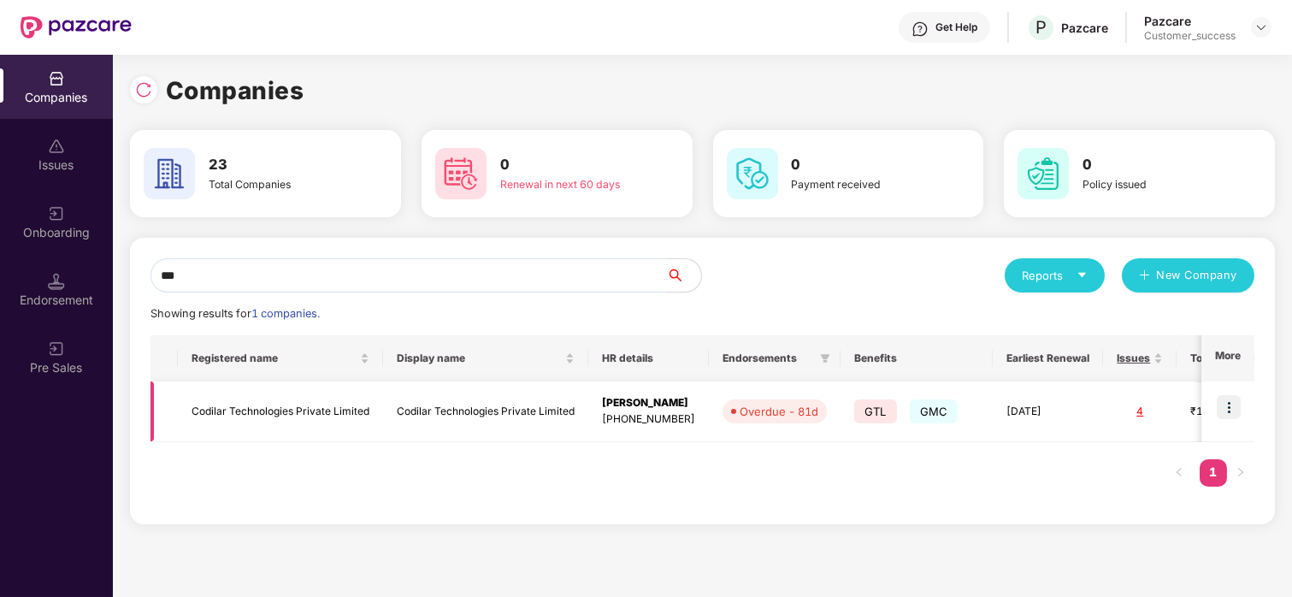
type input "***"
click at [307, 405] on td "Codilar Technologies Private Limited" at bounding box center [280, 411] width 205 height 61
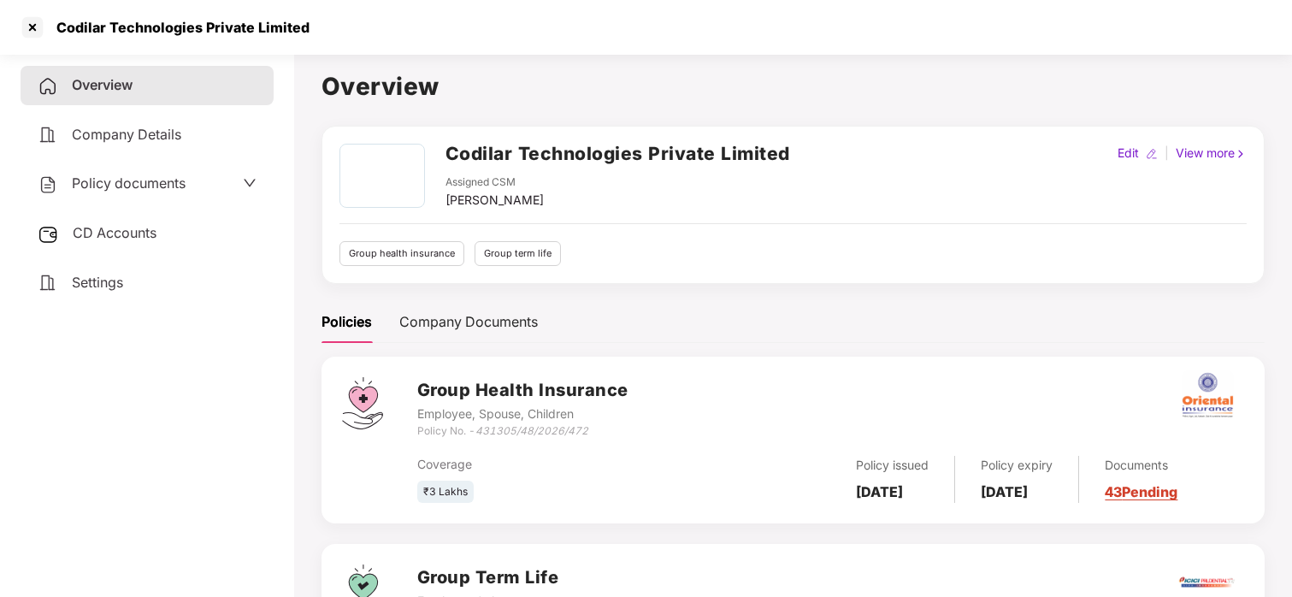
click at [174, 188] on span "Policy documents" at bounding box center [129, 182] width 114 height 17
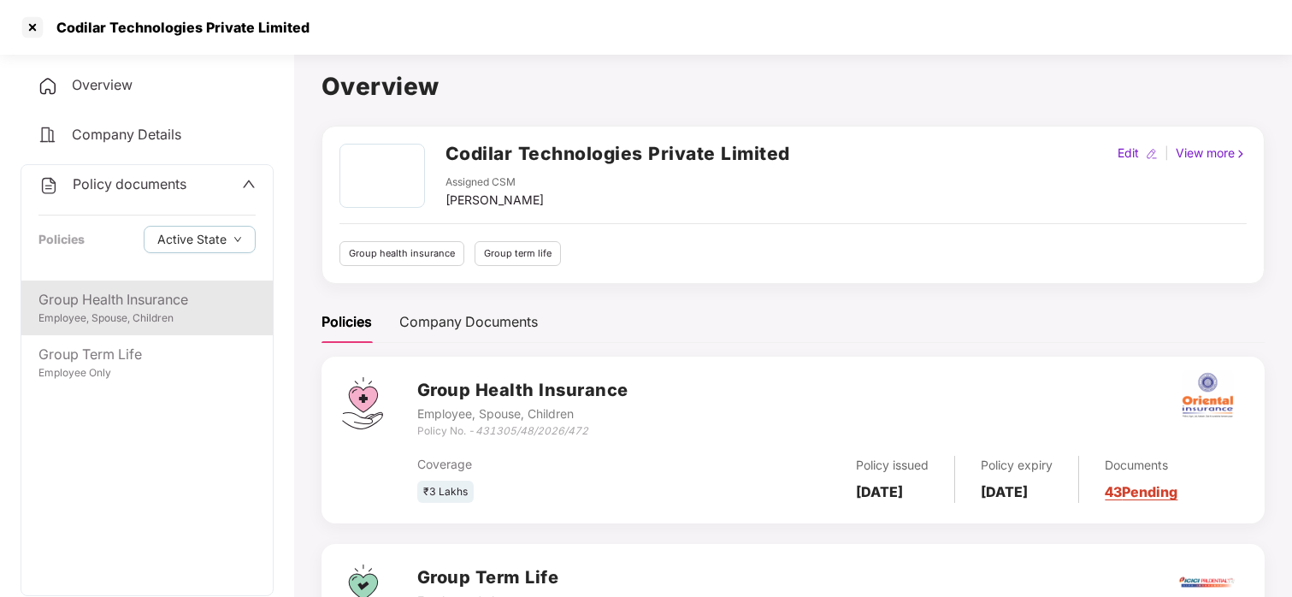
click at [167, 285] on div "Group Health Insurance Employee, Spouse, Children" at bounding box center [146, 307] width 251 height 55
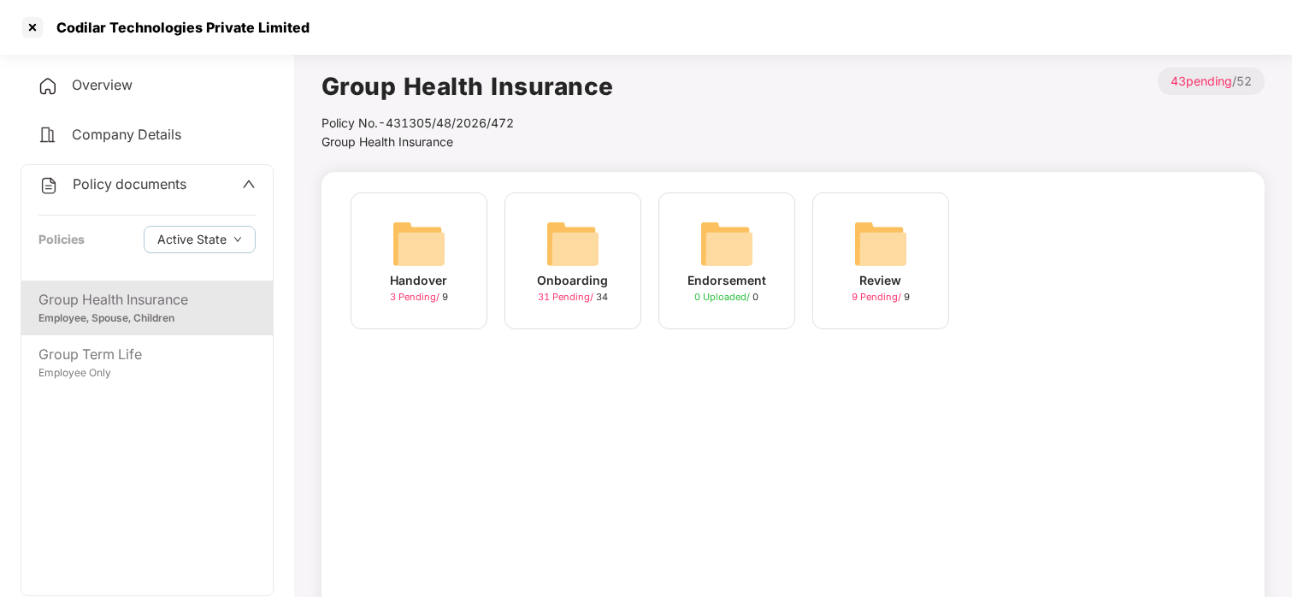
click at [599, 245] on img at bounding box center [573, 243] width 55 height 55
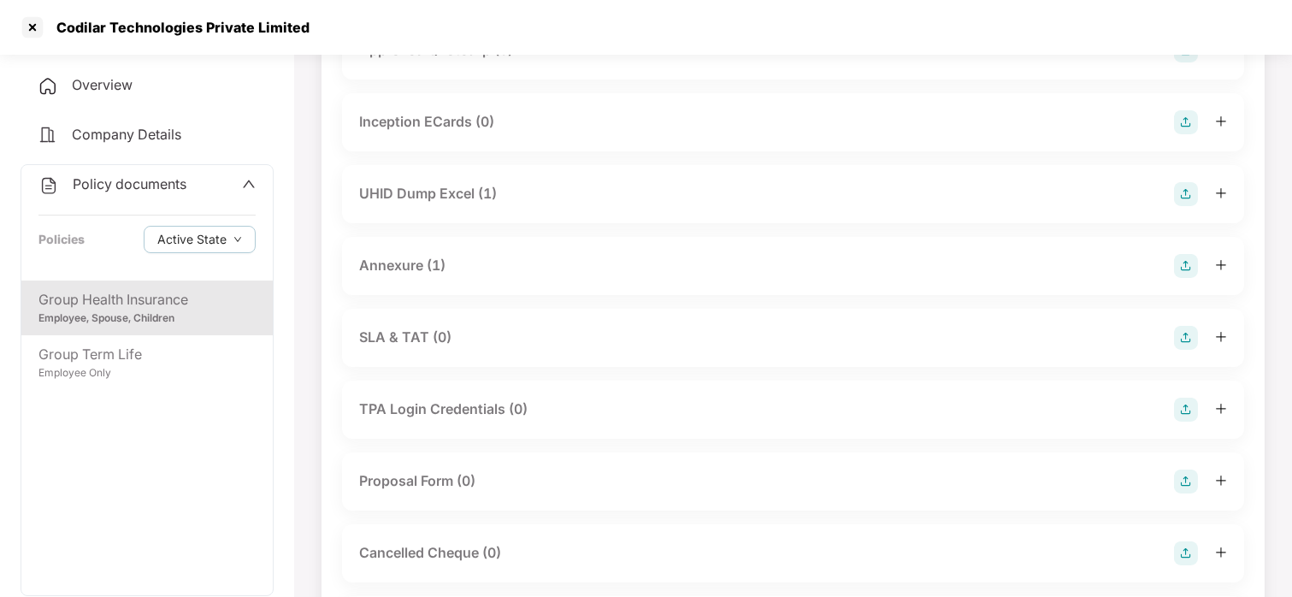
scroll to position [764, 0]
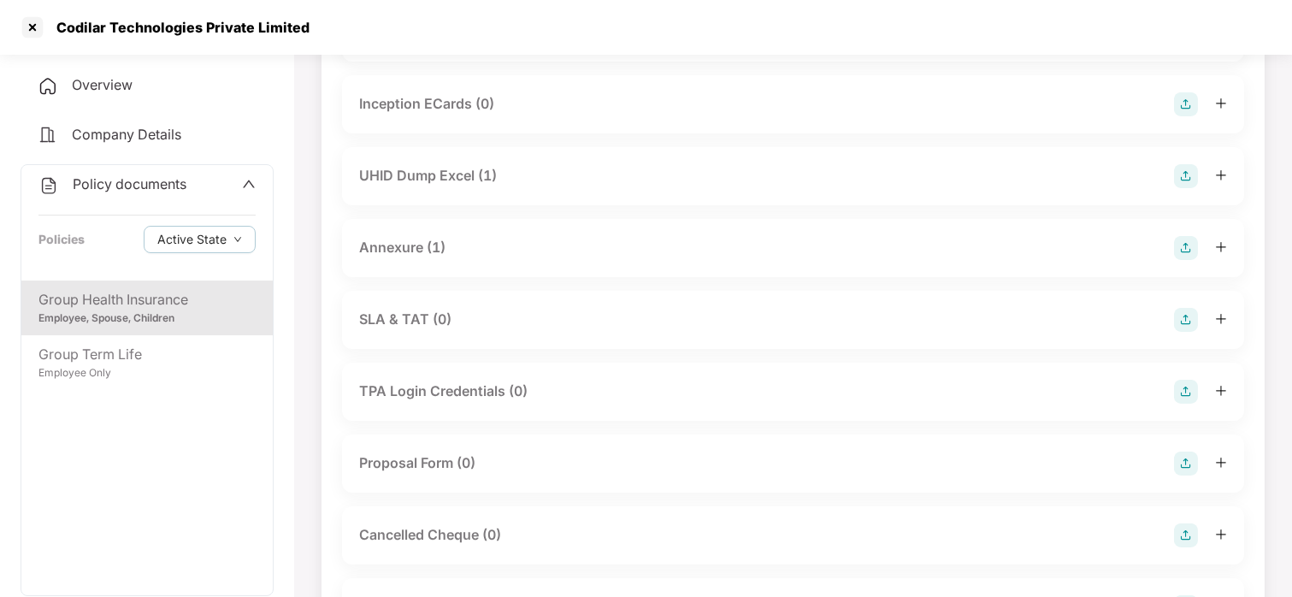
click at [519, 240] on div "Annexure (1)" at bounding box center [793, 248] width 868 height 24
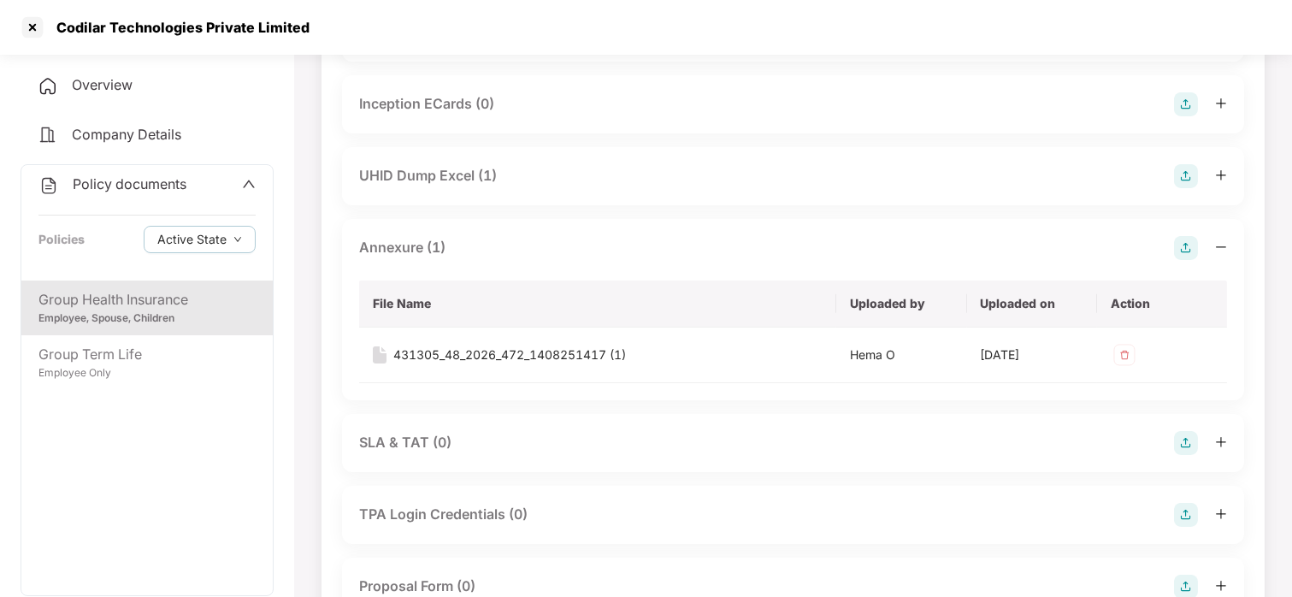
click at [519, 240] on div "Annexure (1)" at bounding box center [793, 248] width 868 height 24
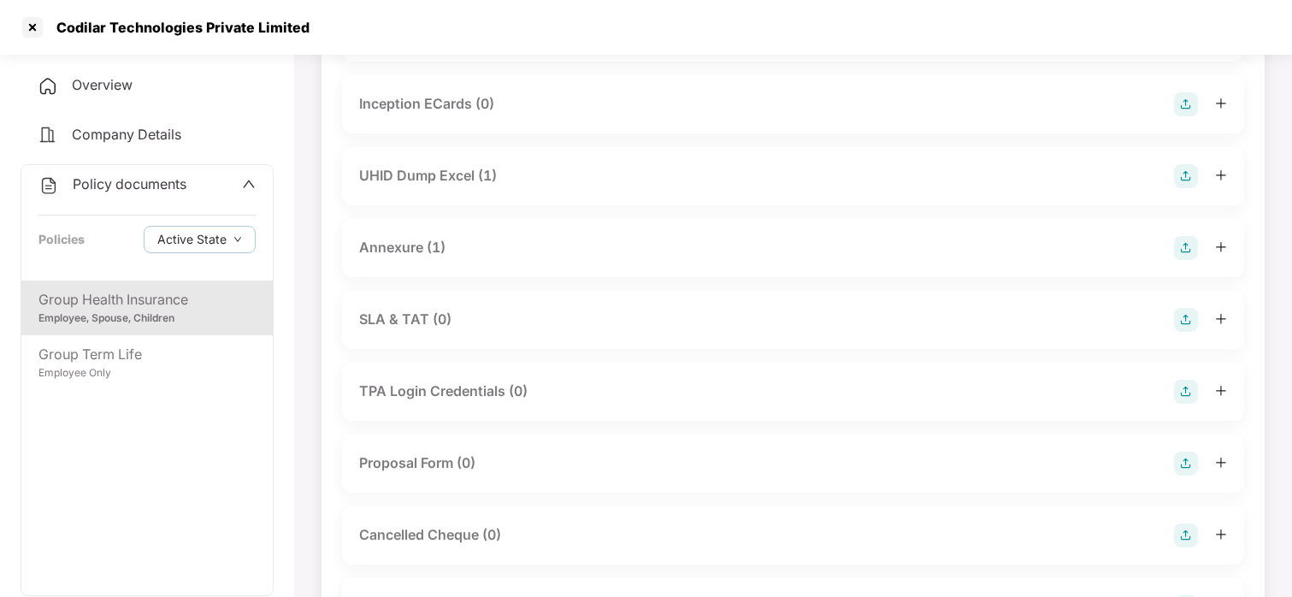
click at [506, 171] on div "UHID Dump Excel (1)" at bounding box center [793, 176] width 868 height 24
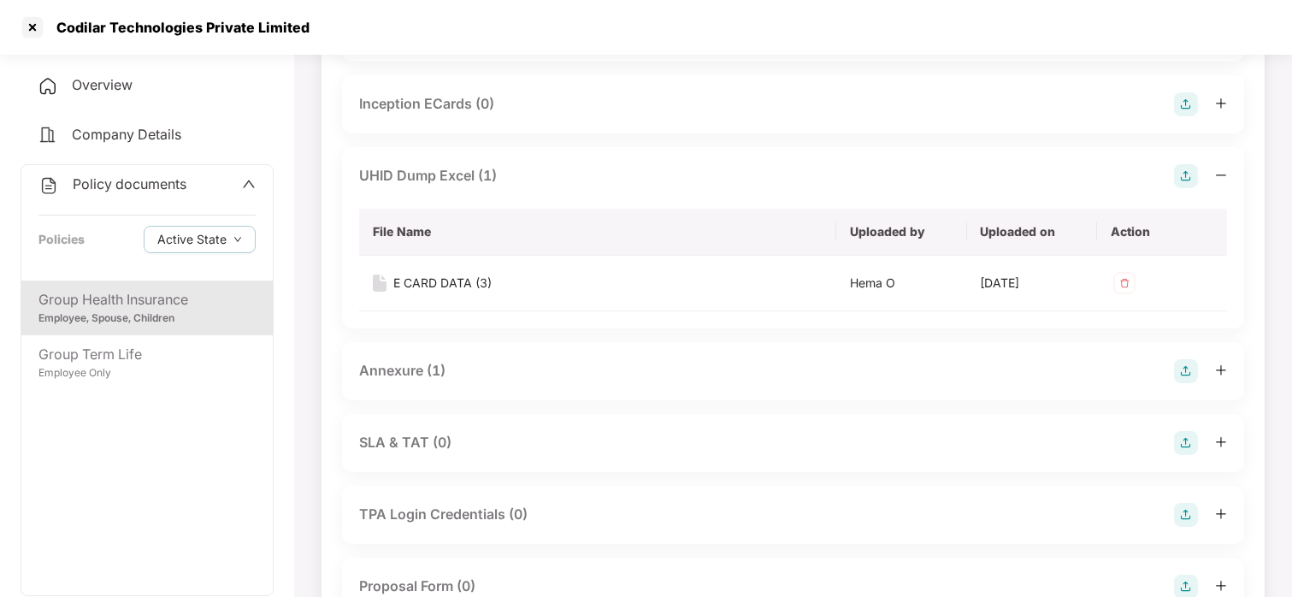
click at [506, 171] on div "UHID Dump Excel (1)" at bounding box center [793, 176] width 868 height 24
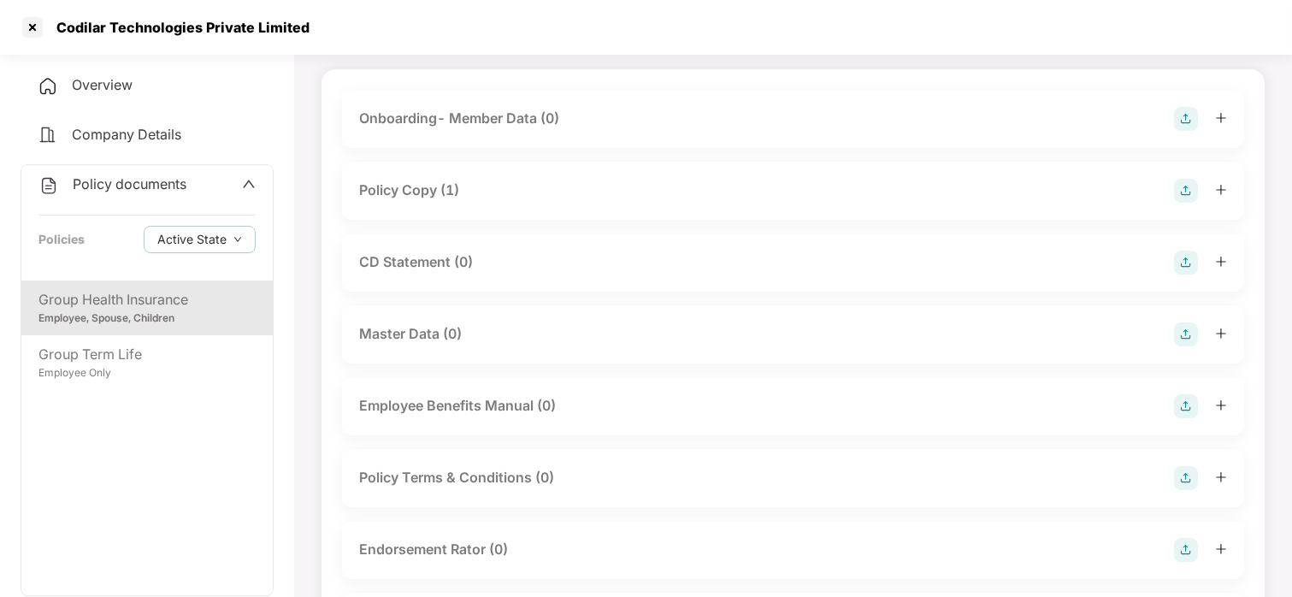
scroll to position [0, 0]
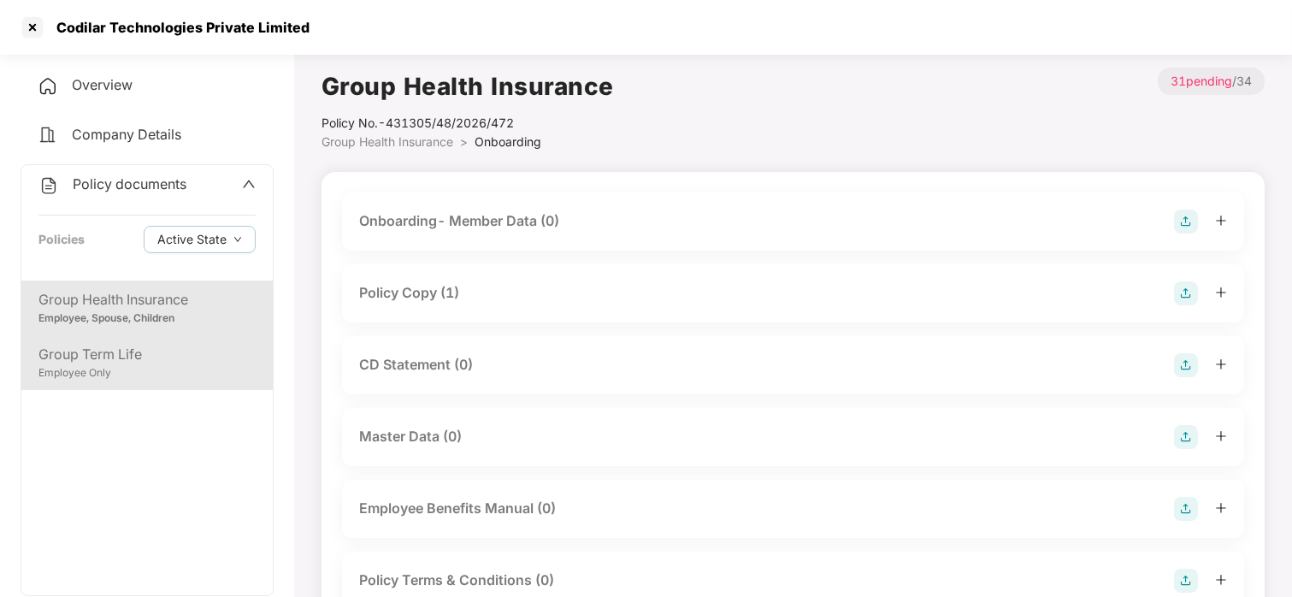
click at [74, 365] on div "Employee Only" at bounding box center [146, 373] width 217 height 16
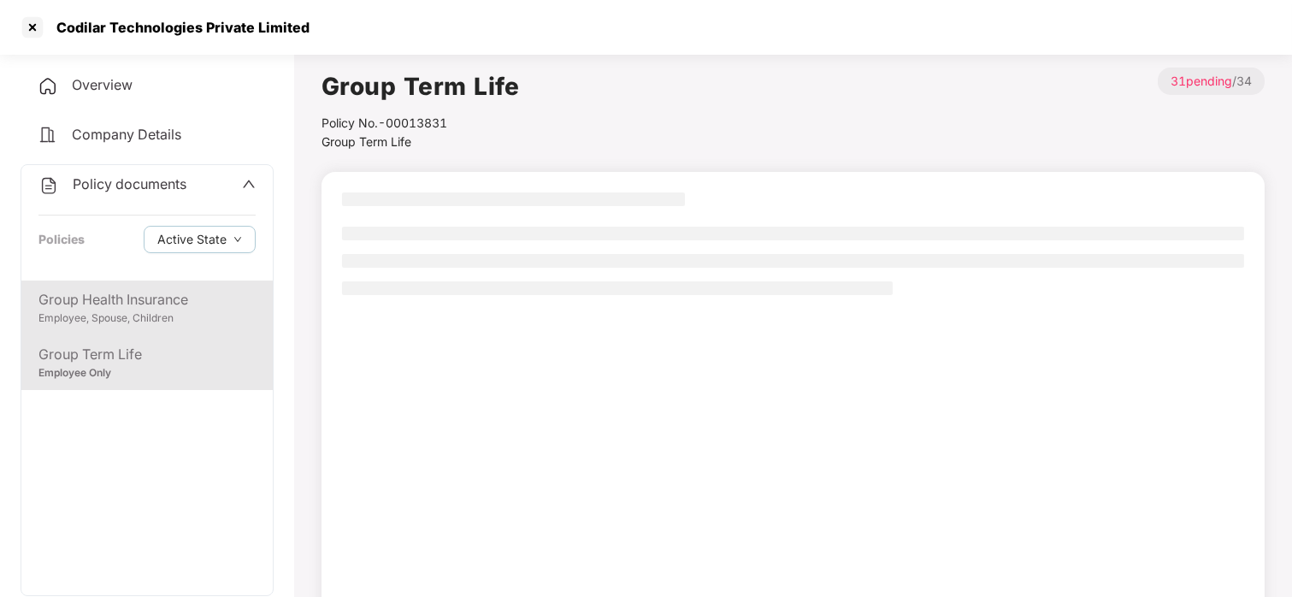
click at [147, 308] on div "Group Health Insurance" at bounding box center [146, 299] width 217 height 21
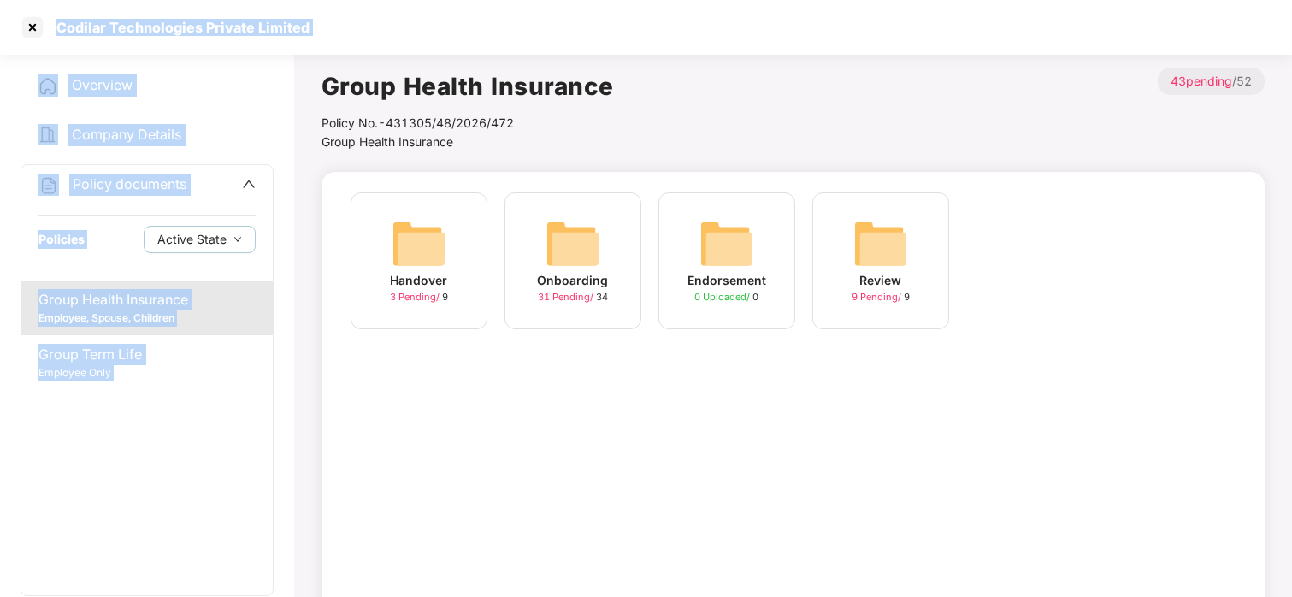
drag, startPoint x: 32, startPoint y: 32, endPoint x: 195, endPoint y: -93, distance: 204.9
click at [195, 0] on html "Codilar Technologies Private Limited Overview Company Details Policy documents …" at bounding box center [646, 298] width 1292 height 597
click at [38, 28] on div at bounding box center [32, 27] width 27 height 27
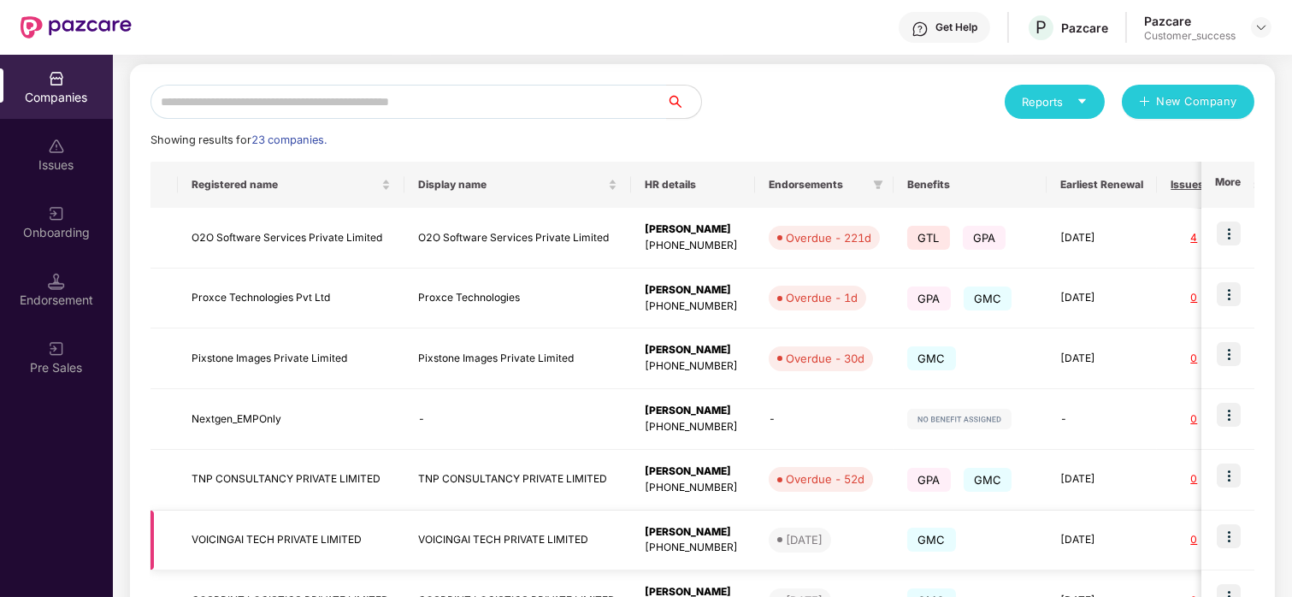
scroll to position [476, 0]
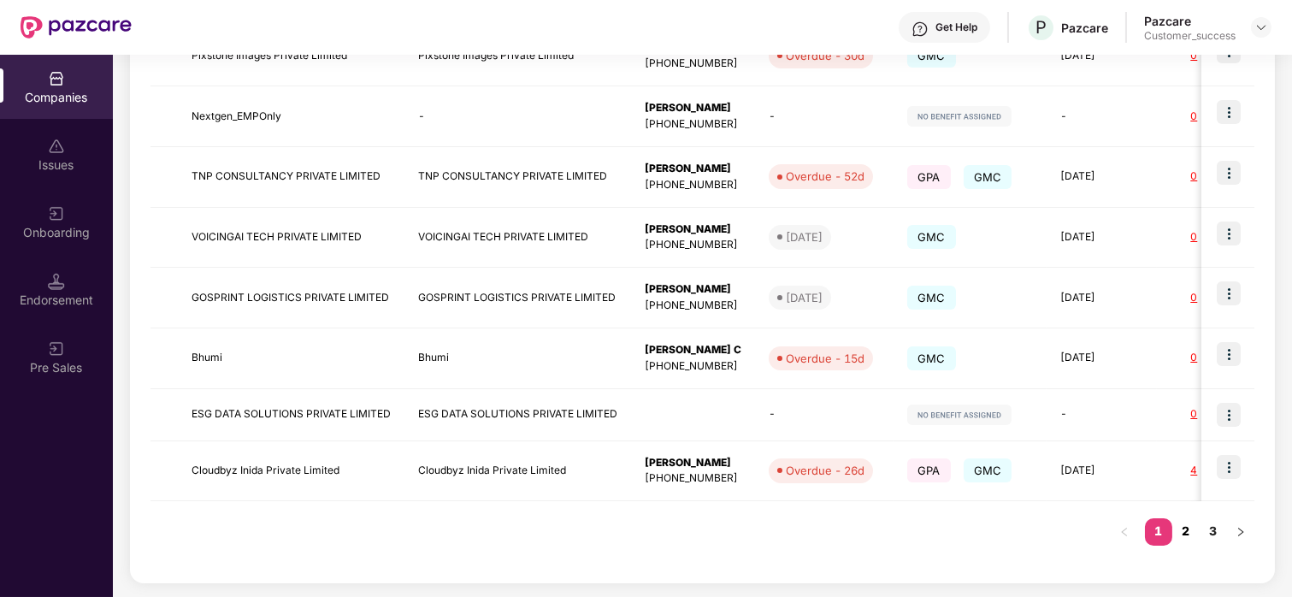
click at [1189, 534] on link "2" at bounding box center [1185, 531] width 27 height 26
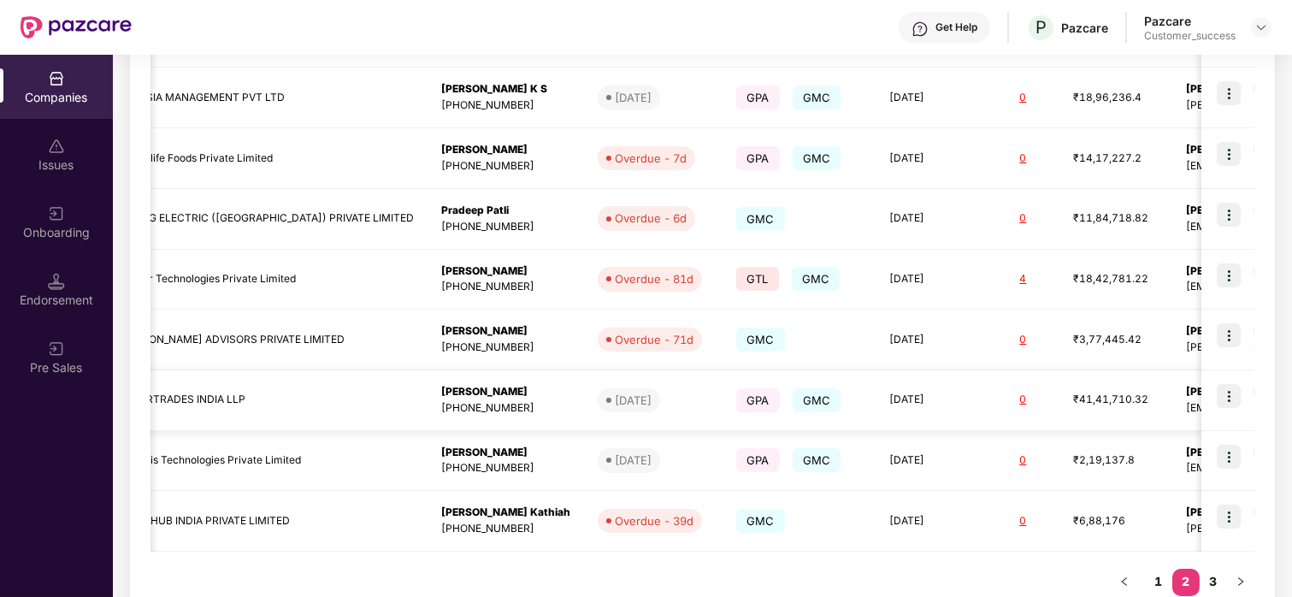
scroll to position [0, 0]
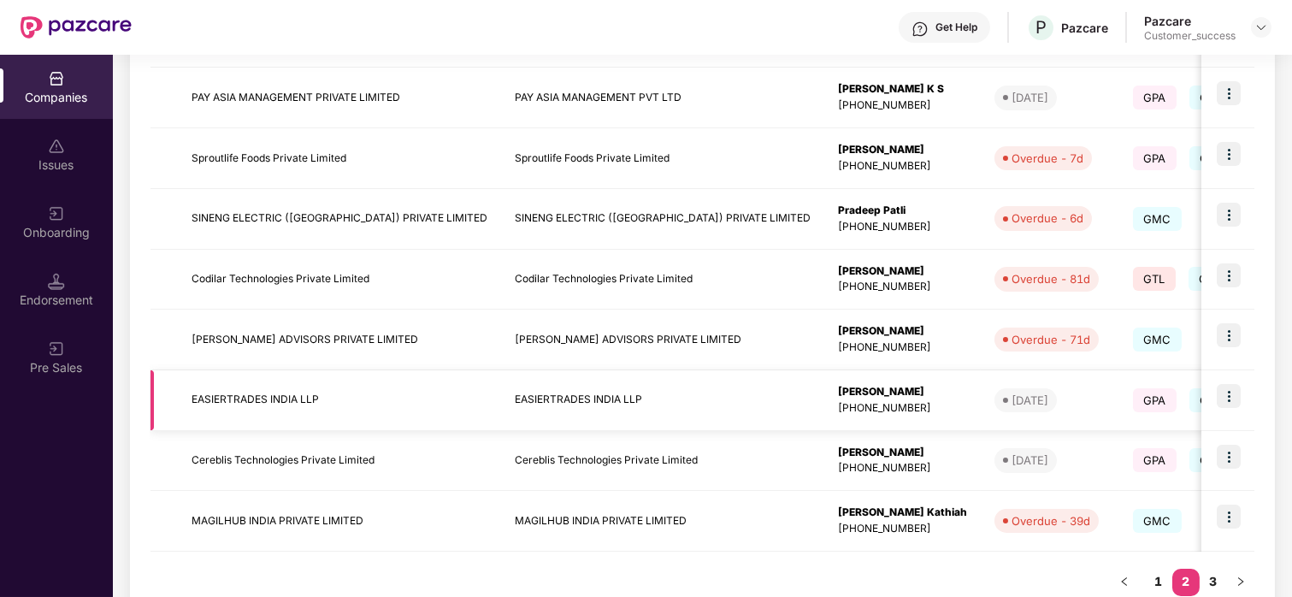
click at [270, 404] on td "EASIERTRADES INDIA LLP" at bounding box center [339, 400] width 323 height 61
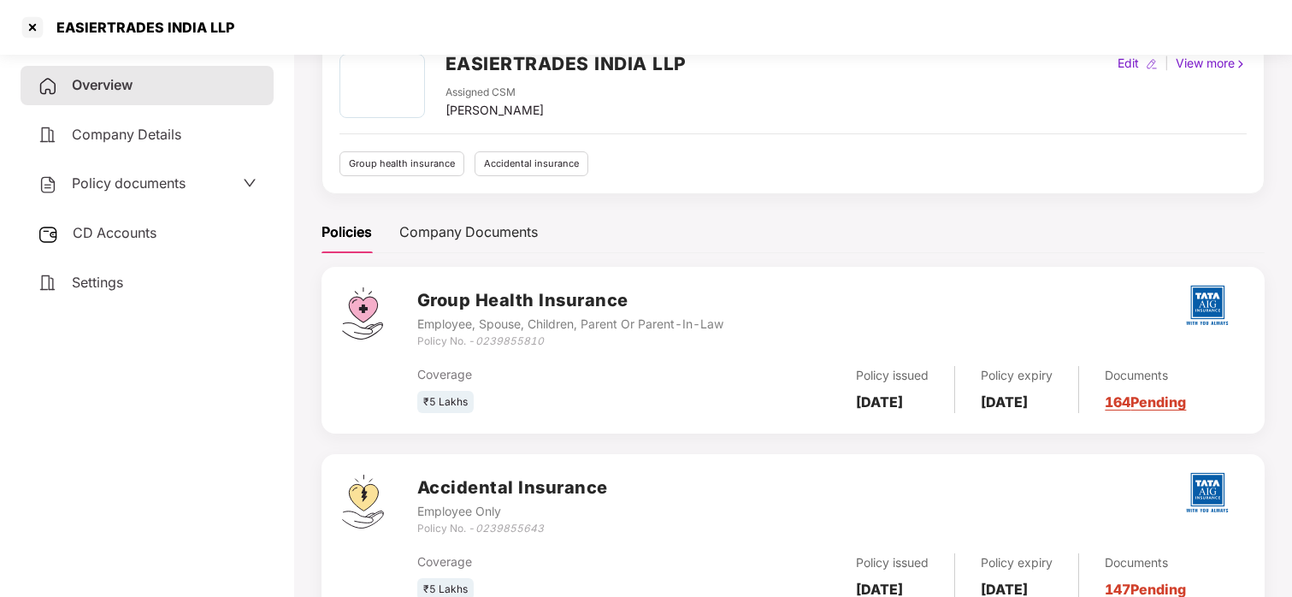
scroll to position [155, 0]
